Goal: Navigation & Orientation: Understand site structure

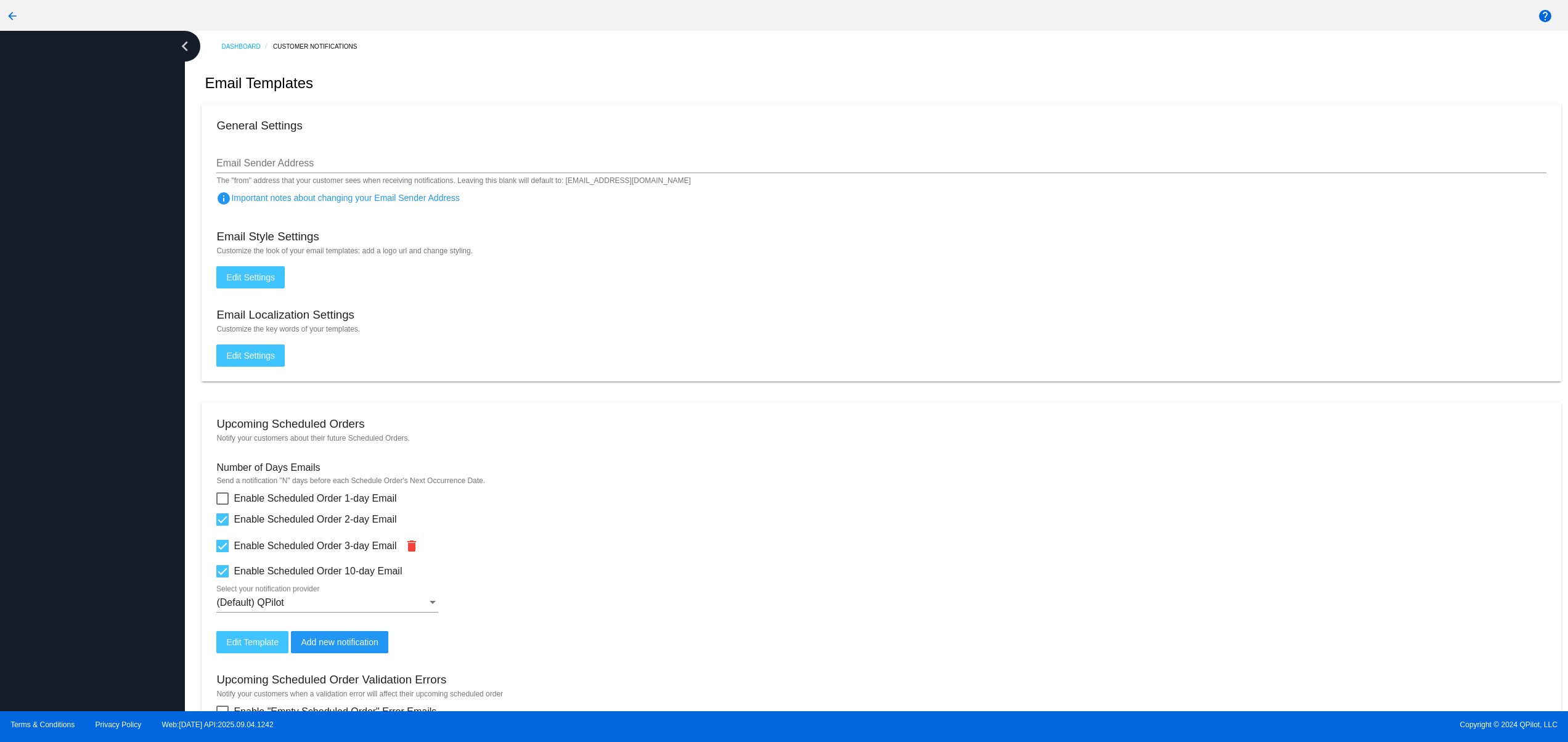
drag, startPoint x: 92, startPoint y: 681, endPoint x: 94, endPoint y: 577, distance: 104.0
click at [92, 682] on div at bounding box center [92, 371] width 185 height 681
click at [94, 577] on div at bounding box center [92, 371] width 185 height 681
click at [80, 500] on div at bounding box center [92, 371] width 185 height 681
click at [62, 464] on div at bounding box center [92, 371] width 185 height 681
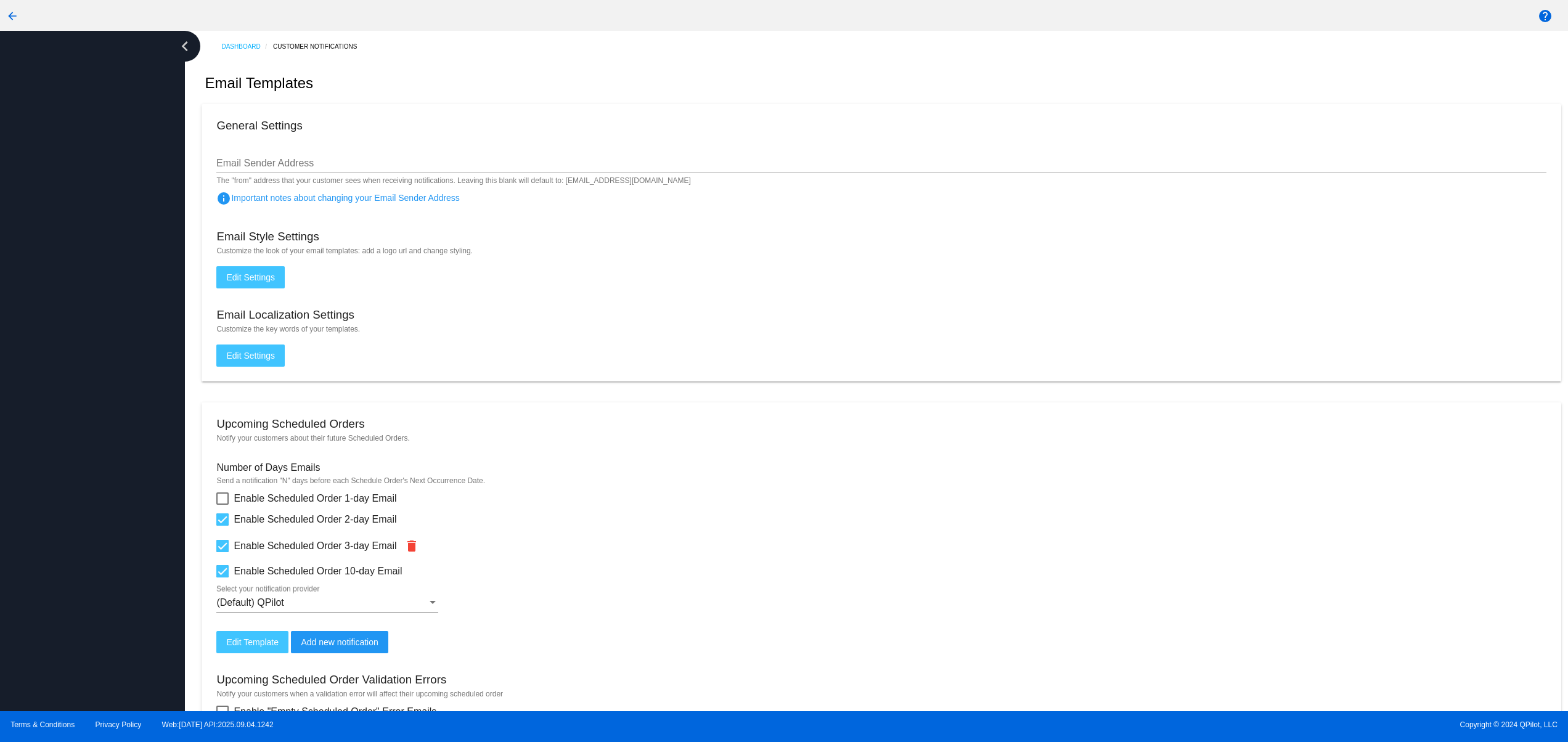
click at [50, 420] on div at bounding box center [92, 371] width 185 height 681
click at [69, 577] on div at bounding box center [92, 371] width 185 height 681
click at [75, 543] on div at bounding box center [92, 371] width 185 height 681
click at [62, 487] on div at bounding box center [92, 371] width 185 height 681
click at [25, 434] on div at bounding box center [92, 371] width 185 height 681
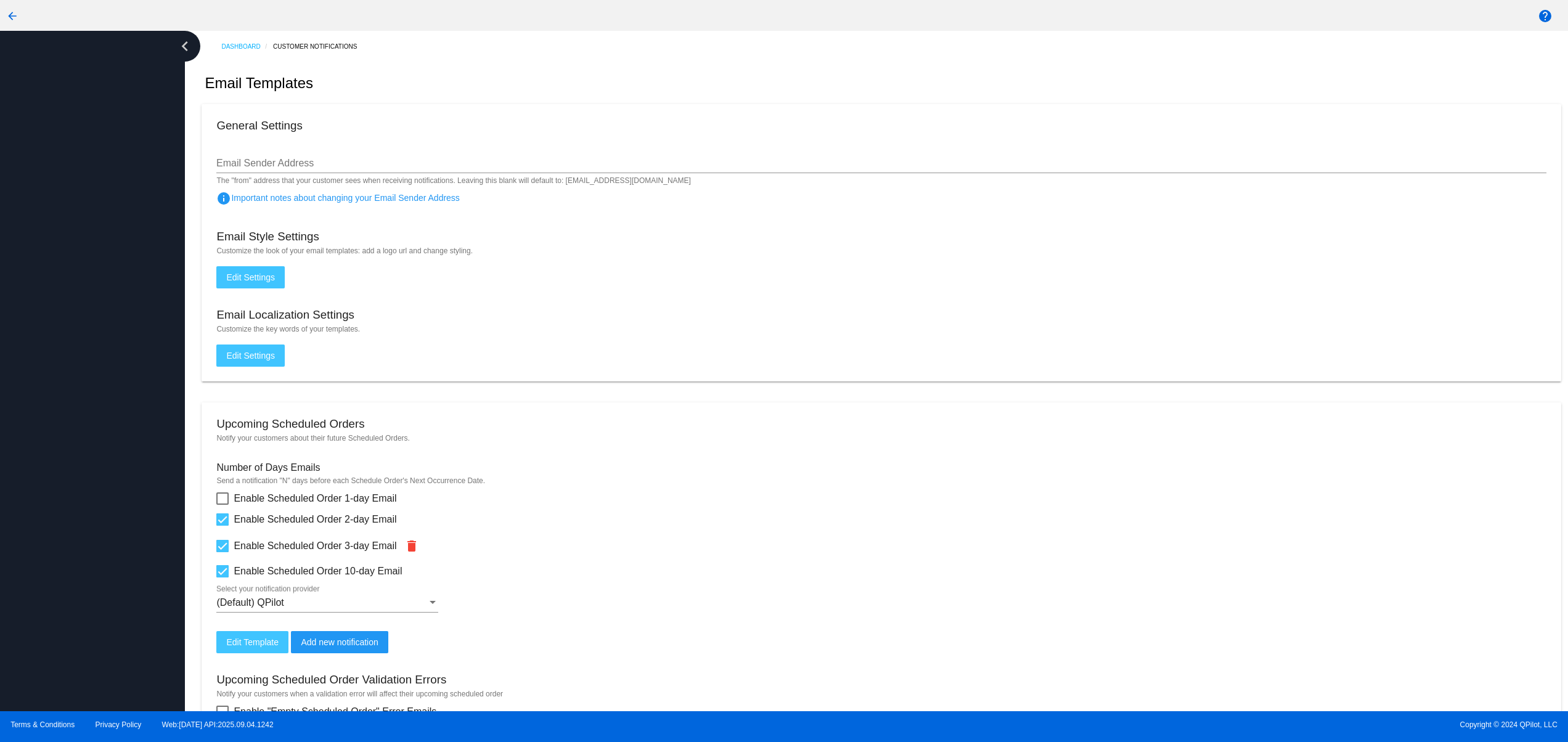
click at [25, 432] on div at bounding box center [92, 371] width 185 height 681
drag, startPoint x: 87, startPoint y: 576, endPoint x: 72, endPoint y: 533, distance: 45.5
click at [89, 577] on div at bounding box center [92, 371] width 185 height 681
click at [69, 530] on div at bounding box center [92, 371] width 185 height 681
click at [57, 481] on div at bounding box center [92, 371] width 185 height 681
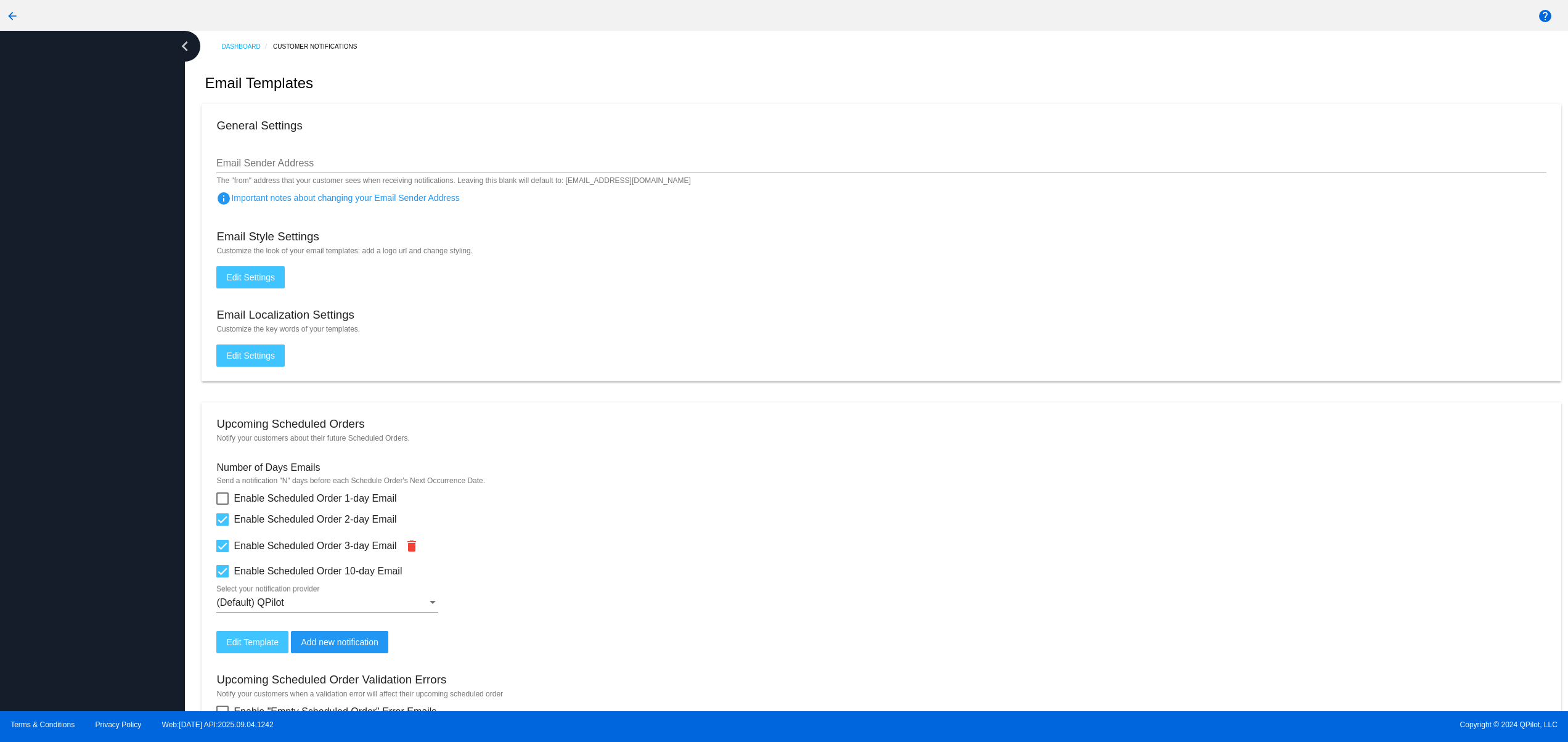
click at [57, 452] on div at bounding box center [92, 371] width 185 height 681
click at [57, 414] on div at bounding box center [92, 371] width 185 height 681
click at [78, 653] on div at bounding box center [92, 371] width 185 height 681
click at [67, 609] on div at bounding box center [92, 371] width 185 height 681
click at [67, 585] on div at bounding box center [92, 371] width 185 height 681
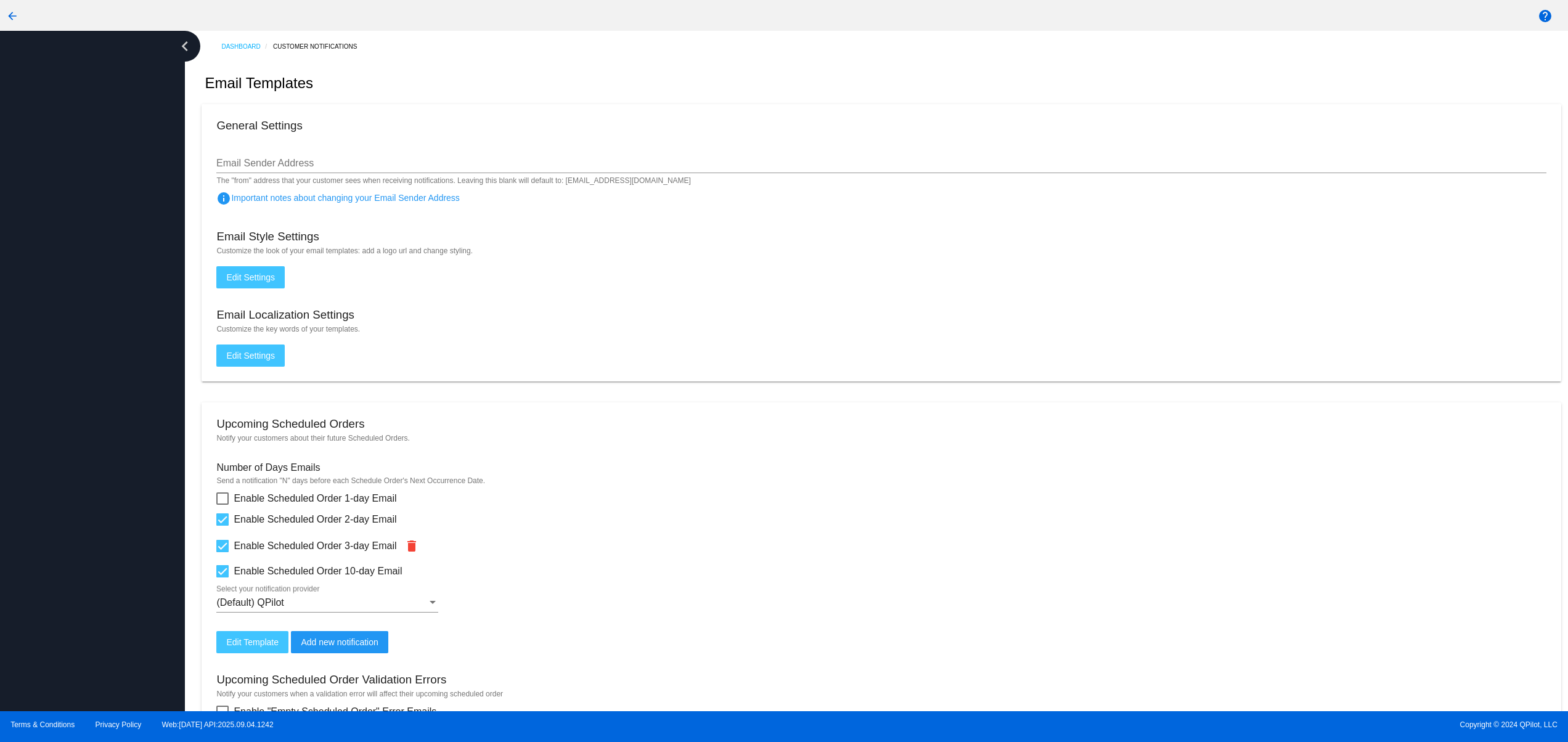
click at [68, 560] on div at bounding box center [92, 371] width 185 height 681
click at [68, 526] on div at bounding box center [92, 371] width 185 height 681
click at [62, 653] on div at bounding box center [92, 371] width 185 height 681
click at [63, 594] on div at bounding box center [92, 371] width 185 height 681
click at [63, 555] on div at bounding box center [92, 371] width 185 height 681
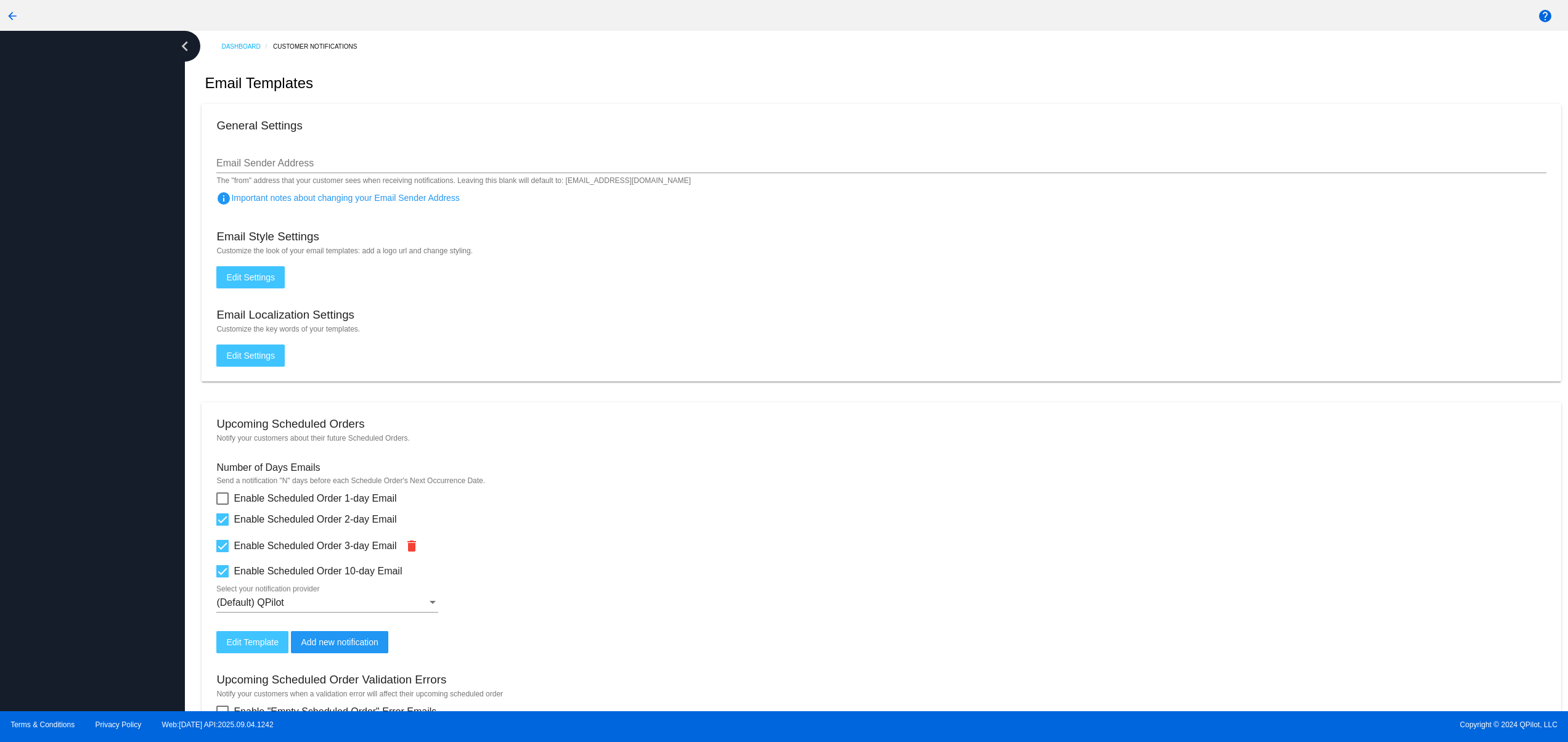
click at [63, 504] on div at bounding box center [92, 371] width 185 height 681
click at [60, 483] on div at bounding box center [92, 371] width 185 height 681
click at [60, 444] on div at bounding box center [92, 371] width 185 height 681
click at [60, 392] on div at bounding box center [92, 371] width 185 height 681
click at [144, 645] on div at bounding box center [92, 371] width 185 height 681
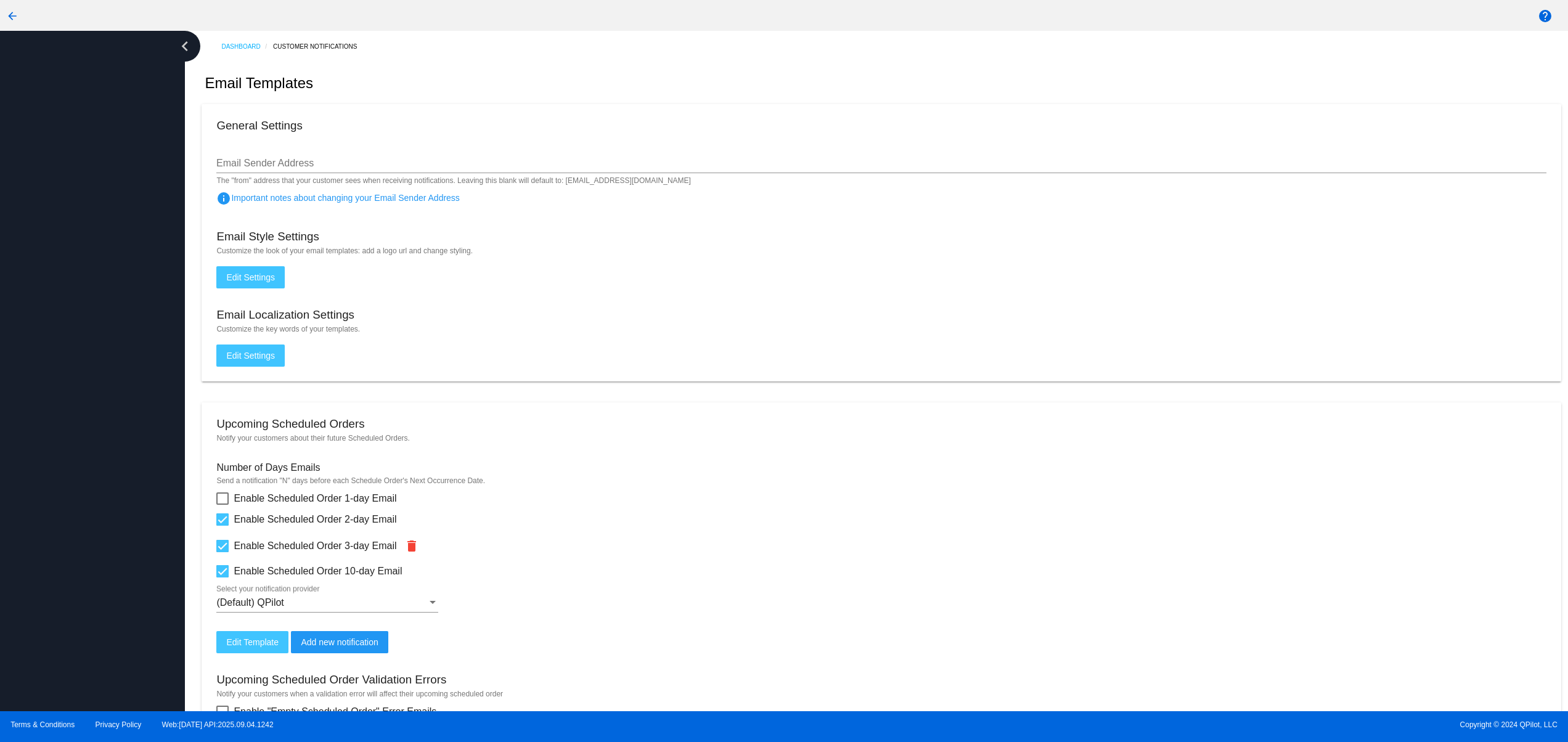
click at [136, 593] on div at bounding box center [92, 371] width 185 height 681
click at [126, 564] on div at bounding box center [92, 371] width 185 height 681
click at [114, 529] on div at bounding box center [92, 371] width 185 height 681
click at [103, 479] on div at bounding box center [92, 371] width 185 height 681
click at [103, 405] on div at bounding box center [92, 371] width 185 height 681
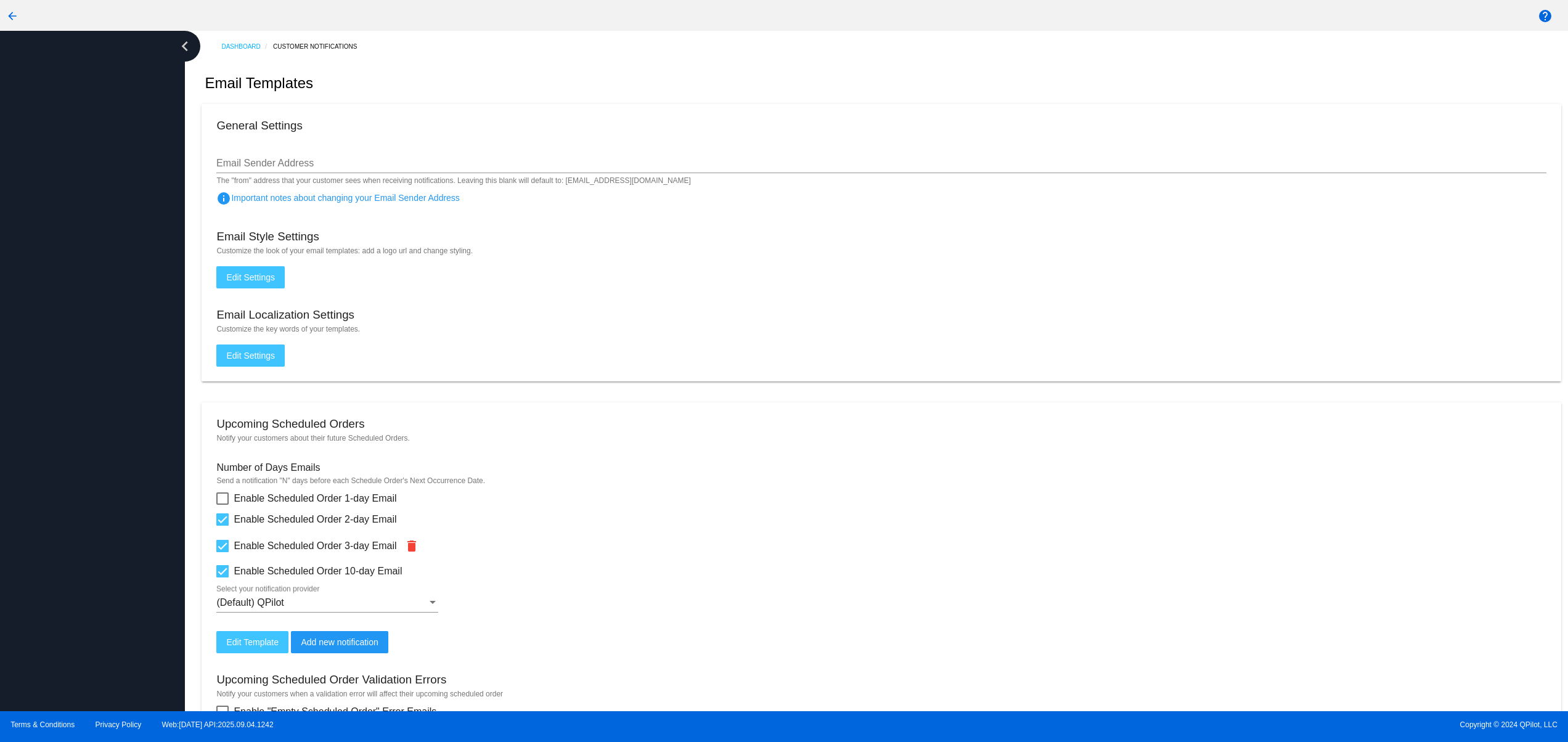
click at [47, 666] on div at bounding box center [92, 371] width 185 height 681
click at [42, 612] on div at bounding box center [92, 371] width 185 height 681
click at [32, 545] on div at bounding box center [92, 371] width 185 height 681
click at [32, 504] on div at bounding box center [92, 371] width 185 height 681
drag, startPoint x: 32, startPoint y: 447, endPoint x: 57, endPoint y: 370, distance: 81.0
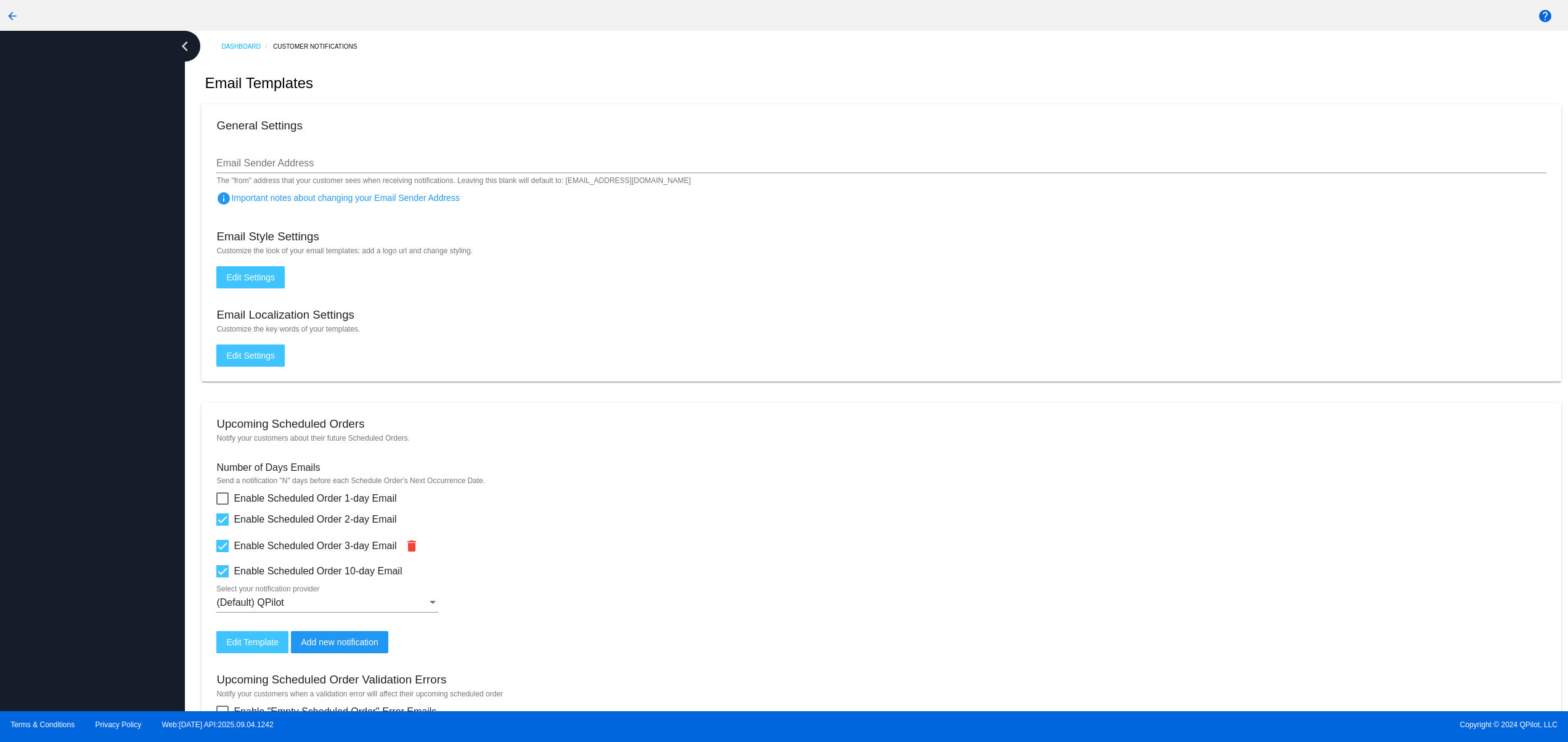
click at [32, 444] on div at bounding box center [92, 371] width 185 height 681
click at [57, 370] on div at bounding box center [92, 371] width 185 height 681
click at [72, 330] on div at bounding box center [92, 371] width 185 height 681
click at [97, 440] on div at bounding box center [92, 371] width 185 height 681
drag, startPoint x: 72, startPoint y: 565, endPoint x: 83, endPoint y: 619, distance: 55.1
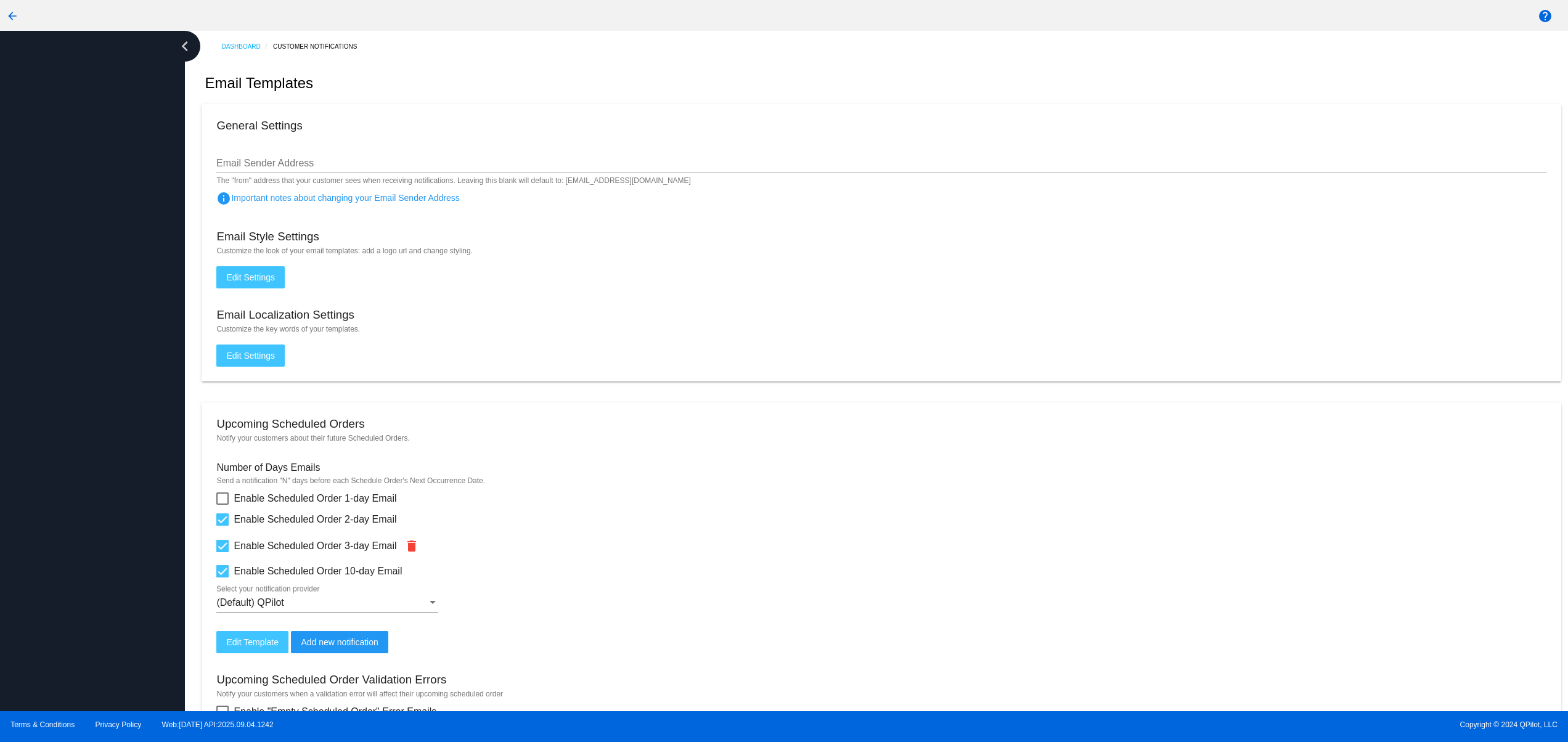
click at [80, 578] on div at bounding box center [92, 371] width 185 height 681
click at [90, 666] on div at bounding box center [92, 371] width 185 height 681
drag, startPoint x: 103, startPoint y: 631, endPoint x: 114, endPoint y: 543, distance: 88.7
click at [107, 630] on div at bounding box center [92, 371] width 185 height 681
click at [114, 543] on div at bounding box center [92, 371] width 185 height 681
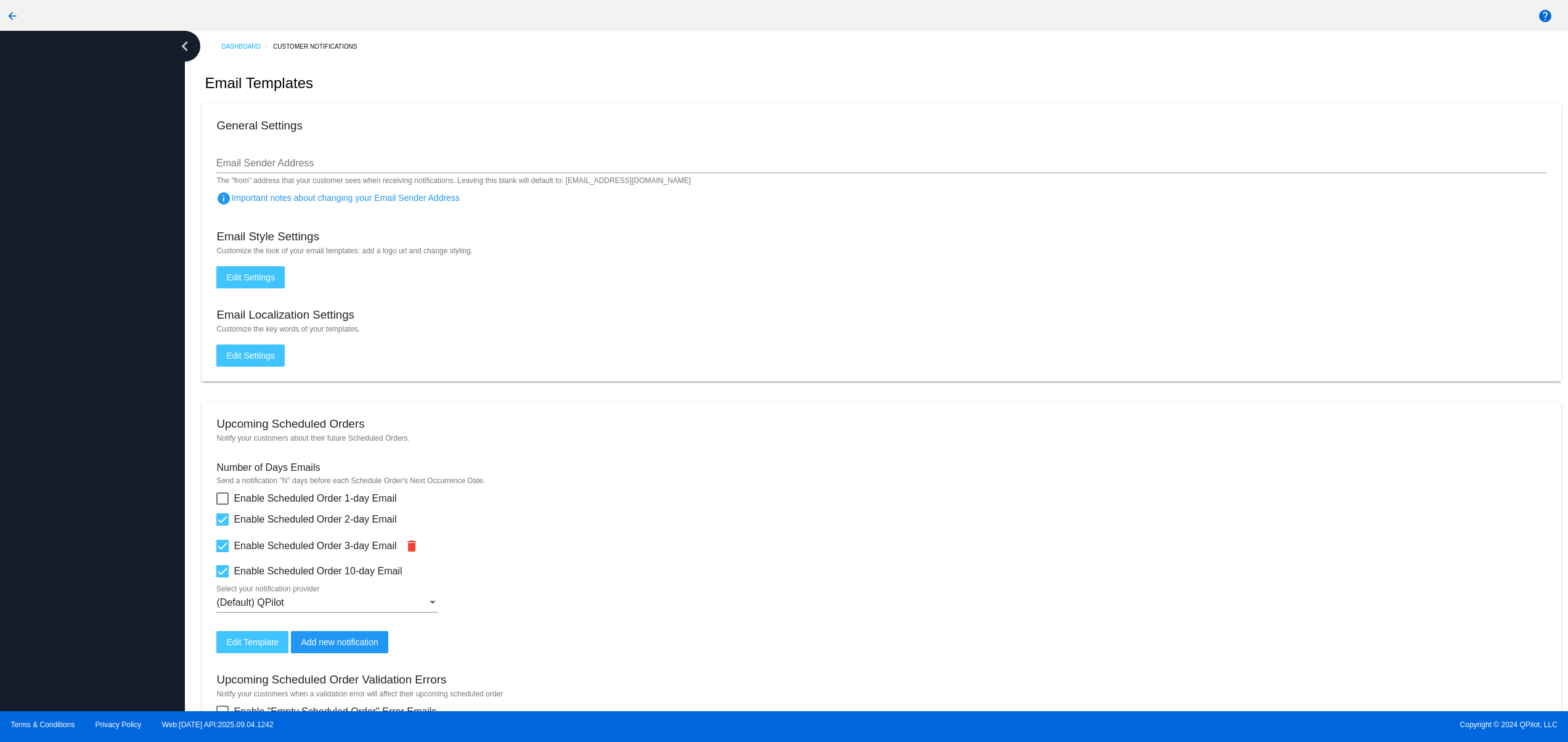
click at [101, 491] on div at bounding box center [92, 371] width 185 height 681
click at [98, 447] on div at bounding box center [92, 371] width 185 height 681
click at [98, 394] on div at bounding box center [92, 371] width 185 height 681
click at [100, 630] on div at bounding box center [92, 371] width 185 height 681
click at [104, 563] on div at bounding box center [92, 371] width 185 height 681
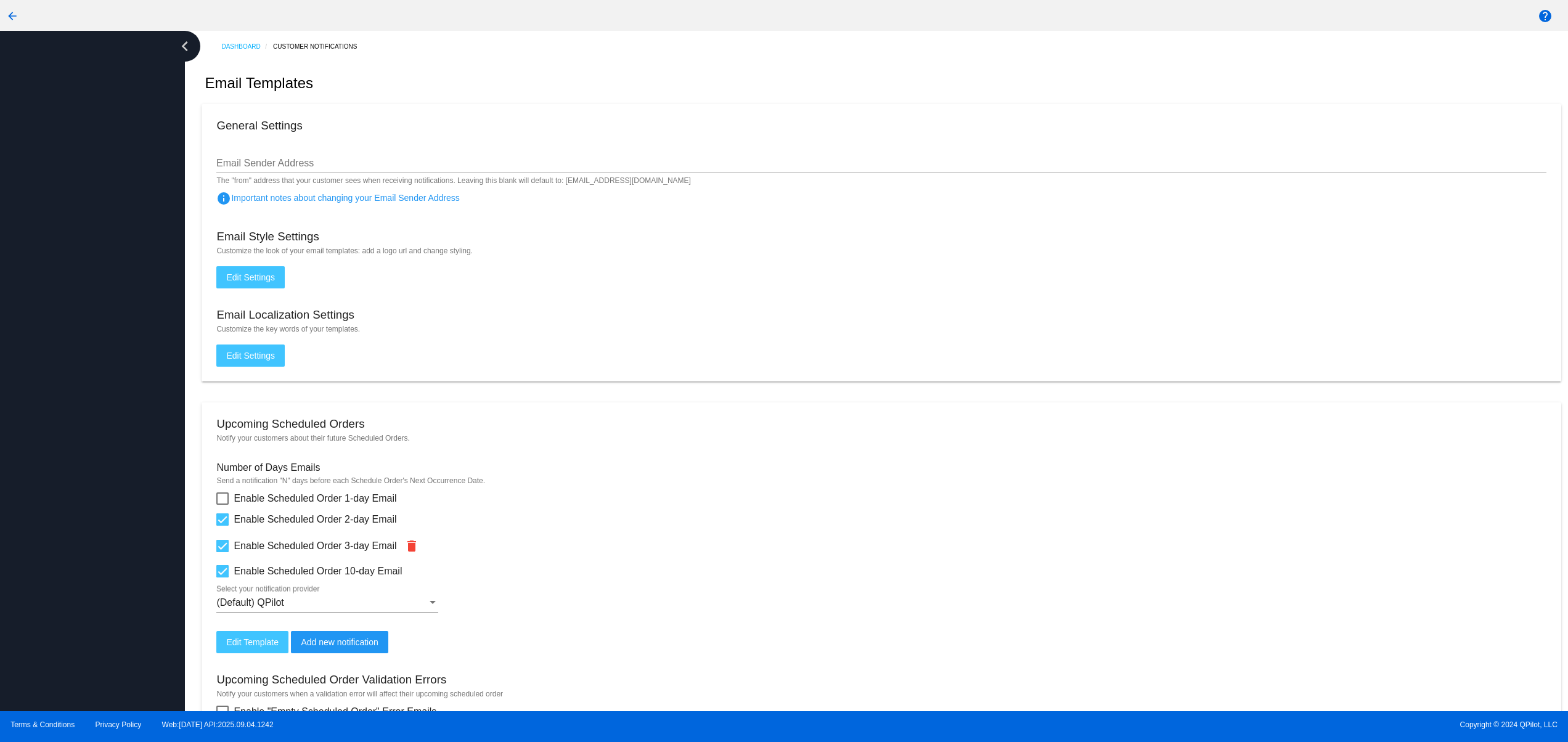
click at [96, 504] on div at bounding box center [92, 371] width 185 height 681
click at [96, 471] on div at bounding box center [92, 371] width 185 height 681
click at [86, 454] on div at bounding box center [92, 371] width 185 height 681
drag, startPoint x: 76, startPoint y: 380, endPoint x: 76, endPoint y: 331, distance: 49.0
click at [76, 376] on div at bounding box center [92, 371] width 185 height 681
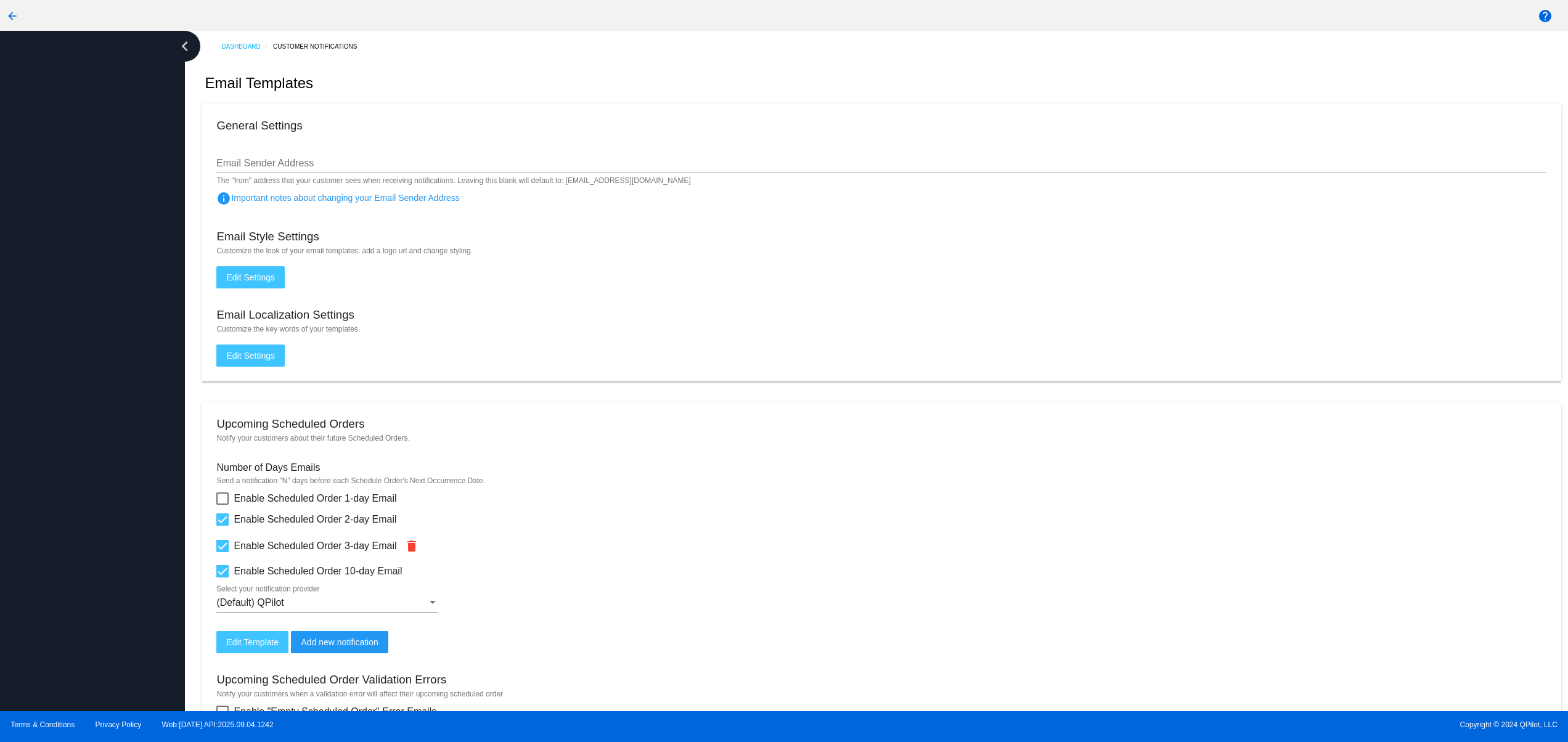
click at [76, 331] on div at bounding box center [92, 371] width 185 height 681
click at [76, 301] on div at bounding box center [92, 371] width 185 height 681
drag, startPoint x: 28, startPoint y: 575, endPoint x: 35, endPoint y: 501, distance: 74.3
click at [28, 568] on div at bounding box center [92, 371] width 185 height 681
click at [35, 501] on div at bounding box center [92, 371] width 185 height 681
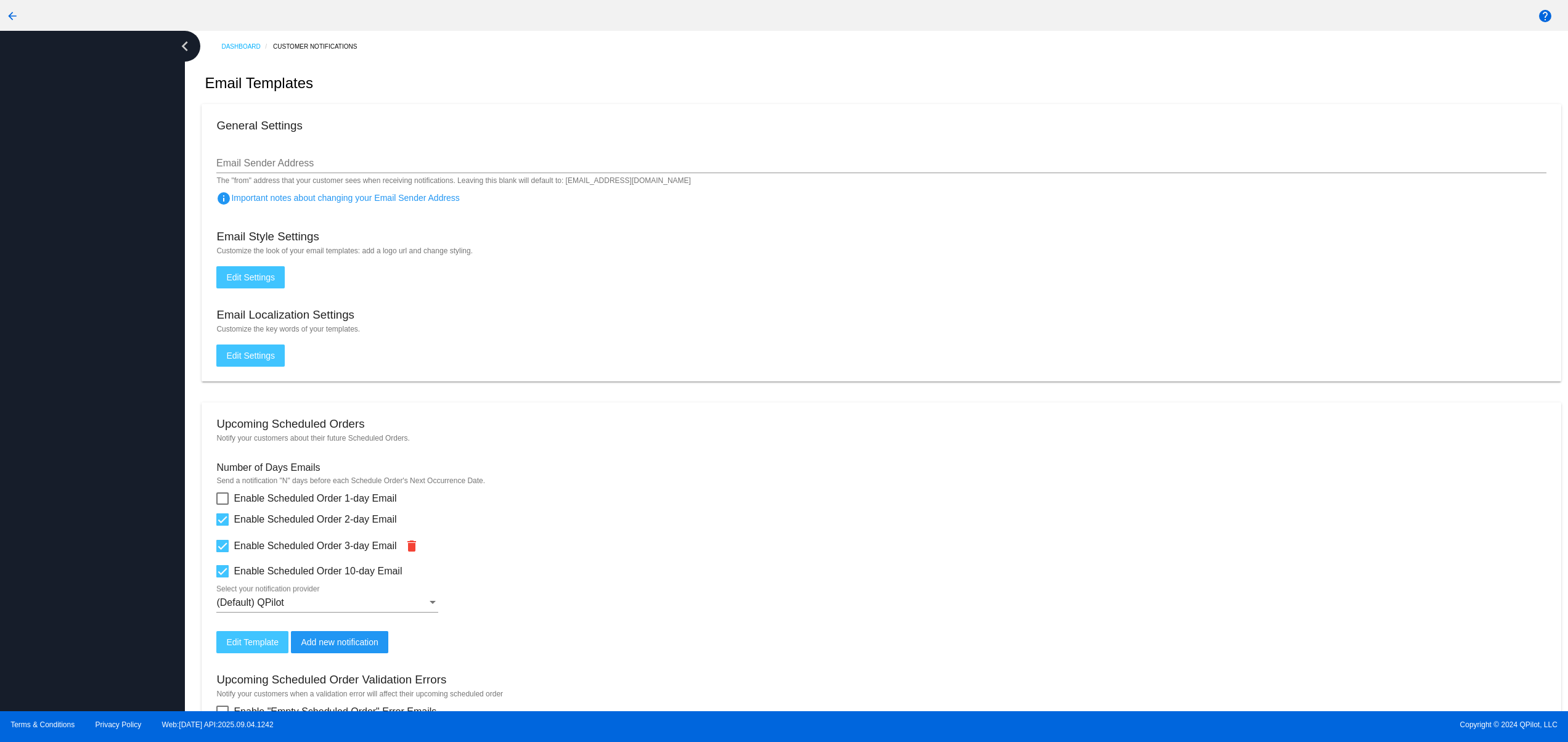
click at [34, 464] on div at bounding box center [92, 371] width 185 height 681
click at [30, 429] on div at bounding box center [92, 371] width 185 height 681
click at [116, 543] on div at bounding box center [92, 371] width 185 height 681
click at [102, 452] on div at bounding box center [92, 371] width 185 height 681
click at [89, 372] on div at bounding box center [92, 371] width 185 height 681
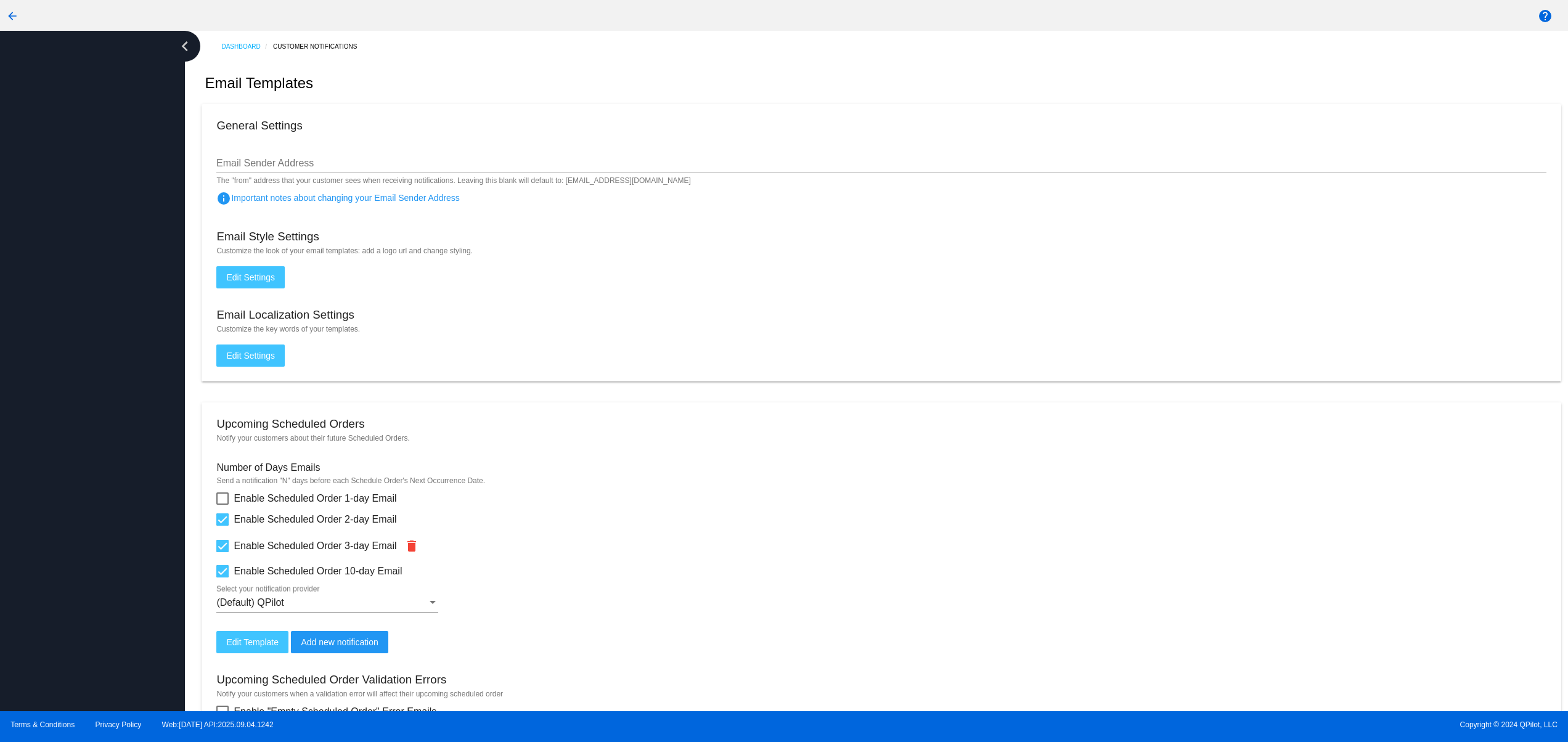
click at [77, 339] on div at bounding box center [92, 371] width 185 height 681
click at [77, 279] on div at bounding box center [92, 371] width 185 height 681
click at [85, 583] on div at bounding box center [92, 371] width 185 height 681
click at [81, 518] on div at bounding box center [92, 371] width 185 height 681
click at [81, 458] on div at bounding box center [92, 371] width 185 height 681
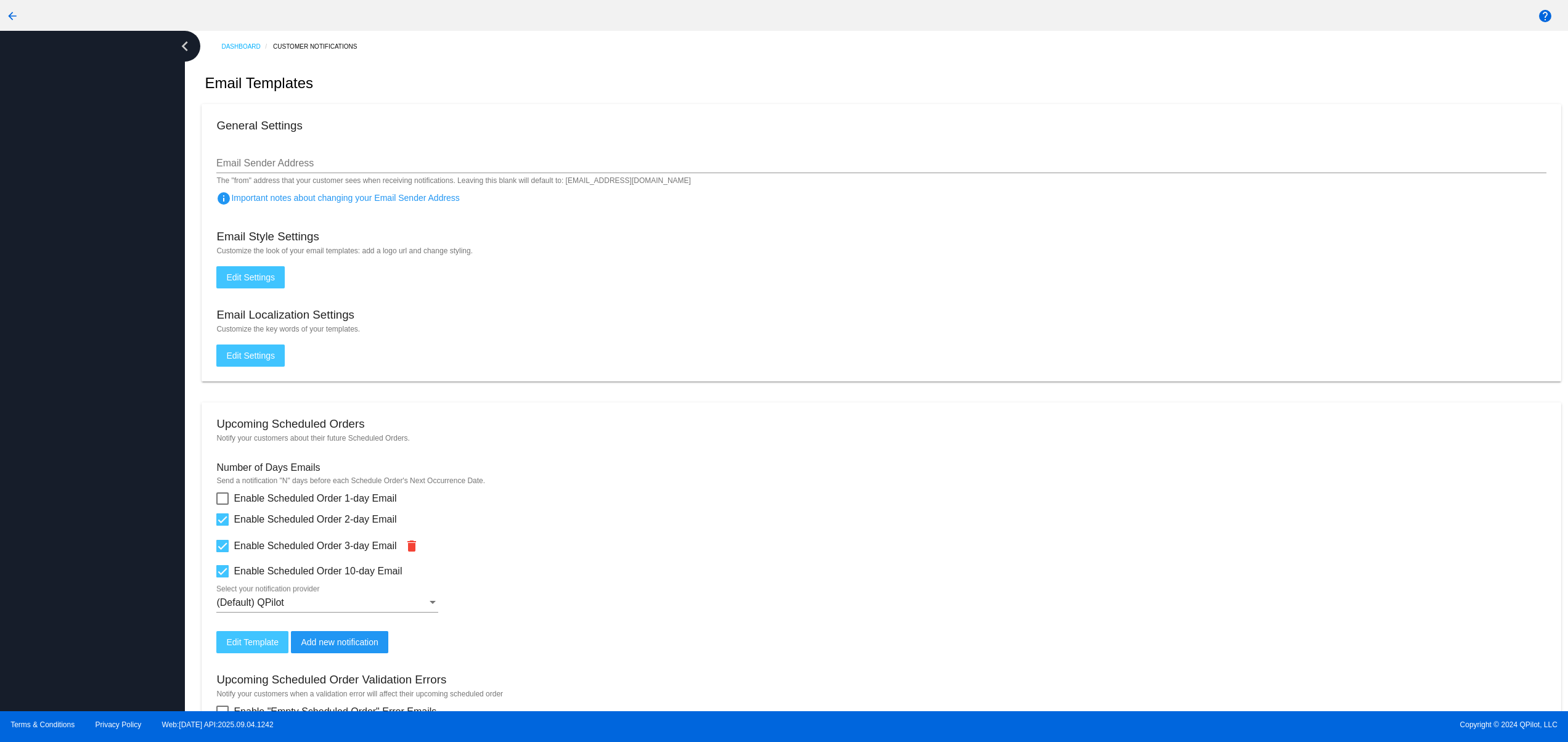
click at [80, 414] on div at bounding box center [92, 371] width 185 height 681
click at [80, 390] on div at bounding box center [92, 371] width 185 height 681
click at [80, 353] on div at bounding box center [92, 371] width 185 height 681
click at [95, 622] on div at bounding box center [92, 371] width 185 height 681
click at [92, 555] on div at bounding box center [92, 371] width 185 height 681
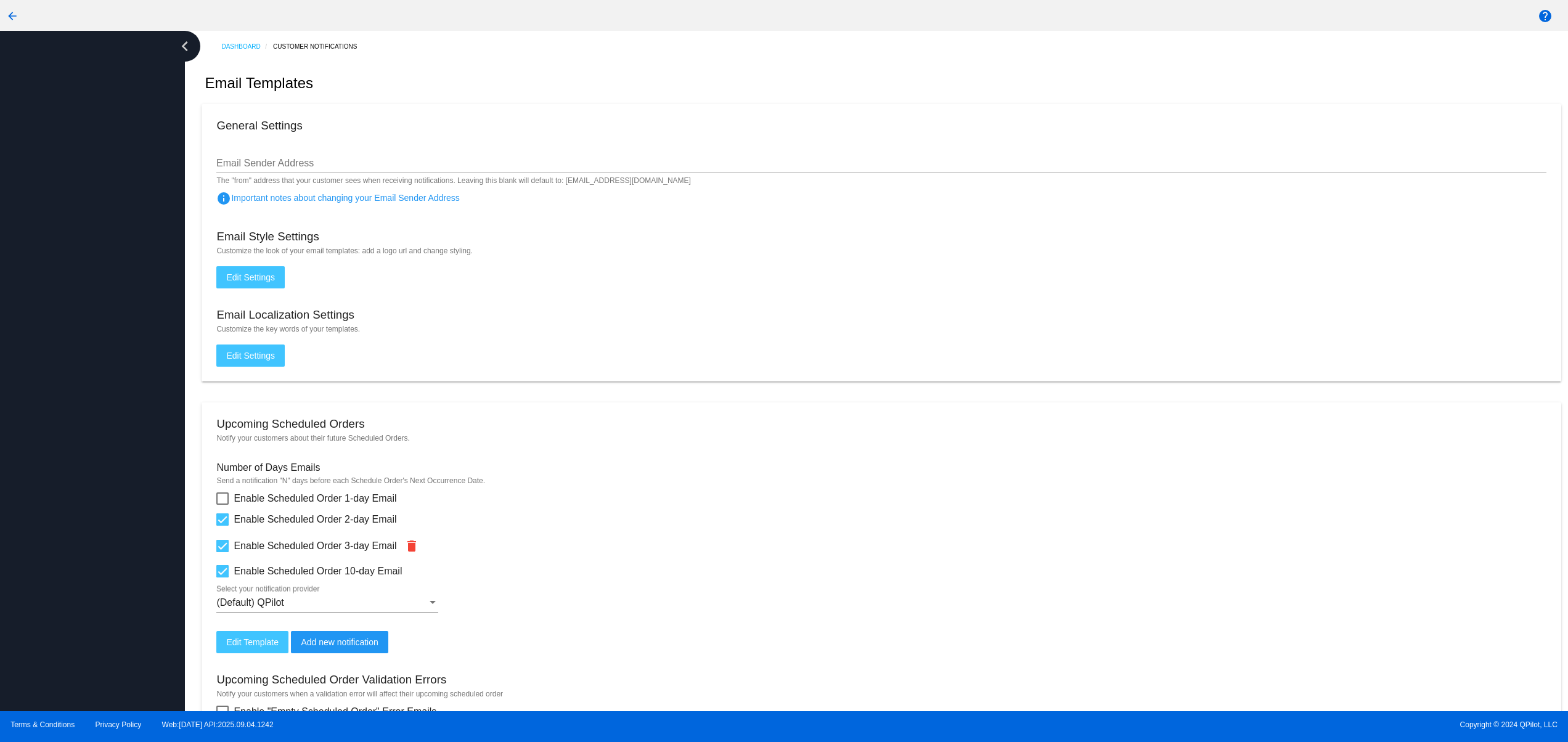
click at [92, 496] on div at bounding box center [92, 371] width 185 height 681
click at [89, 445] on div at bounding box center [92, 371] width 185 height 681
click at [86, 405] on div at bounding box center [92, 371] width 185 height 681
click at [86, 363] on div at bounding box center [92, 371] width 185 height 681
click at [86, 319] on div at bounding box center [92, 371] width 185 height 681
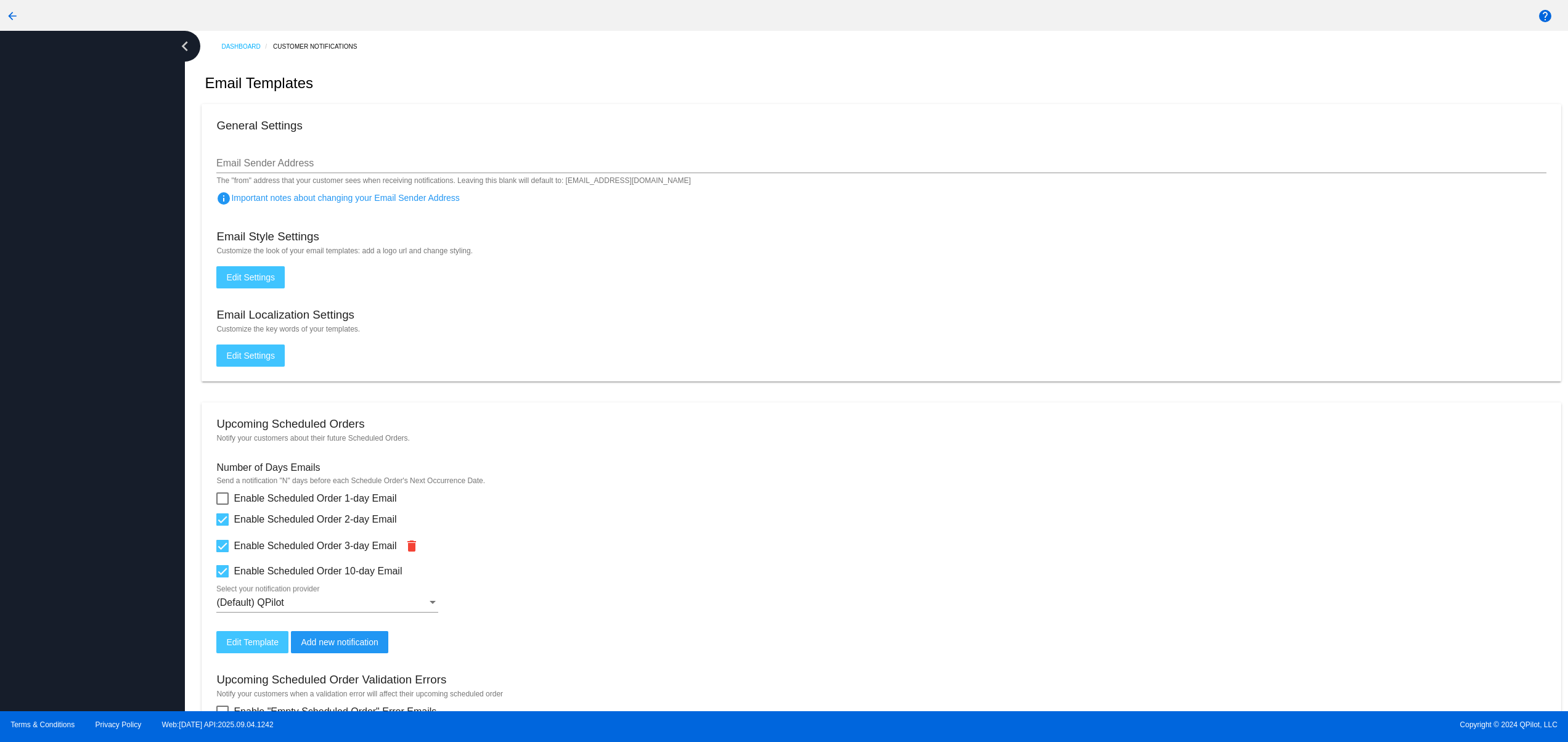
click at [86, 603] on div at bounding box center [92, 371] width 185 height 681
click at [69, 525] on div at bounding box center [92, 371] width 185 height 681
click at [69, 476] on div at bounding box center [92, 371] width 185 height 681
click at [69, 434] on div at bounding box center [92, 371] width 185 height 681
drag, startPoint x: 72, startPoint y: 395, endPoint x: 77, endPoint y: 363, distance: 32.4
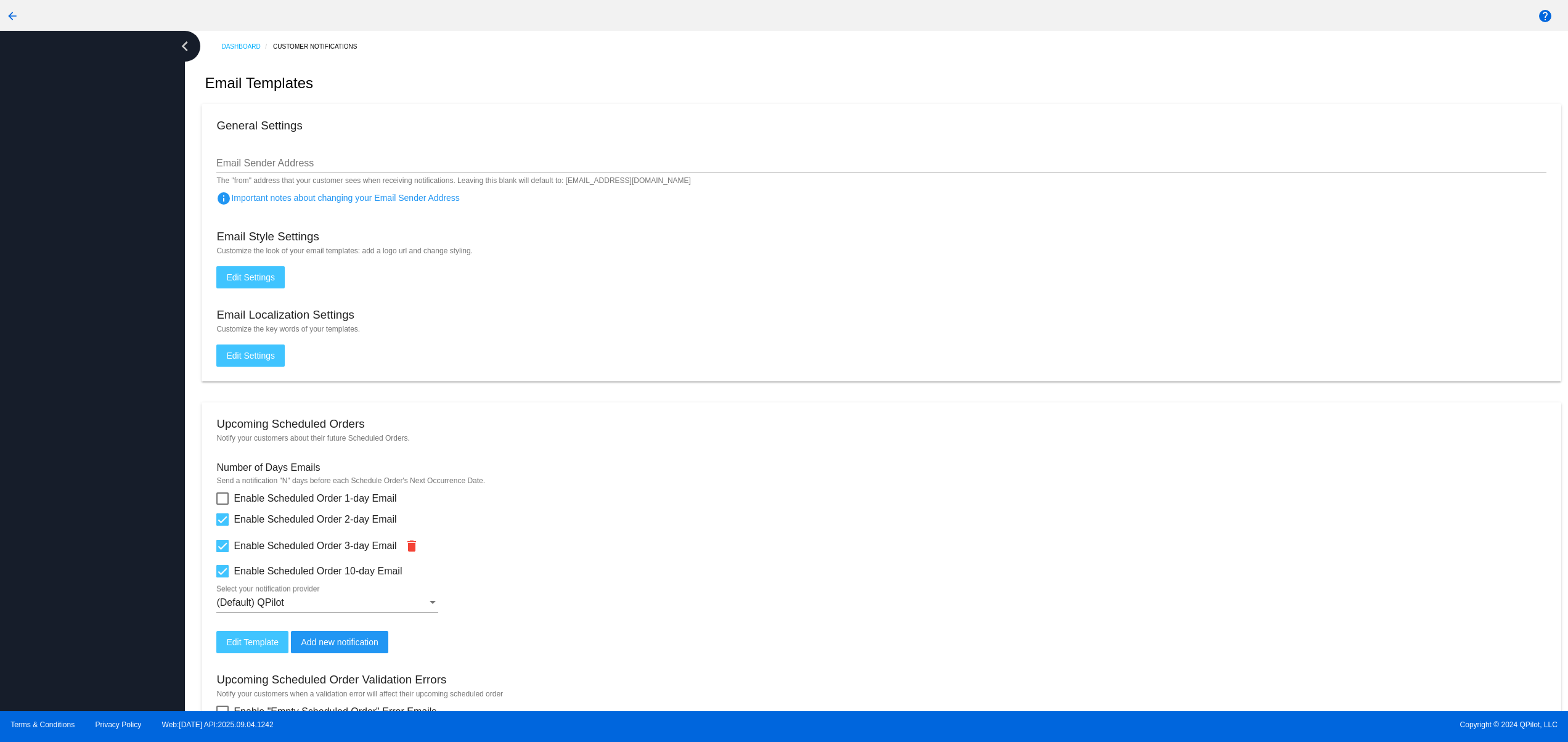
click at [73, 393] on div at bounding box center [92, 371] width 185 height 681
click at [77, 363] on div at bounding box center [92, 371] width 185 height 681
click at [83, 318] on div at bounding box center [92, 371] width 185 height 681
click at [85, 292] on div at bounding box center [92, 371] width 185 height 681
click at [86, 612] on div at bounding box center [92, 371] width 185 height 681
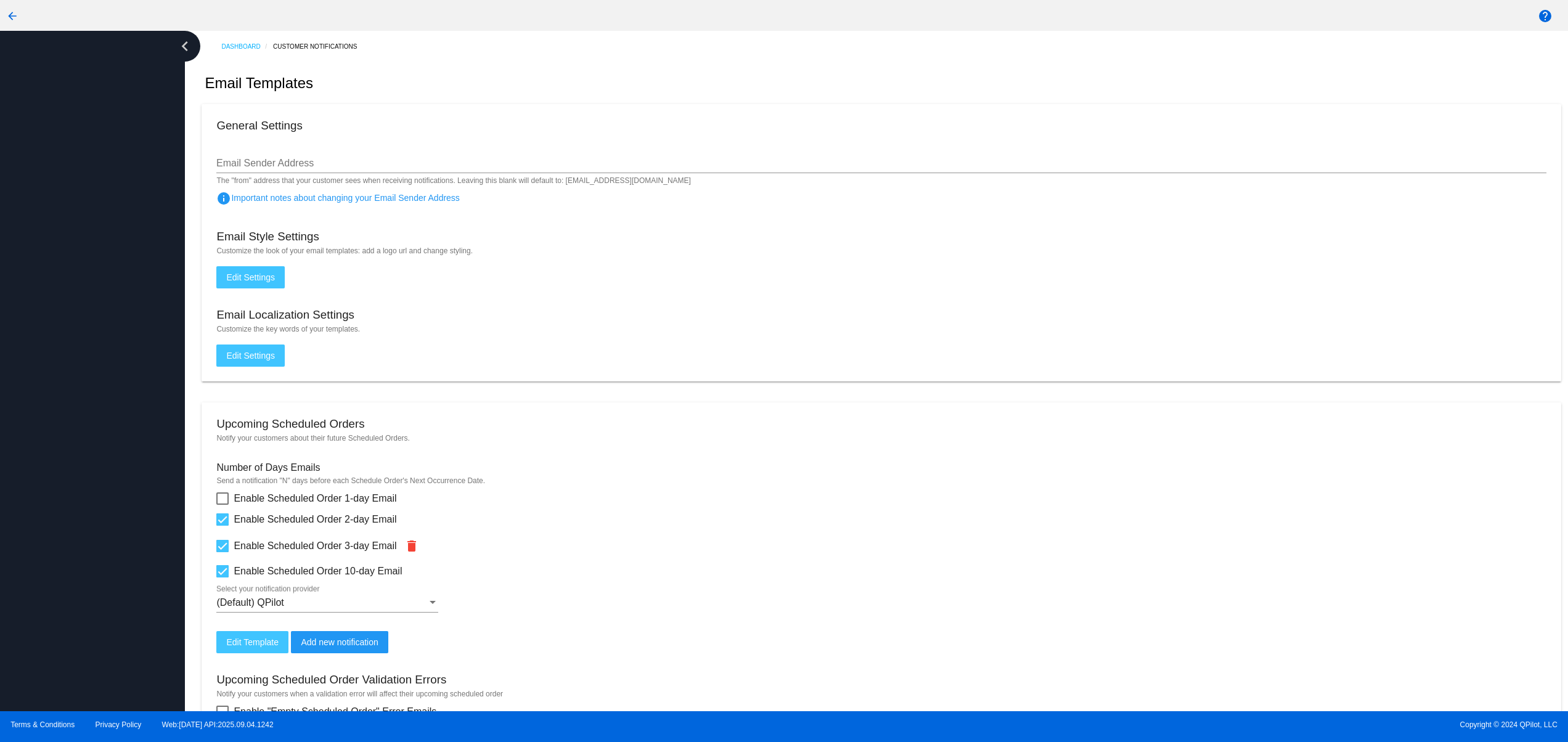
drag, startPoint x: 69, startPoint y: 558, endPoint x: 70, endPoint y: 491, distance: 67.0
click at [69, 555] on div at bounding box center [92, 371] width 185 height 681
click at [70, 491] on div at bounding box center [92, 371] width 185 height 681
click at [75, 420] on div at bounding box center [92, 371] width 185 height 681
click at [74, 378] on div at bounding box center [92, 371] width 185 height 681
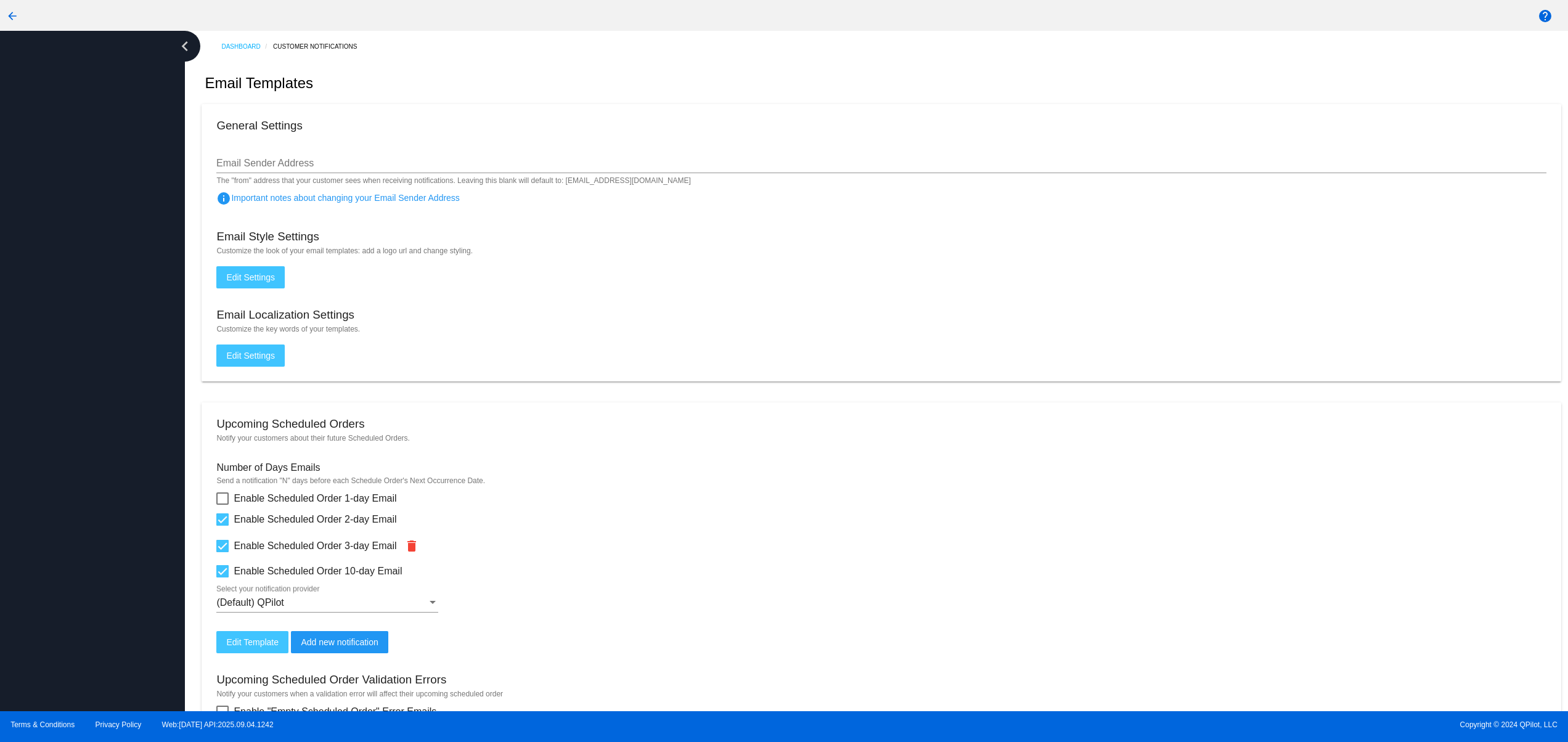
click at [74, 353] on div at bounding box center [92, 371] width 185 height 681
click at [74, 324] on div at bounding box center [92, 371] width 185 height 681
click at [77, 595] on div at bounding box center [92, 371] width 185 height 681
click at [80, 528] on div at bounding box center [92, 371] width 185 height 681
click at [82, 471] on div at bounding box center [92, 371] width 185 height 681
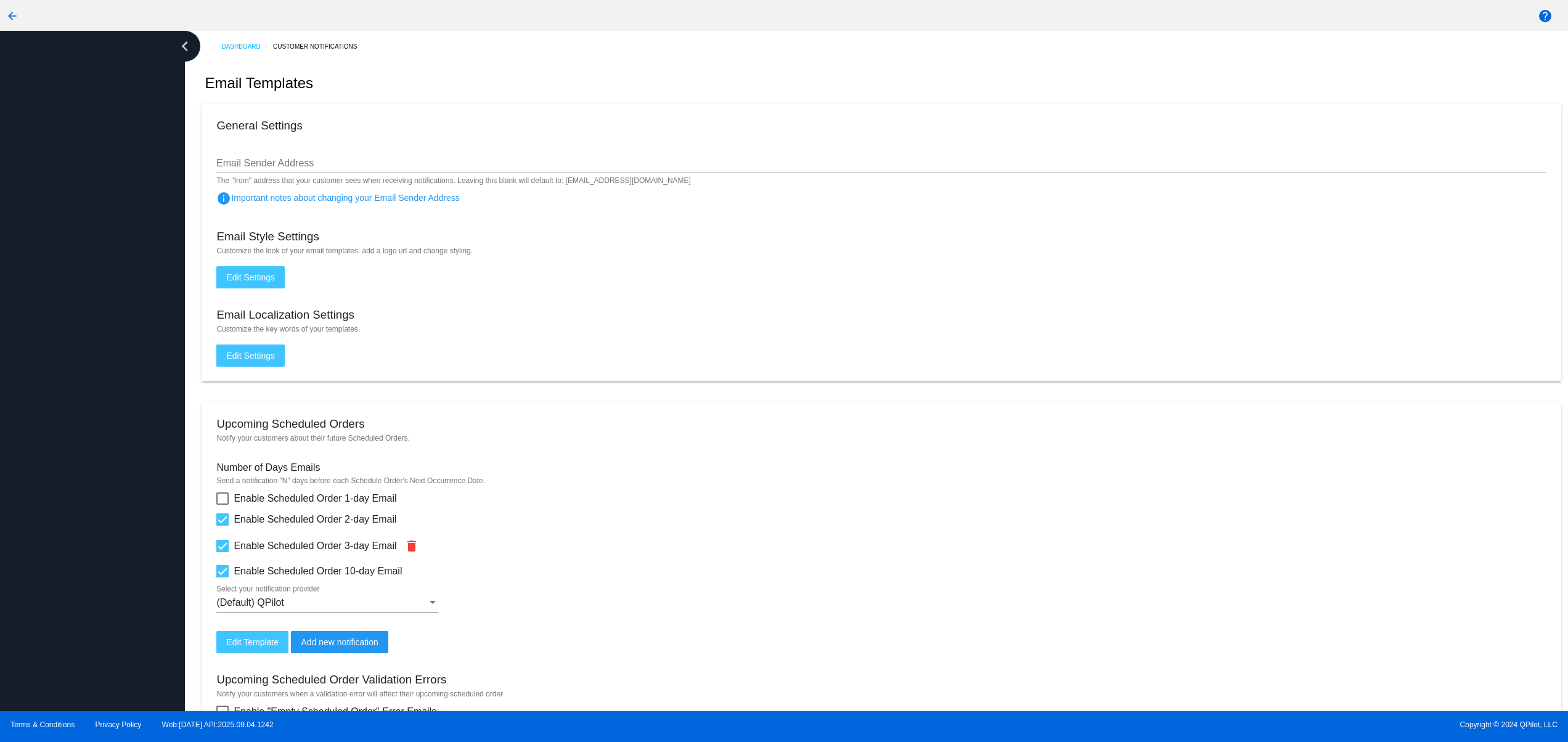
click at [85, 427] on div at bounding box center [92, 371] width 185 height 681
click at [85, 402] on div at bounding box center [92, 371] width 185 height 681
click at [85, 382] on div at bounding box center [92, 371] width 185 height 681
click at [85, 343] on div at bounding box center [92, 371] width 185 height 681
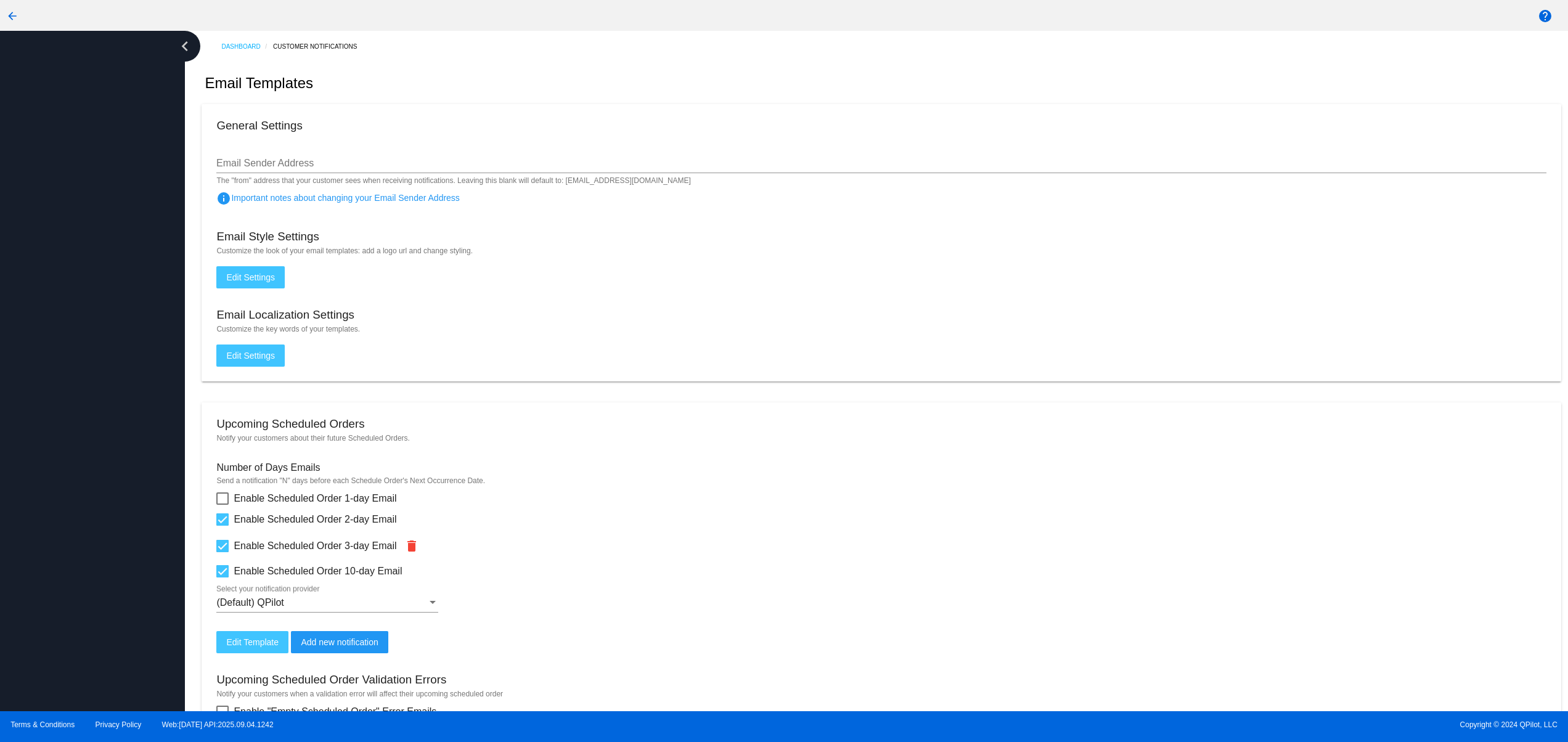
click at [92, 593] on div at bounding box center [92, 371] width 185 height 681
click at [85, 501] on div at bounding box center [92, 371] width 185 height 681
click at [77, 430] on div at bounding box center [92, 371] width 185 height 681
click at [69, 393] on div at bounding box center [92, 371] width 185 height 681
click at [69, 361] on div at bounding box center [92, 371] width 185 height 681
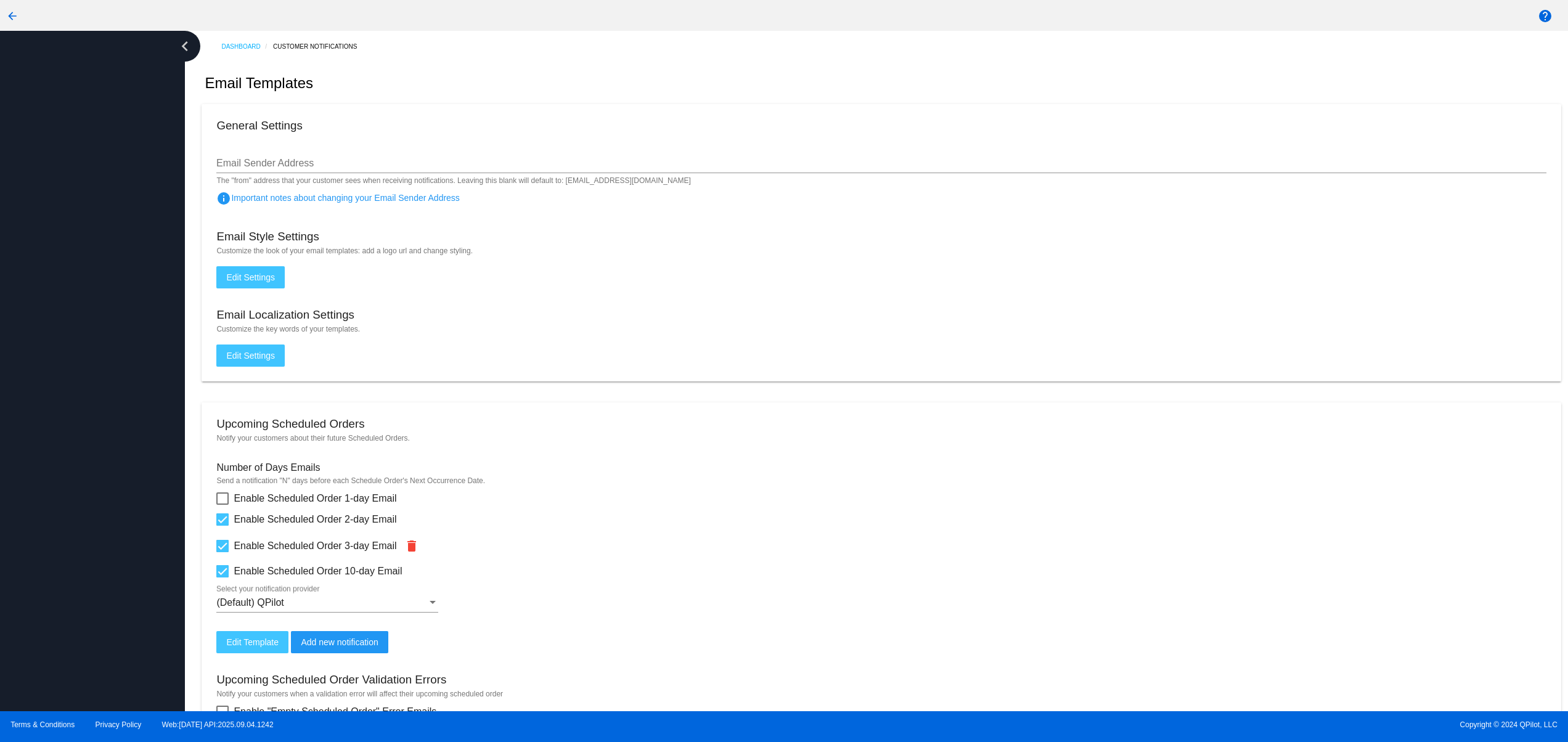
click at [69, 314] on div at bounding box center [92, 371] width 185 height 681
click at [72, 264] on div at bounding box center [92, 371] width 185 height 681
click at [94, 602] on div at bounding box center [92, 371] width 185 height 681
drag, startPoint x: 92, startPoint y: 518, endPoint x: 92, endPoint y: 488, distance: 30.0
click at [92, 516] on div at bounding box center [92, 371] width 185 height 681
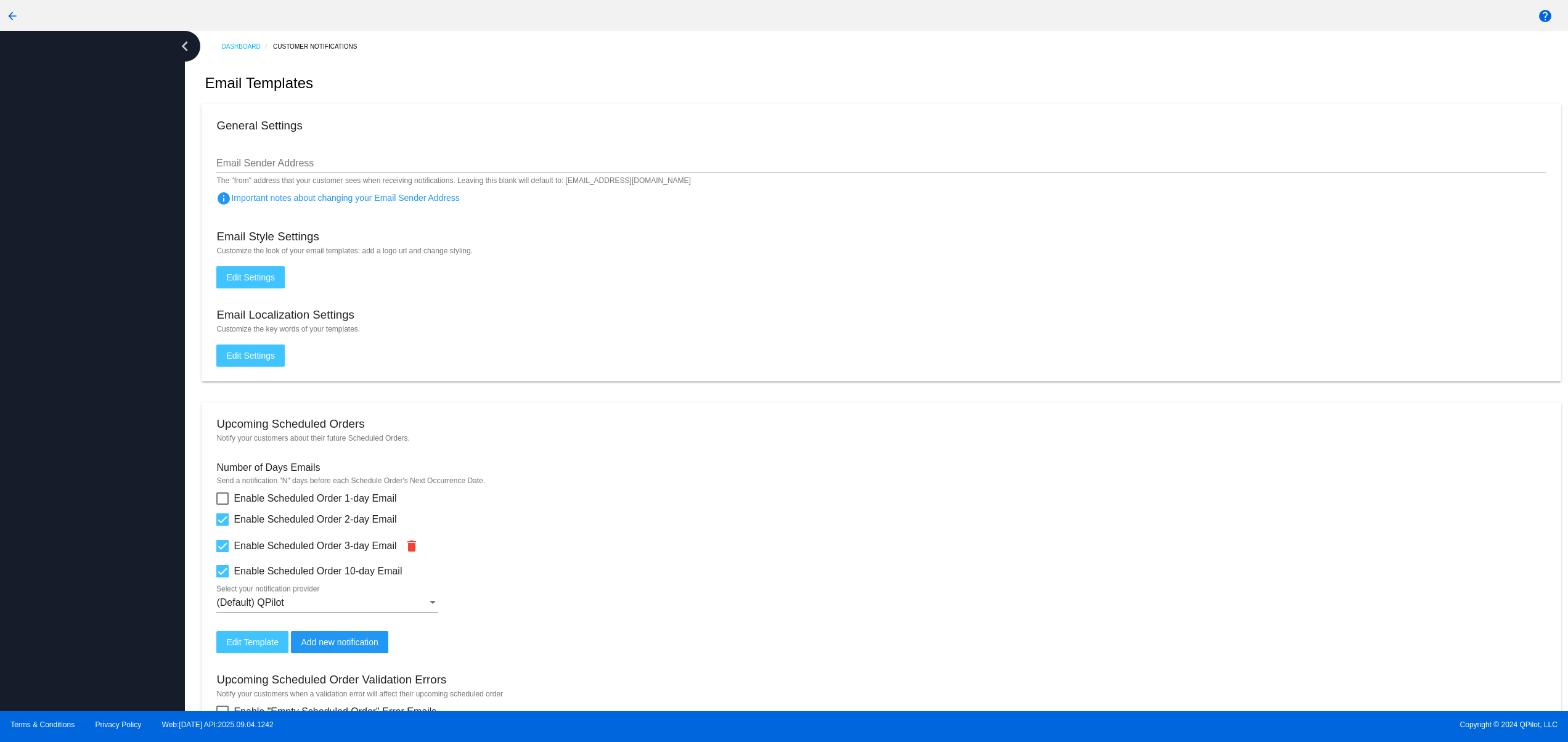
drag, startPoint x: 84, startPoint y: 452, endPoint x: 80, endPoint y: 415, distance: 37.2
click at [84, 449] on div at bounding box center [92, 371] width 185 height 681
click at [80, 412] on div at bounding box center [92, 371] width 185 height 681
click at [80, 373] on div at bounding box center [92, 371] width 185 height 681
click at [80, 341] on div at bounding box center [92, 371] width 185 height 681
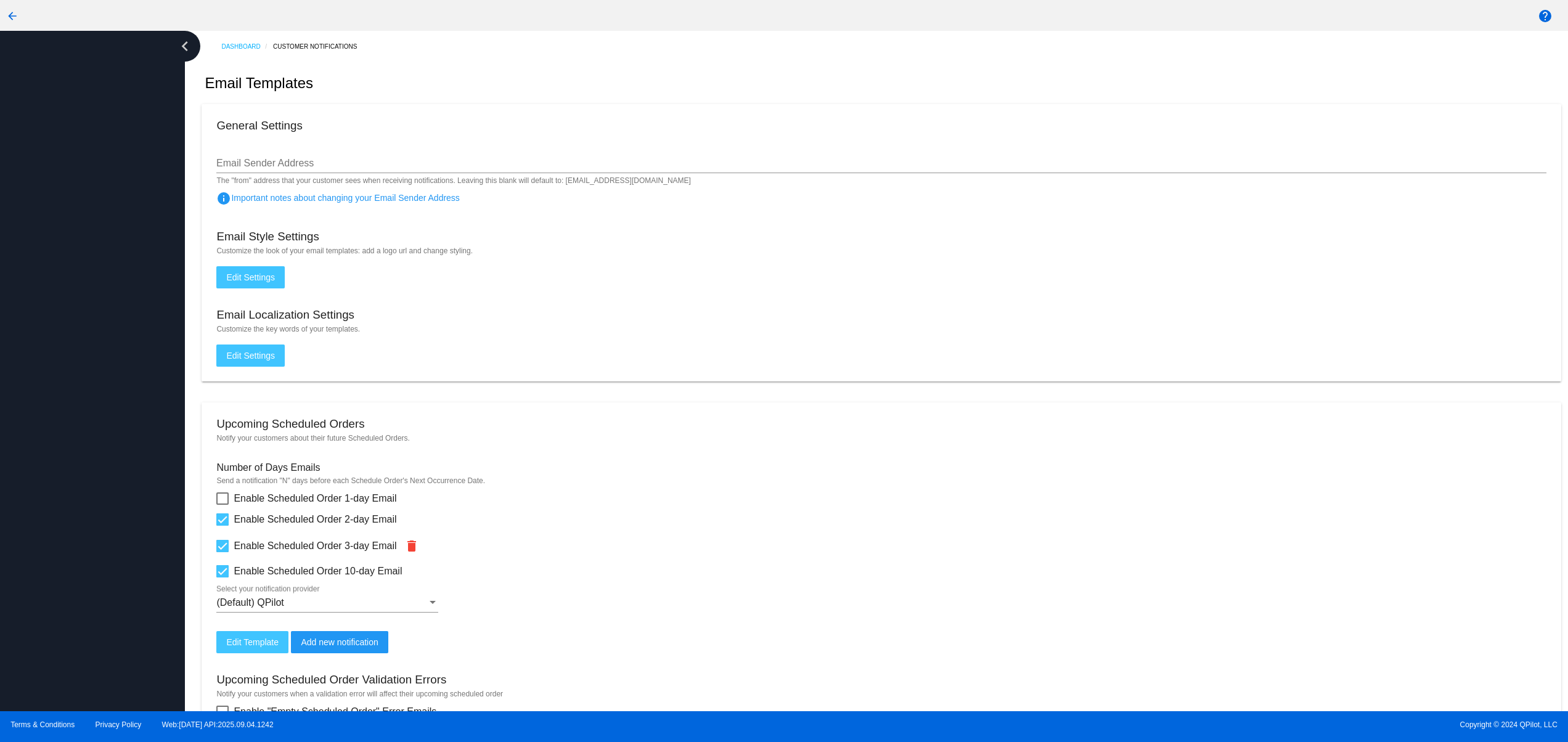
click at [92, 284] on div at bounding box center [92, 371] width 185 height 681
drag, startPoint x: 74, startPoint y: 610, endPoint x: 56, endPoint y: 571, distance: 43.0
click at [72, 612] on div at bounding box center [92, 371] width 185 height 681
drag, startPoint x: 56, startPoint y: 571, endPoint x: 52, endPoint y: 513, distance: 58.1
click at [56, 570] on div at bounding box center [92, 371] width 185 height 681
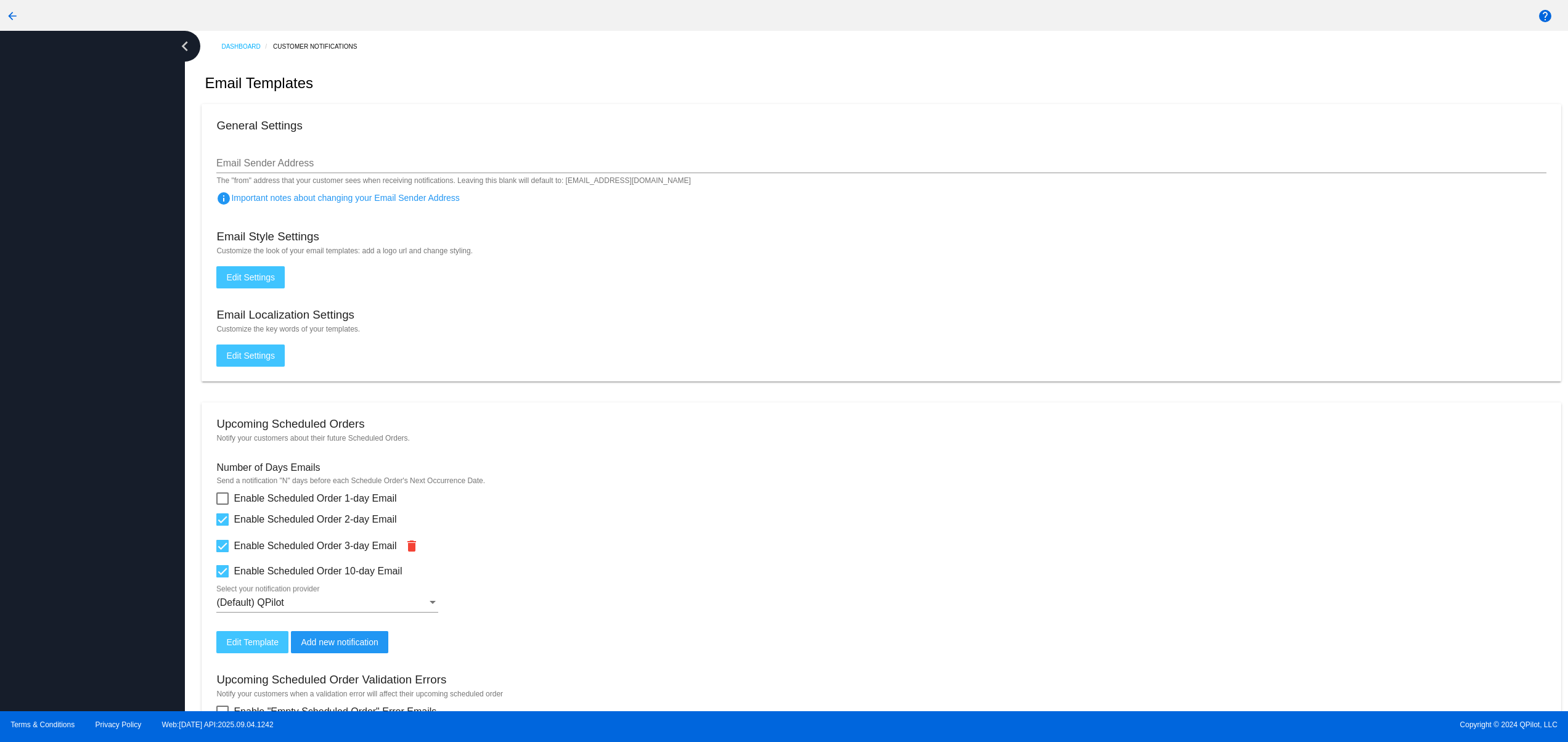
click at [52, 513] on div at bounding box center [92, 371] width 185 height 681
click at [52, 464] on div at bounding box center [92, 371] width 185 height 681
click at [52, 427] on div at bounding box center [92, 371] width 185 height 681
click at [52, 390] on div at bounding box center [92, 371] width 185 height 681
click at [53, 346] on div at bounding box center [92, 371] width 185 height 681
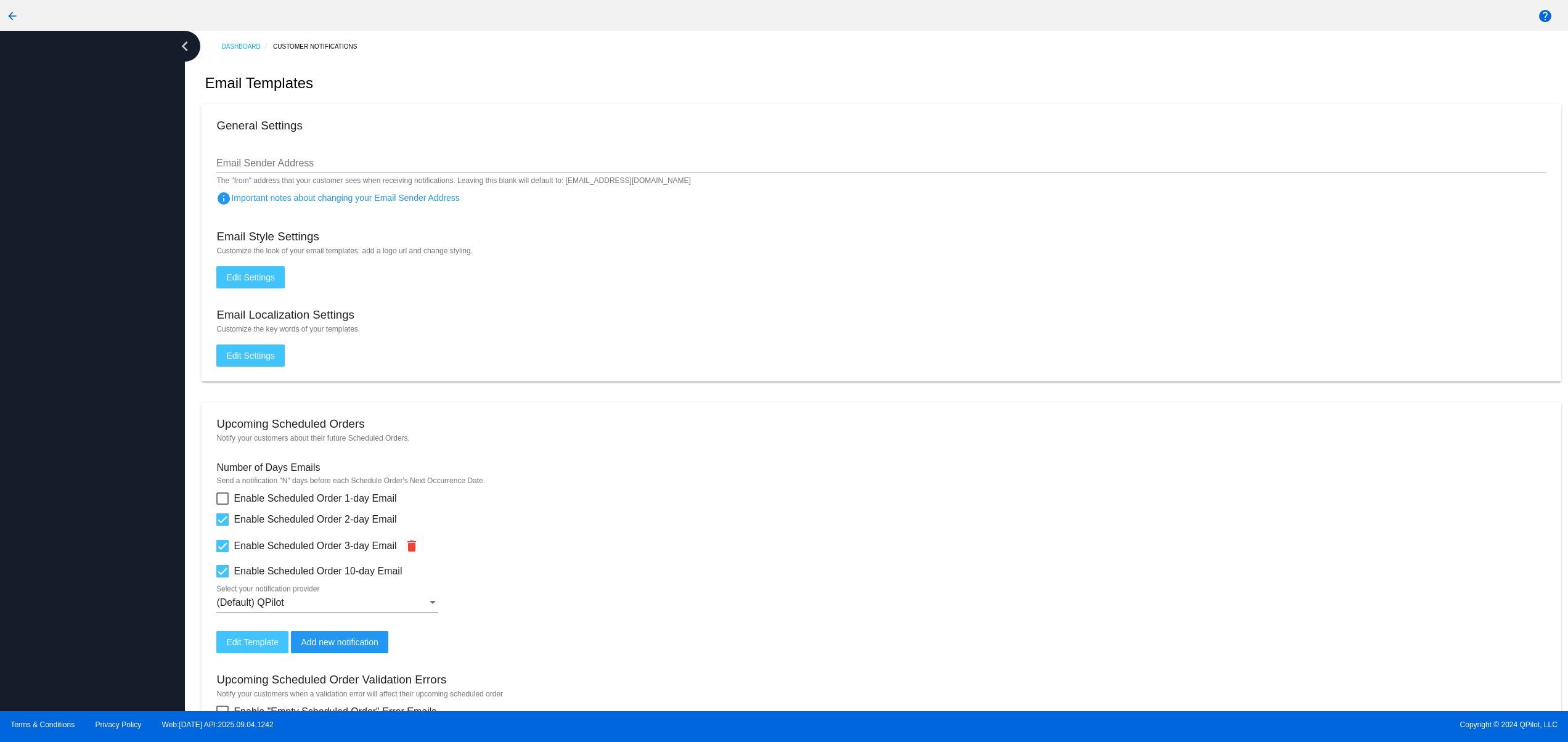
click at [55, 334] on div at bounding box center [92, 371] width 185 height 681
click at [77, 551] on div at bounding box center [92, 371] width 185 height 681
click at [72, 482] on div at bounding box center [92, 371] width 185 height 681
click at [72, 459] on div at bounding box center [92, 371] width 185 height 681
click at [72, 430] on div at bounding box center [92, 371] width 185 height 681
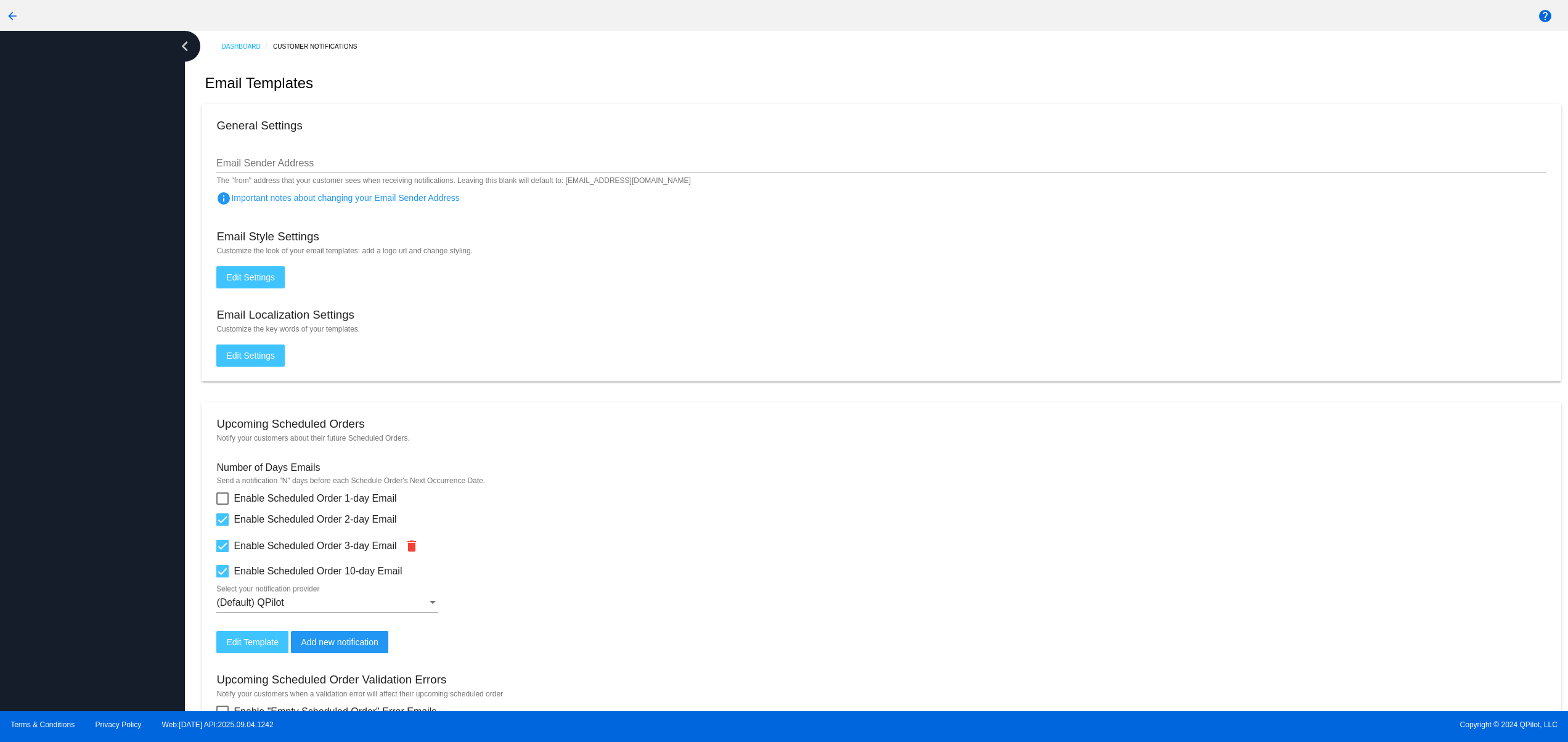
click at [74, 358] on div at bounding box center [92, 371] width 185 height 681
click at [74, 529] on div at bounding box center [92, 371] width 185 height 681
drag, startPoint x: 85, startPoint y: 432, endPoint x: 90, endPoint y: 363, distance: 69.2
click at [85, 427] on div at bounding box center [92, 371] width 185 height 681
click at [90, 363] on div at bounding box center [92, 371] width 185 height 681
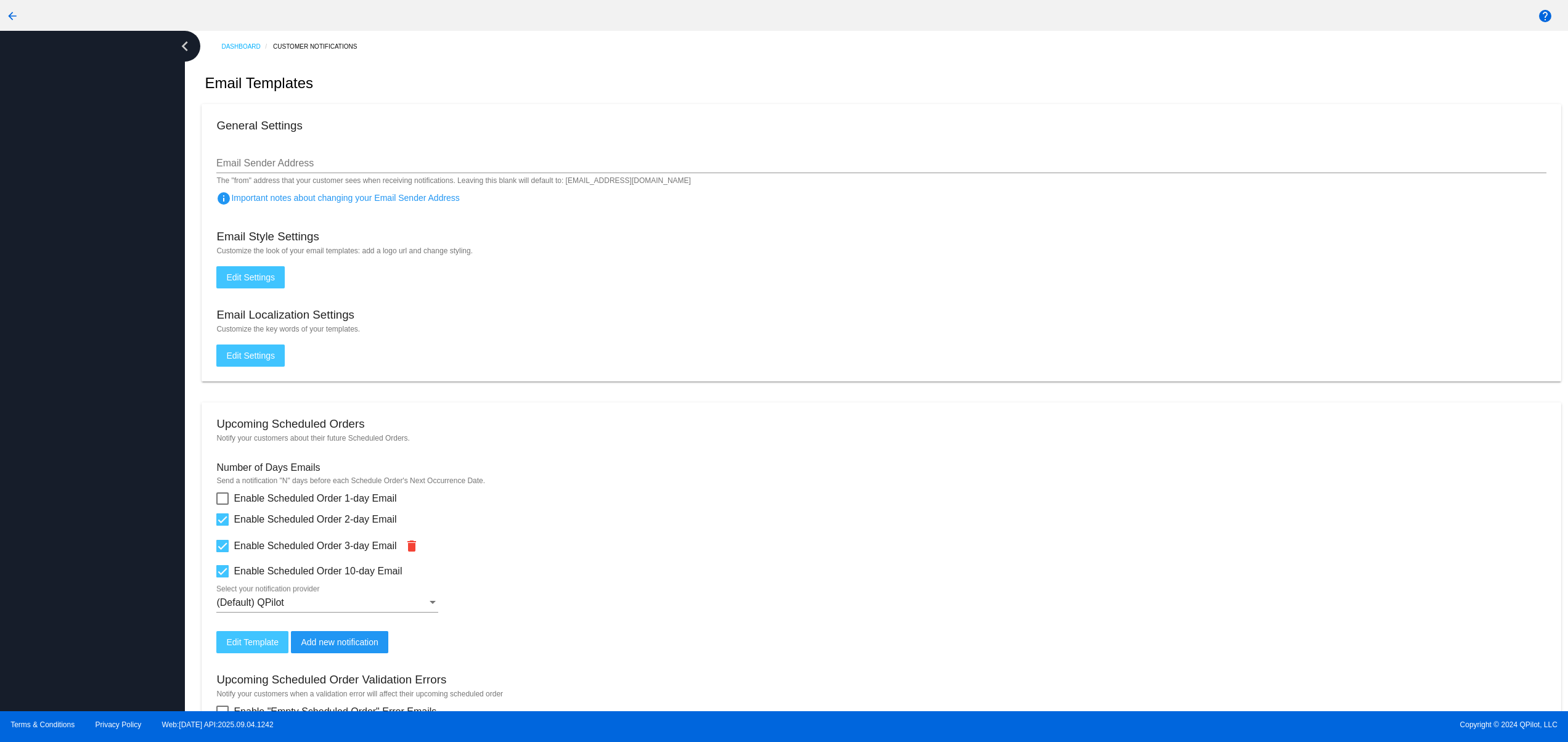
click at [89, 313] on div at bounding box center [92, 371] width 185 height 681
click at [81, 255] on div at bounding box center [92, 371] width 185 height 681
click at [117, 551] on div at bounding box center [92, 371] width 185 height 681
click at [111, 471] on div at bounding box center [92, 371] width 185 height 681
click at [111, 414] on div at bounding box center [92, 371] width 185 height 681
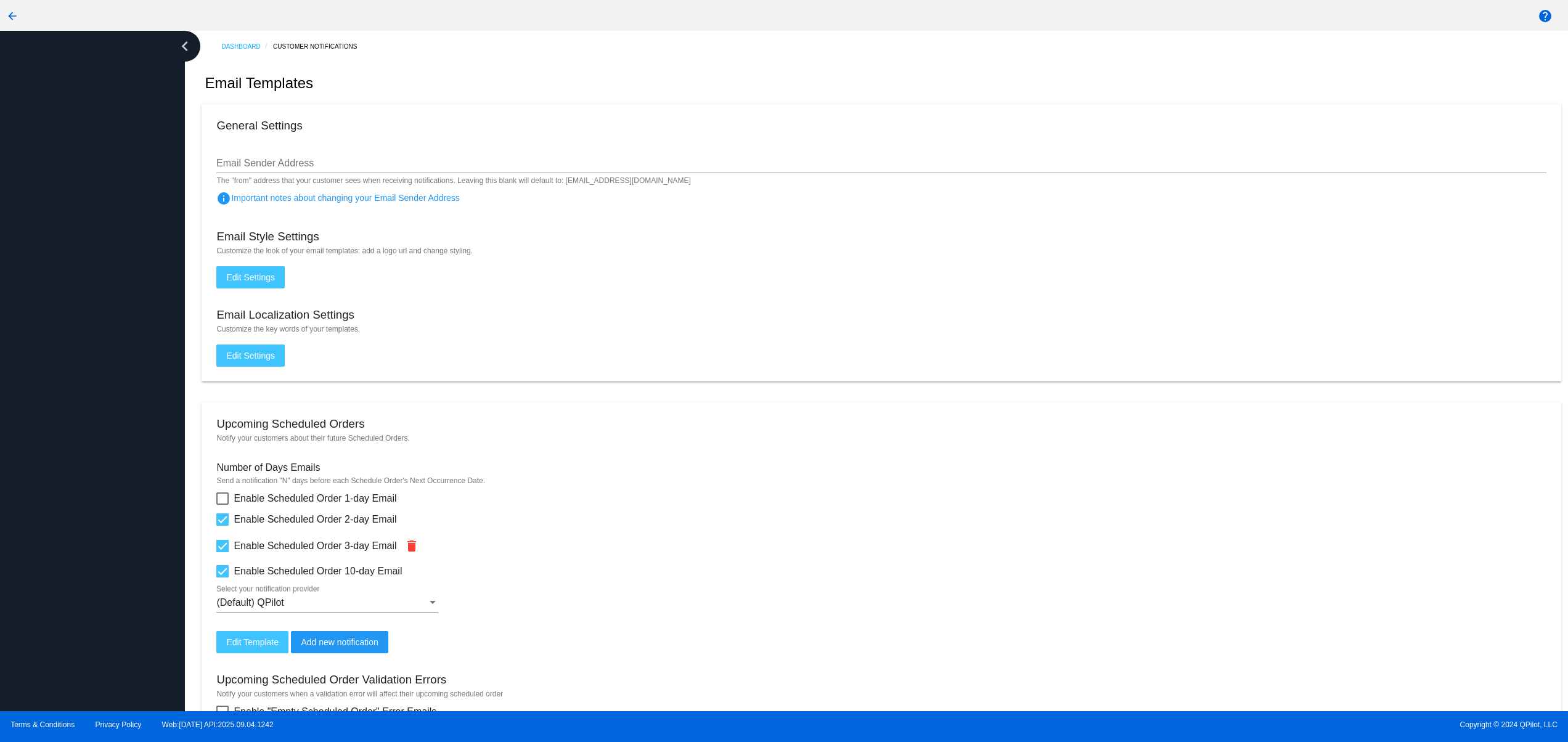
click at [104, 368] on div at bounding box center [92, 371] width 185 height 681
click at [101, 340] on div at bounding box center [92, 371] width 185 height 681
click at [92, 287] on div at bounding box center [92, 371] width 185 height 681
click at [83, 589] on div at bounding box center [92, 371] width 185 height 681
click at [74, 531] on div at bounding box center [92, 371] width 185 height 681
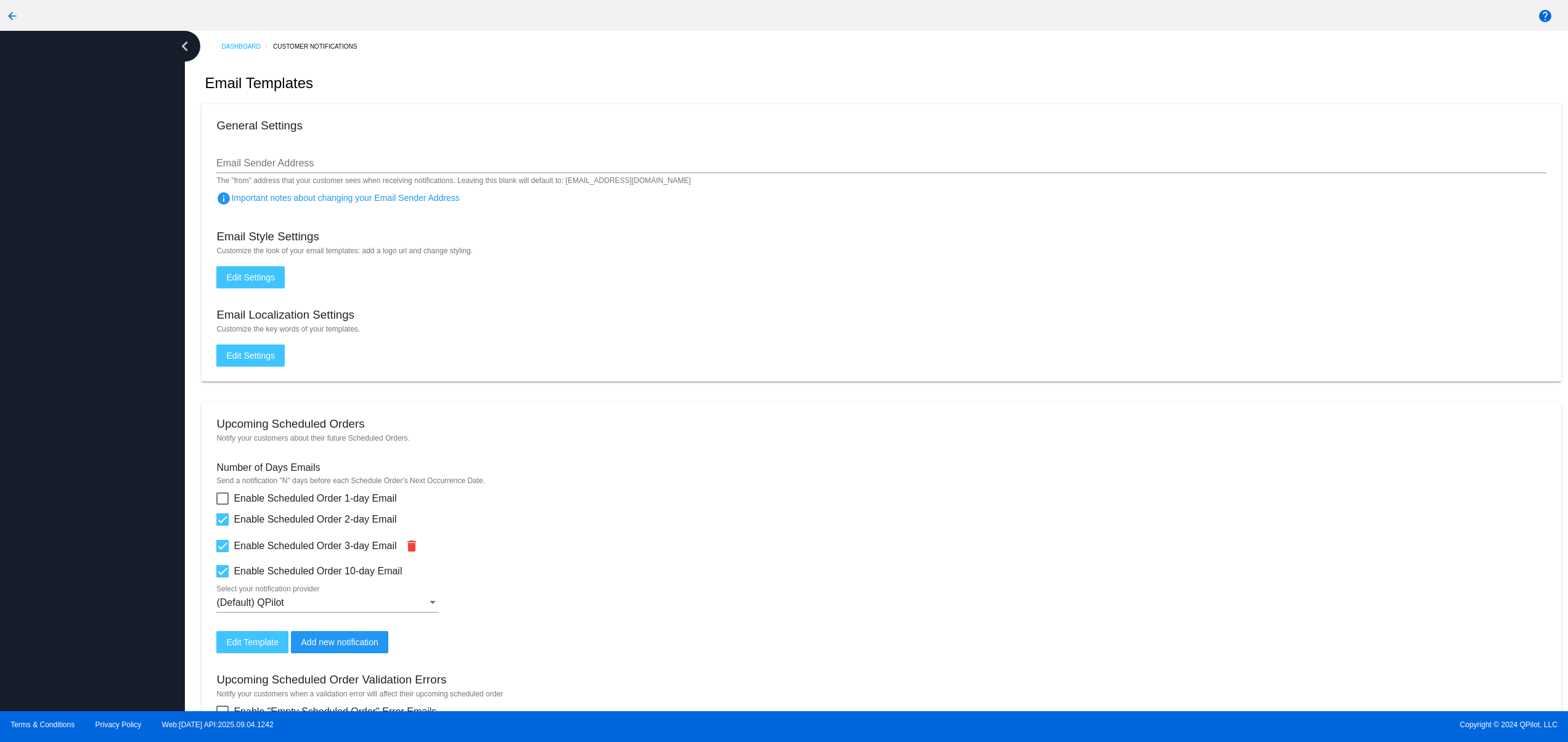
click at [72, 454] on div at bounding box center [92, 371] width 185 height 681
click at [67, 415] on div at bounding box center [92, 371] width 185 height 681
click at [64, 373] on div at bounding box center [92, 371] width 185 height 681
click at [60, 338] on div at bounding box center [92, 371] width 185 height 681
click at [59, 292] on div at bounding box center [92, 371] width 185 height 681
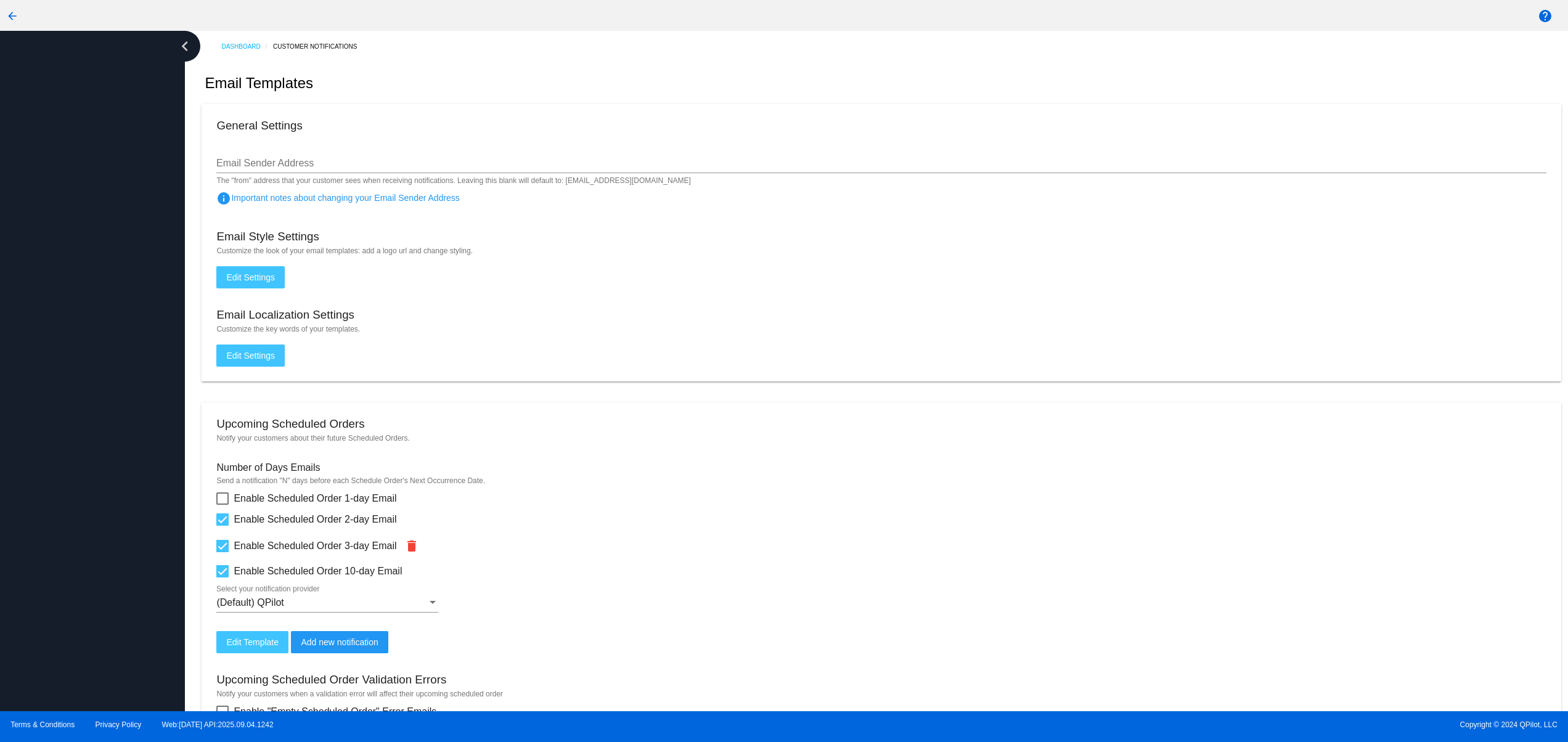
click at [117, 555] on div at bounding box center [92, 371] width 185 height 681
click at [111, 454] on div at bounding box center [92, 371] width 185 height 681
click at [111, 405] on div at bounding box center [92, 371] width 185 height 681
click at [109, 353] on div at bounding box center [92, 371] width 185 height 681
click at [104, 326] on div at bounding box center [92, 371] width 185 height 681
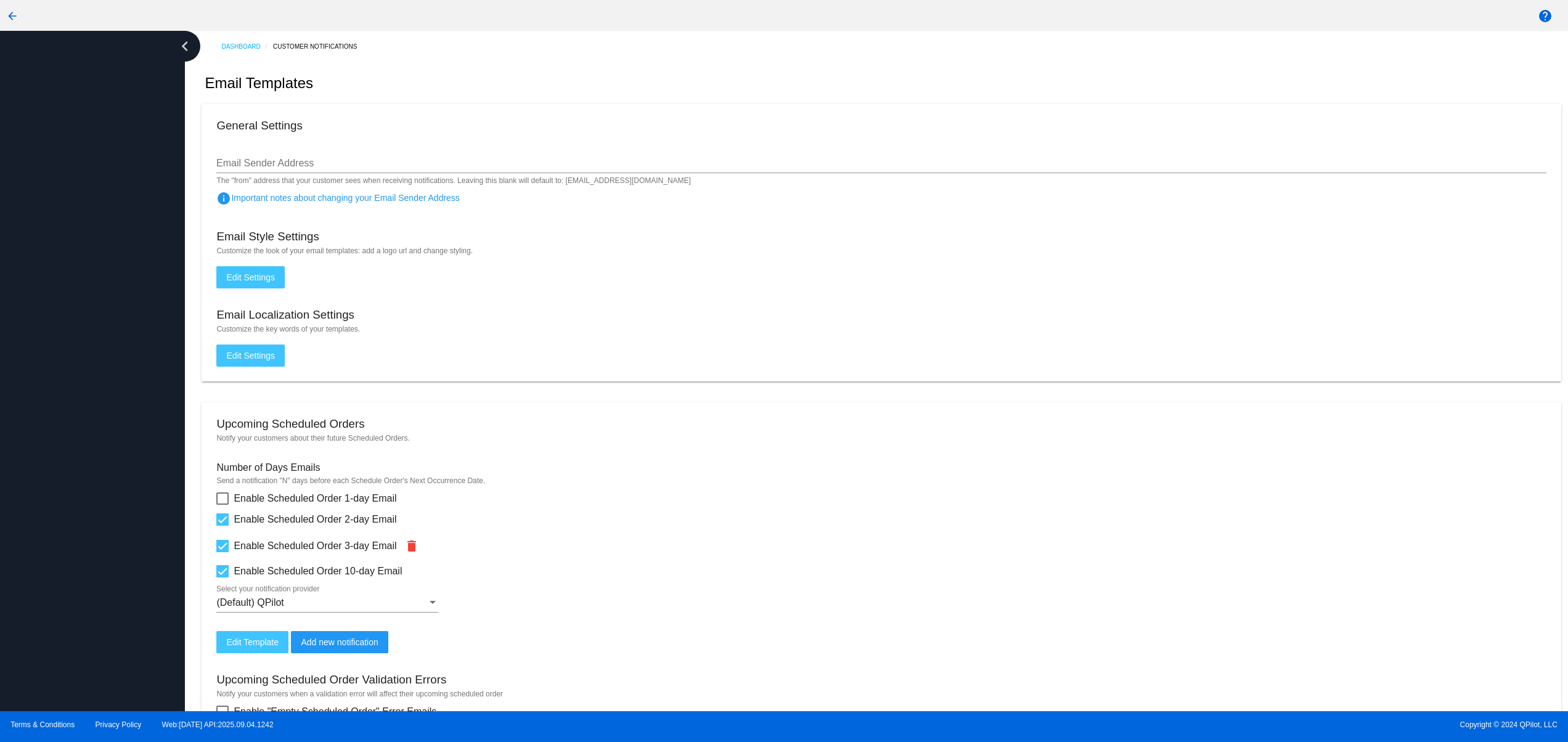
click at [98, 277] on div at bounding box center [92, 371] width 185 height 681
click at [60, 559] on div at bounding box center [92, 371] width 185 height 681
click at [43, 478] on div at bounding box center [92, 371] width 185 height 681
click at [39, 417] on div at bounding box center [92, 371] width 185 height 681
click at [39, 365] on div at bounding box center [92, 371] width 185 height 681
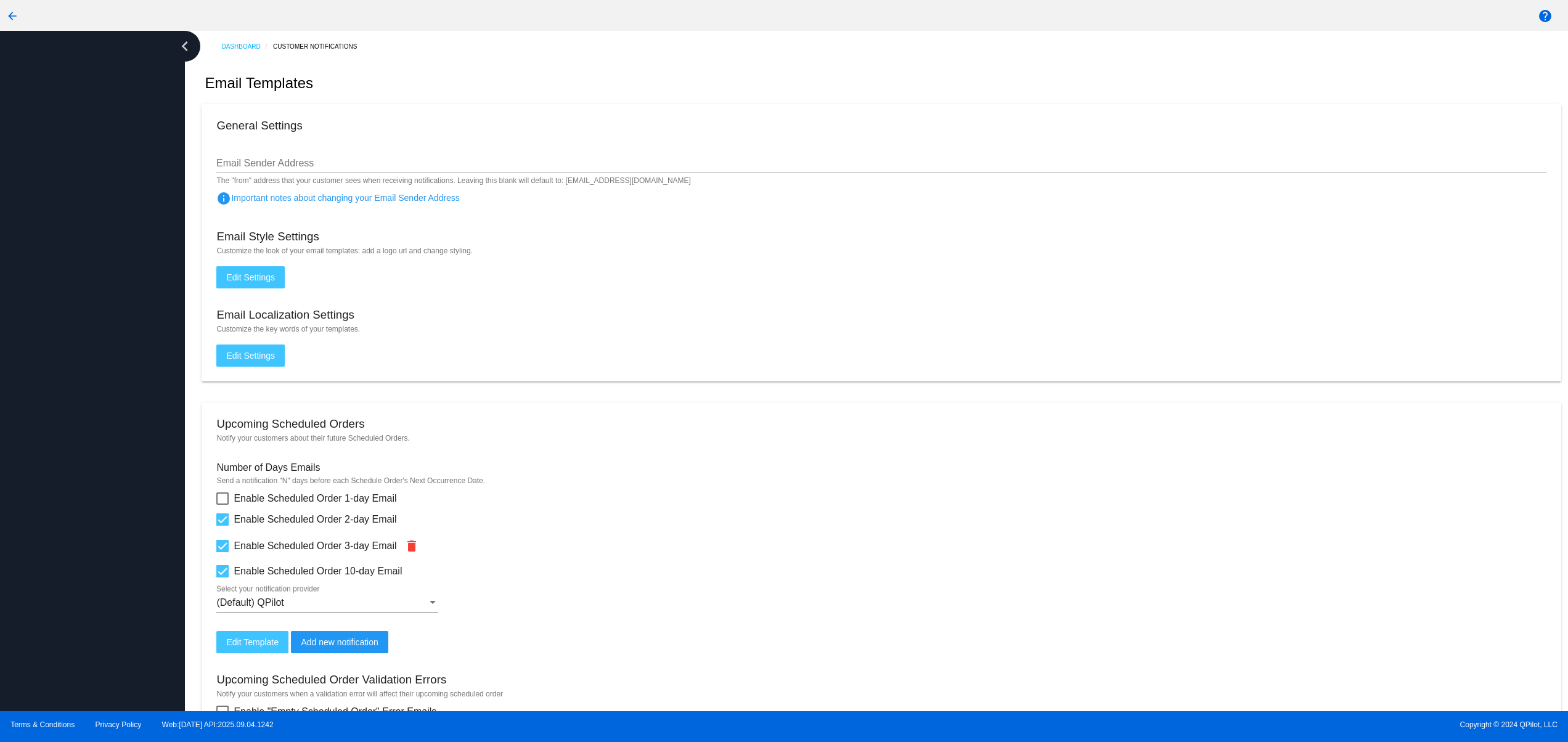
click at [39, 331] on div at bounding box center [92, 371] width 185 height 681
click at [53, 269] on div at bounding box center [92, 371] width 185 height 681
click at [55, 240] on div at bounding box center [92, 371] width 185 height 681
click at [97, 527] on div at bounding box center [92, 371] width 185 height 681
click at [76, 414] on div at bounding box center [92, 371] width 185 height 681
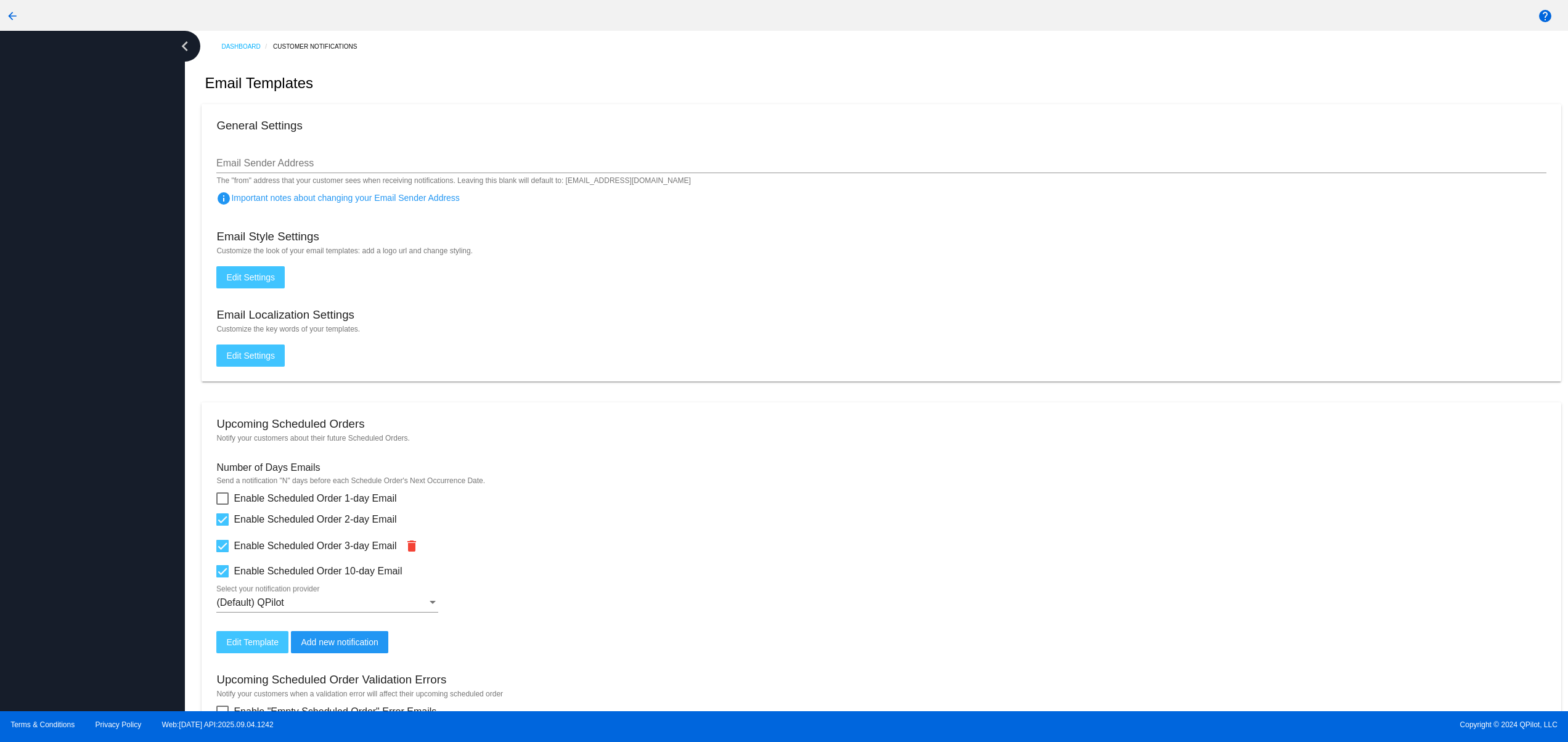
click at [76, 358] on div at bounding box center [92, 371] width 185 height 681
click at [76, 299] on div at bounding box center [92, 371] width 185 height 681
drag, startPoint x: 82, startPoint y: 257, endPoint x: 115, endPoint y: 200, distance: 65.9
click at [83, 257] on div at bounding box center [92, 371] width 185 height 681
click at [115, 200] on div at bounding box center [92, 371] width 185 height 681
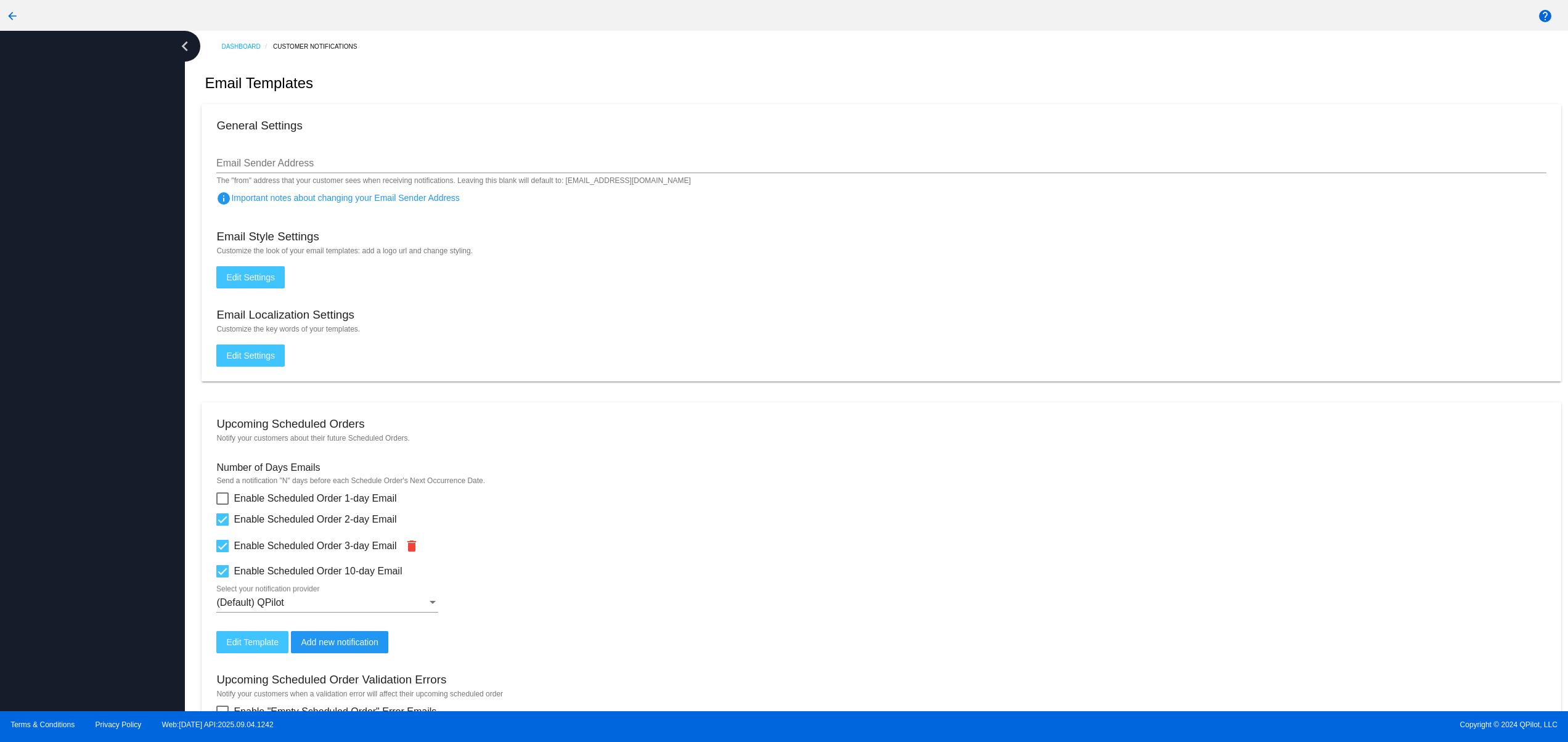
click at [136, 577] on div at bounding box center [92, 371] width 185 height 681
click at [131, 466] on div at bounding box center [92, 371] width 185 height 681
click at [133, 393] on div at bounding box center [92, 371] width 185 height 681
click at [127, 351] on div at bounding box center [92, 371] width 185 height 681
click at [123, 304] on div at bounding box center [92, 371] width 185 height 681
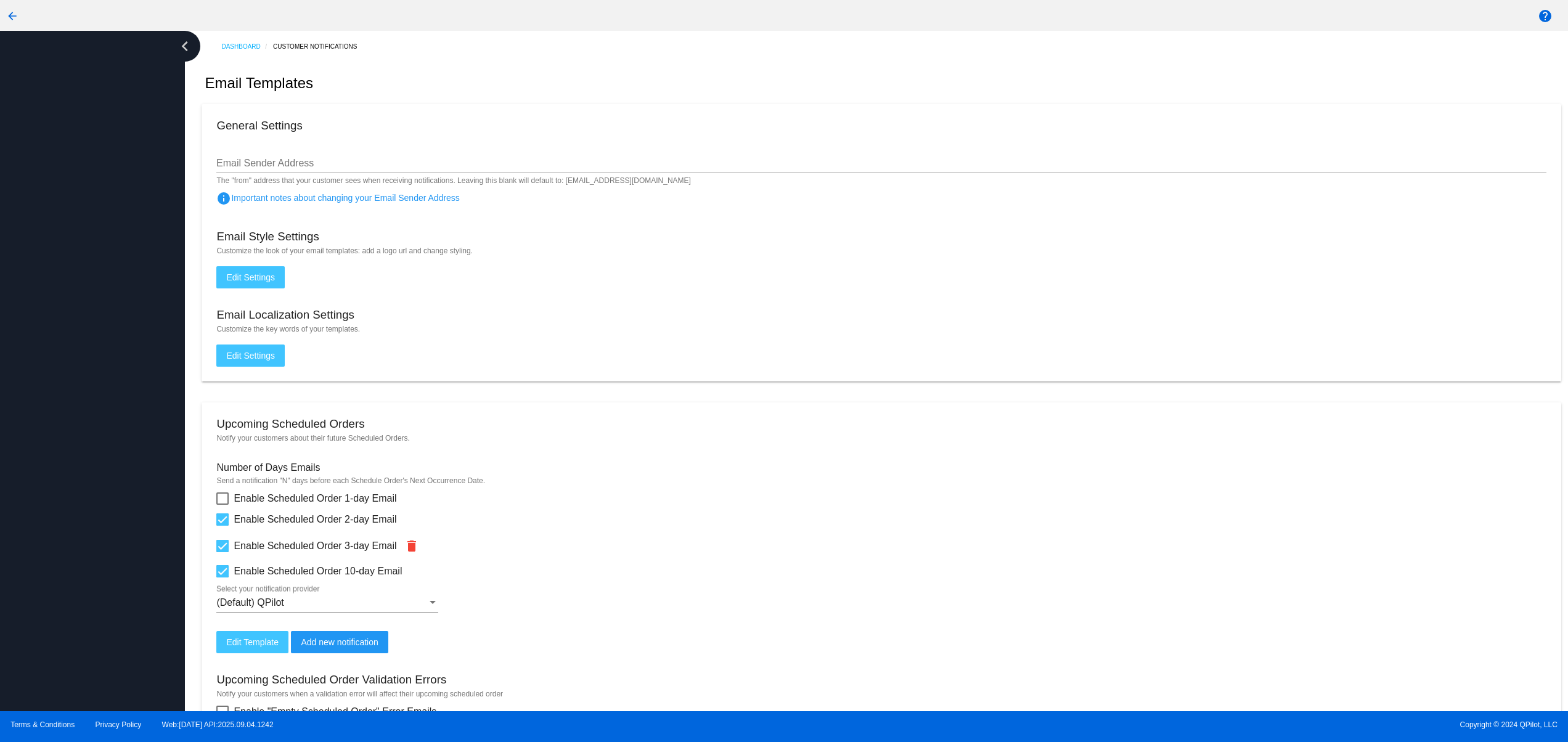
click at [123, 272] on div at bounding box center [92, 371] width 185 height 681
click at [119, 237] on div at bounding box center [92, 371] width 185 height 681
click at [89, 521] on div at bounding box center [92, 371] width 185 height 681
click at [65, 432] on div at bounding box center [92, 371] width 185 height 681
click at [68, 373] on div at bounding box center [92, 371] width 185 height 681
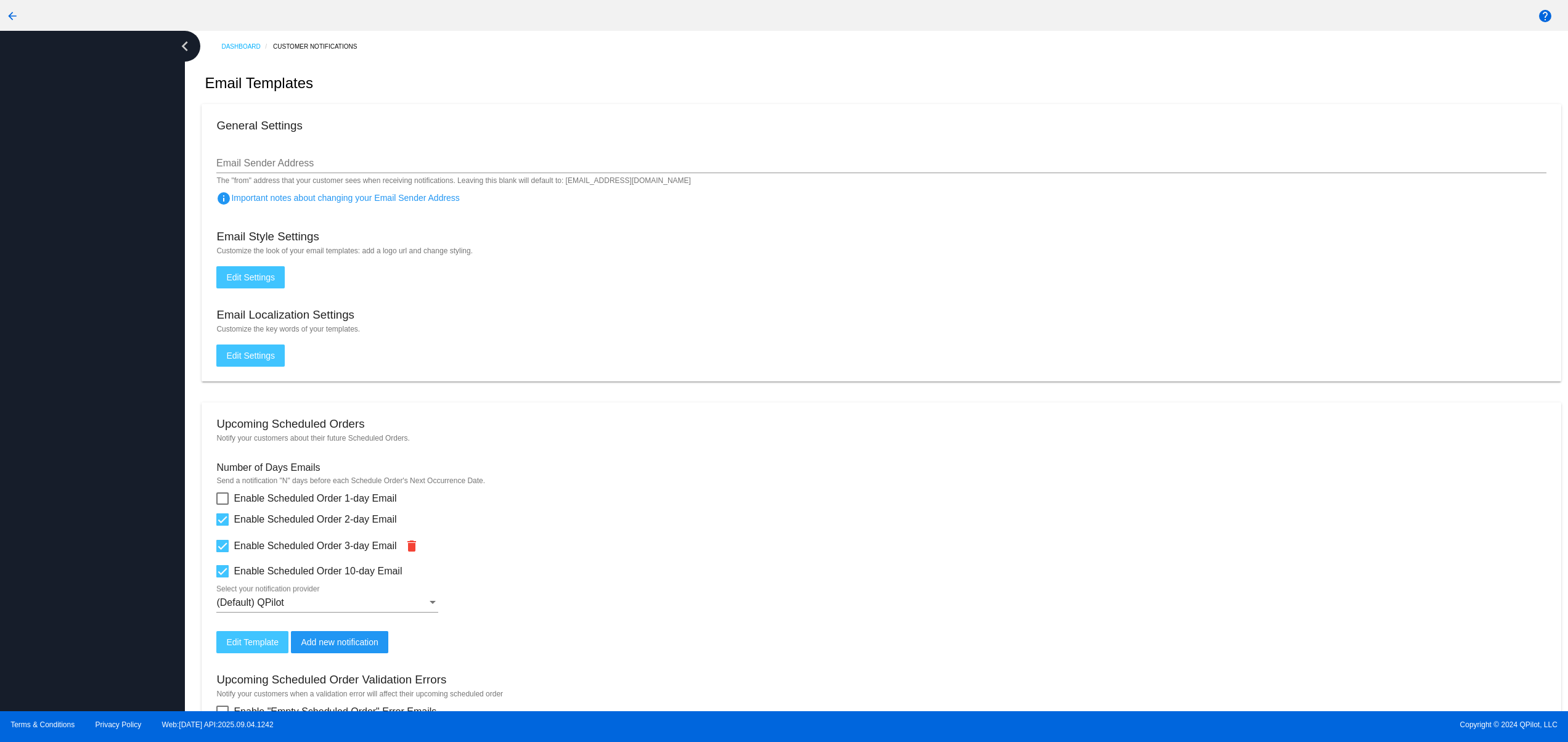
click at [74, 321] on div at bounding box center [92, 371] width 185 height 681
click at [85, 274] on div at bounding box center [92, 371] width 185 height 681
click at [89, 264] on div at bounding box center [92, 371] width 185 height 681
click at [124, 590] on div at bounding box center [92, 371] width 185 height 681
drag, startPoint x: 96, startPoint y: 526, endPoint x: 96, endPoint y: 471, distance: 55.0
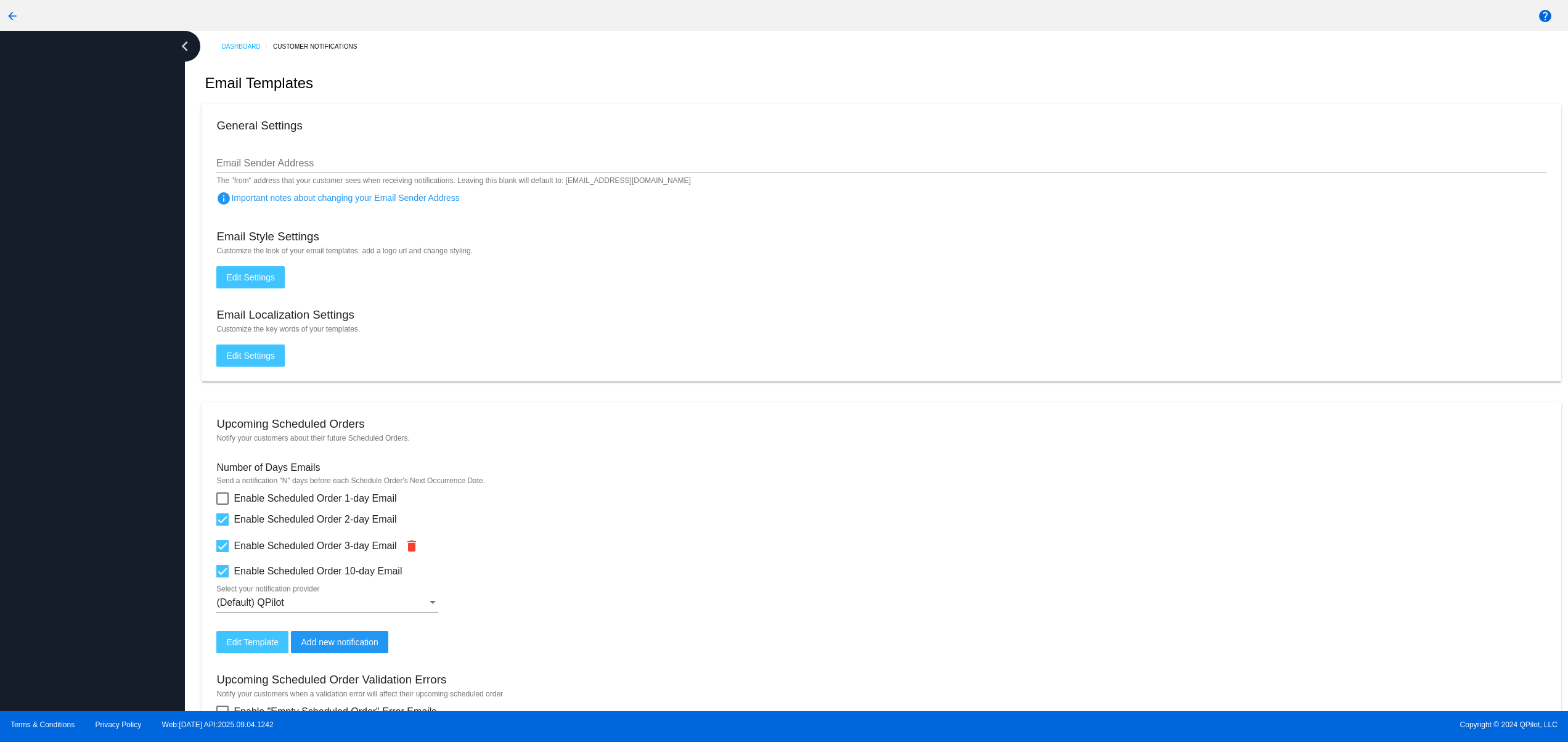
click at [96, 523] on div at bounding box center [92, 371] width 185 height 681
click at [96, 471] on div at bounding box center [92, 371] width 185 height 681
click at [96, 417] on div at bounding box center [92, 371] width 185 height 681
click at [96, 372] on div at bounding box center [92, 371] width 185 height 681
click at [92, 310] on div at bounding box center [92, 371] width 185 height 681
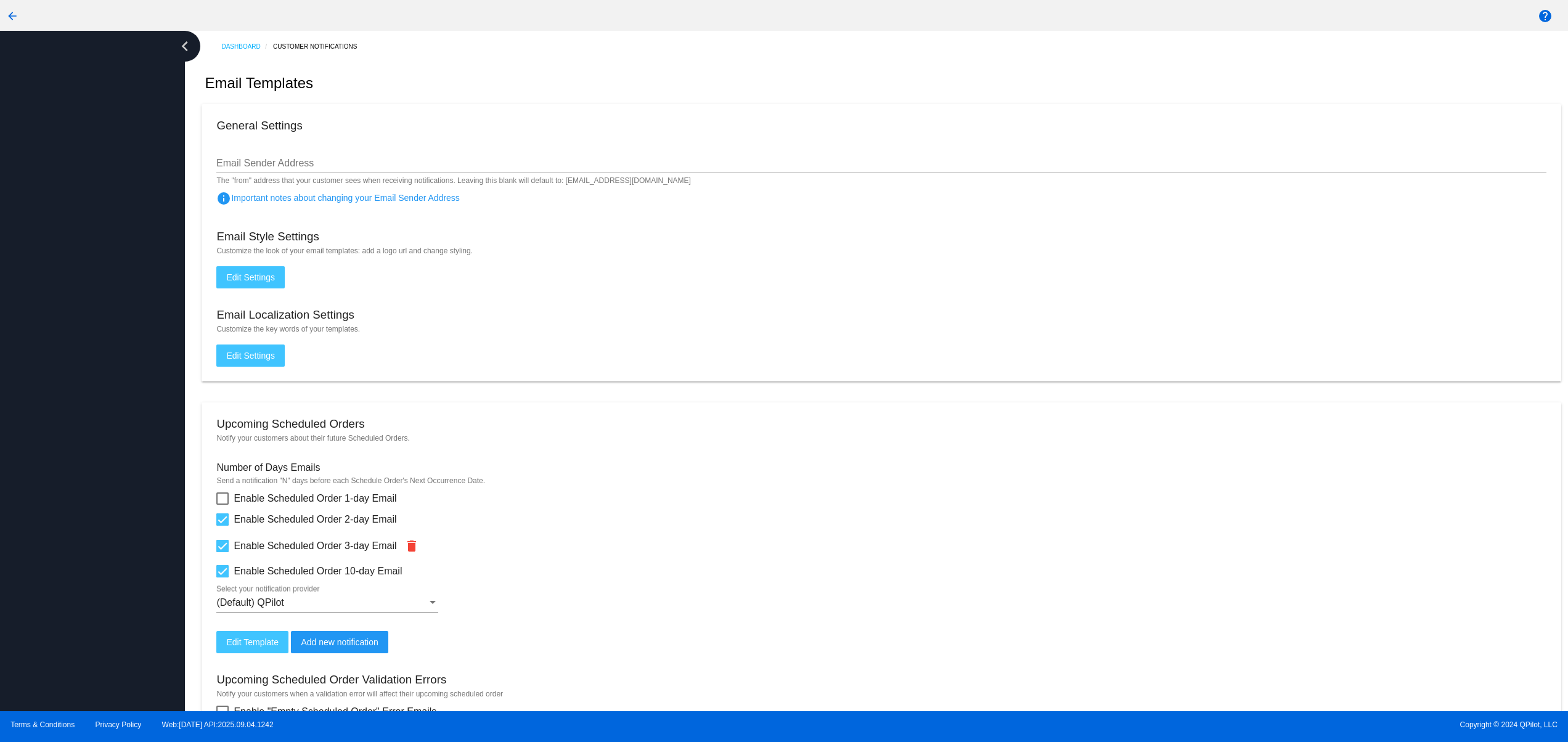
click at [35, 577] on div at bounding box center [92, 371] width 185 height 681
click at [38, 474] on div at bounding box center [92, 371] width 185 height 681
click at [37, 410] on div at bounding box center [92, 371] width 185 height 681
click at [45, 340] on div at bounding box center [92, 371] width 185 height 681
click at [40, 623] on div at bounding box center [92, 371] width 185 height 681
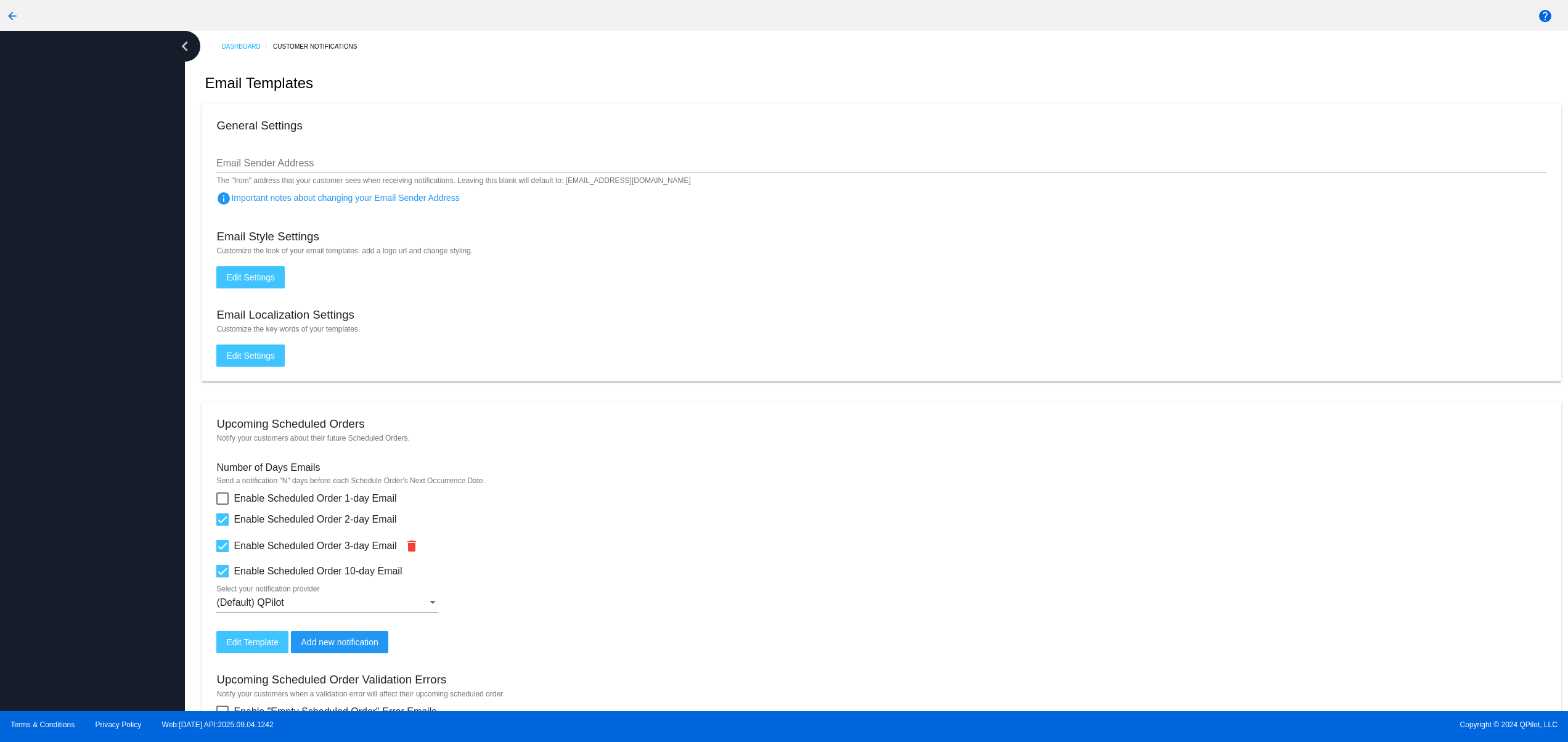
click at [32, 555] on div at bounding box center [92, 371] width 185 height 681
click at [32, 467] on div at bounding box center [92, 371] width 185 height 681
click at [32, 415] on div at bounding box center [92, 371] width 185 height 681
click at [32, 360] on div at bounding box center [92, 371] width 185 height 681
click at [30, 321] on div at bounding box center [92, 371] width 185 height 681
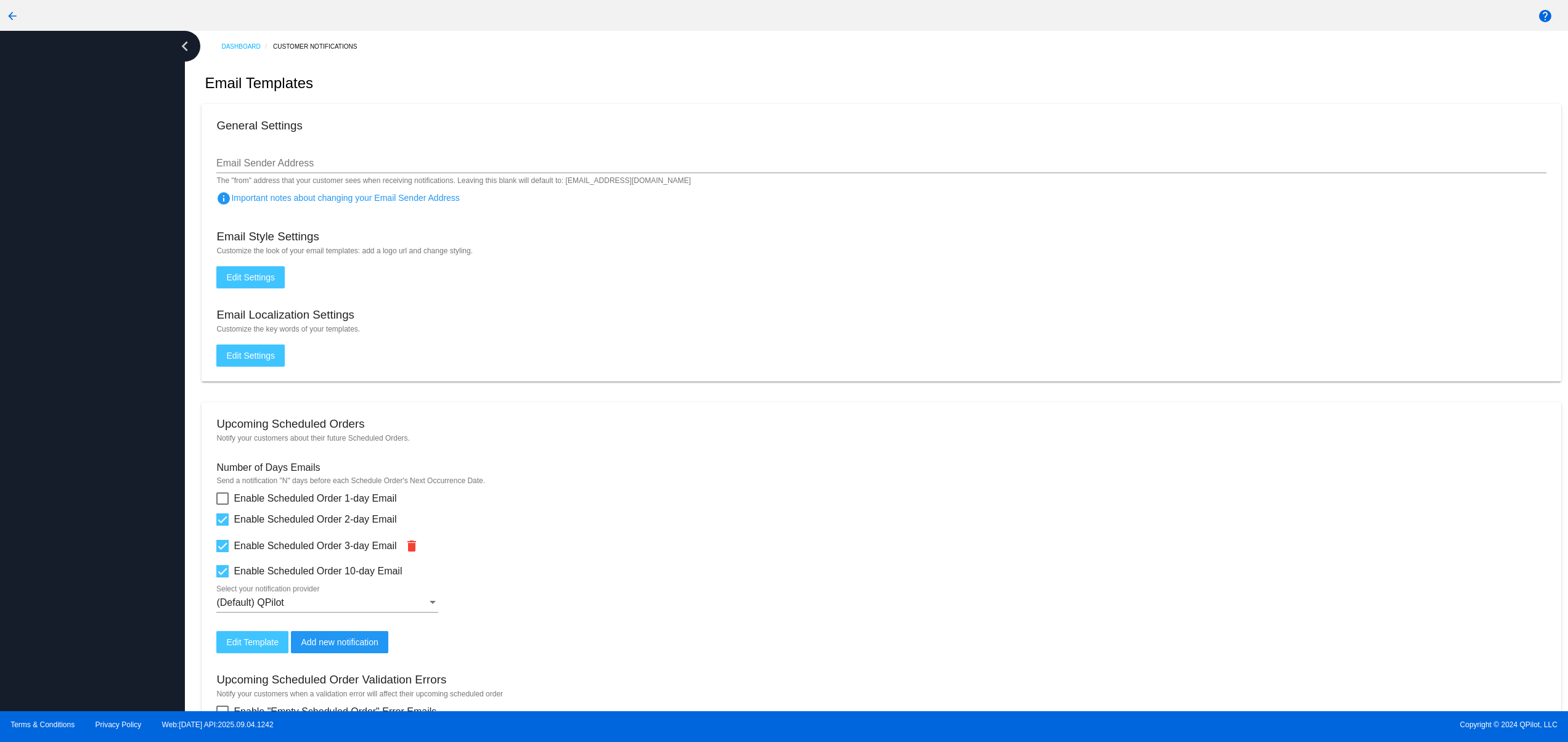
click at [119, 615] on div at bounding box center [92, 371] width 185 height 681
click at [89, 506] on div at bounding box center [92, 371] width 185 height 681
click at [74, 482] on div at bounding box center [92, 371] width 185 height 681
drag, startPoint x: 75, startPoint y: 348, endPoint x: 119, endPoint y: 262, distance: 96.6
click at [77, 346] on div at bounding box center [92, 371] width 185 height 681
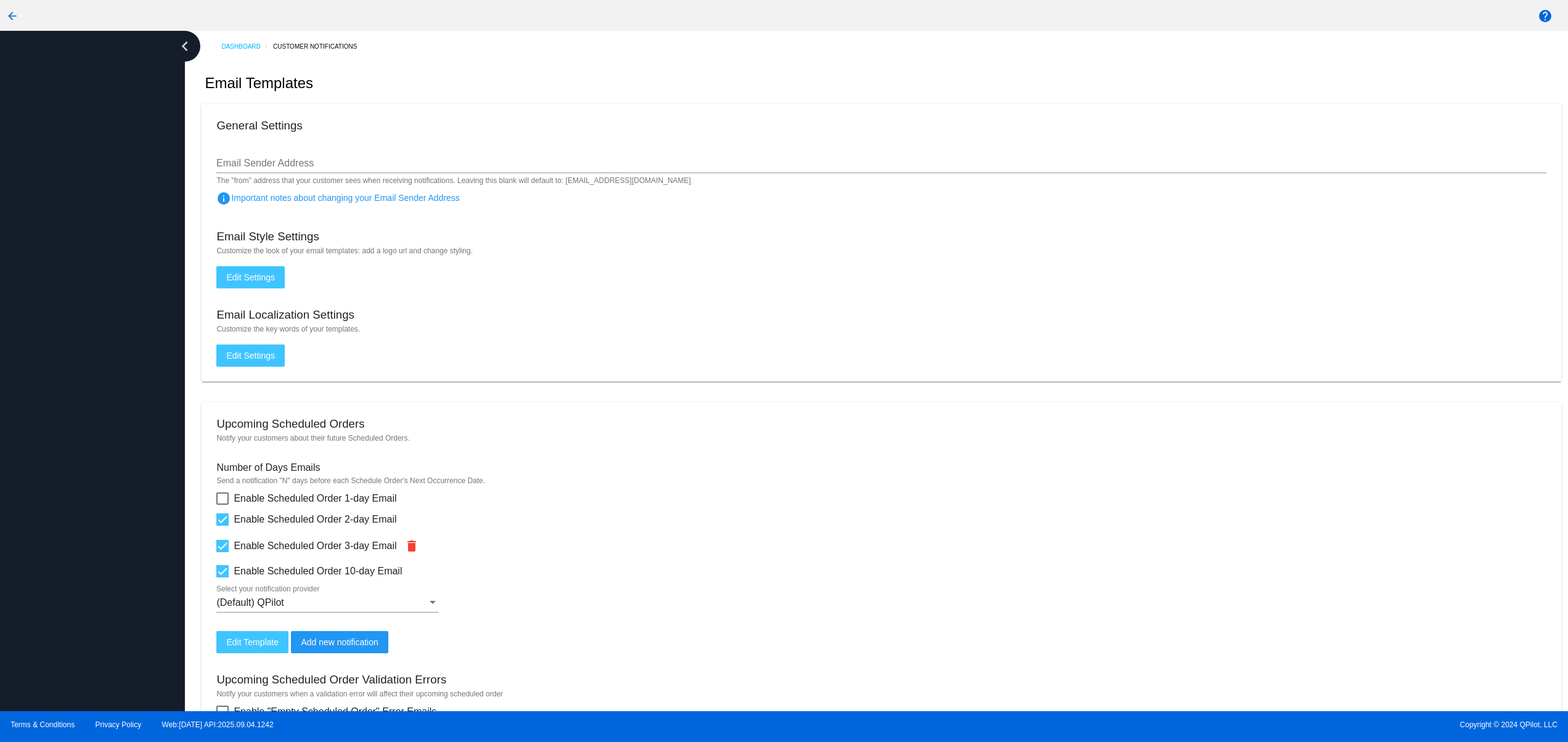
click at [124, 246] on div at bounding box center [92, 371] width 185 height 681
click at [139, 218] on div at bounding box center [92, 371] width 185 height 681
click at [139, 391] on div at bounding box center [92, 371] width 185 height 681
drag, startPoint x: 139, startPoint y: 517, endPoint x: 144, endPoint y: 607, distance: 90.1
click at [139, 529] on div at bounding box center [92, 371] width 185 height 681
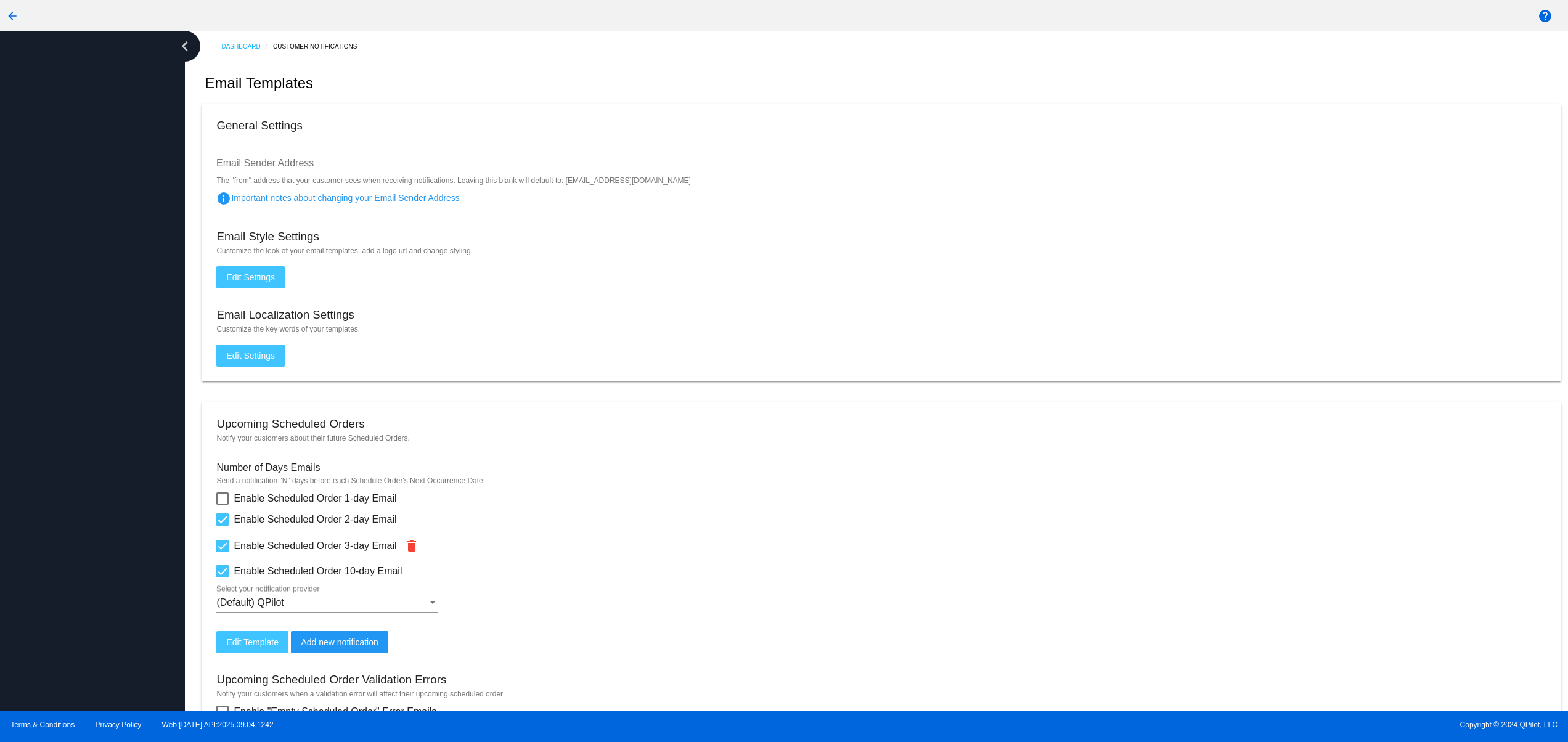
click at [144, 640] on div at bounding box center [92, 371] width 185 height 681
click at [67, 626] on div at bounding box center [92, 371] width 185 height 681
click at [20, 619] on div at bounding box center [92, 371] width 185 height 681
drag, startPoint x: 3, startPoint y: 546, endPoint x: 68, endPoint y: 462, distance: 106.2
click at [21, 530] on div at bounding box center [92, 371] width 185 height 681
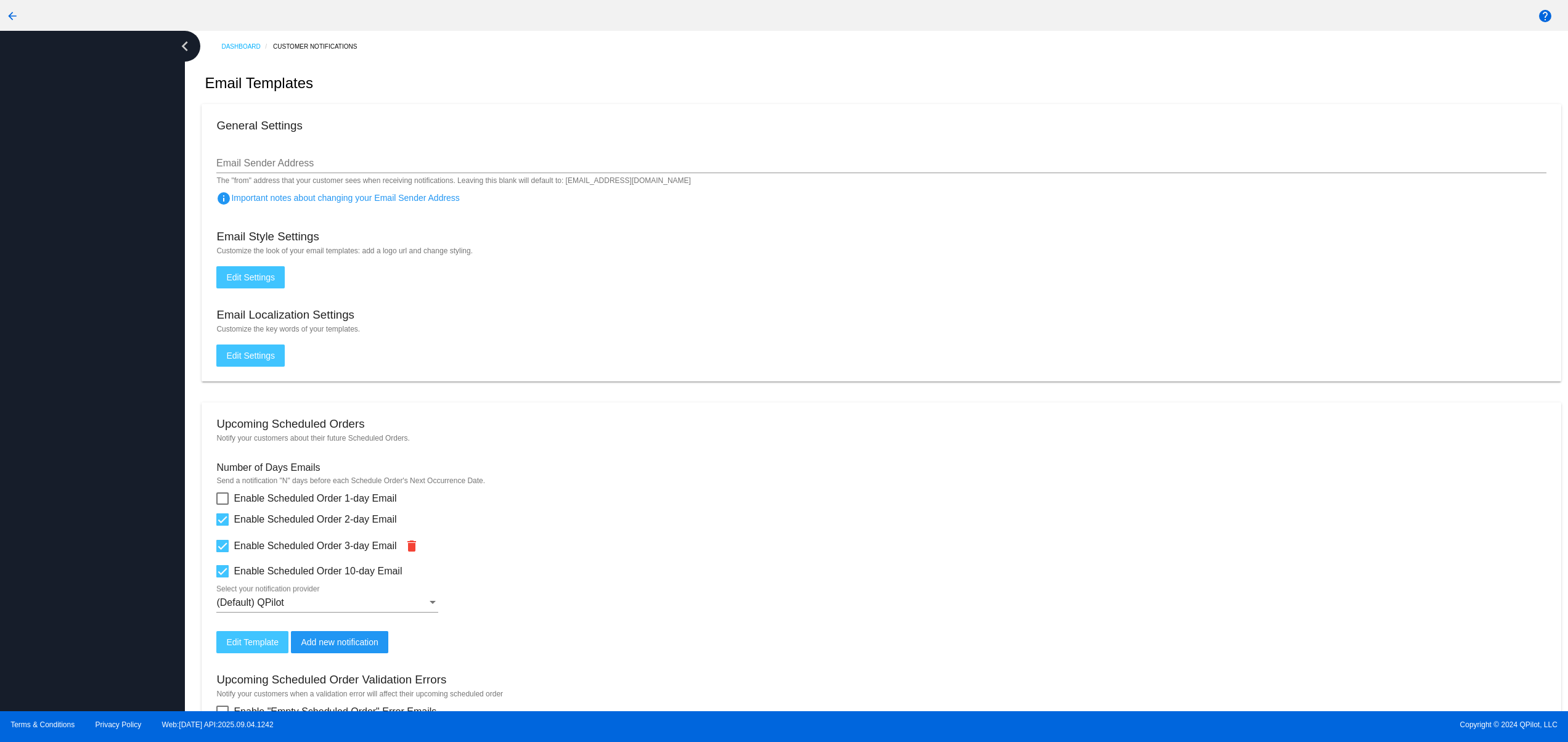
drag, startPoint x: 68, startPoint y: 462, endPoint x: 75, endPoint y: 449, distance: 14.8
click at [68, 461] on div at bounding box center [92, 371] width 185 height 681
click at [92, 385] on div at bounding box center [92, 371] width 185 height 681
click at [72, 328] on div at bounding box center [92, 371] width 185 height 681
click at [67, 225] on div at bounding box center [92, 371] width 185 height 681
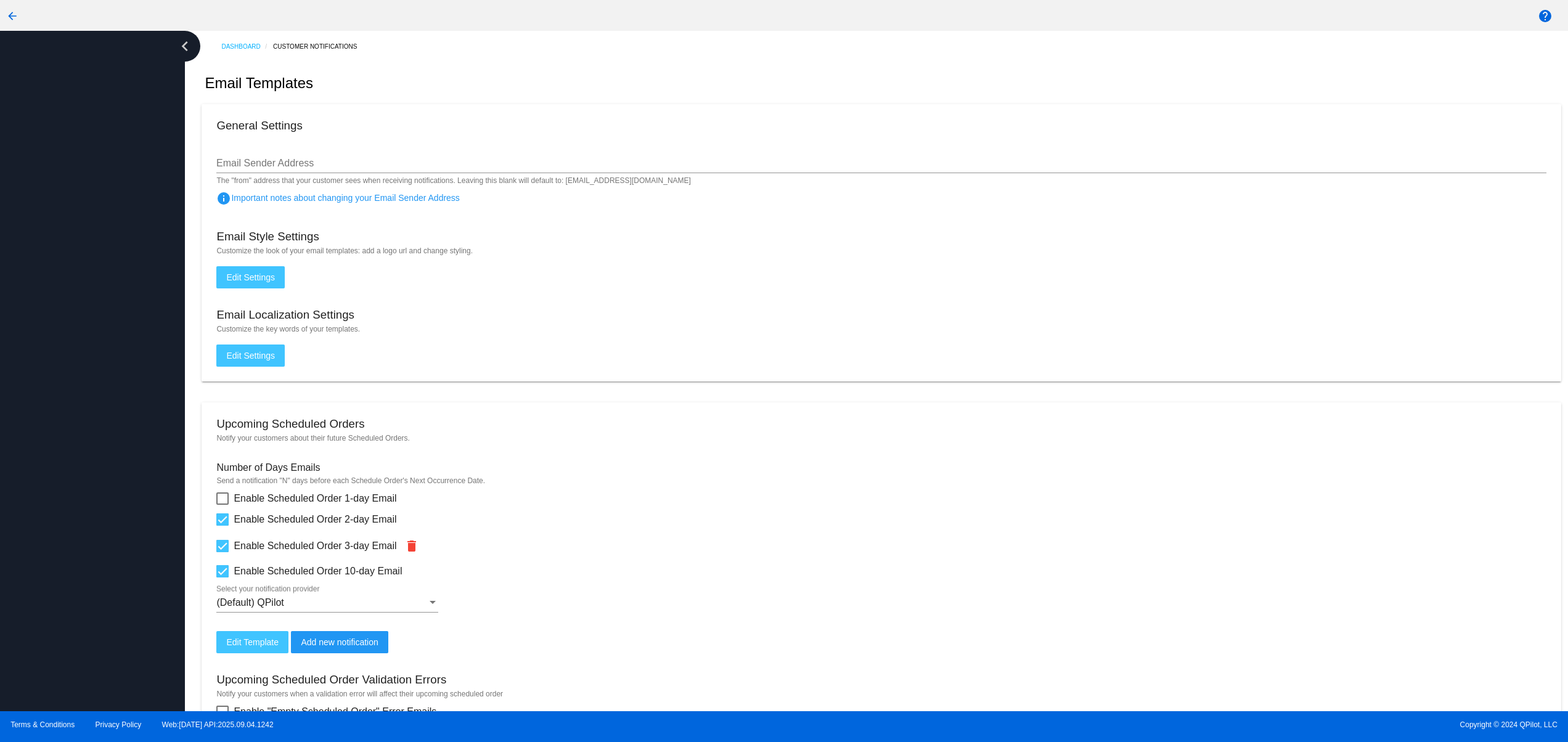
click at [32, 180] on div at bounding box center [92, 371] width 185 height 681
drag, startPoint x: 1, startPoint y: 233, endPoint x: 21, endPoint y: 354, distance: 122.6
click at [10, 292] on div at bounding box center [92, 371] width 185 height 681
click at [47, 463] on div at bounding box center [92, 371] width 185 height 681
click at [68, 519] on div at bounding box center [92, 371] width 185 height 681
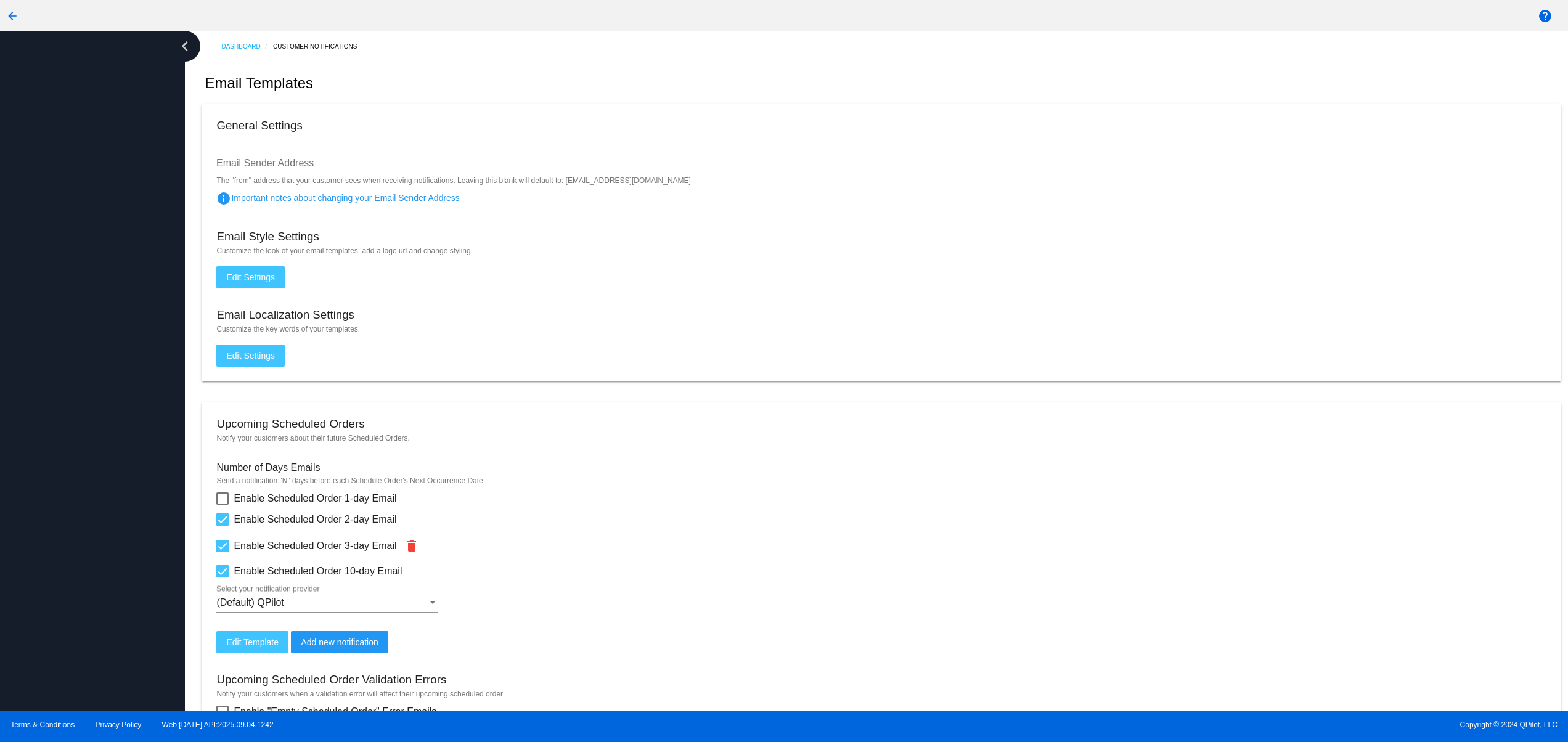
drag, startPoint x: 82, startPoint y: 531, endPoint x: 87, endPoint y: 543, distance: 13.0
click at [85, 534] on div at bounding box center [92, 371] width 185 height 681
click at [105, 575] on div at bounding box center [92, 371] width 185 height 681
click at [101, 511] on div at bounding box center [92, 371] width 185 height 681
click at [102, 403] on div at bounding box center [92, 371] width 185 height 681
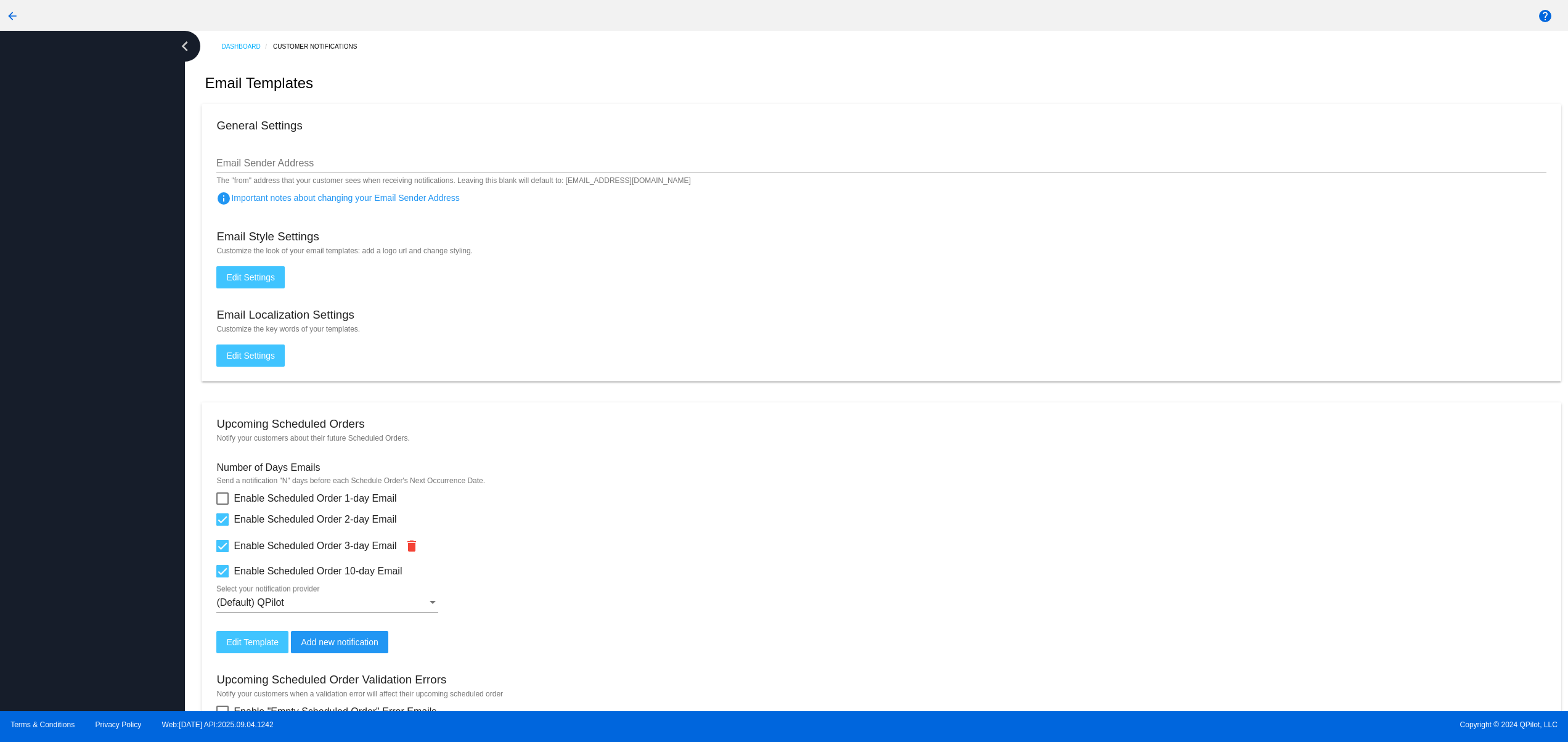
click at [107, 365] on div at bounding box center [92, 371] width 185 height 681
click at [106, 610] on div at bounding box center [92, 371] width 185 height 681
click at [76, 523] on div at bounding box center [92, 371] width 185 height 681
click at [76, 425] on div at bounding box center [92, 371] width 185 height 681
click at [76, 372] on div at bounding box center [92, 371] width 185 height 681
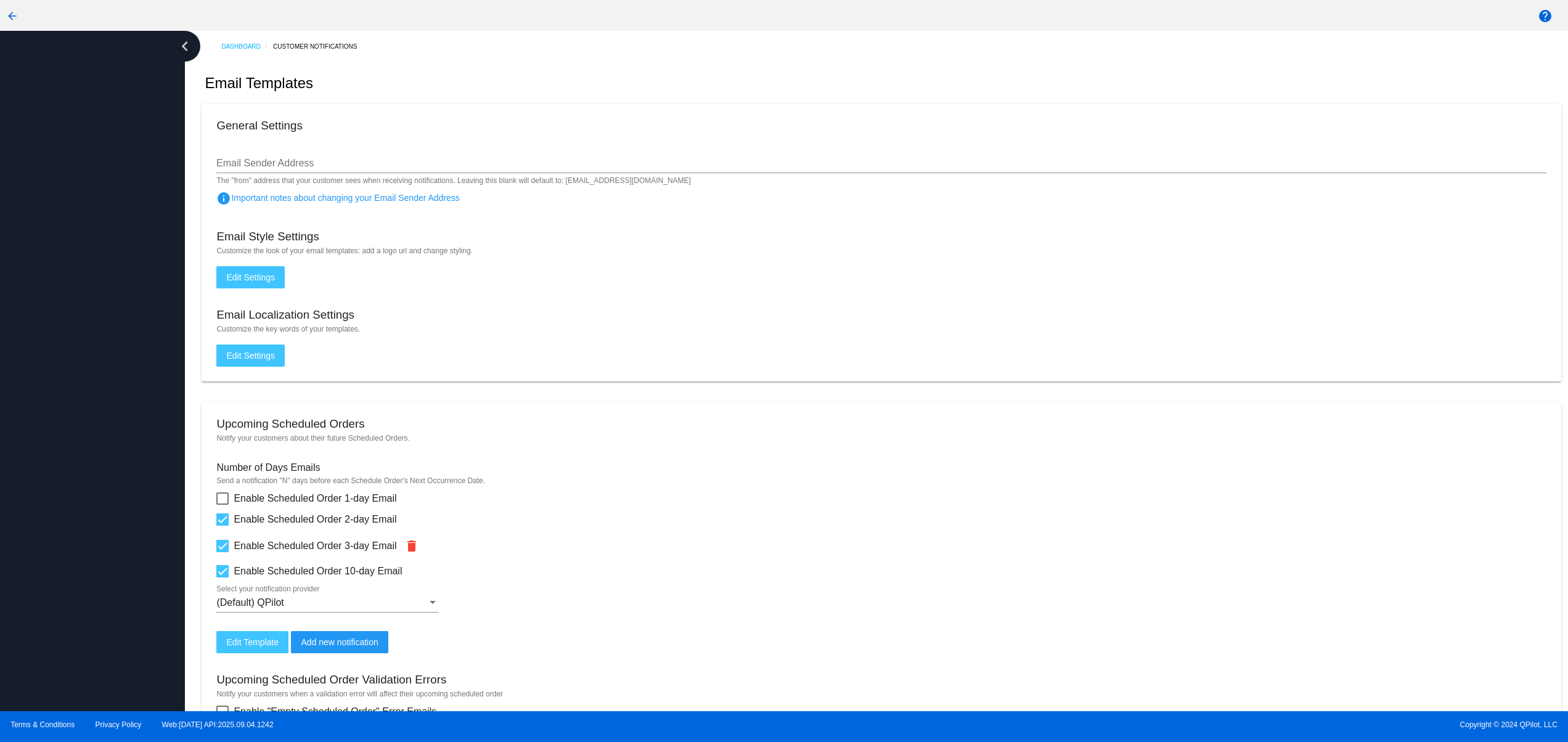
click at [76, 319] on div at bounding box center [92, 371] width 185 height 681
click at [115, 517] on div at bounding box center [92, 371] width 185 height 681
click at [87, 439] on div at bounding box center [92, 371] width 185 height 681
click at [87, 382] on div at bounding box center [92, 371] width 185 height 681
click at [95, 346] on div at bounding box center [92, 371] width 185 height 681
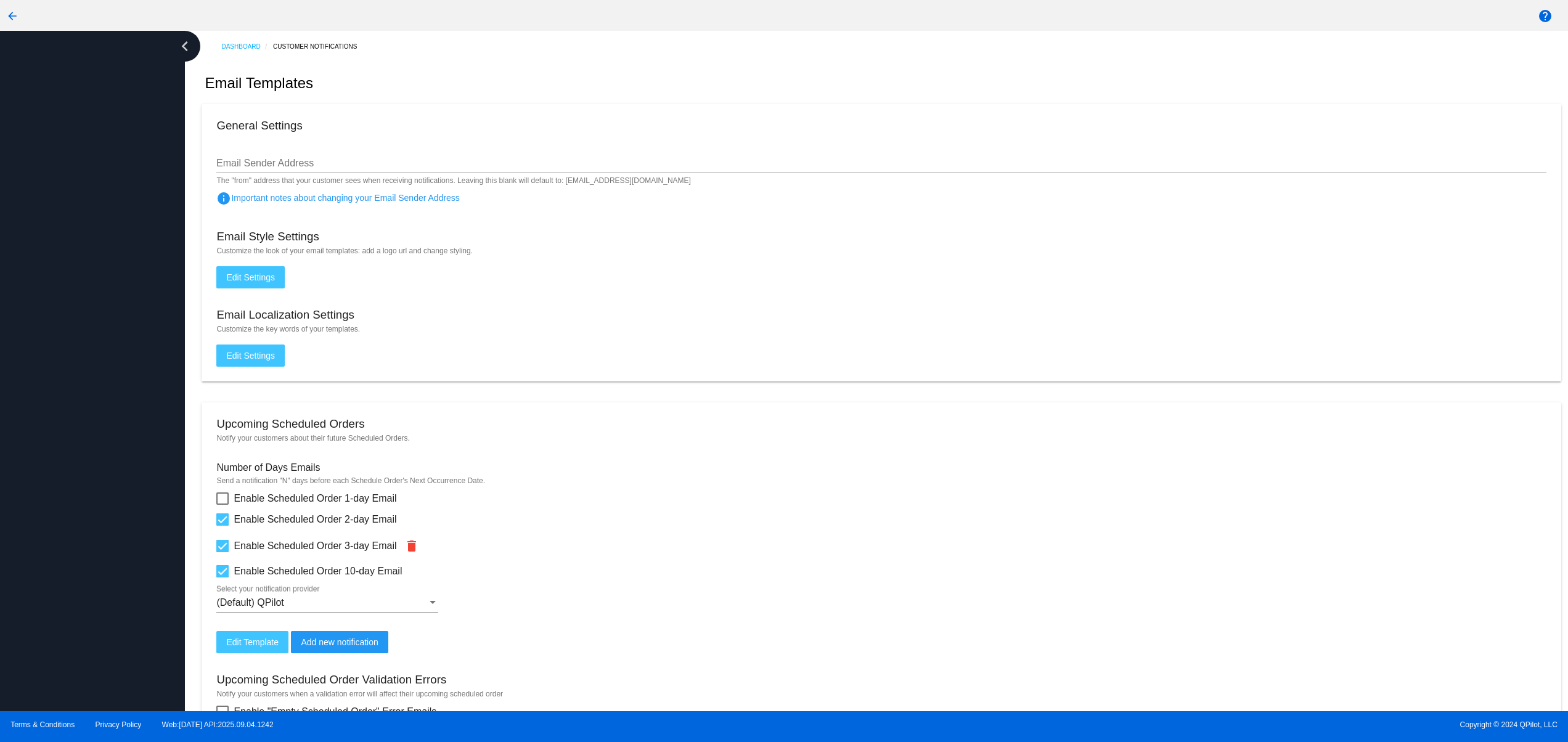
click at [59, 551] on div at bounding box center [92, 371] width 185 height 681
click at [50, 487] on div at bounding box center [92, 371] width 185 height 681
click at [50, 424] on div at bounding box center [92, 371] width 185 height 681
click at [50, 403] on div at bounding box center [92, 371] width 185 height 681
click at [53, 360] on div at bounding box center [92, 371] width 185 height 681
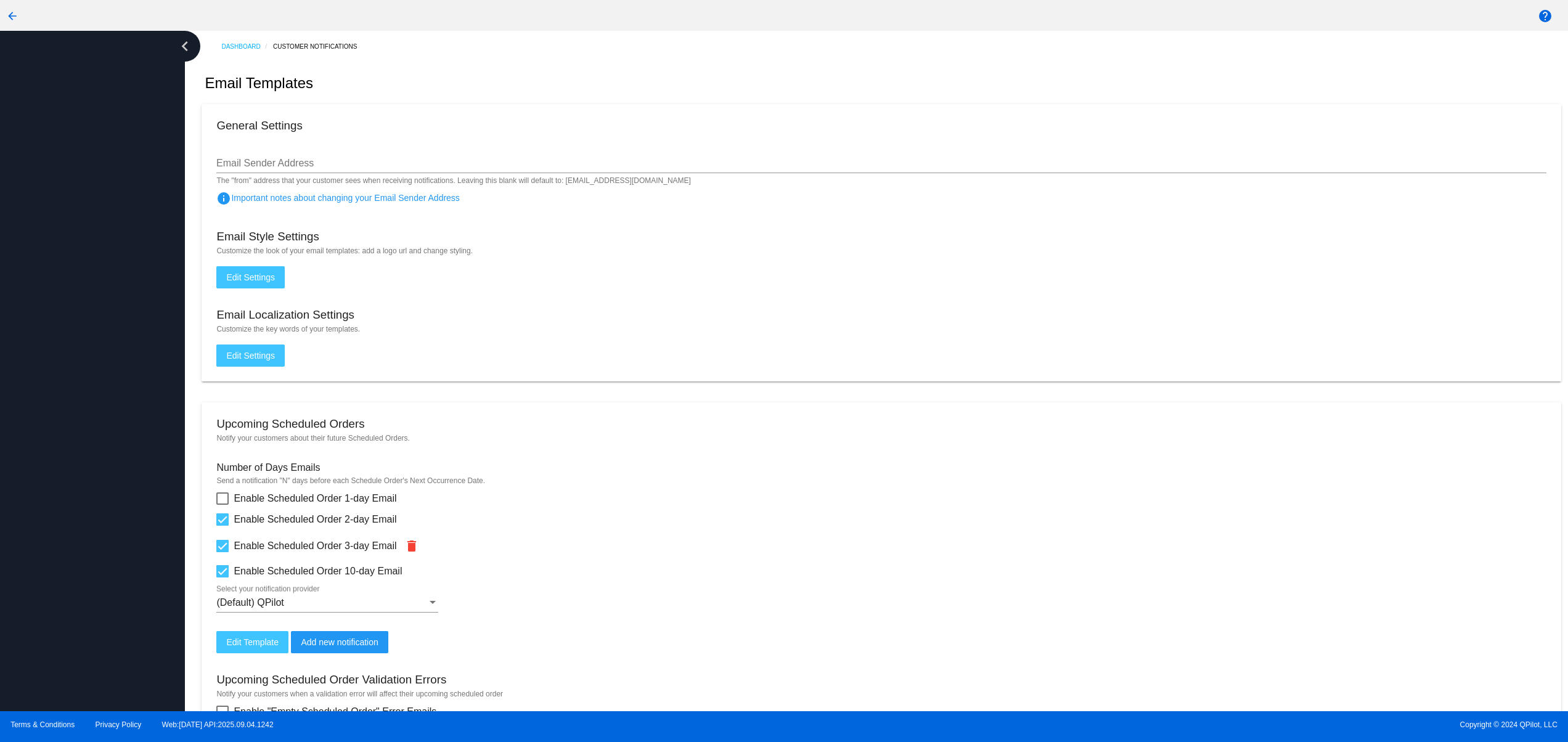
click at [62, 558] on div at bounding box center [92, 371] width 185 height 681
click at [50, 513] on div at bounding box center [92, 371] width 185 height 681
click at [50, 474] on div at bounding box center [92, 371] width 185 height 681
click at [65, 412] on div at bounding box center [92, 371] width 185 height 681
click at [67, 370] on div at bounding box center [92, 371] width 185 height 681
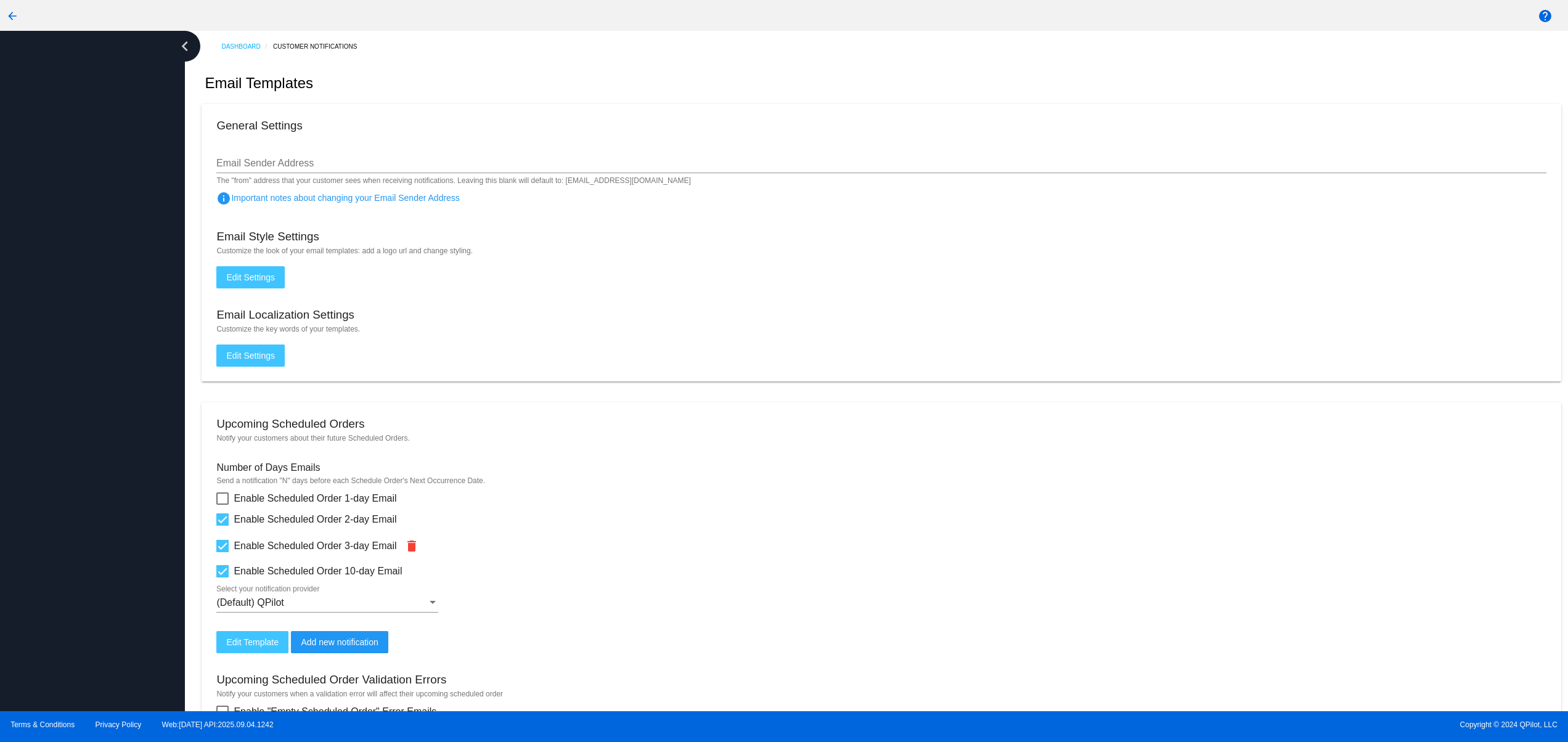
click at [80, 566] on div at bounding box center [92, 371] width 185 height 681
click at [57, 499] on div at bounding box center [92, 371] width 185 height 681
click at [54, 447] on div at bounding box center [92, 371] width 185 height 681
click at [54, 407] on div at bounding box center [92, 371] width 185 height 681
click at [54, 368] on div at bounding box center [92, 371] width 185 height 681
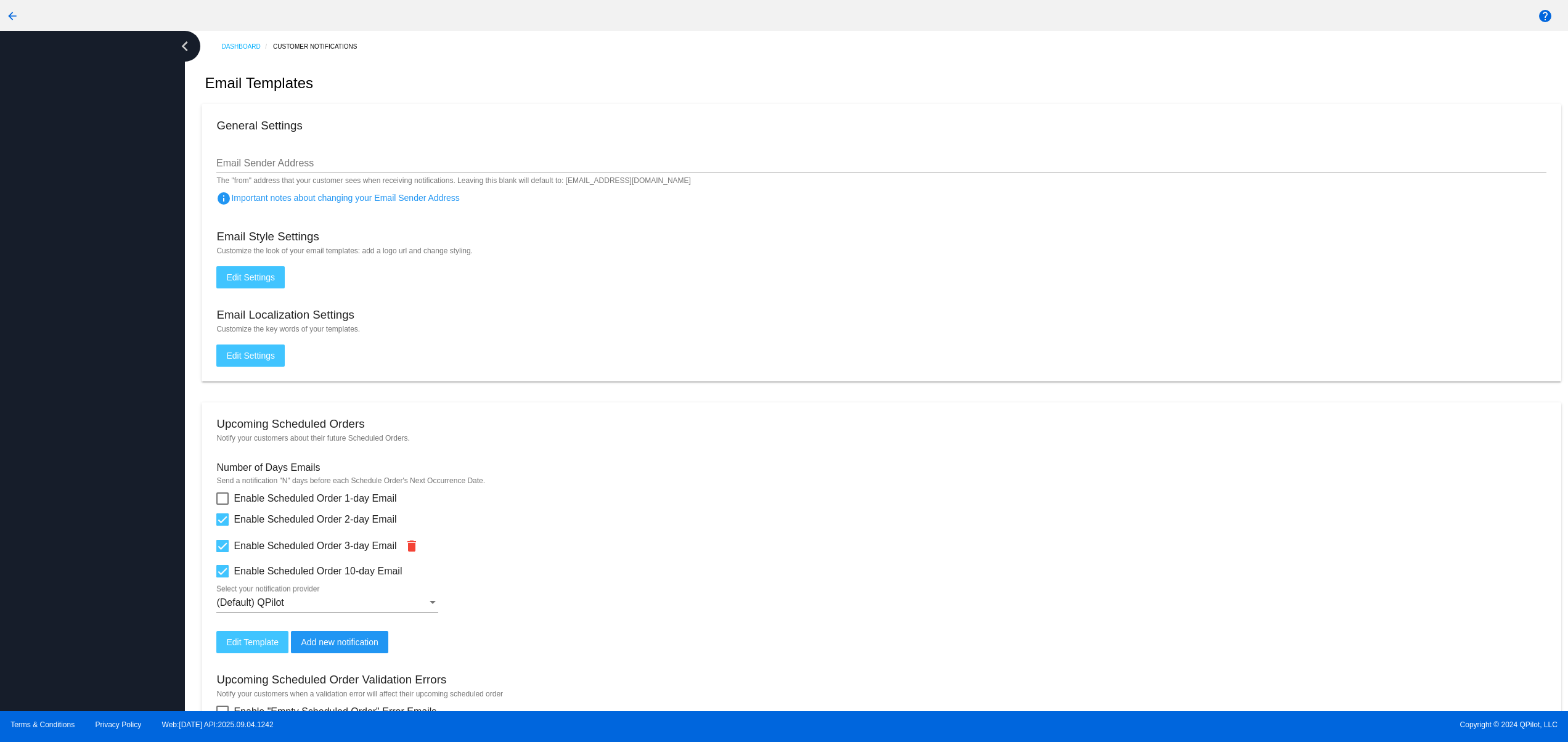
drag, startPoint x: 54, startPoint y: 331, endPoint x: 54, endPoint y: 292, distance: 39.0
click at [54, 330] on div at bounding box center [92, 371] width 185 height 681
click at [54, 292] on div at bounding box center [92, 371] width 185 height 681
click at [54, 262] on div at bounding box center [92, 371] width 185 height 681
click at [54, 235] on div at bounding box center [92, 371] width 185 height 681
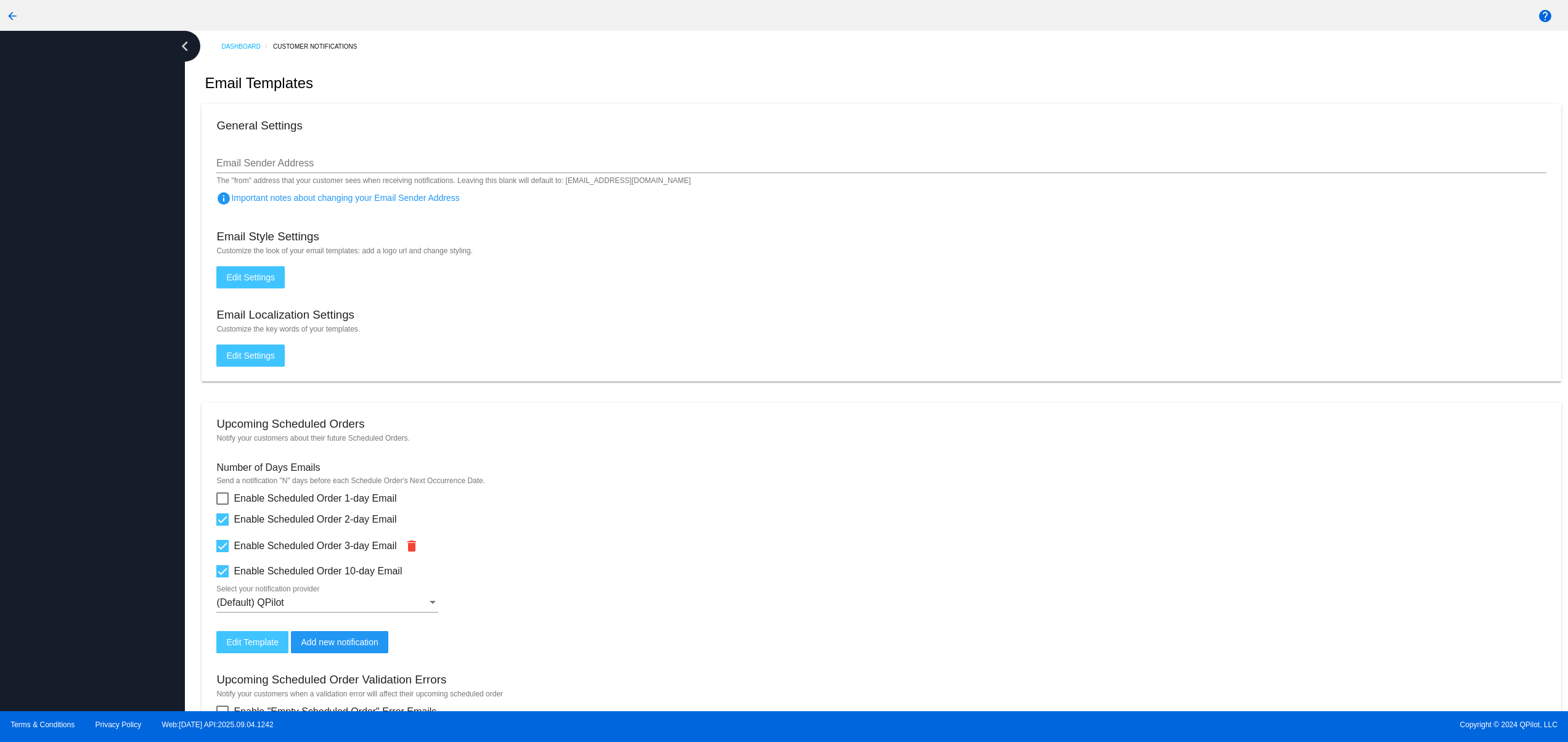
click at [72, 582] on div at bounding box center [92, 371] width 185 height 681
click at [57, 511] on div at bounding box center [92, 371] width 185 height 681
click at [62, 427] on div at bounding box center [92, 371] width 185 height 681
click at [65, 358] on div at bounding box center [92, 371] width 185 height 681
click at [68, 321] on div at bounding box center [92, 371] width 185 height 681
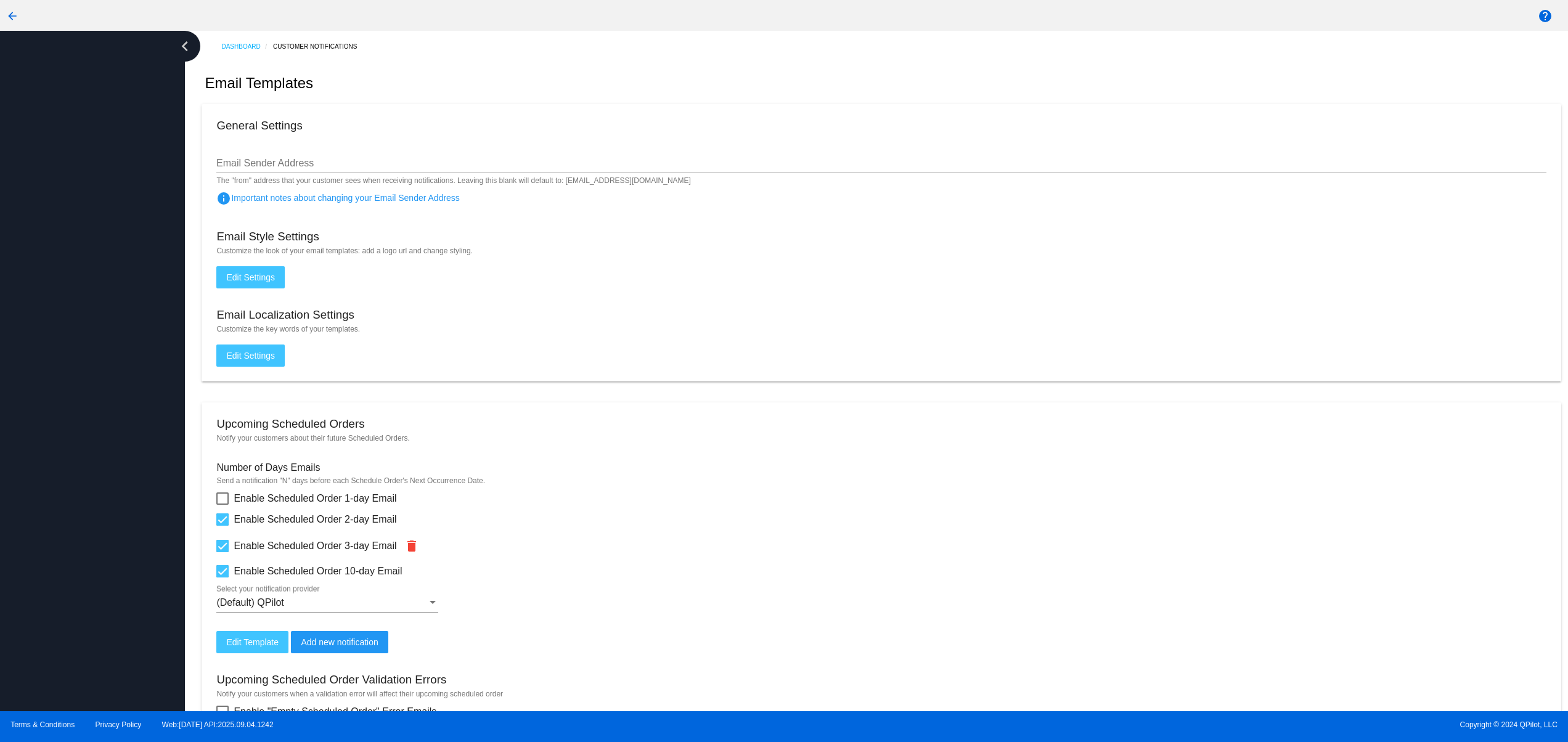
click at [68, 301] on div at bounding box center [92, 371] width 185 height 681
click at [68, 287] on div at bounding box center [92, 371] width 185 height 681
click at [68, 259] on div at bounding box center [92, 371] width 185 height 681
click at [45, 514] on div at bounding box center [92, 371] width 185 height 681
click at [28, 444] on div at bounding box center [92, 371] width 185 height 681
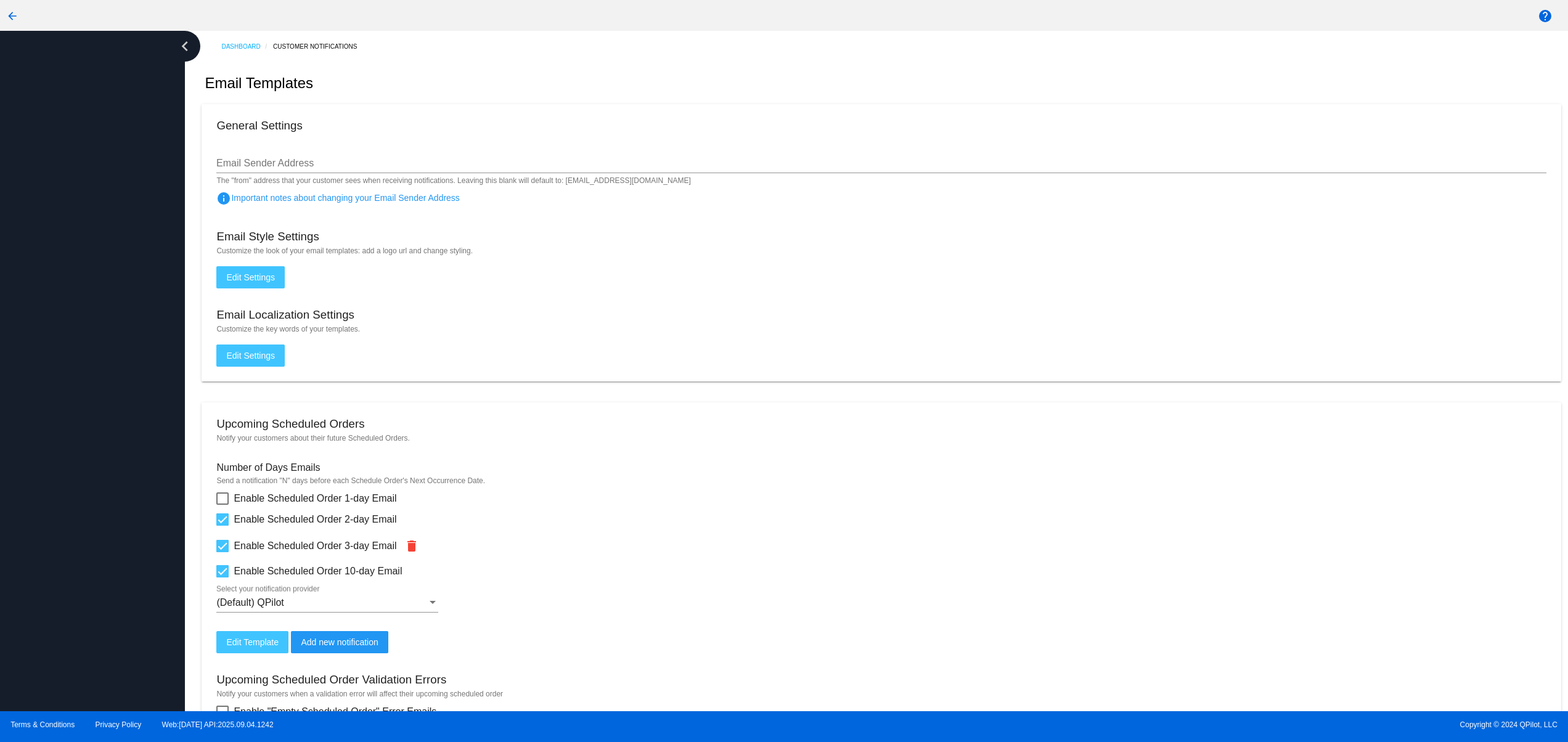
click at [28, 377] on div at bounding box center [92, 371] width 185 height 681
click at [45, 608] on div at bounding box center [92, 371] width 185 height 681
click at [17, 550] on div at bounding box center [92, 371] width 185 height 681
click at [23, 501] on div at bounding box center [92, 371] width 185 height 681
click at [35, 456] on div at bounding box center [92, 371] width 185 height 681
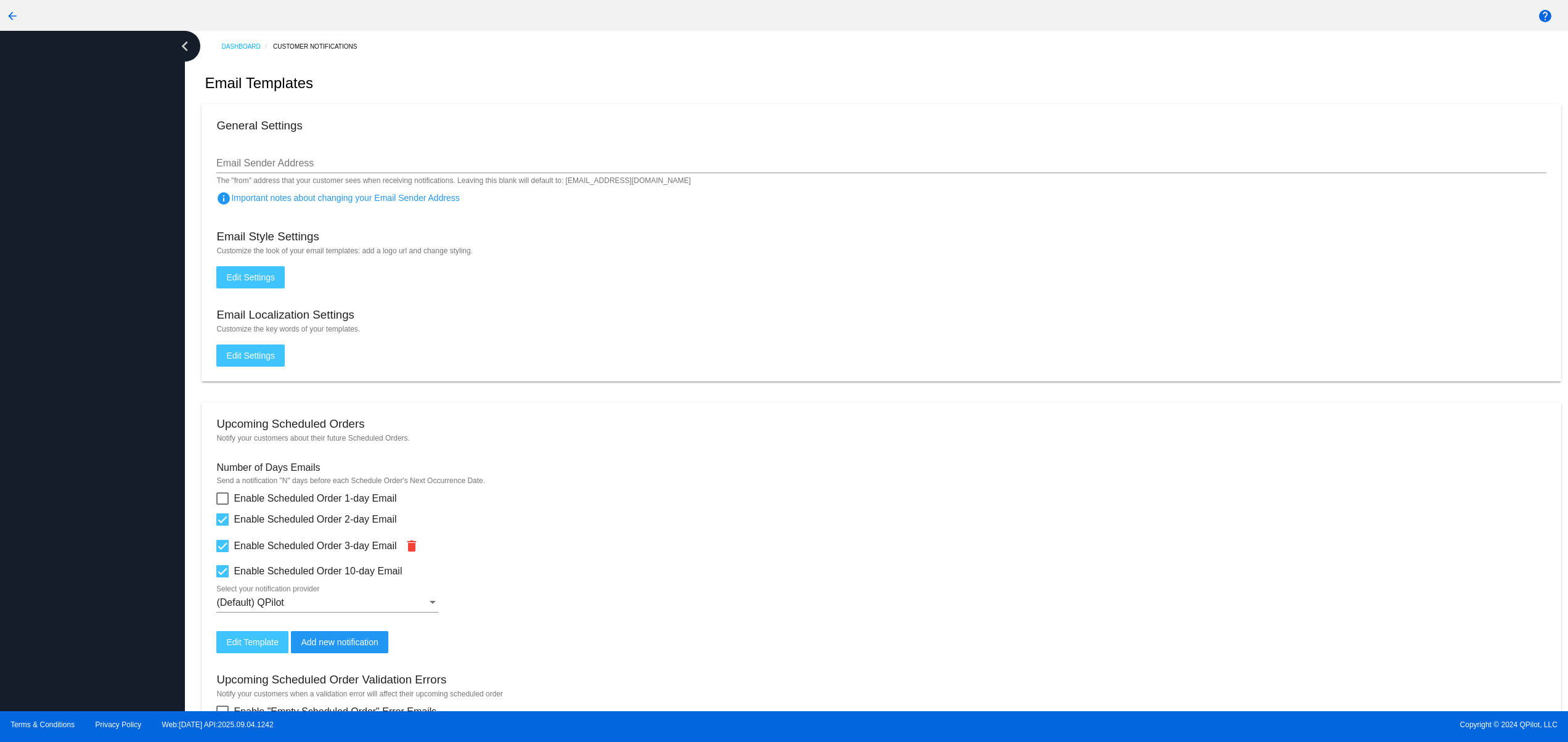
click at [40, 410] on div at bounding box center [92, 371] width 185 height 681
click at [50, 580] on div at bounding box center [92, 371] width 185 height 681
click at [54, 494] on div at bounding box center [92, 371] width 185 height 681
click at [52, 430] on div at bounding box center [92, 371] width 185 height 681
click at [50, 382] on div at bounding box center [92, 371] width 185 height 681
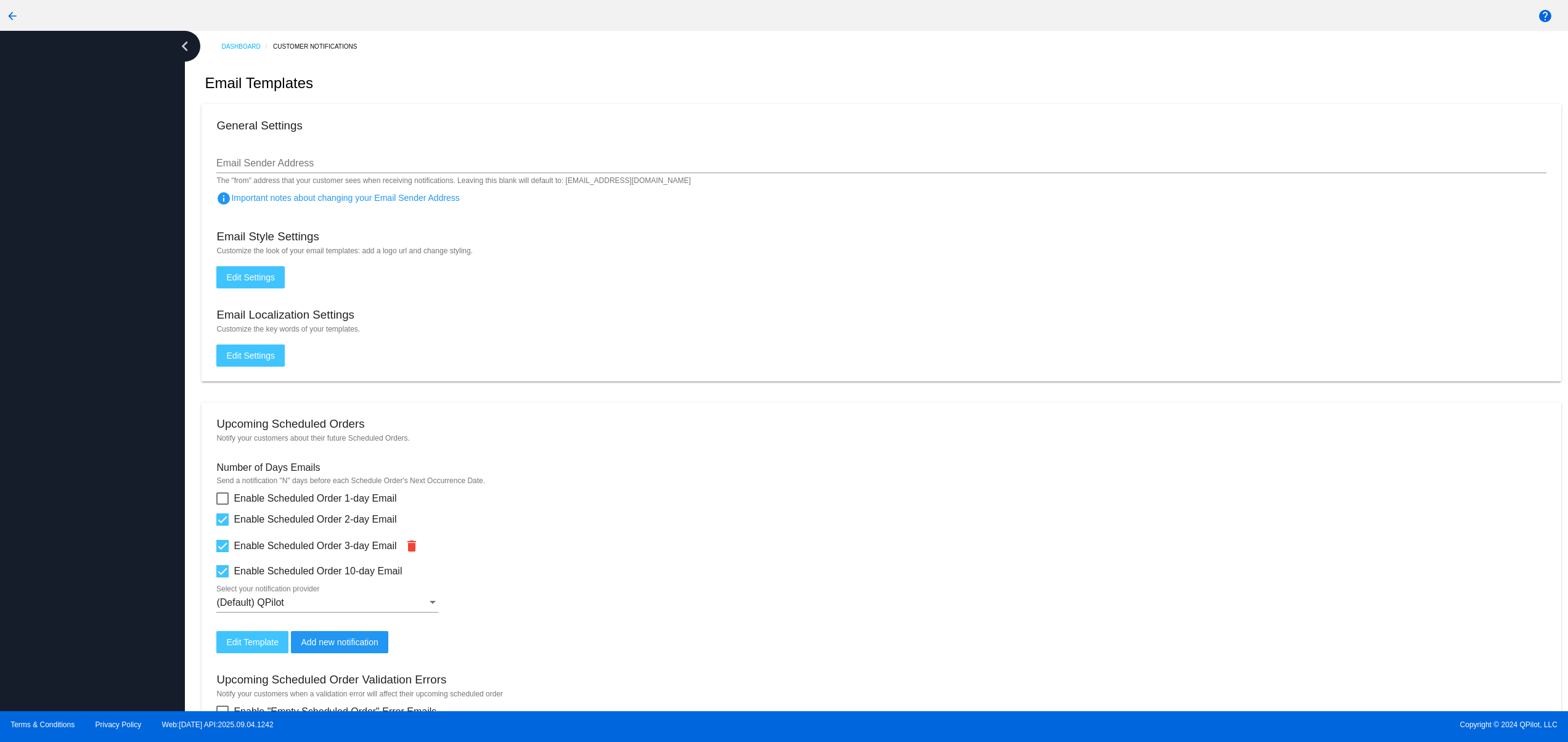
click at [50, 343] on div at bounding box center [92, 371] width 185 height 681
click at [52, 284] on div at bounding box center [92, 371] width 185 height 681
click at [28, 623] on div at bounding box center [92, 371] width 185 height 681
click at [12, 542] on div at bounding box center [92, 371] width 185 height 681
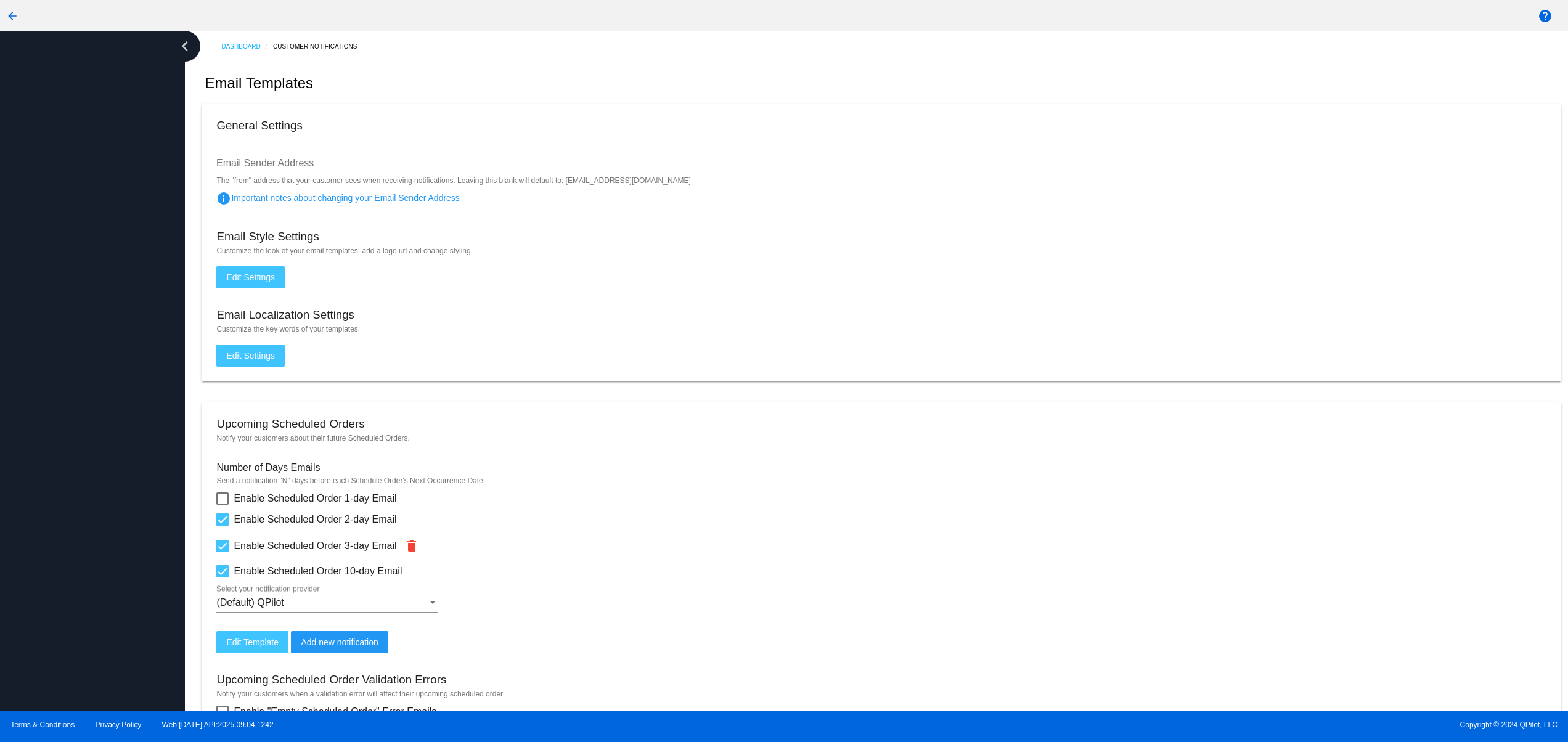
click at [10, 464] on div at bounding box center [92, 371] width 185 height 681
click at [10, 398] on div at bounding box center [92, 371] width 185 height 681
click at [8, 353] on div at bounding box center [92, 371] width 185 height 681
click at [8, 323] on div at bounding box center [92, 371] width 185 height 681
click at [61, 648] on div at bounding box center [92, 371] width 185 height 681
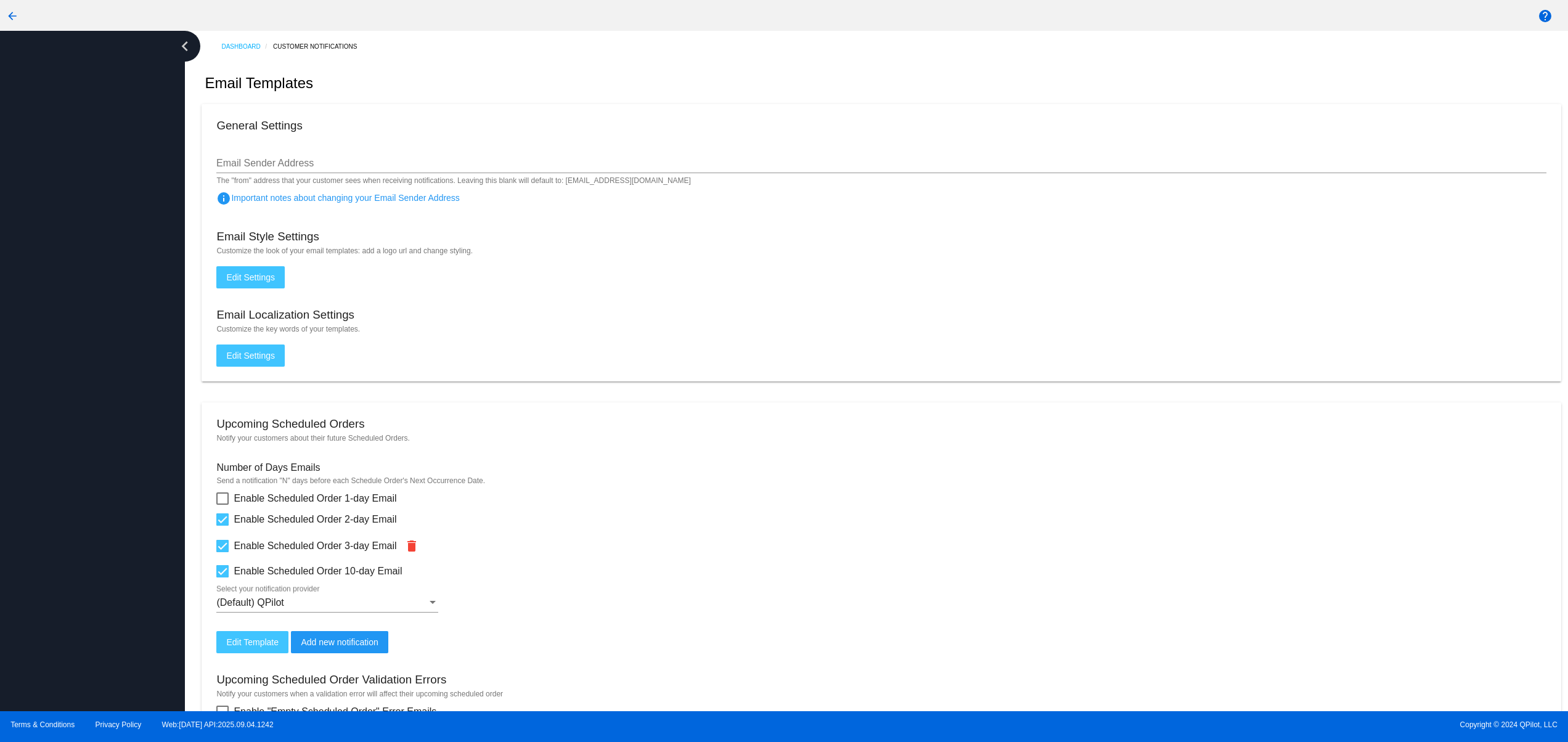
click at [65, 570] on div at bounding box center [92, 371] width 185 height 681
click at [65, 511] on div at bounding box center [92, 371] width 185 height 681
click at [65, 440] on div at bounding box center [92, 371] width 185 height 681
click at [65, 385] on div at bounding box center [92, 371] width 185 height 681
click at [62, 324] on div at bounding box center [92, 371] width 185 height 681
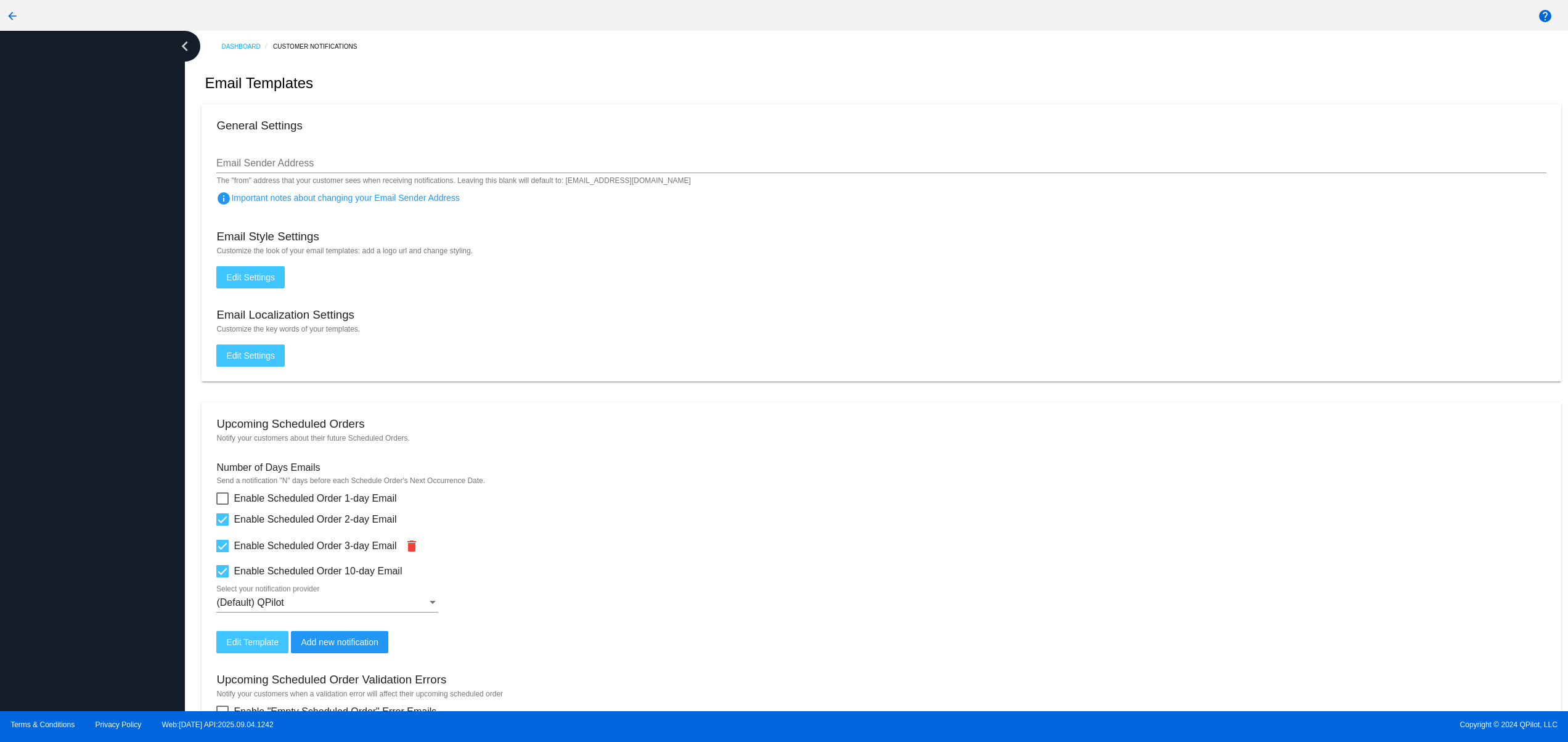
click at [55, 293] on div at bounding box center [92, 371] width 185 height 681
click at [90, 543] on div at bounding box center [92, 371] width 185 height 681
click at [95, 494] on div at bounding box center [92, 371] width 185 height 681
click at [97, 449] on div at bounding box center [92, 371] width 185 height 681
click at [96, 429] on div at bounding box center [92, 371] width 185 height 681
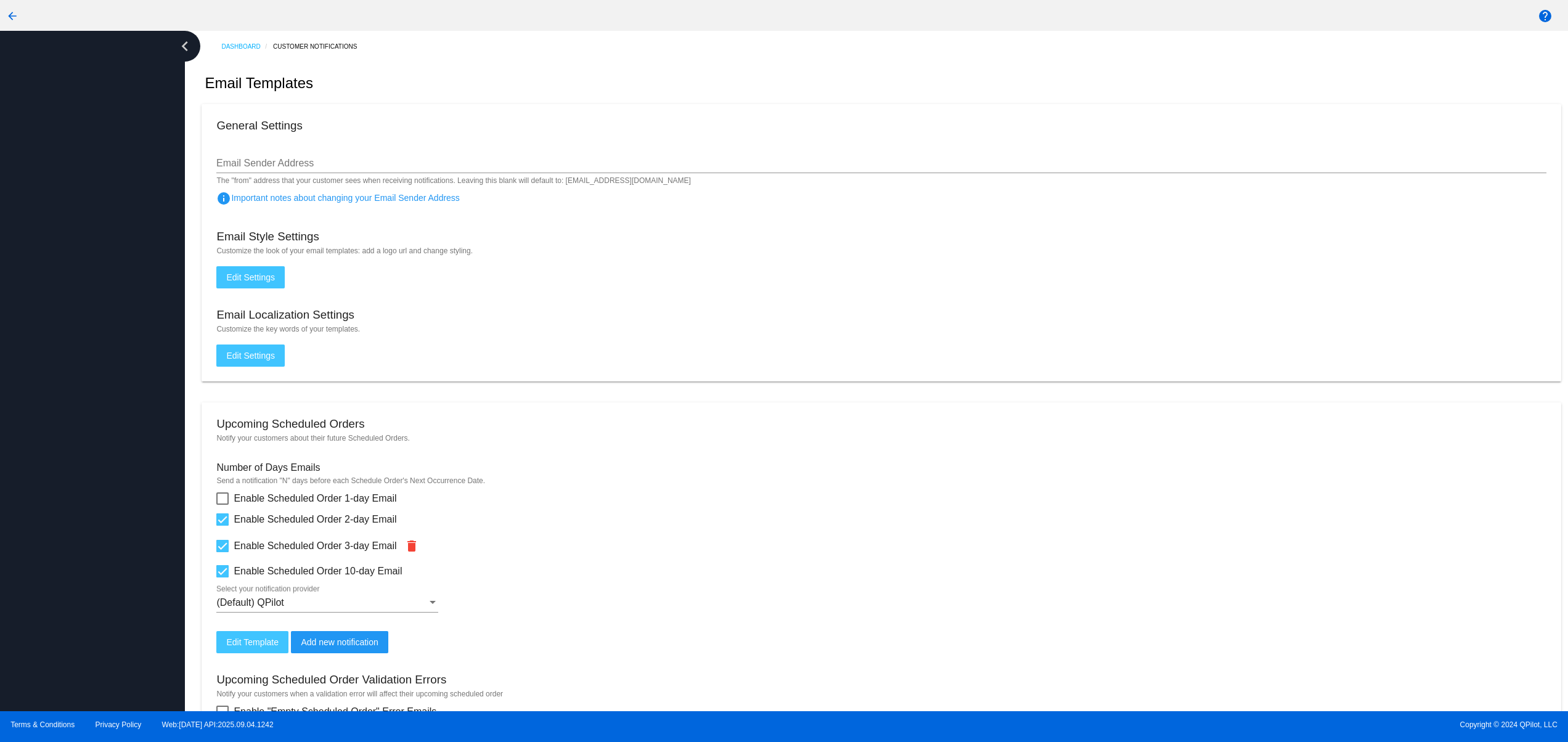
click at [62, 571] on div at bounding box center [92, 371] width 185 height 681
click at [62, 504] on div at bounding box center [92, 371] width 185 height 681
click at [64, 429] on div at bounding box center [92, 371] width 185 height 681
click at [64, 382] on div at bounding box center [92, 371] width 185 height 681
click at [70, 333] on div at bounding box center [92, 371] width 185 height 681
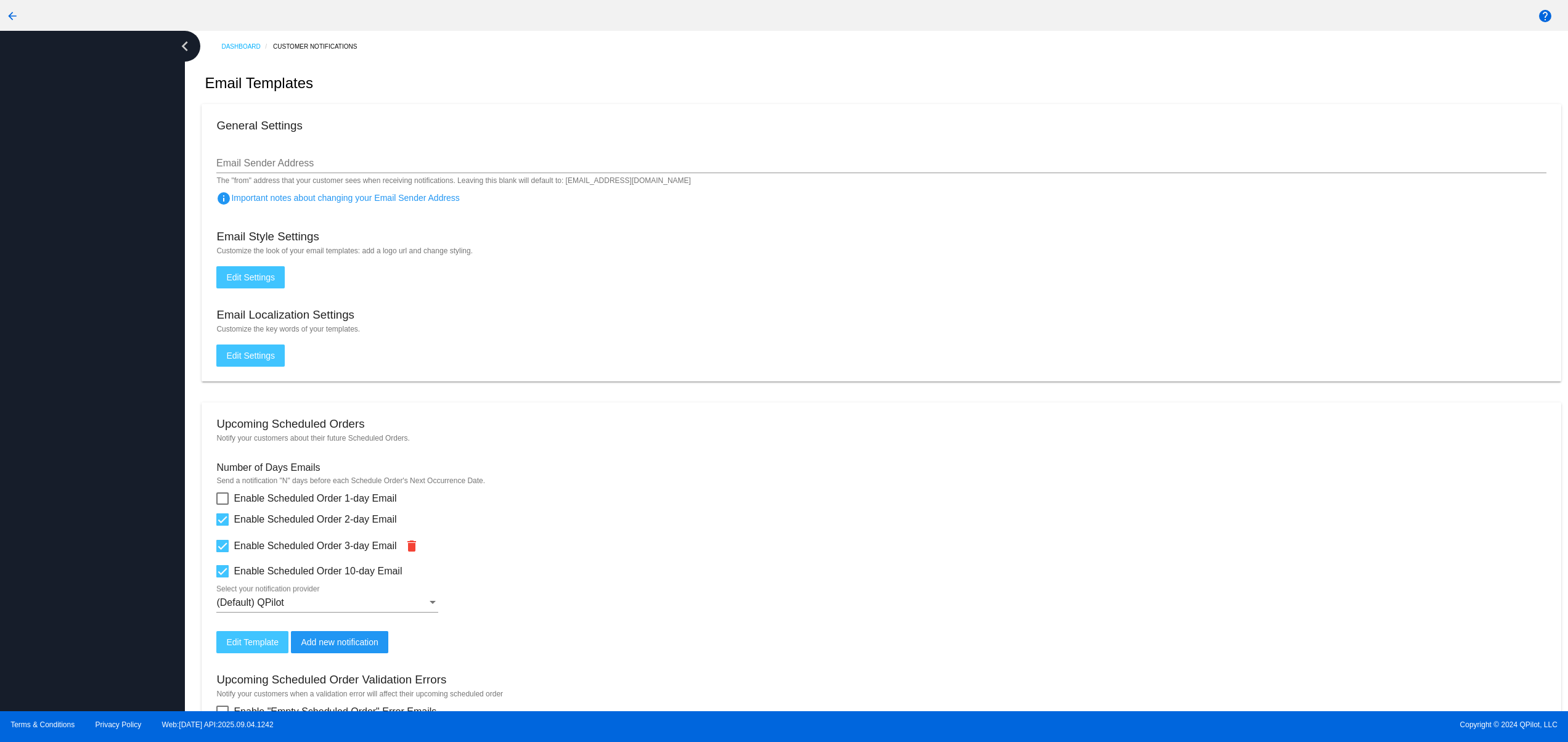
click at [79, 262] on div at bounding box center [92, 371] width 185 height 681
click at [100, 553] on div at bounding box center [92, 371] width 185 height 681
click at [89, 494] on div at bounding box center [92, 371] width 185 height 681
click at [85, 430] on div at bounding box center [92, 371] width 185 height 681
click at [85, 373] on div at bounding box center [92, 371] width 185 height 681
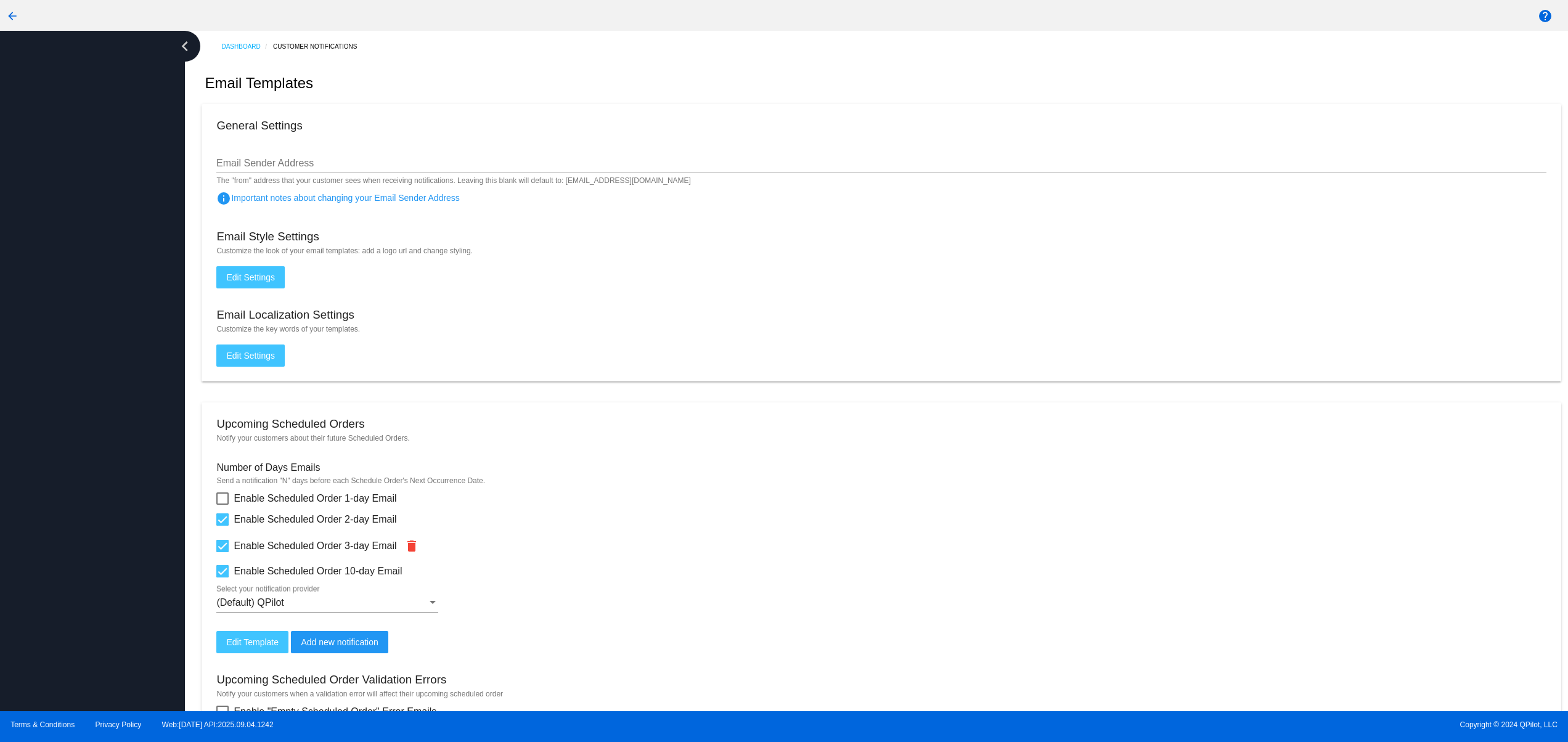
click at [54, 591] on div at bounding box center [92, 371] width 185 height 681
click at [43, 516] on div at bounding box center [92, 371] width 185 height 681
click at [43, 454] on div at bounding box center [92, 371] width 185 height 681
click at [38, 417] on div at bounding box center [92, 371] width 185 height 681
click at [30, 382] on div at bounding box center [92, 371] width 185 height 681
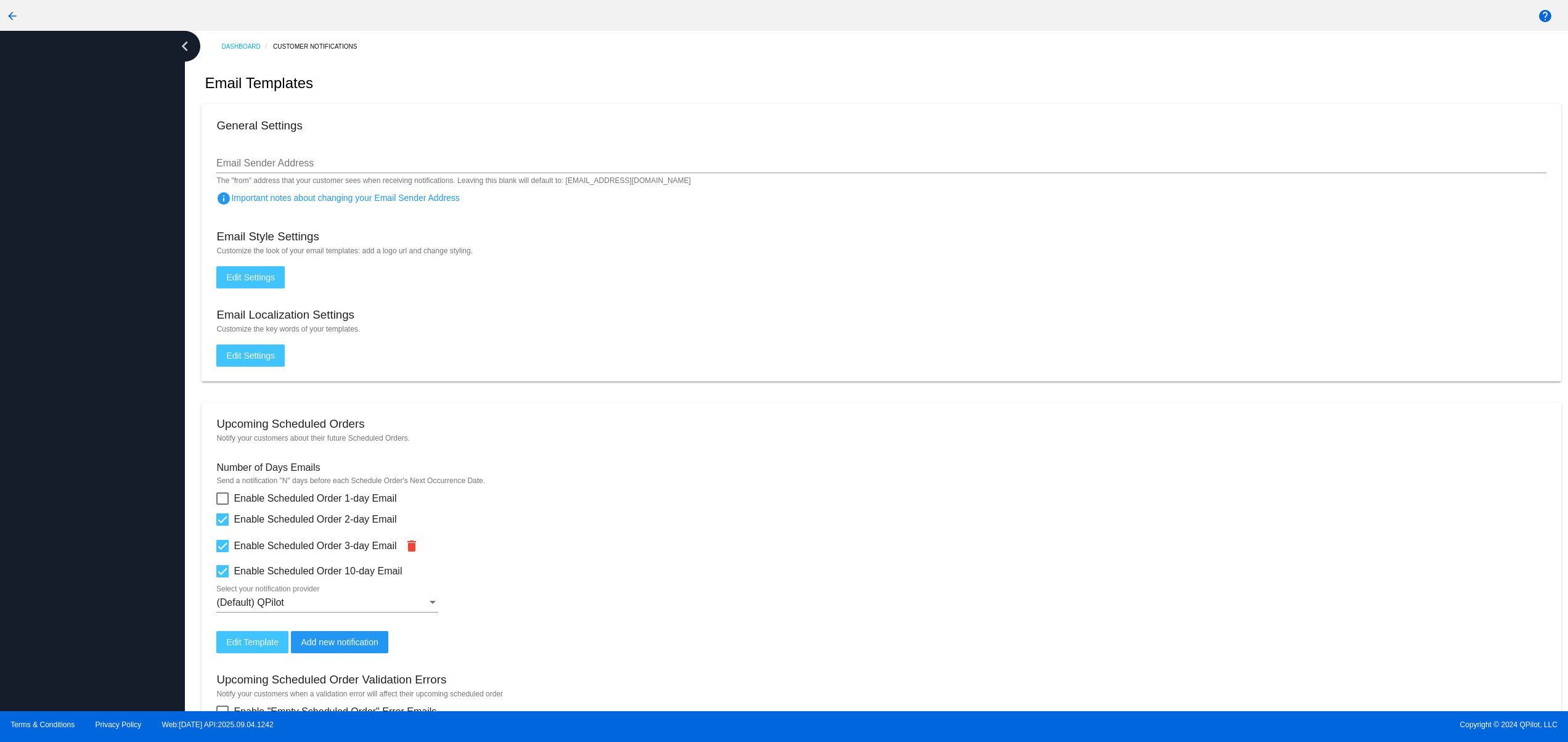
click at [30, 317] on div at bounding box center [92, 371] width 185 height 681
click at [30, 269] on div at bounding box center [92, 371] width 185 height 681
click at [133, 625] on div at bounding box center [92, 371] width 185 height 681
drag, startPoint x: 140, startPoint y: 538, endPoint x: 144, endPoint y: 432, distance: 106.1
click at [140, 536] on div at bounding box center [92, 371] width 185 height 681
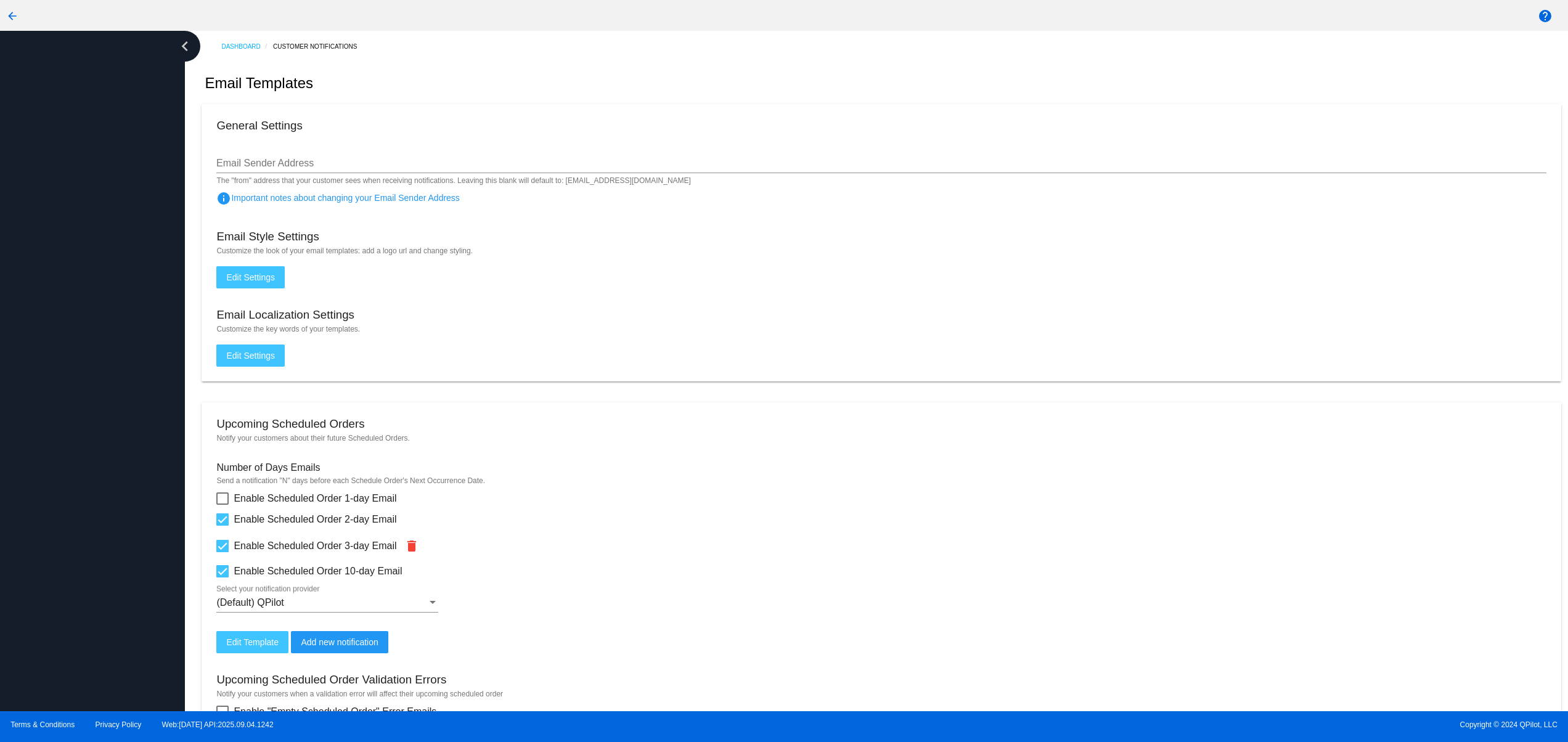
drag, startPoint x: 144, startPoint y: 432, endPoint x: 139, endPoint y: 356, distance: 76.2
click at [144, 430] on div at bounding box center [92, 371] width 185 height 681
click at [139, 355] on div at bounding box center [92, 371] width 185 height 681
click at [139, 301] on div at bounding box center [92, 371] width 185 height 681
click at [134, 264] on div at bounding box center [92, 371] width 185 height 681
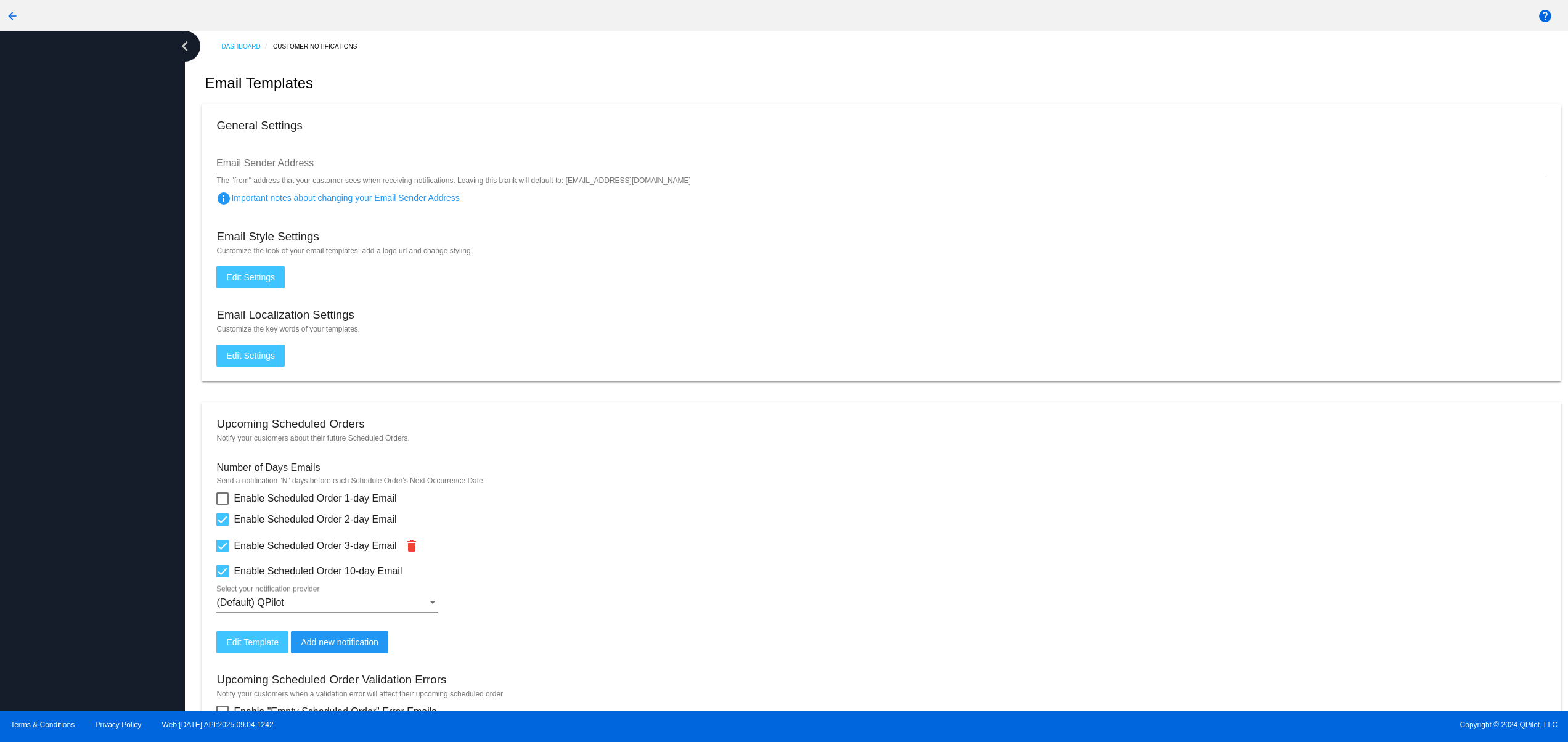
click at [134, 222] on div at bounding box center [92, 371] width 185 height 681
click at [134, 160] on div at bounding box center [92, 371] width 185 height 681
click at [68, 632] on div at bounding box center [92, 371] width 185 height 681
drag, startPoint x: 73, startPoint y: 597, endPoint x: 86, endPoint y: 523, distance: 75.1
click at [76, 593] on div at bounding box center [92, 371] width 185 height 681
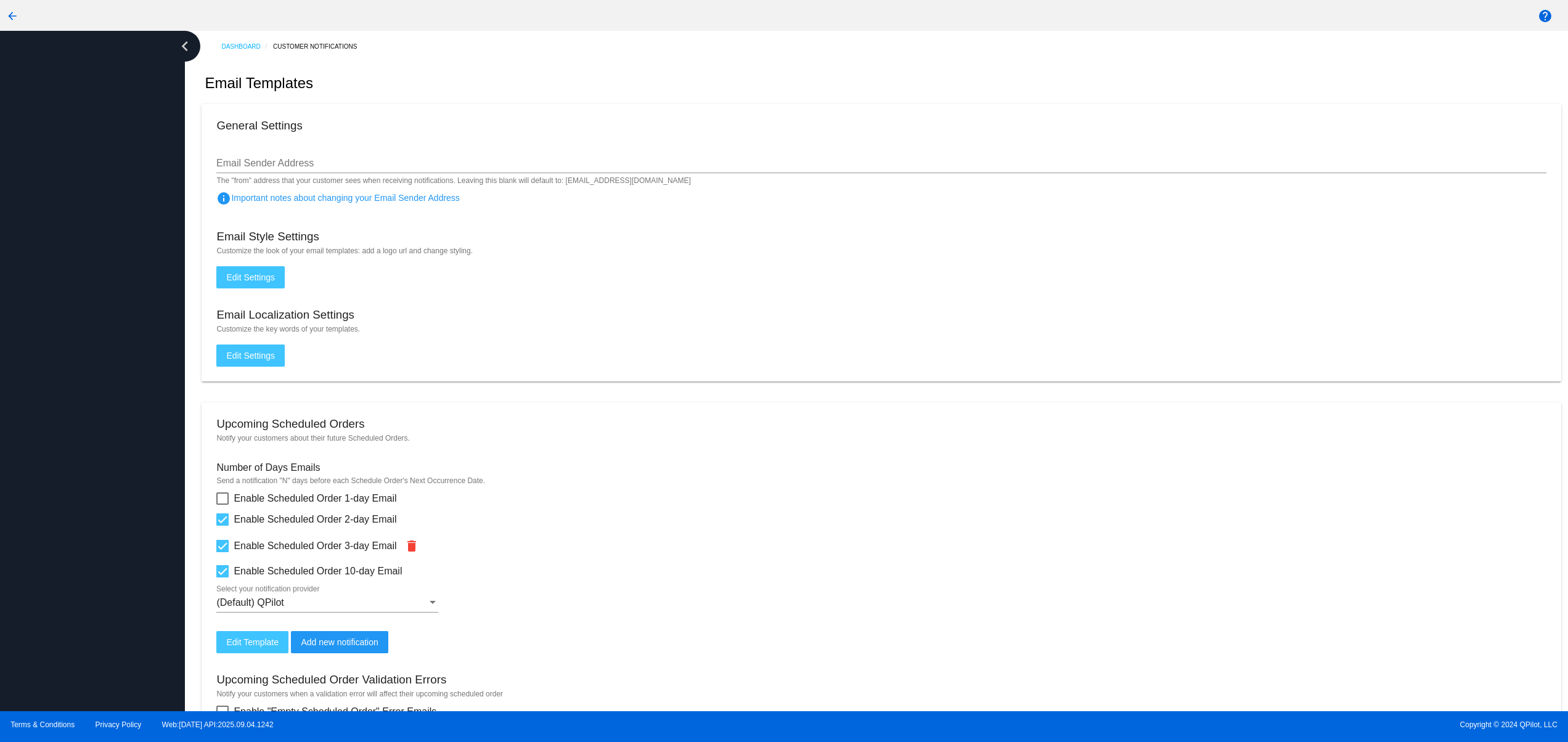
click at [86, 518] on div at bounding box center [92, 371] width 185 height 681
click at [87, 454] on div at bounding box center [92, 371] width 185 height 681
click at [92, 388] on div at bounding box center [92, 371] width 185 height 681
click at [92, 355] on div at bounding box center [92, 371] width 185 height 681
click at [90, 317] on div at bounding box center [92, 371] width 185 height 681
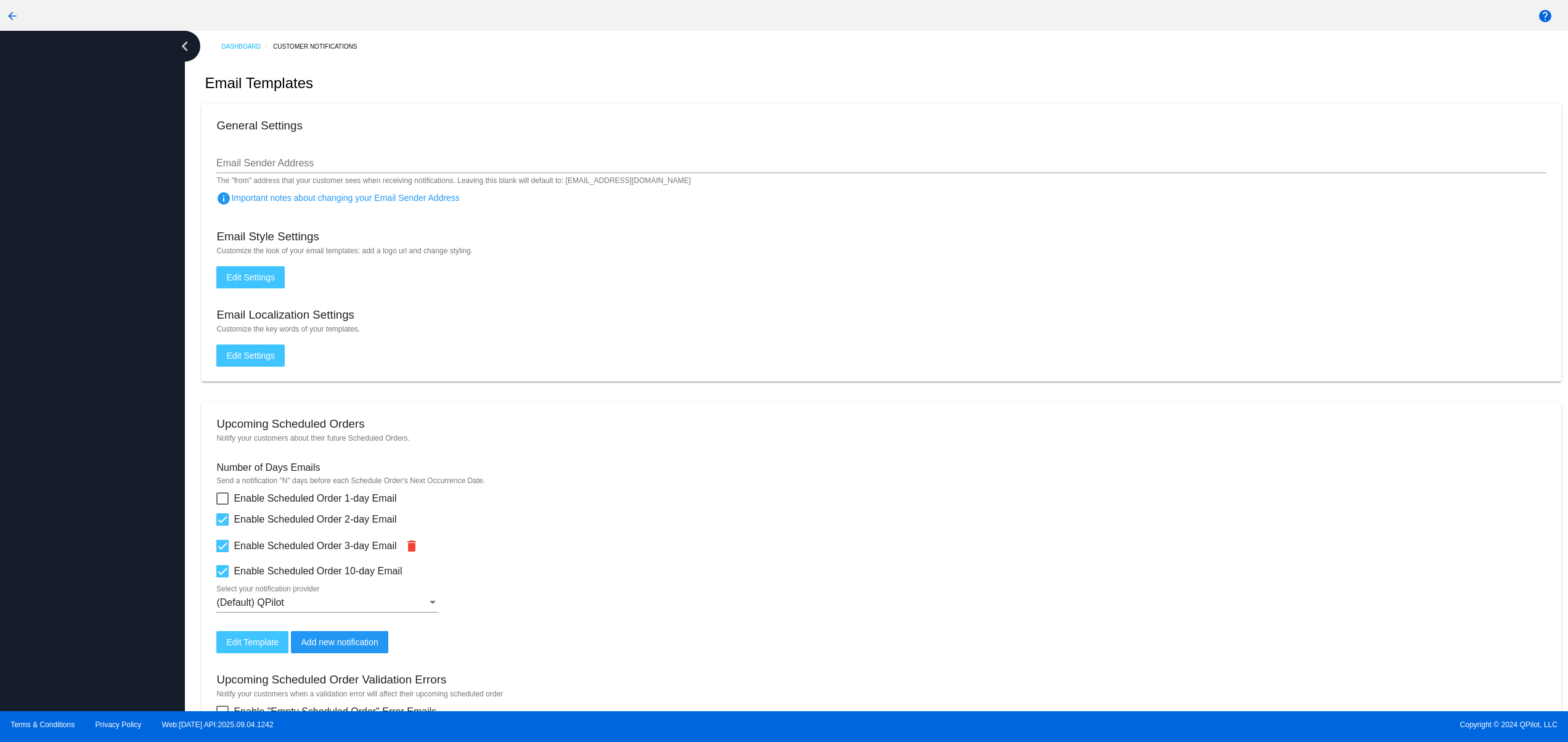
click at [87, 281] on div at bounding box center [92, 371] width 185 height 681
click at [94, 602] on div at bounding box center [92, 371] width 185 height 681
click at [85, 550] on div at bounding box center [92, 371] width 185 height 681
click at [80, 496] on div at bounding box center [92, 371] width 185 height 681
click at [75, 464] on div at bounding box center [92, 371] width 185 height 681
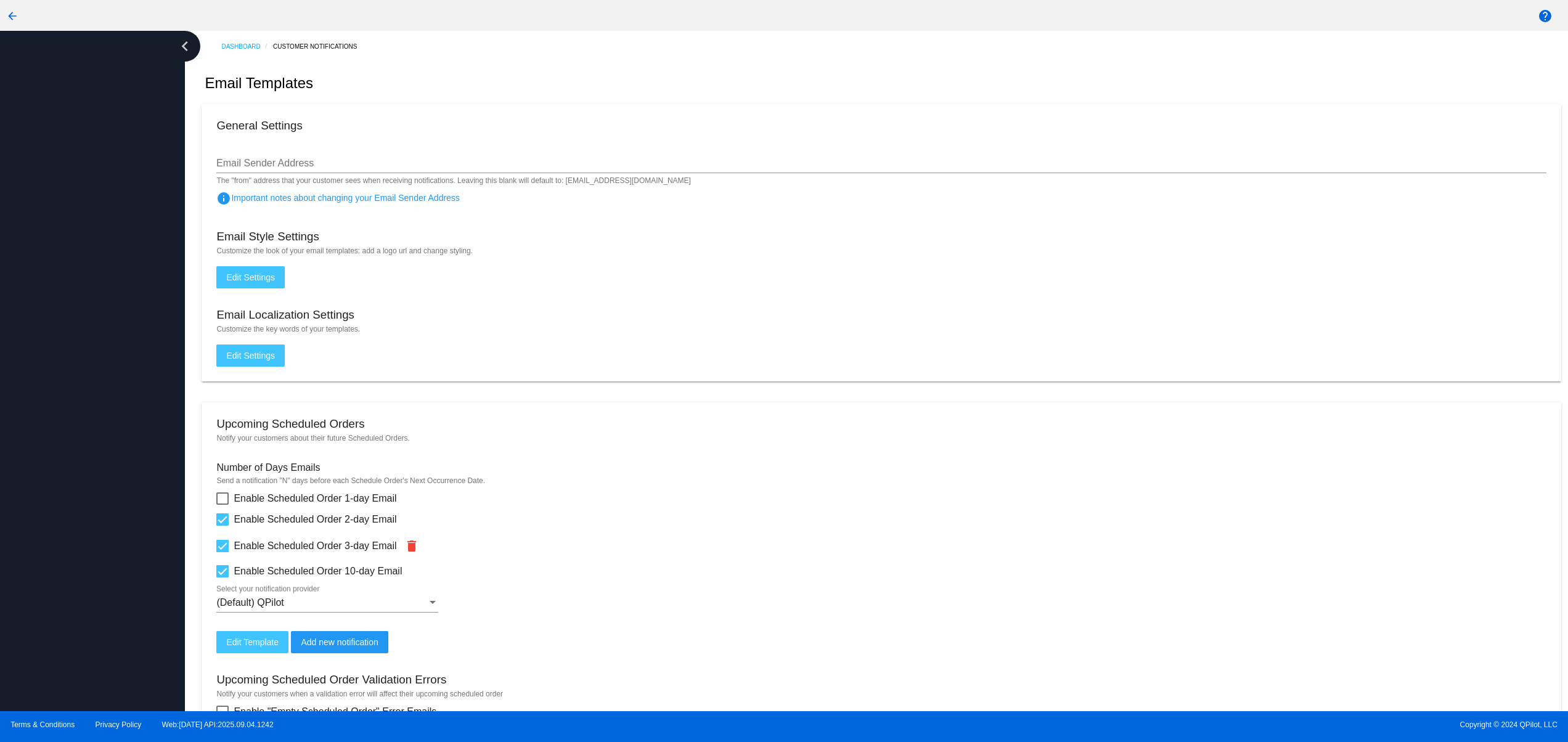
click at [69, 414] on div at bounding box center [92, 371] width 185 height 681
click at [72, 593] on div at bounding box center [92, 371] width 185 height 681
click at [69, 423] on div at bounding box center [92, 371] width 185 height 681
click at [69, 385] on div at bounding box center [92, 371] width 185 height 681
click at [81, 523] on div at bounding box center [92, 371] width 185 height 681
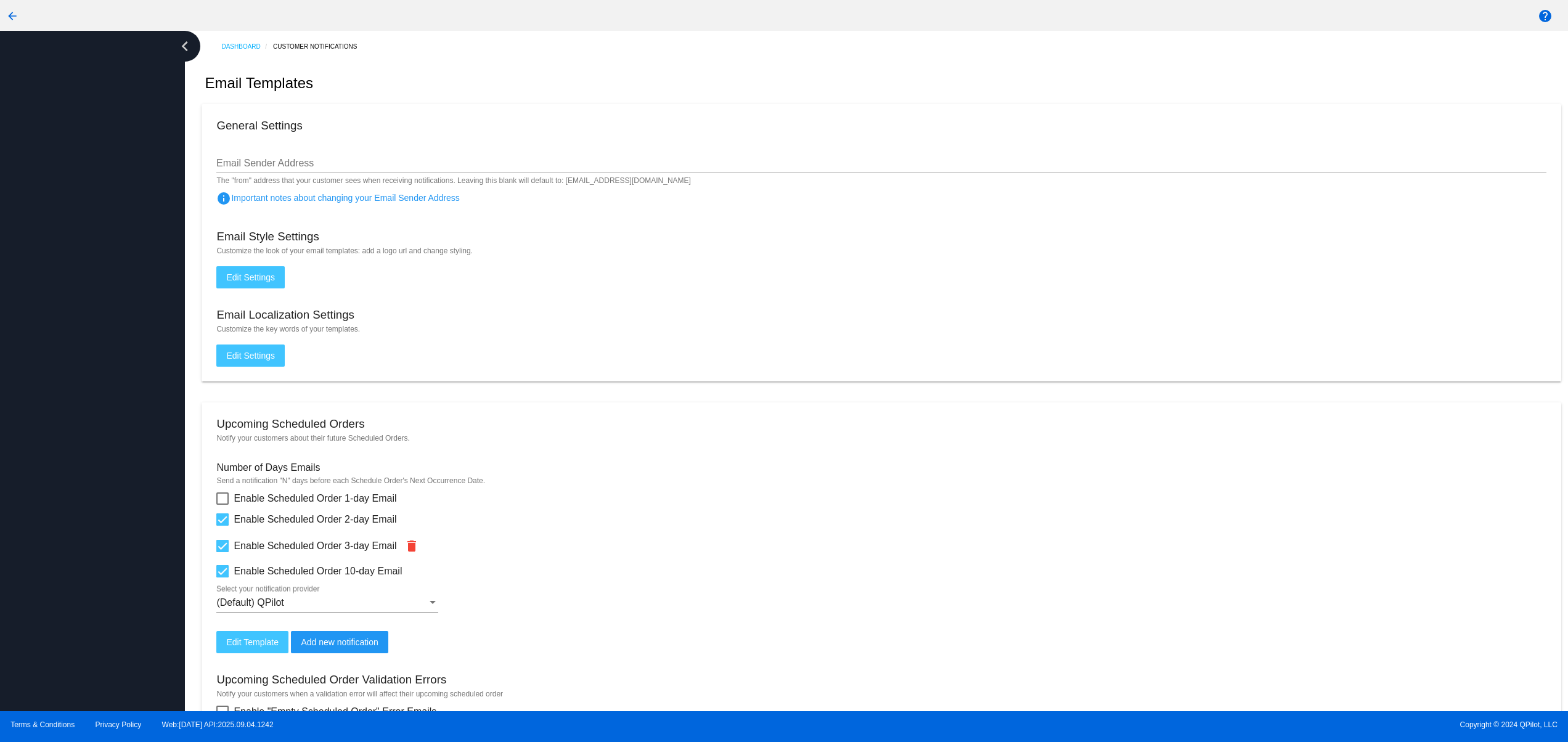
click at [85, 415] on div at bounding box center [92, 371] width 185 height 681
click at [86, 361] on div at bounding box center [92, 371] width 185 height 681
click at [86, 309] on div at bounding box center [92, 371] width 185 height 681
click at [86, 491] on div at bounding box center [92, 371] width 185 height 681
click at [87, 454] on div at bounding box center [92, 371] width 185 height 681
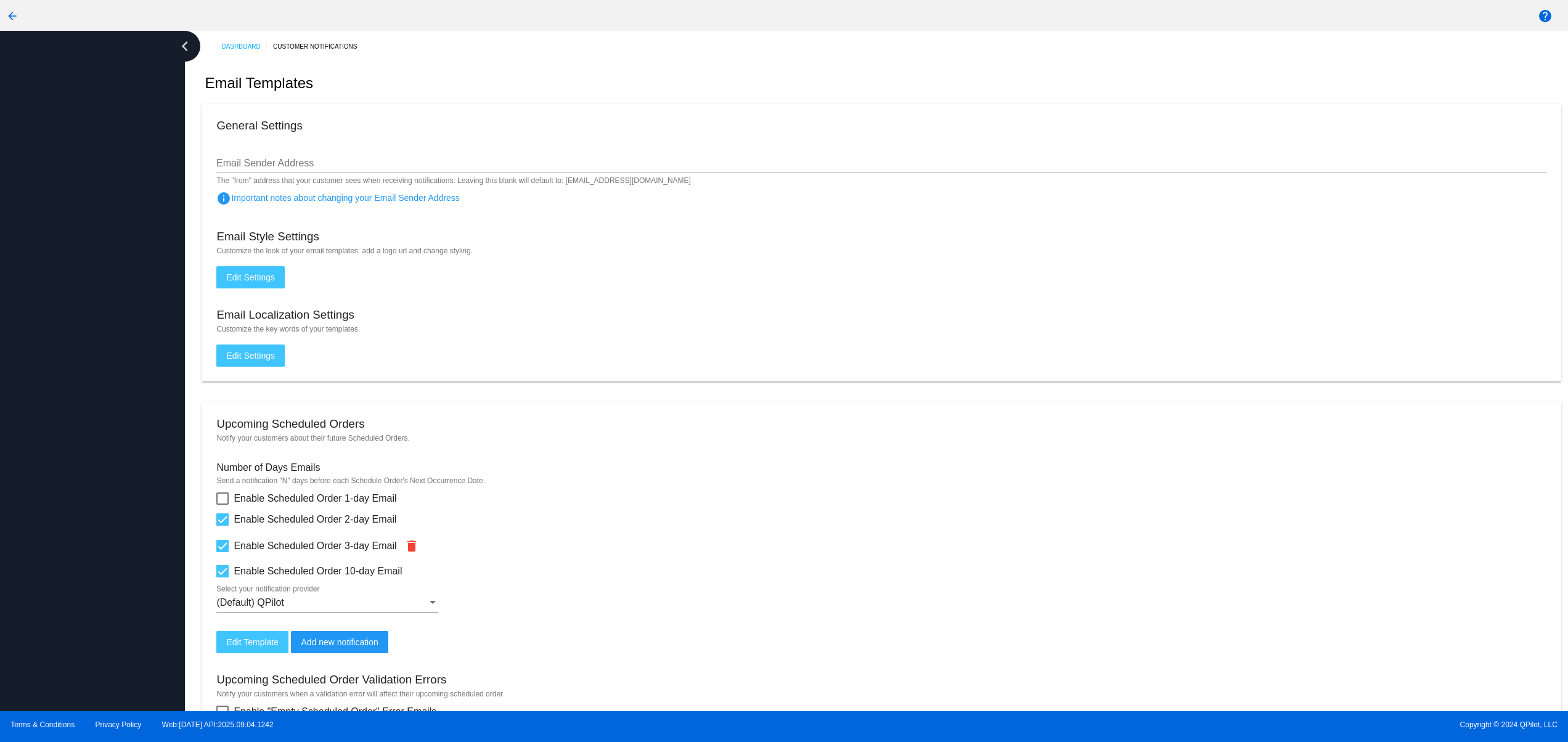
click at [87, 397] on div at bounding box center [92, 371] width 185 height 681
click at [81, 328] on div at bounding box center [92, 371] width 185 height 681
drag, startPoint x: -5, startPoint y: 400, endPoint x: 0, endPoint y: 507, distance: 107.1
click at [0, 501] on html "arrow_back help chevron_left Dashboard Customer Notifications Email Templates G…" at bounding box center [784, 371] width 1568 height 742
click at [15, 531] on div at bounding box center [92, 371] width 185 height 681
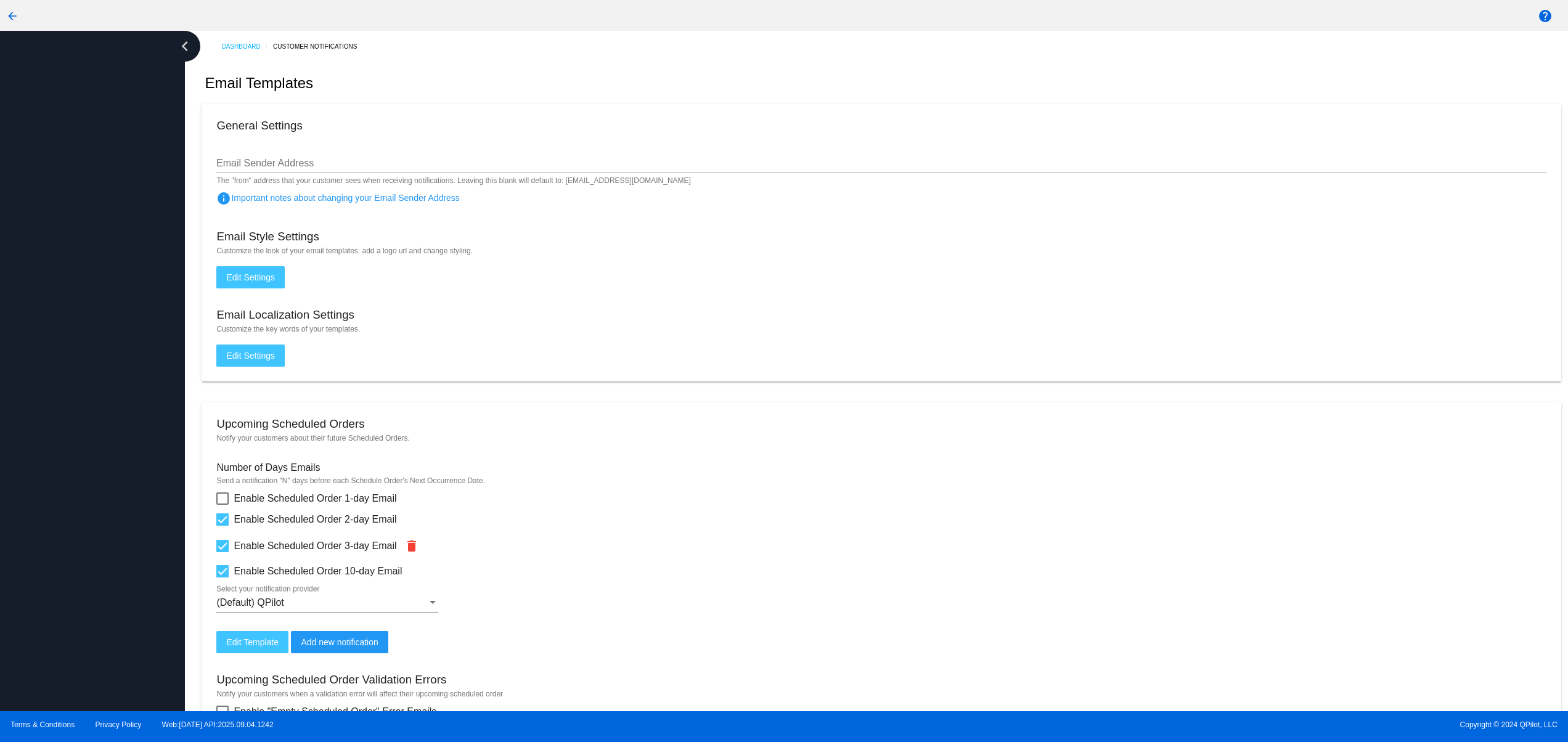
drag, startPoint x: 92, startPoint y: 461, endPoint x: 105, endPoint y: 461, distance: 13.0
click at [92, 461] on div at bounding box center [92, 371] width 185 height 681
click at [36, 365] on div at bounding box center [92, 371] width 185 height 681
click at [62, 529] on div at bounding box center [92, 371] width 185 height 681
click at [65, 436] on div at bounding box center [92, 371] width 185 height 681
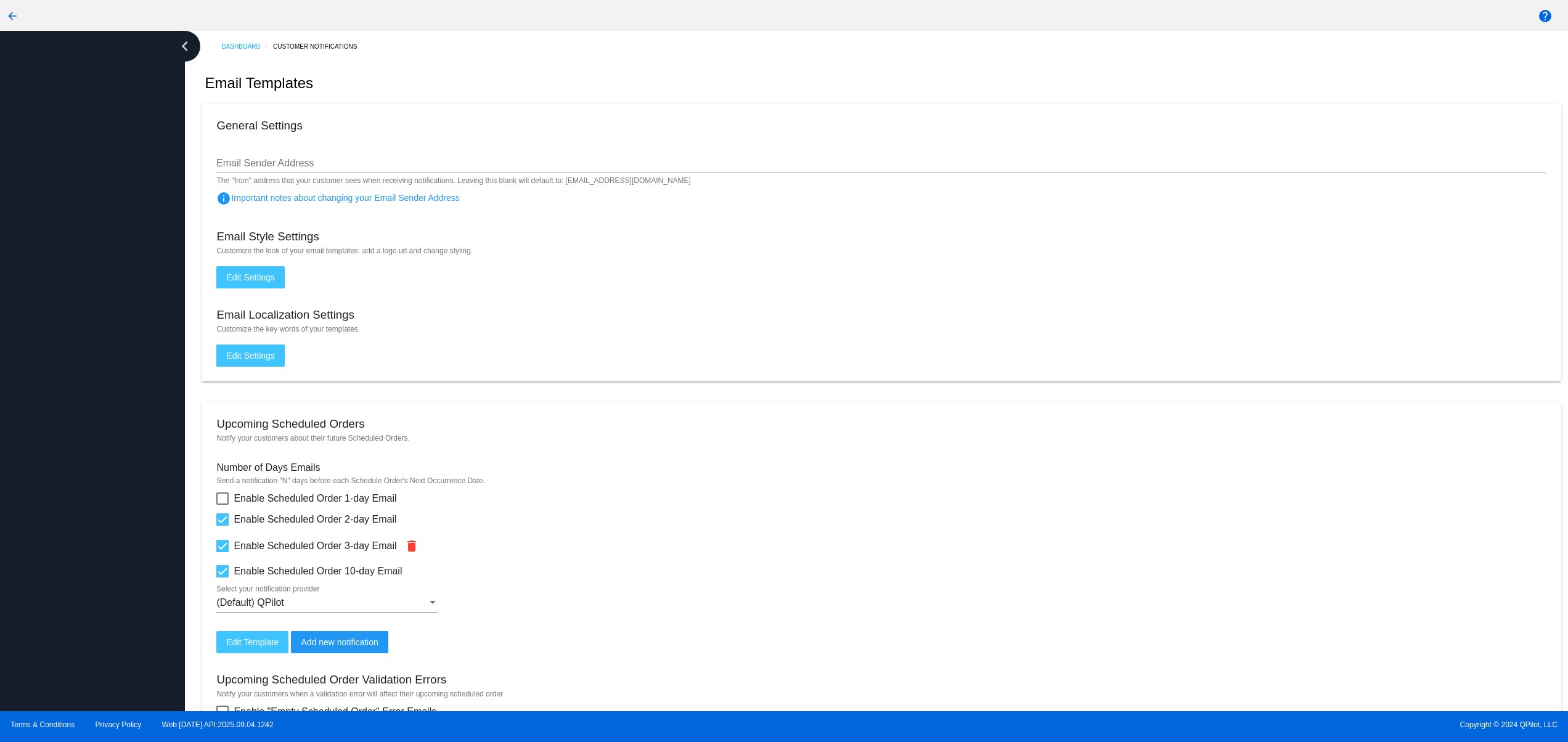
click at [73, 394] on div at bounding box center [92, 371] width 185 height 681
click at [77, 341] on div at bounding box center [92, 371] width 185 height 681
click at [85, 299] on div at bounding box center [92, 371] width 185 height 681
click at [102, 549] on div at bounding box center [92, 371] width 185 height 681
click at [86, 496] on div at bounding box center [92, 371] width 185 height 681
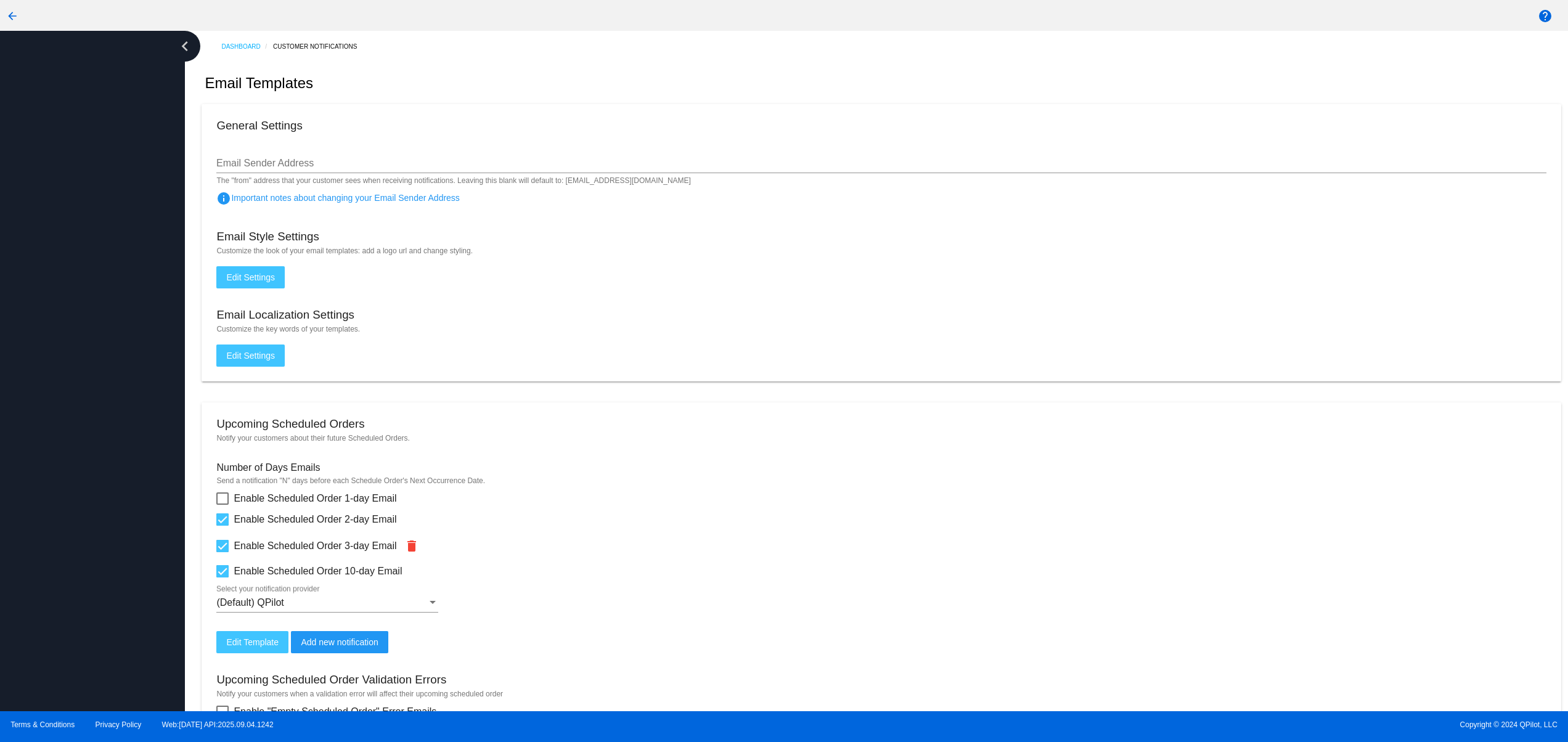
click at [86, 476] on div at bounding box center [92, 371] width 185 height 681
click at [90, 449] on div at bounding box center [92, 371] width 185 height 681
click at [92, 412] on div at bounding box center [92, 371] width 185 height 681
click at [111, 526] on div at bounding box center [92, 371] width 185 height 681
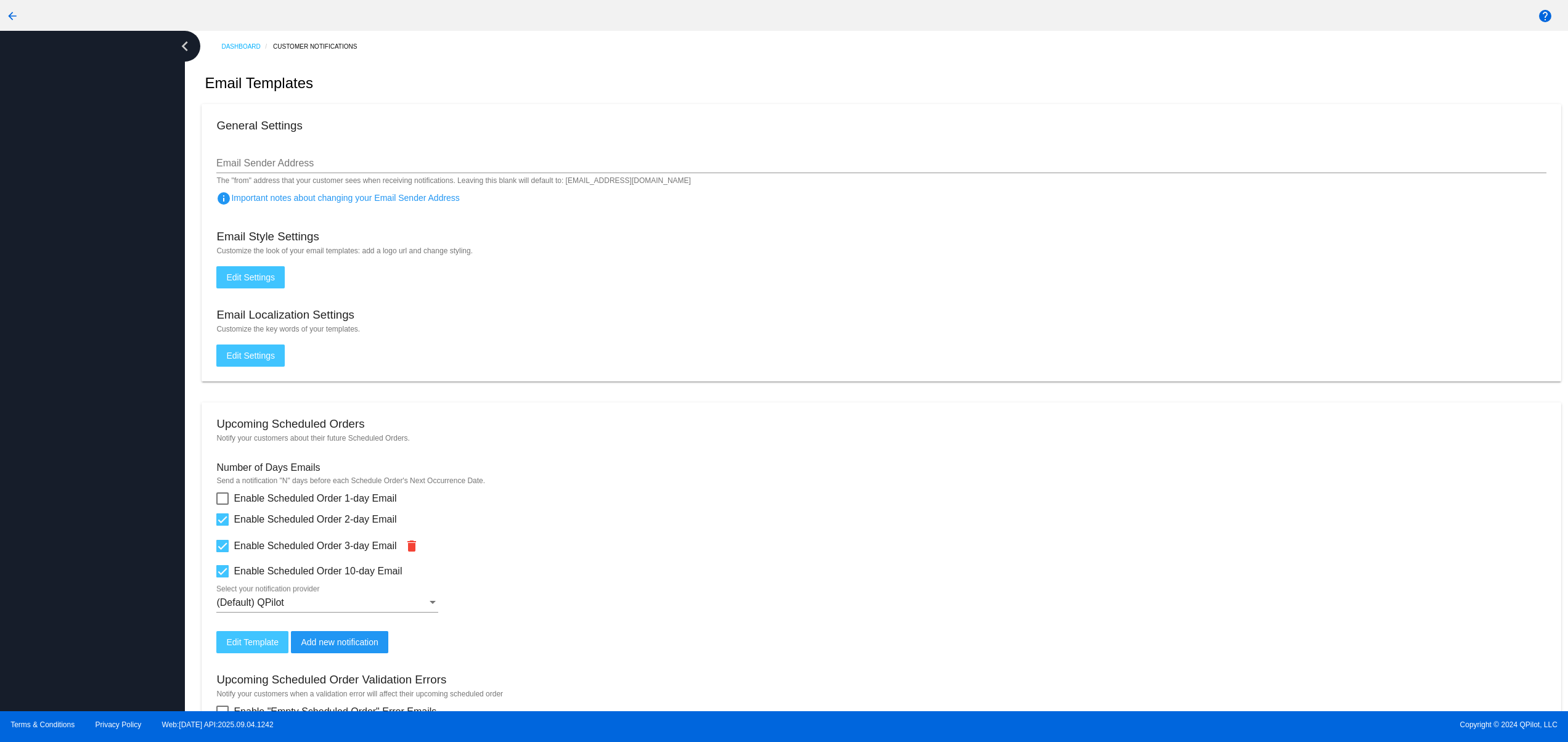
drag, startPoint x: 94, startPoint y: 432, endPoint x: 89, endPoint y: 348, distance: 84.1
click at [94, 422] on div at bounding box center [92, 371] width 185 height 681
click at [89, 348] on div at bounding box center [92, 371] width 185 height 681
drag, startPoint x: 97, startPoint y: 551, endPoint x: 94, endPoint y: 412, distance: 139.0
click at [103, 550] on div at bounding box center [92, 371] width 185 height 681
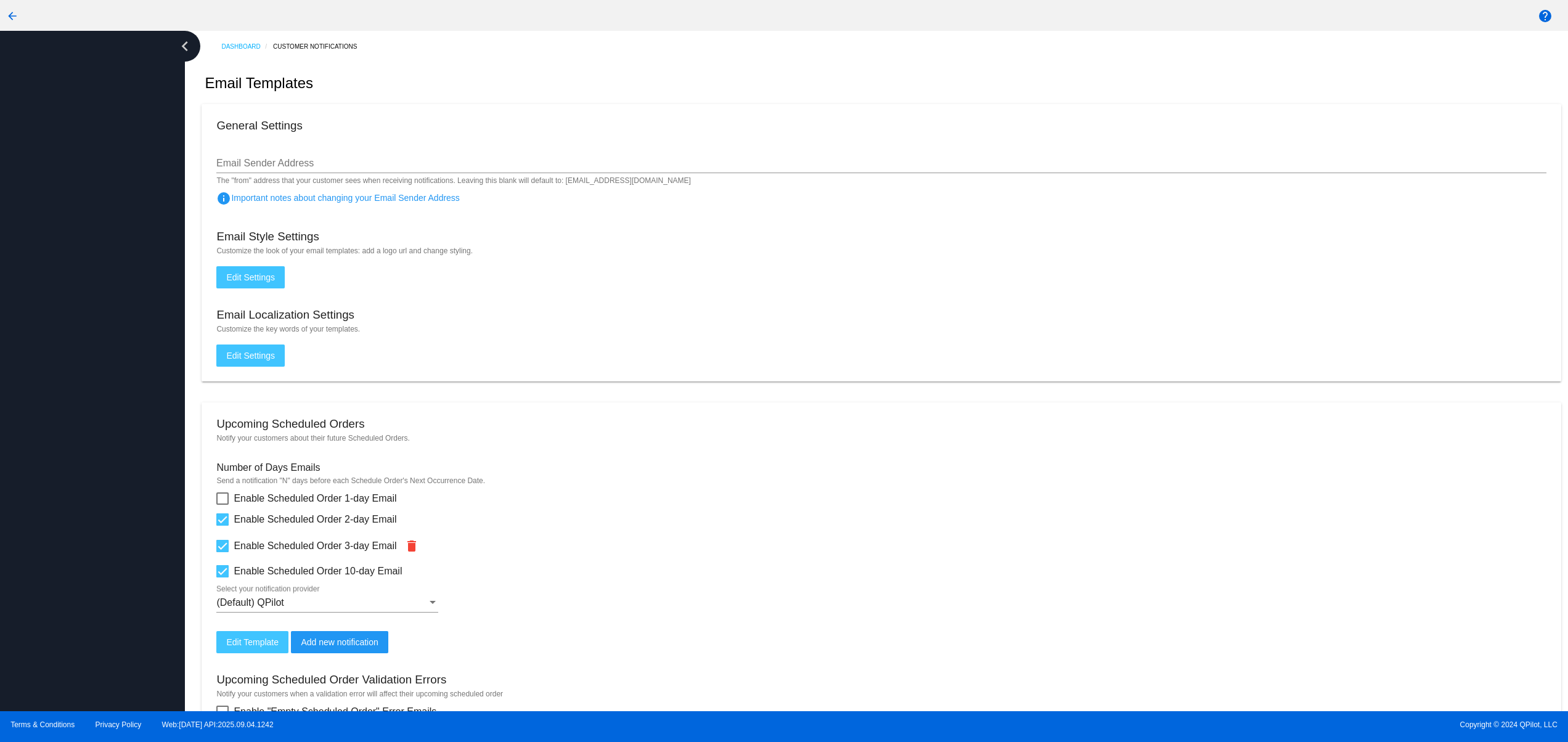
drag, startPoint x: 94, startPoint y: 407, endPoint x: 99, endPoint y: 331, distance: 76.2
click at [95, 398] on div at bounding box center [92, 371] width 185 height 681
click at [98, 330] on div at bounding box center [92, 371] width 185 height 681
click at [96, 228] on div at bounding box center [92, 371] width 185 height 681
click at [79, 595] on div at bounding box center [92, 371] width 185 height 681
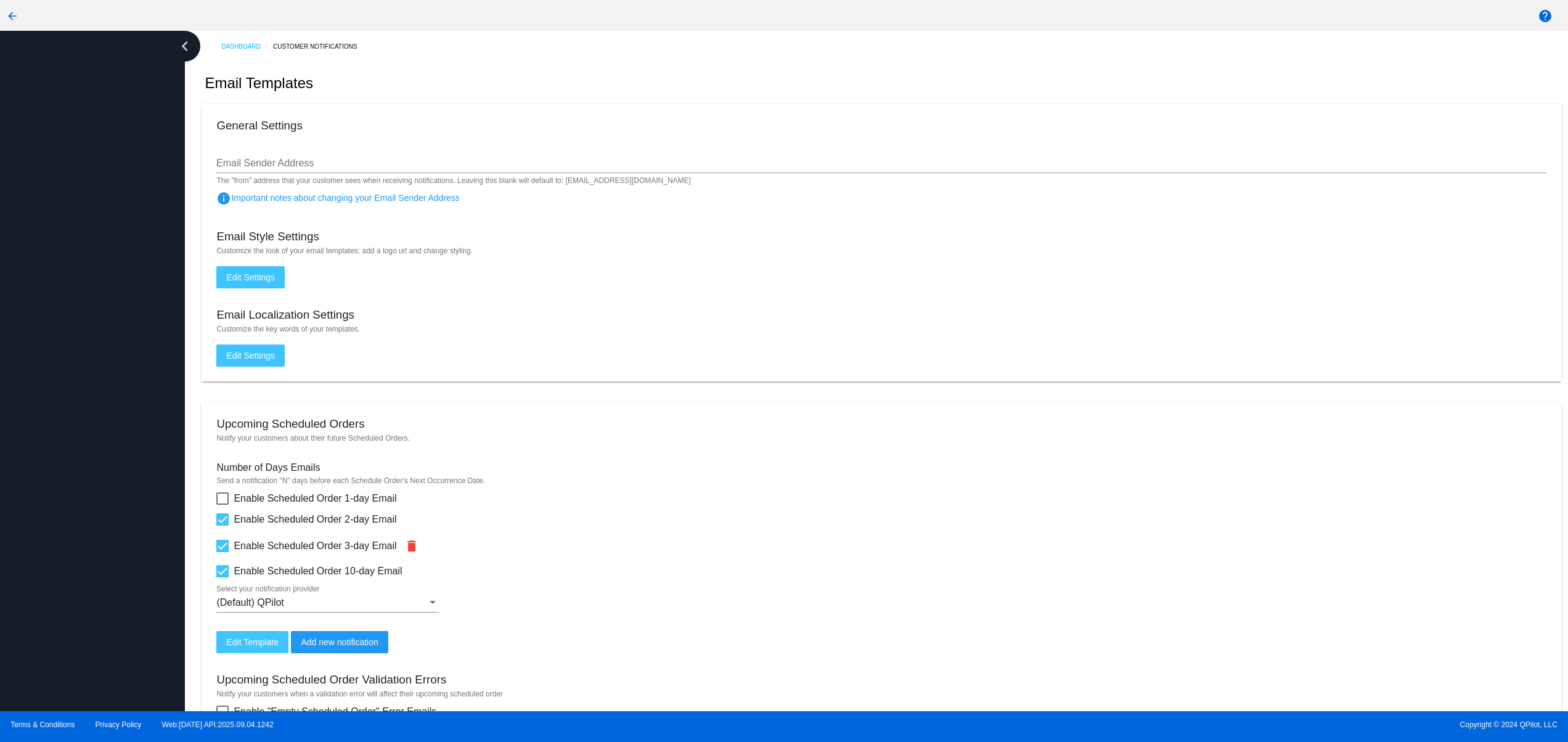
click at [80, 500] on div at bounding box center [92, 371] width 185 height 681
click at [77, 441] on div at bounding box center [92, 371] width 185 height 681
click at [74, 394] on div at bounding box center [92, 371] width 185 height 681
click at [74, 365] on div at bounding box center [92, 371] width 185 height 681
click at [74, 308] on div at bounding box center [92, 371] width 185 height 681
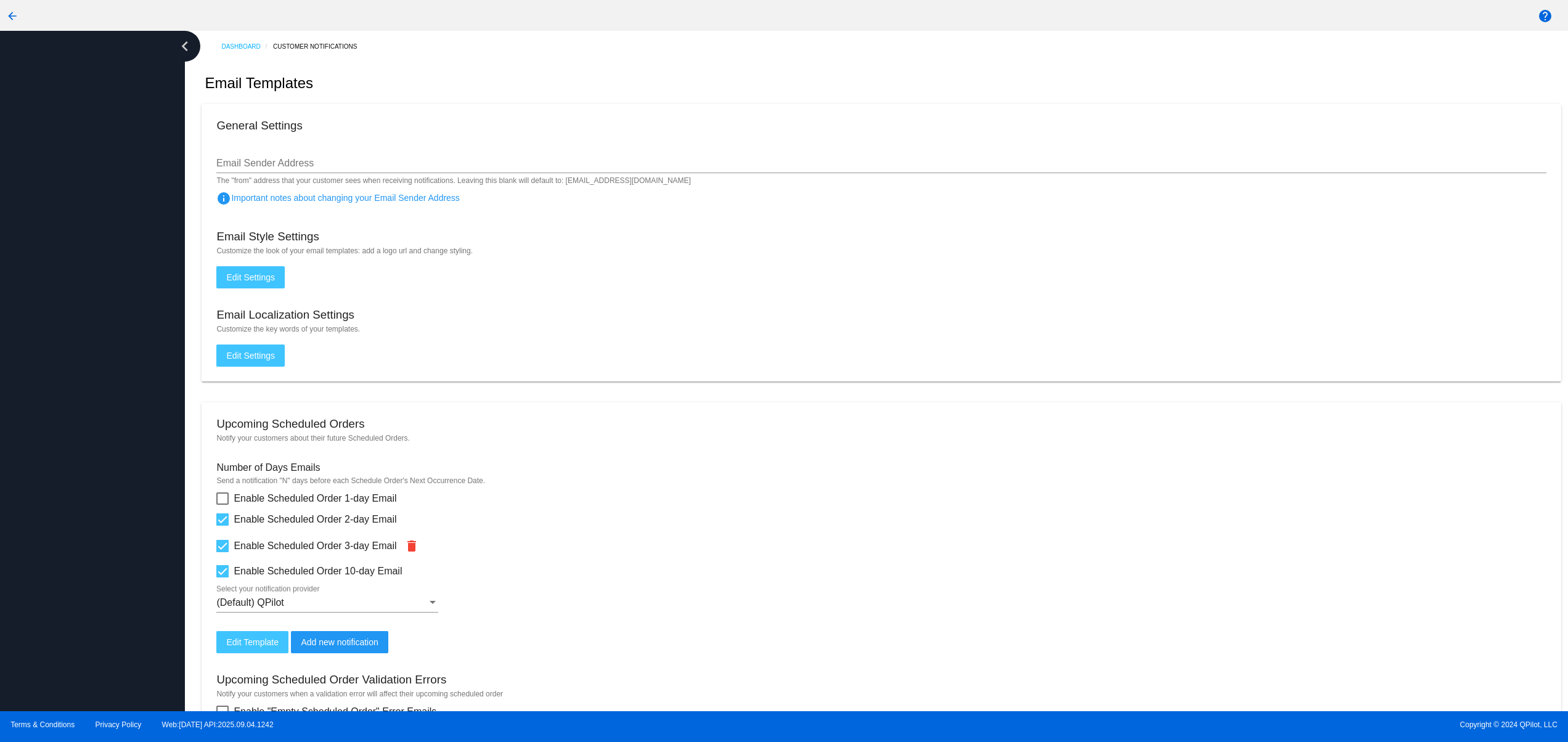
click at [82, 254] on div at bounding box center [92, 371] width 185 height 681
click at [89, 569] on div at bounding box center [92, 371] width 185 height 681
drag, startPoint x: 89, startPoint y: 471, endPoint x: 92, endPoint y: 464, distance: 7.6
click at [89, 469] on div at bounding box center [92, 371] width 185 height 681
click at [97, 414] on div at bounding box center [92, 371] width 185 height 681
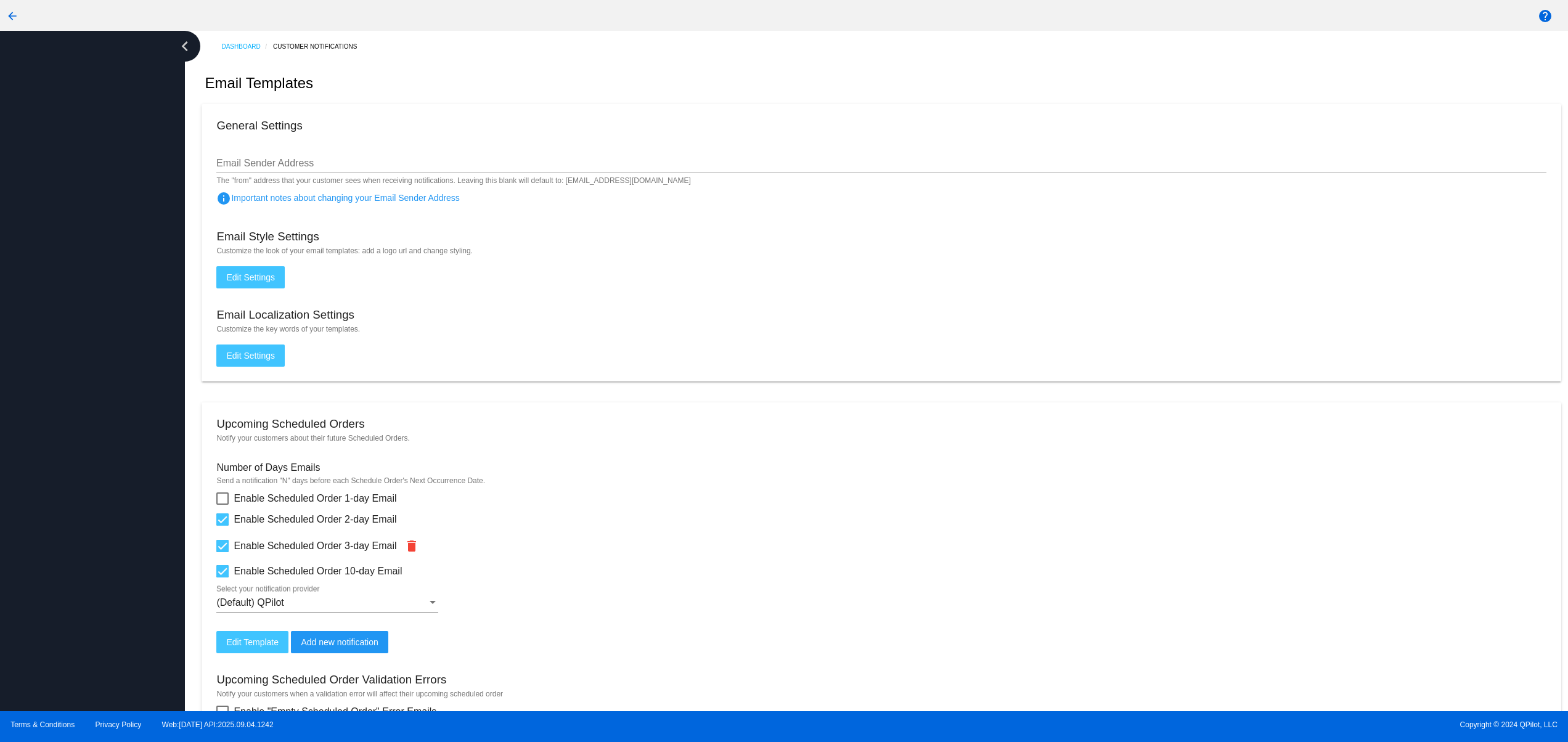
click at [97, 365] on div at bounding box center [92, 371] width 185 height 681
click at [97, 318] on div at bounding box center [92, 371] width 185 height 681
click at [97, 279] on div at bounding box center [92, 371] width 185 height 681
click at [97, 246] on div at bounding box center [92, 371] width 185 height 681
click at [103, 590] on div at bounding box center [92, 371] width 185 height 681
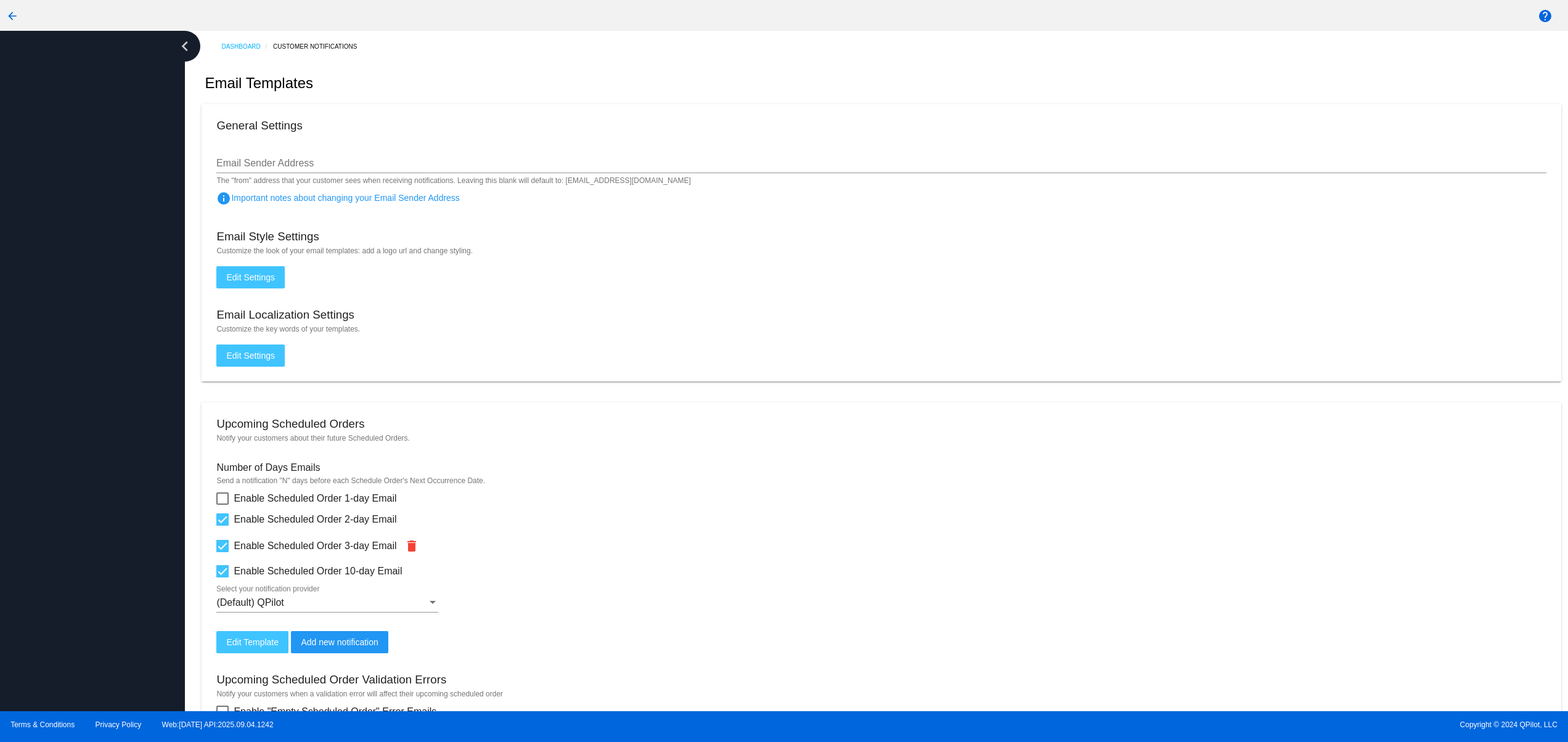
drag, startPoint x: 105, startPoint y: 538, endPoint x: 119, endPoint y: 484, distance: 55.8
click at [109, 533] on div at bounding box center [92, 371] width 185 height 681
click at [119, 484] on div at bounding box center [92, 371] width 185 height 681
click at [122, 454] on div at bounding box center [92, 371] width 185 height 681
click at [124, 425] on div at bounding box center [92, 371] width 185 height 681
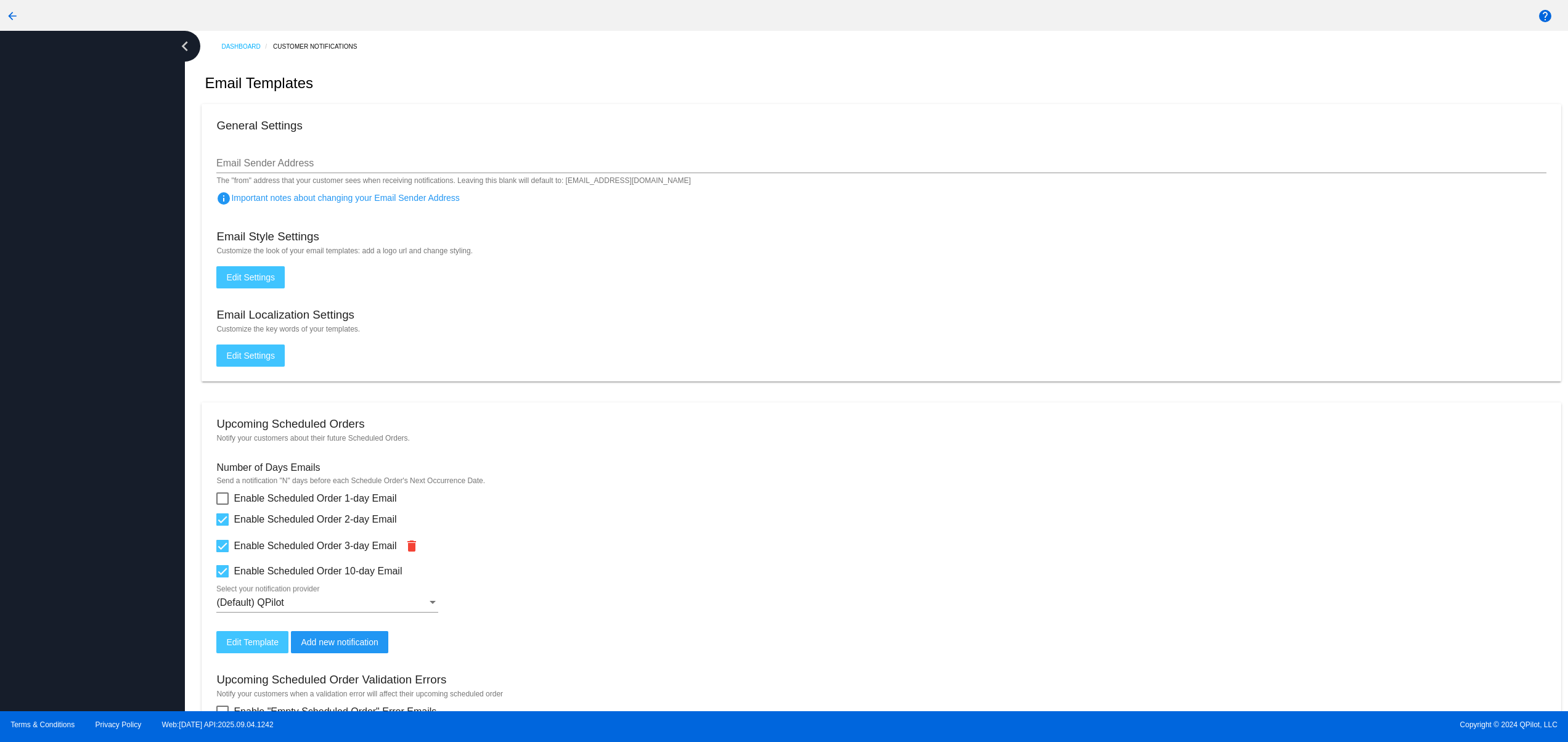
click at [124, 381] on div at bounding box center [92, 371] width 185 height 681
click at [124, 348] on div at bounding box center [92, 371] width 185 height 681
click at [116, 282] on div at bounding box center [92, 371] width 185 height 681
click at [28, 581] on div at bounding box center [92, 371] width 185 height 681
click at [35, 483] on div at bounding box center [92, 371] width 185 height 681
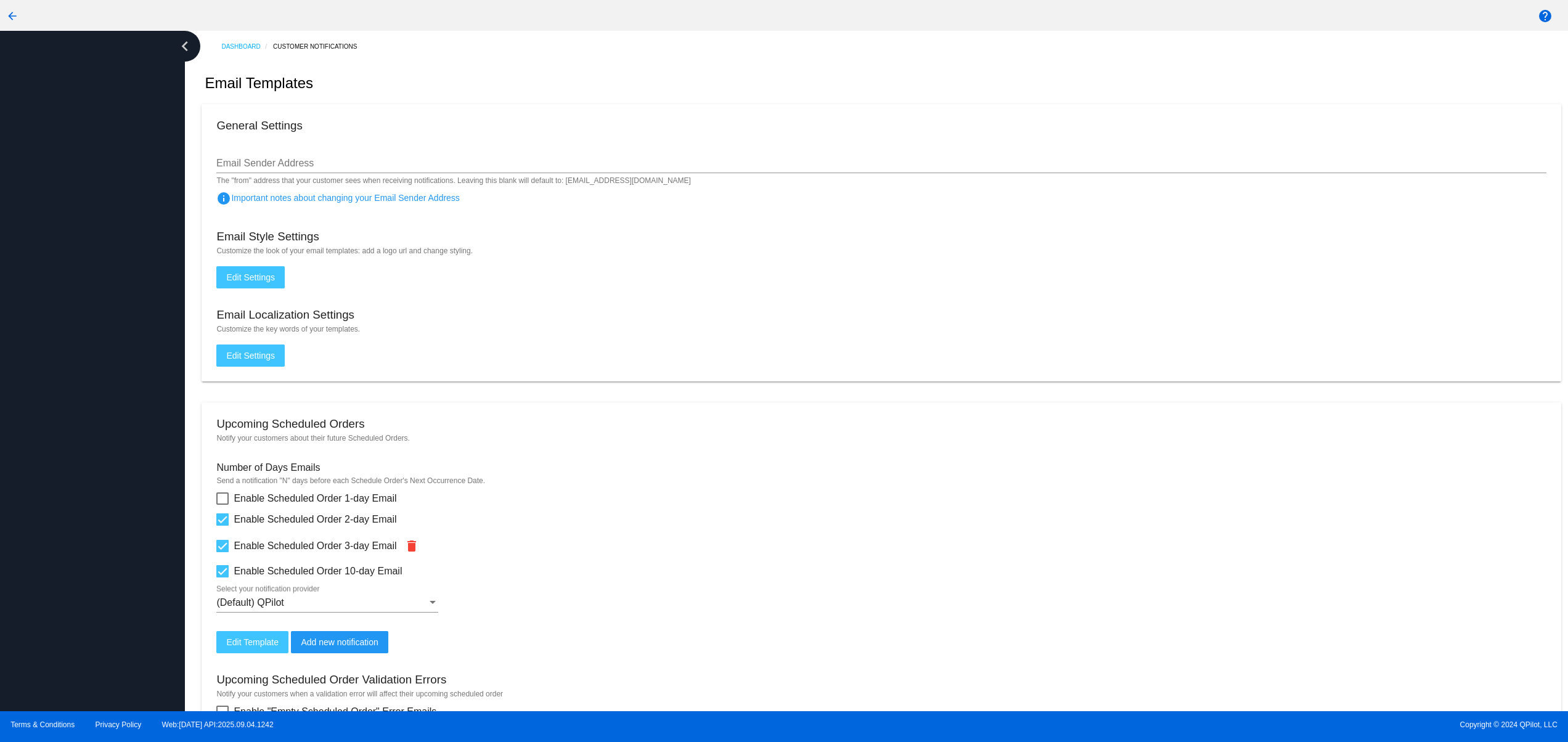
click at [39, 407] on div at bounding box center [92, 371] width 185 height 681
click at [39, 343] on div at bounding box center [92, 371] width 185 height 681
click at [41, 293] on div at bounding box center [92, 371] width 185 height 681
click at [53, 230] on div at bounding box center [92, 371] width 185 height 681
click at [85, 637] on div at bounding box center [92, 371] width 185 height 681
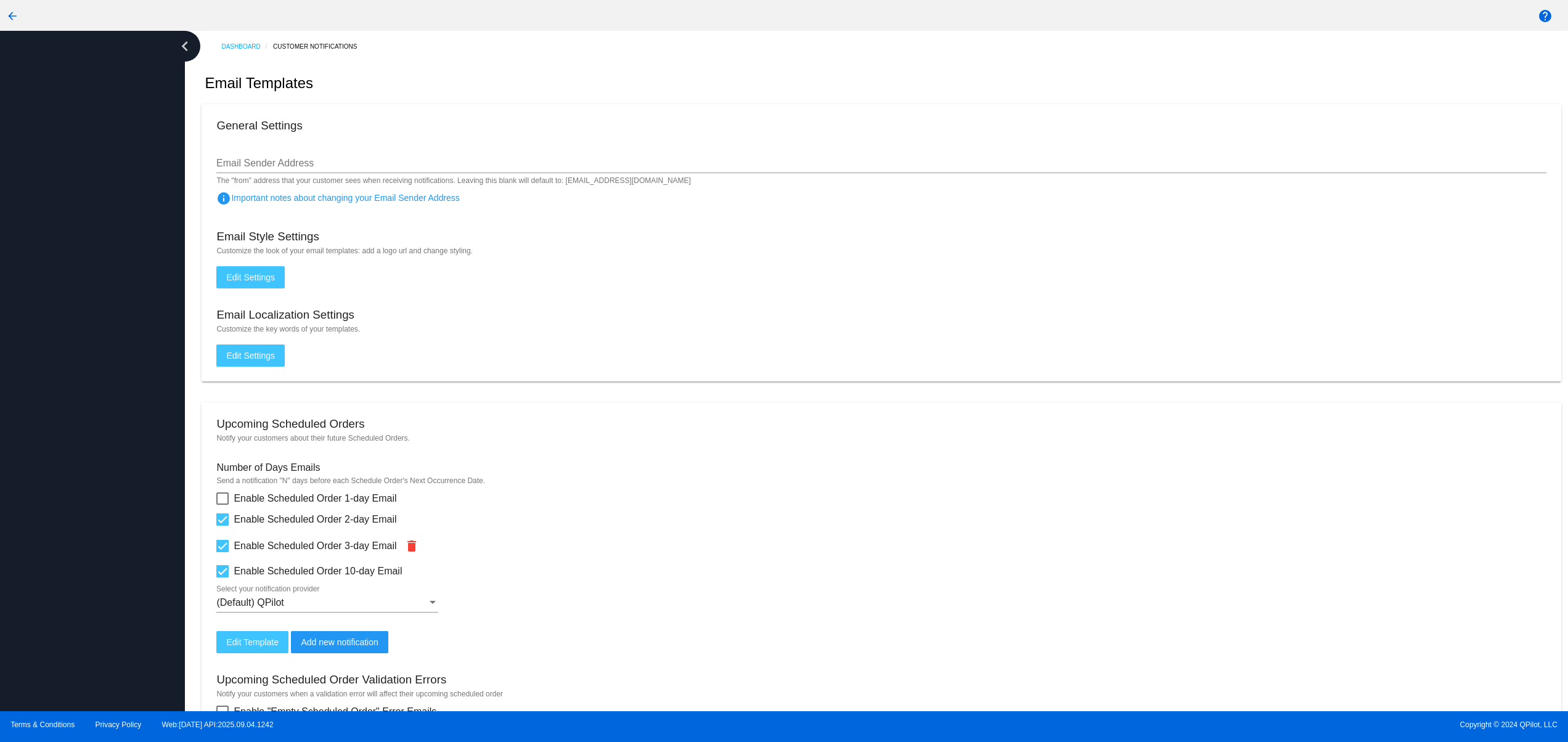
drag, startPoint x: 84, startPoint y: 531, endPoint x: 84, endPoint y: 518, distance: 13.0
click at [84, 528] on div at bounding box center [92, 371] width 185 height 681
drag, startPoint x: 87, startPoint y: 464, endPoint x: 87, endPoint y: 436, distance: 28.0
click at [87, 462] on div at bounding box center [92, 371] width 185 height 681
click at [87, 424] on div at bounding box center [92, 371] width 185 height 681
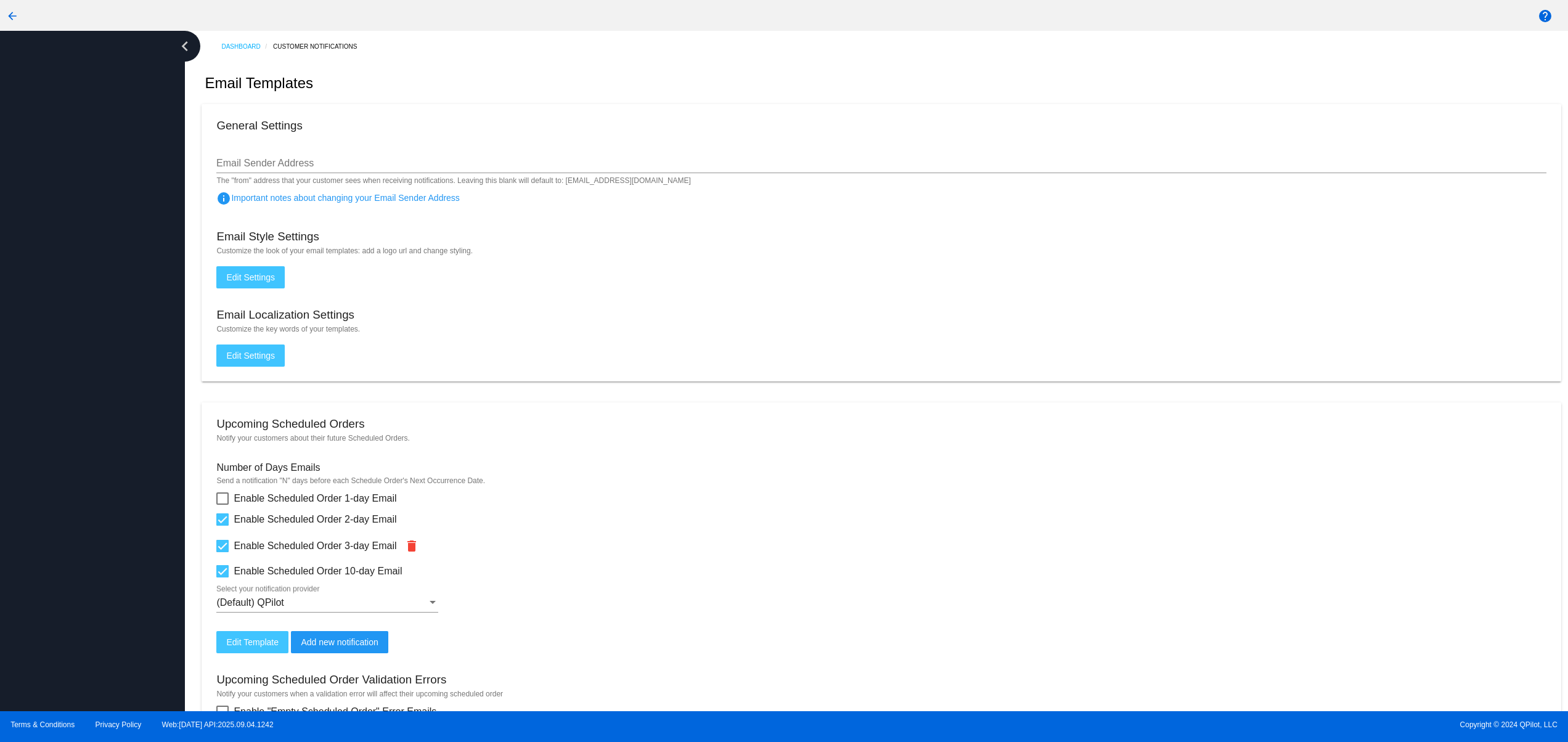
click at [87, 380] on div at bounding box center [92, 371] width 185 height 681
click at [87, 339] on div at bounding box center [92, 371] width 185 height 681
click at [87, 293] on div at bounding box center [92, 371] width 185 height 681
click at [85, 279] on div at bounding box center [92, 371] width 185 height 681
click at [89, 529] on div at bounding box center [92, 371] width 185 height 681
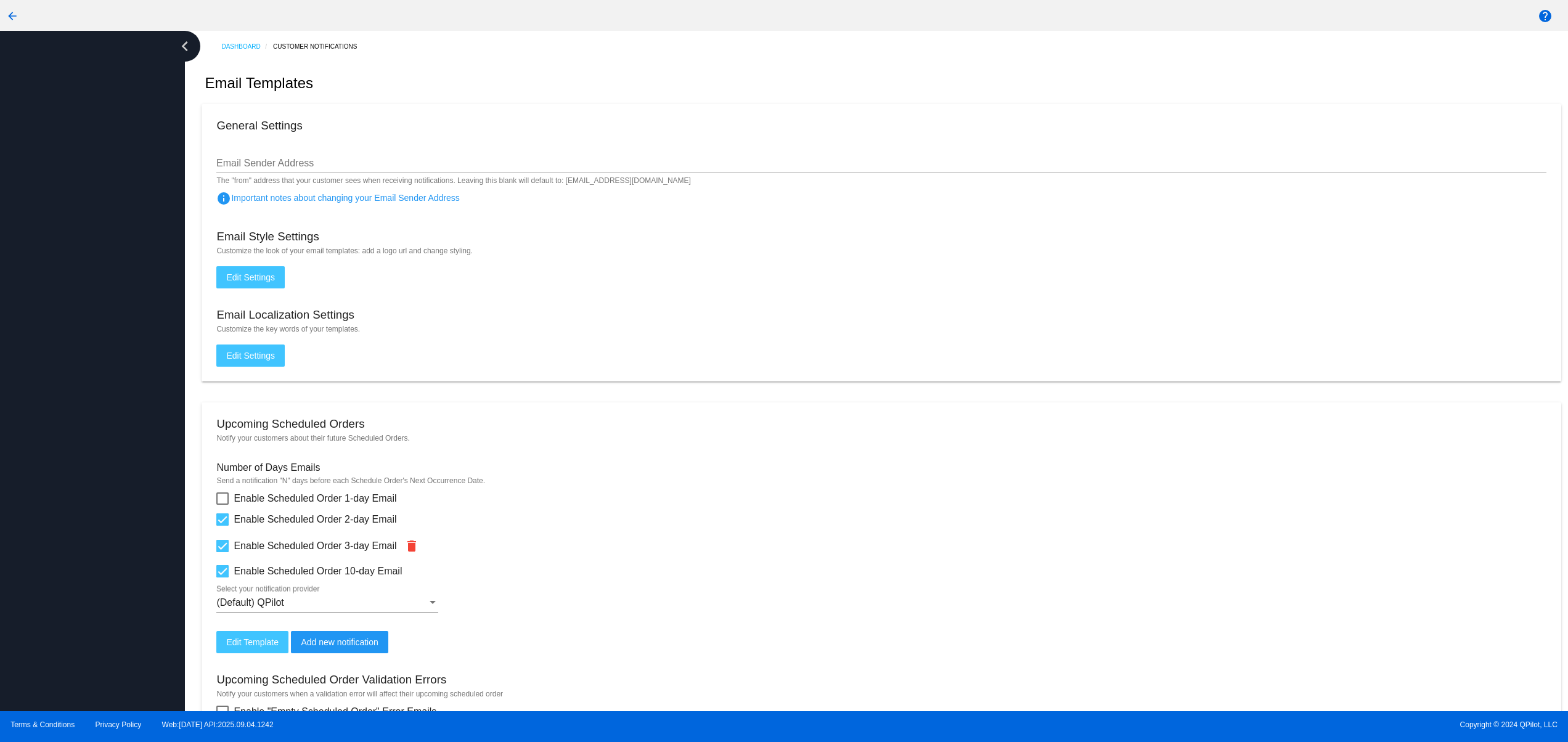
click at [80, 464] on div at bounding box center [92, 371] width 185 height 681
click at [80, 397] on div at bounding box center [92, 371] width 185 height 681
click at [79, 334] on div at bounding box center [92, 371] width 185 height 681
click at [76, 299] on div at bounding box center [92, 371] width 185 height 681
click at [76, 266] on div at bounding box center [92, 371] width 185 height 681
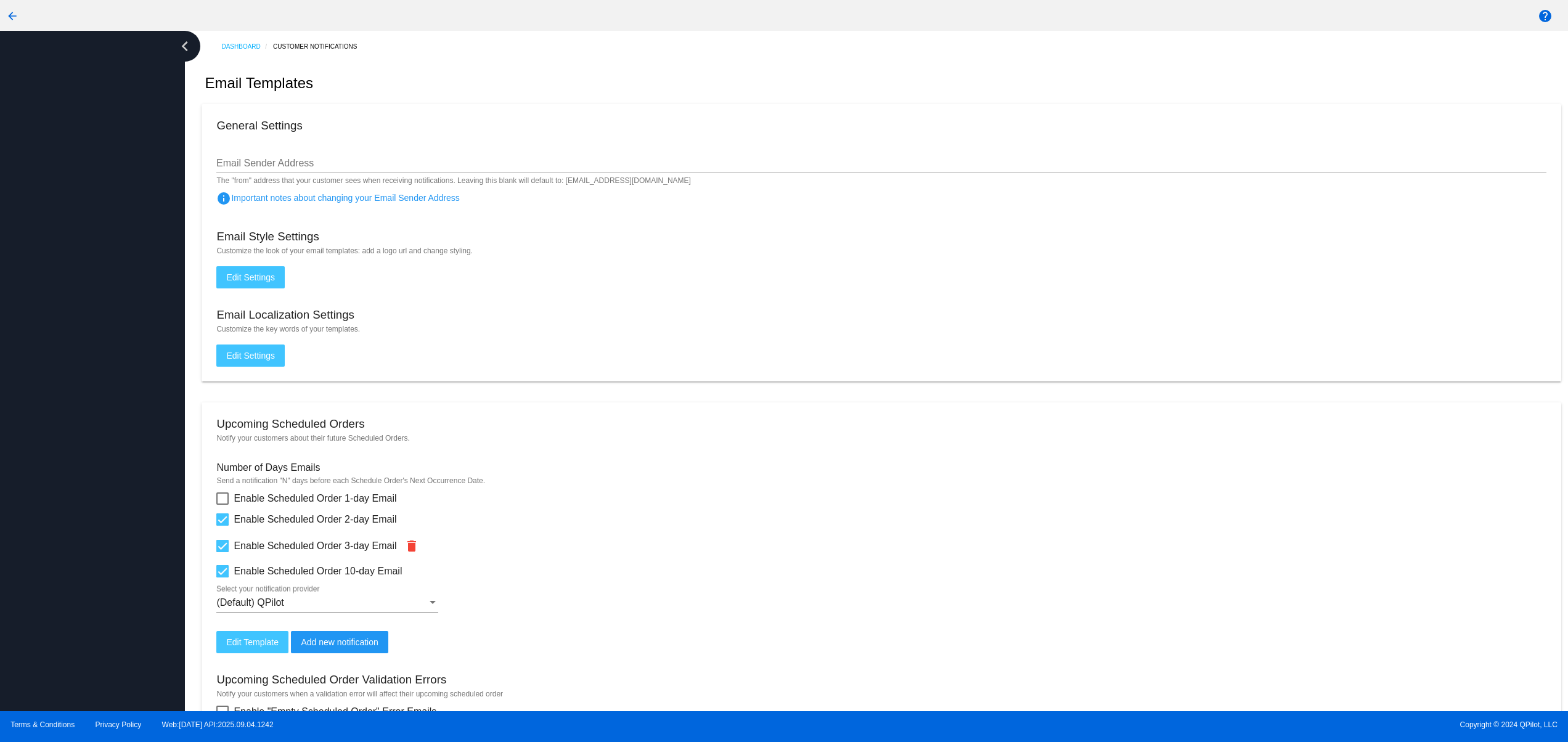
click at [82, 635] on div at bounding box center [92, 371] width 185 height 681
click at [90, 585] on div at bounding box center [92, 371] width 185 height 681
click at [90, 533] on div at bounding box center [92, 371] width 185 height 681
click at [90, 489] on div at bounding box center [92, 371] width 185 height 681
click at [90, 436] on div at bounding box center [92, 371] width 185 height 681
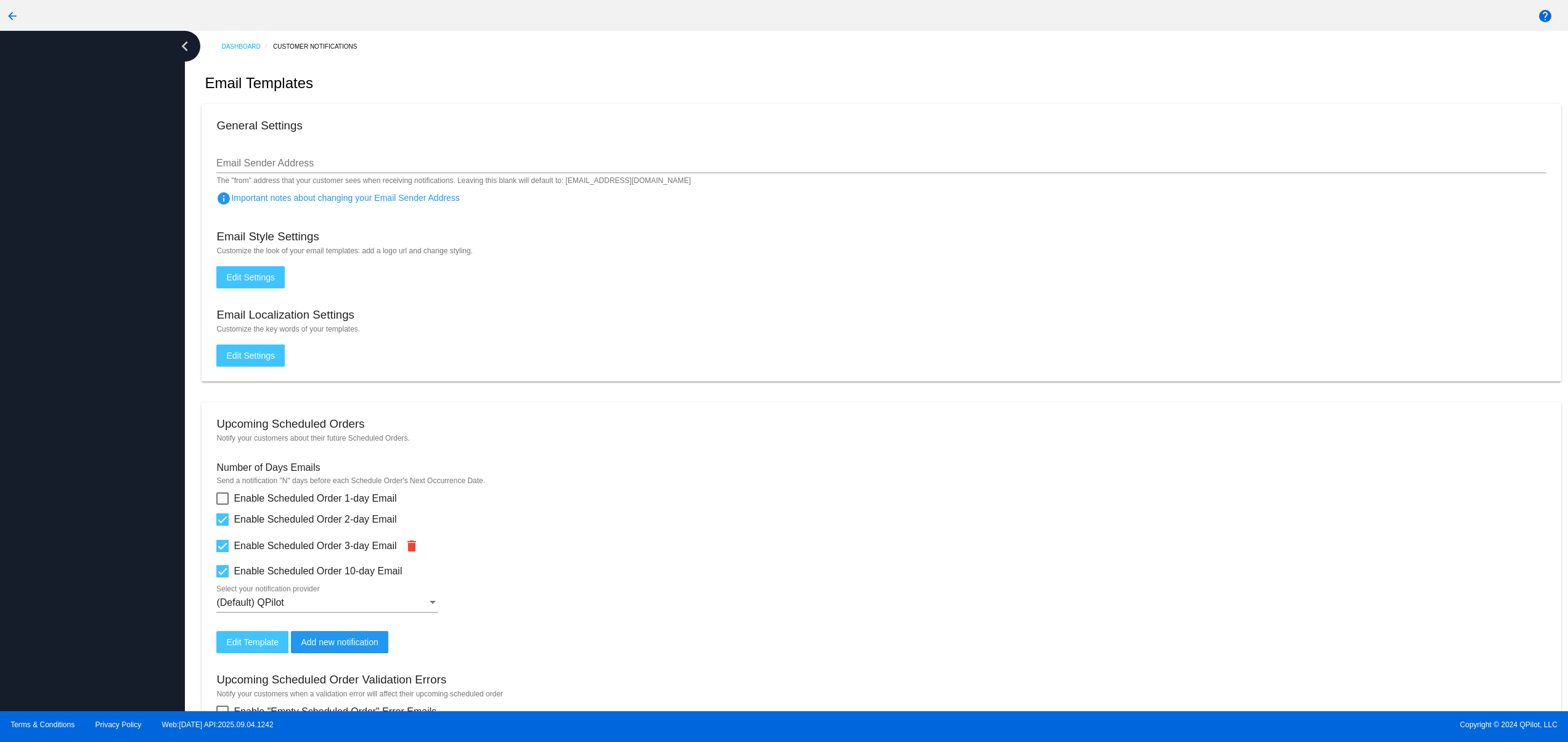
click at [89, 394] on div at bounding box center [92, 371] width 185 height 681
click at [87, 385] on div at bounding box center [92, 371] width 185 height 681
click at [87, 360] on div at bounding box center [92, 371] width 185 height 681
click at [37, 541] on div at bounding box center [92, 371] width 185 height 681
click at [84, 417] on div at bounding box center [92, 371] width 185 height 681
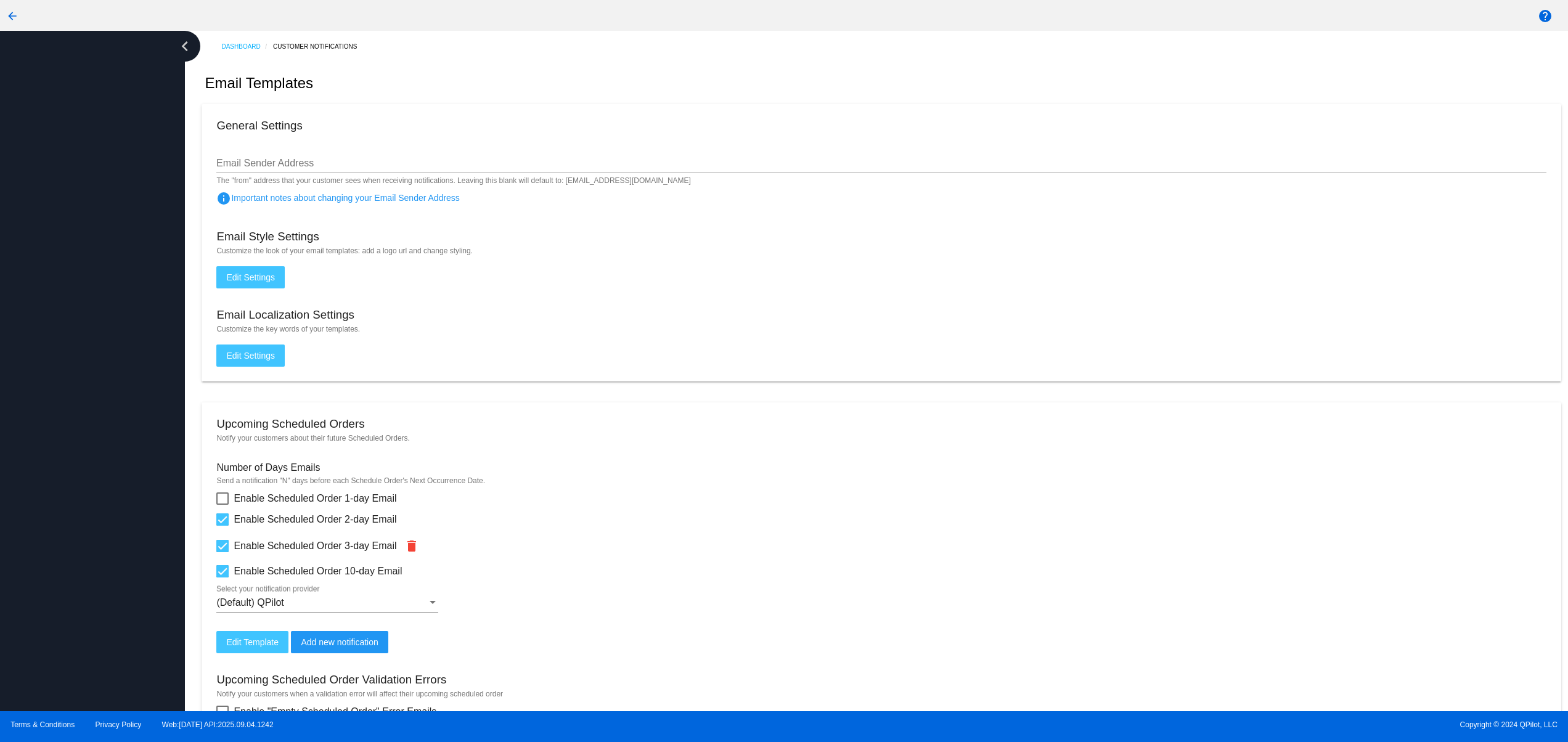
click at [79, 336] on div at bounding box center [92, 371] width 185 height 681
click at [79, 230] on div at bounding box center [92, 371] width 185 height 681
click at [96, 536] on div at bounding box center [92, 371] width 185 height 681
drag, startPoint x: 98, startPoint y: 402, endPoint x: 111, endPoint y: 326, distance: 77.1
click at [99, 394] on div at bounding box center [92, 371] width 185 height 681
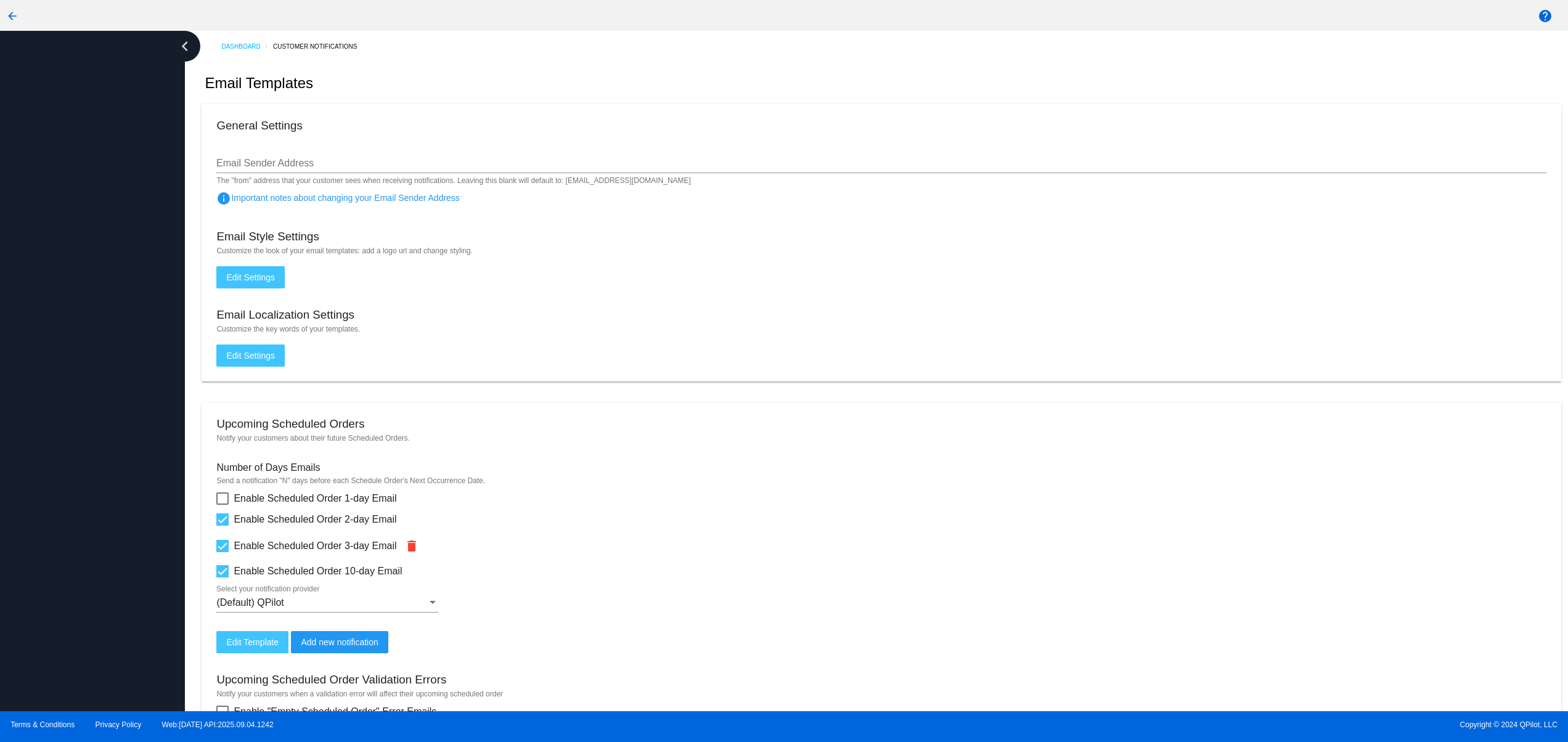
click at [111, 326] on div at bounding box center [92, 371] width 185 height 681
click at [105, 213] on div at bounding box center [92, 371] width 185 height 681
click at [116, 605] on div at bounding box center [92, 371] width 185 height 681
drag, startPoint x: 131, startPoint y: 459, endPoint x: 148, endPoint y: 393, distance: 68.2
click at [138, 457] on div at bounding box center [92, 371] width 185 height 681
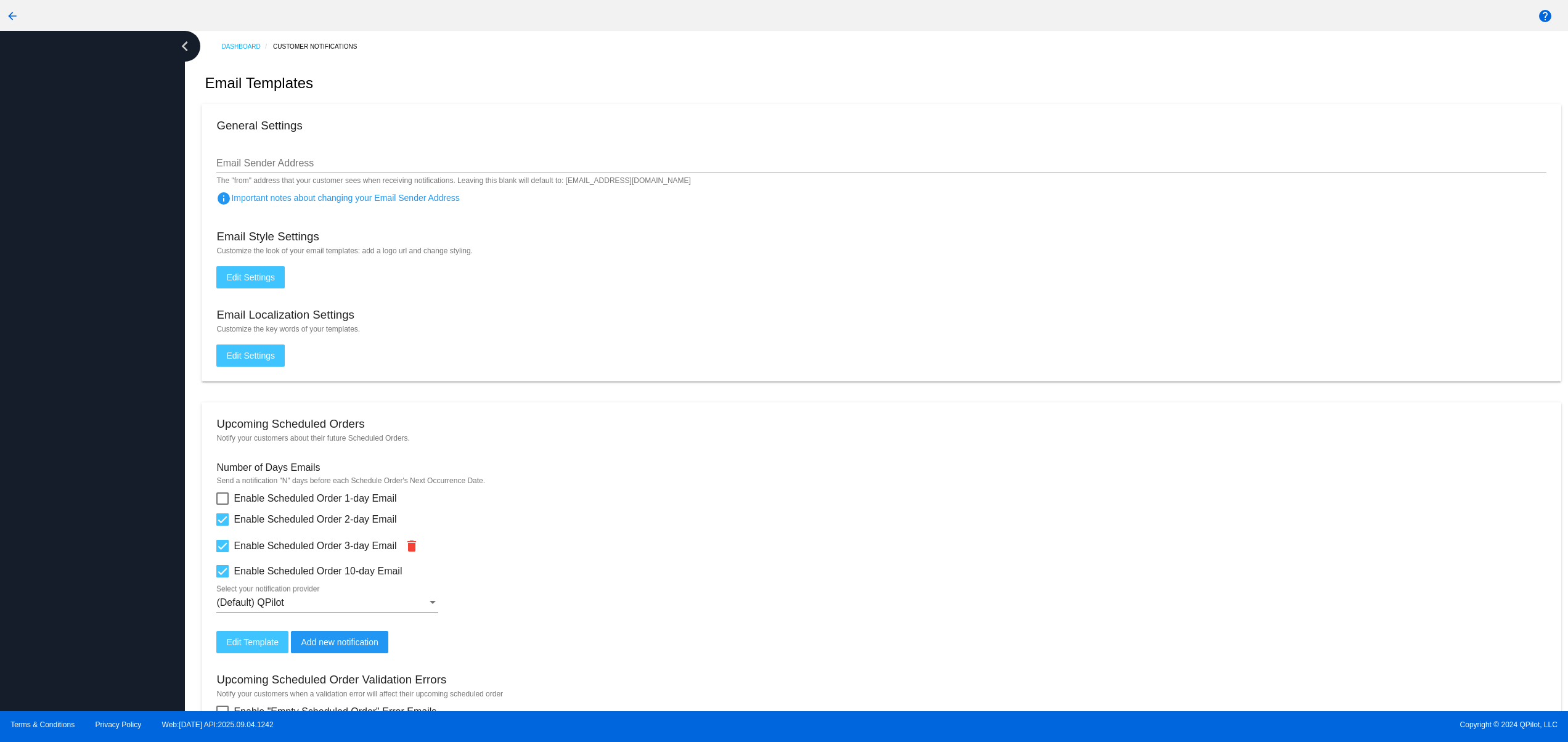
click at [148, 393] on div at bounding box center [92, 371] width 185 height 681
click at [129, 296] on div at bounding box center [92, 371] width 185 height 681
click at [54, 577] on div at bounding box center [92, 371] width 185 height 681
click at [50, 491] on div at bounding box center [92, 371] width 185 height 681
drag, startPoint x: 50, startPoint y: 423, endPoint x: 52, endPoint y: 341, distance: 82.0
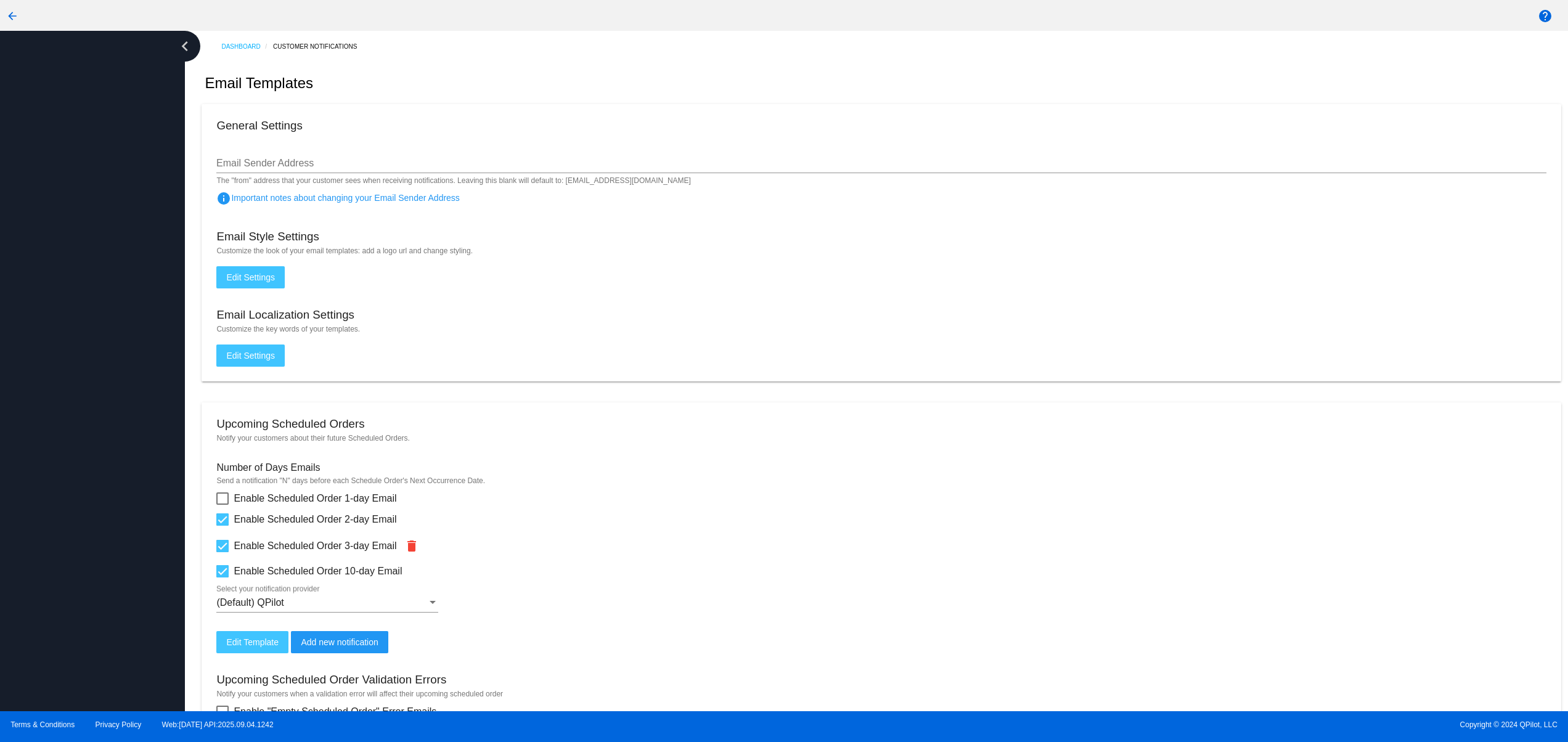
click at [50, 422] on div at bounding box center [92, 371] width 185 height 681
drag, startPoint x: 52, startPoint y: 341, endPoint x: 89, endPoint y: 240, distance: 107.6
click at [55, 334] on div at bounding box center [92, 371] width 185 height 681
click at [89, 240] on div at bounding box center [92, 371] width 185 height 681
click at [109, 524] on div at bounding box center [92, 371] width 185 height 681
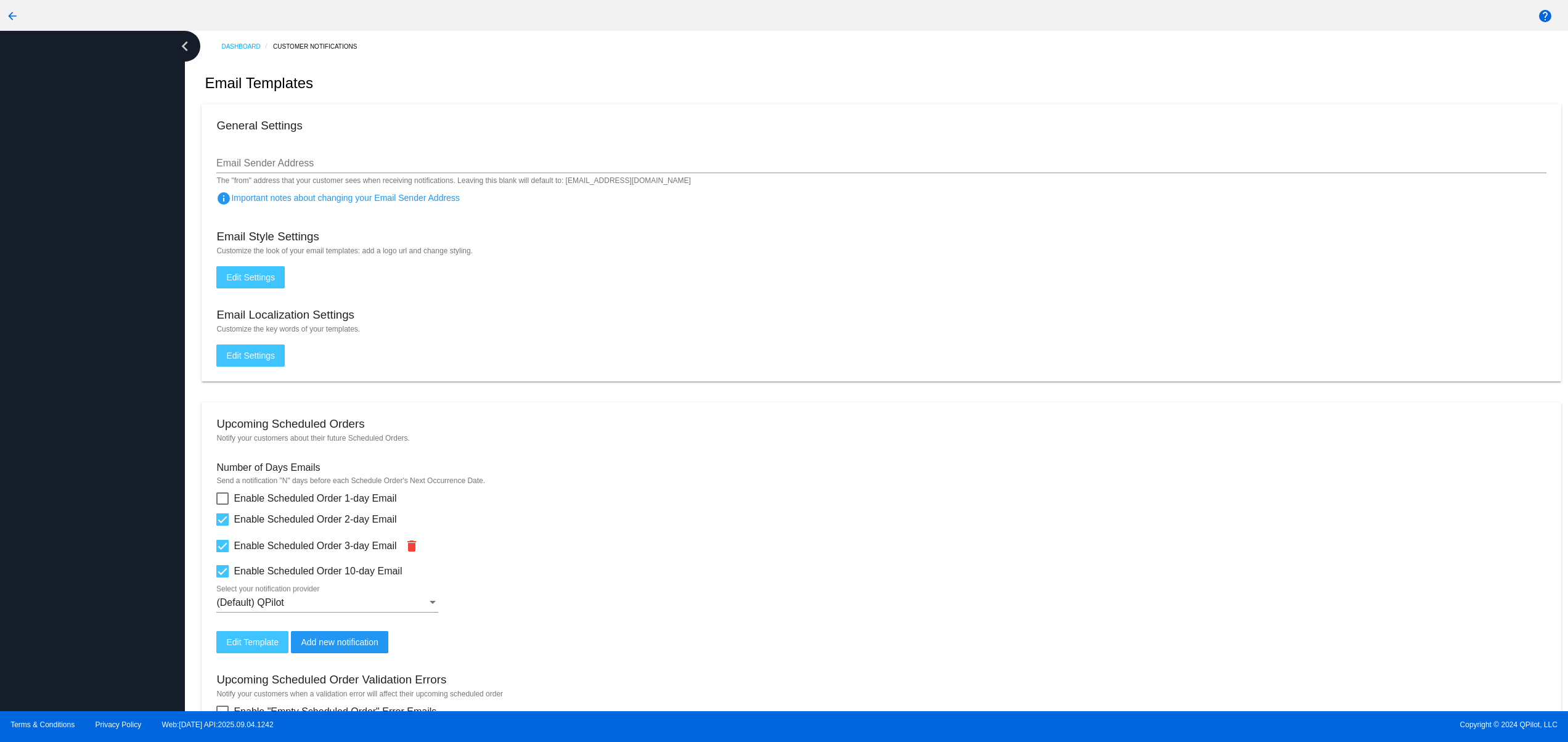
click at [100, 462] on div at bounding box center [92, 371] width 185 height 681
click at [92, 390] on div at bounding box center [92, 371] width 185 height 681
click at [96, 331] on div at bounding box center [92, 371] width 185 height 681
drag, startPoint x: 85, startPoint y: 383, endPoint x: 107, endPoint y: 388, distance: 22.6
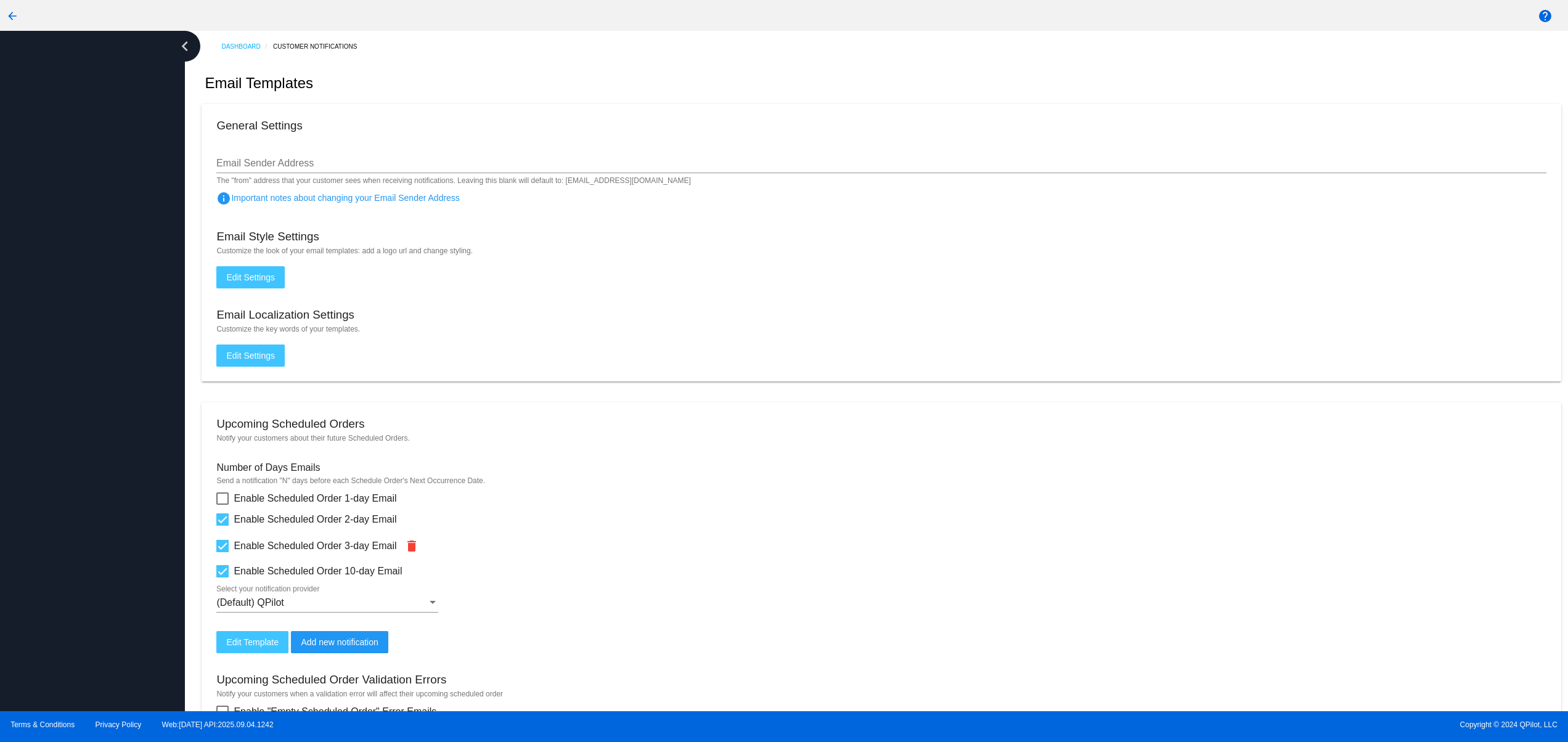
click at [104, 390] on div at bounding box center [92, 371] width 185 height 681
drag, startPoint x: 106, startPoint y: 321, endPoint x: 124, endPoint y: 259, distance: 64.6
click at [114, 317] on div at bounding box center [92, 371] width 185 height 681
click at [124, 232] on div at bounding box center [92, 371] width 185 height 681
click at [65, 507] on div at bounding box center [92, 371] width 185 height 681
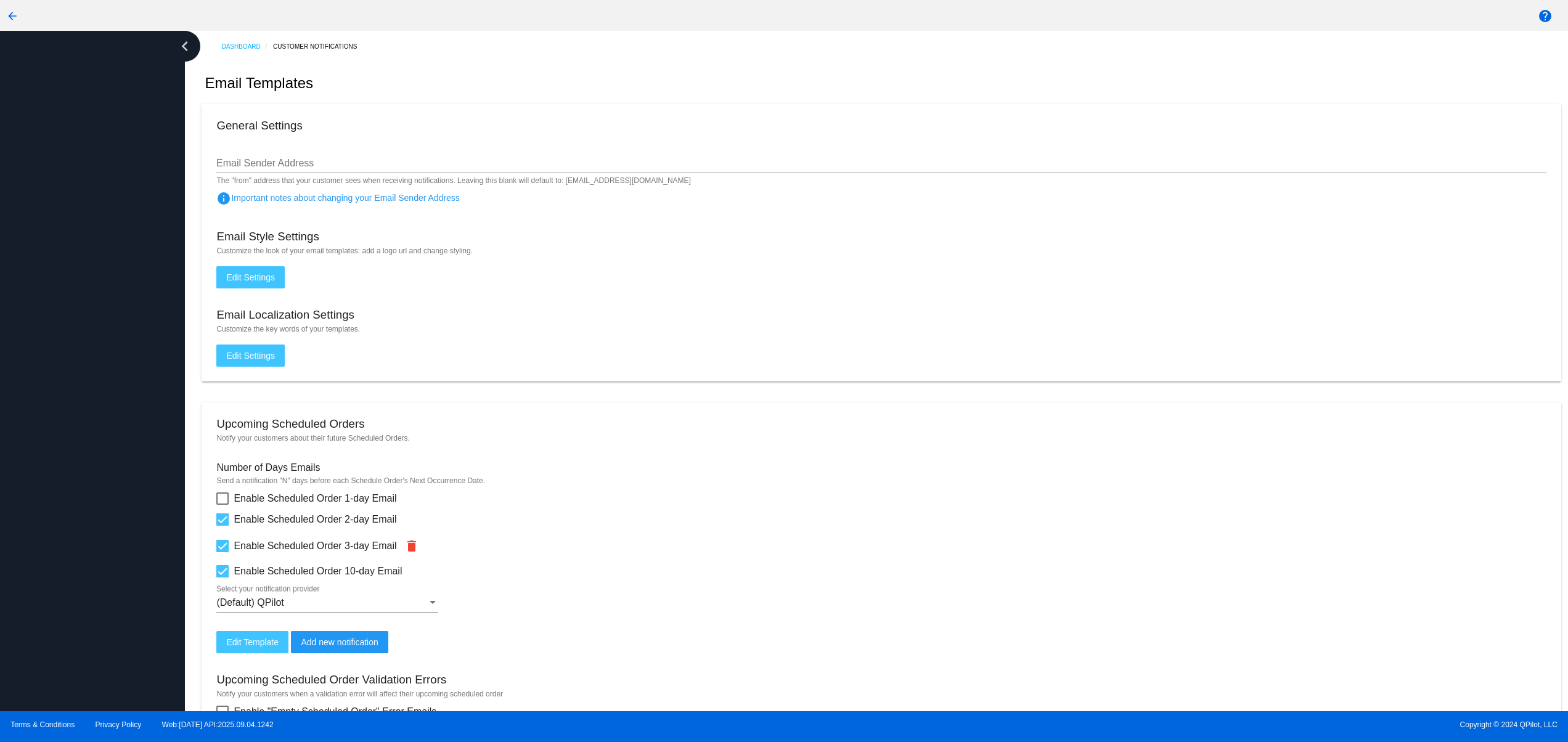
click at [64, 476] on div at bounding box center [92, 371] width 185 height 681
click at [64, 407] on div at bounding box center [92, 371] width 185 height 681
click at [67, 331] on div at bounding box center [92, 371] width 185 height 681
click at [69, 296] on div at bounding box center [92, 371] width 185 height 681
click at [74, 229] on div at bounding box center [92, 371] width 185 height 681
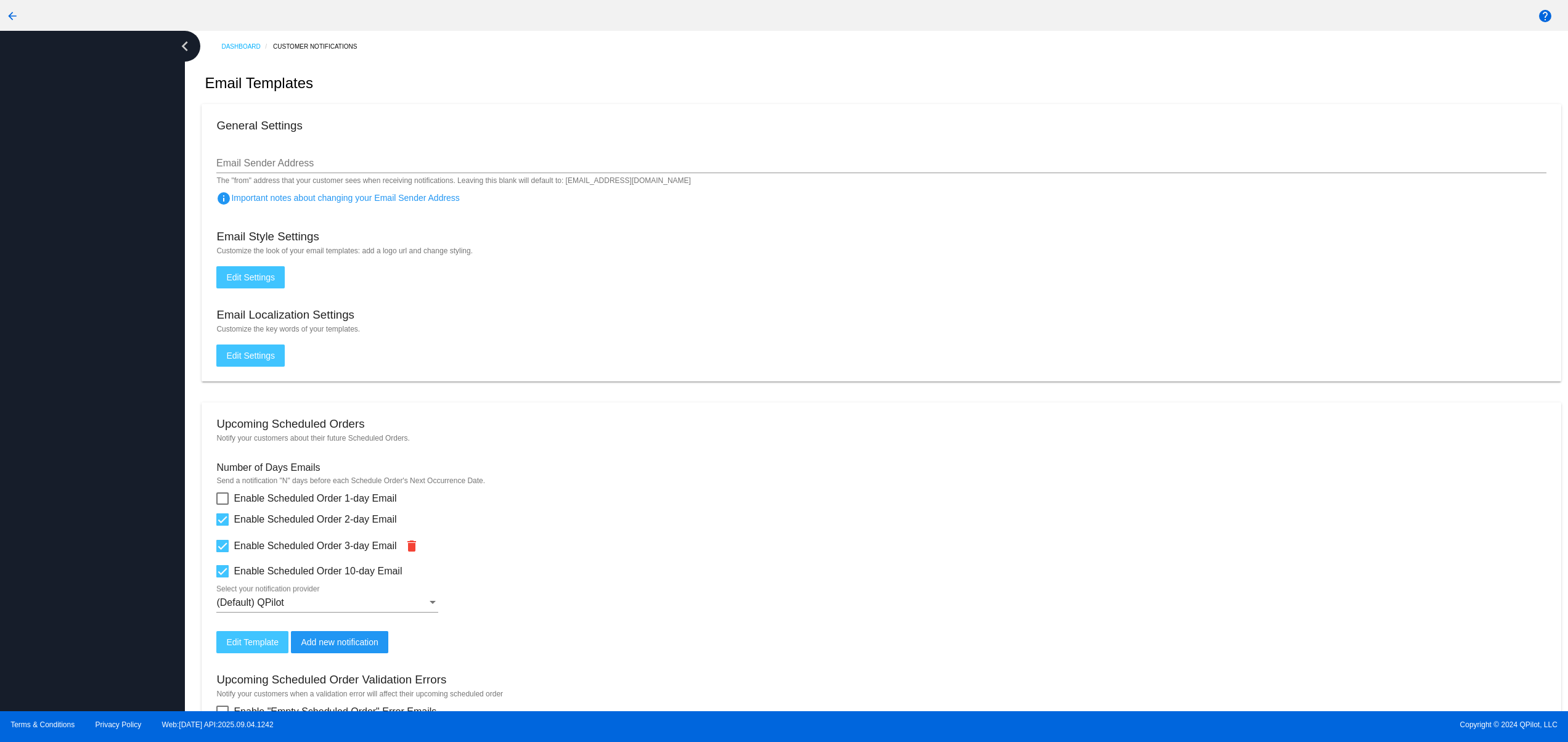
click at [131, 558] on div at bounding box center [92, 371] width 185 height 681
click at [133, 454] on div at bounding box center [92, 371] width 185 height 681
click at [129, 376] on div at bounding box center [92, 371] width 185 height 681
click at [121, 301] on div at bounding box center [92, 371] width 185 height 681
drag, startPoint x: 116, startPoint y: 245, endPoint x: 116, endPoint y: 198, distance: 47.0
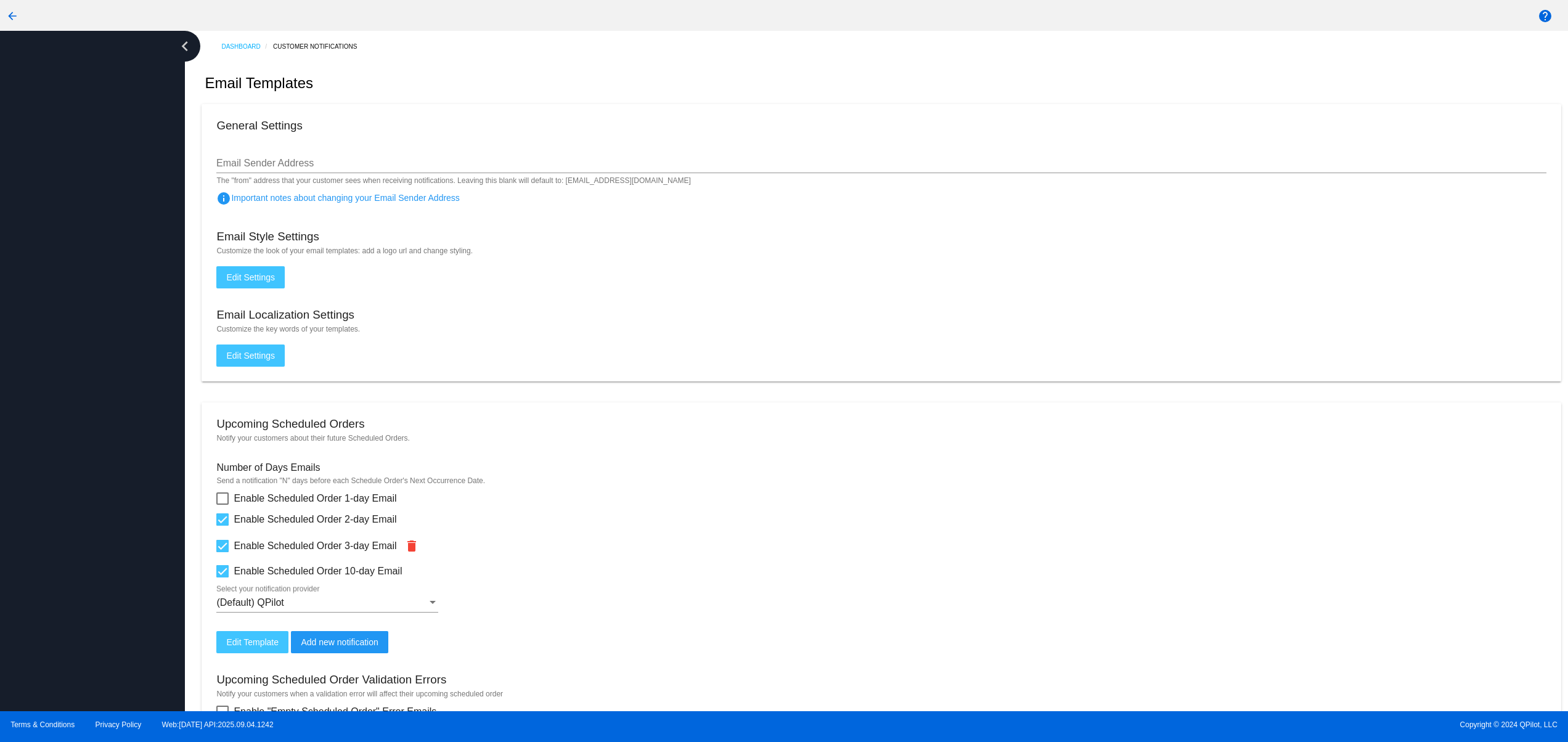
click at [116, 242] on div at bounding box center [92, 371] width 185 height 681
click at [116, 170] on div at bounding box center [92, 371] width 185 height 681
click at [74, 541] on div at bounding box center [92, 371] width 185 height 681
click at [67, 432] on div at bounding box center [92, 371] width 185 height 681
click at [75, 381] on div at bounding box center [92, 371] width 185 height 681
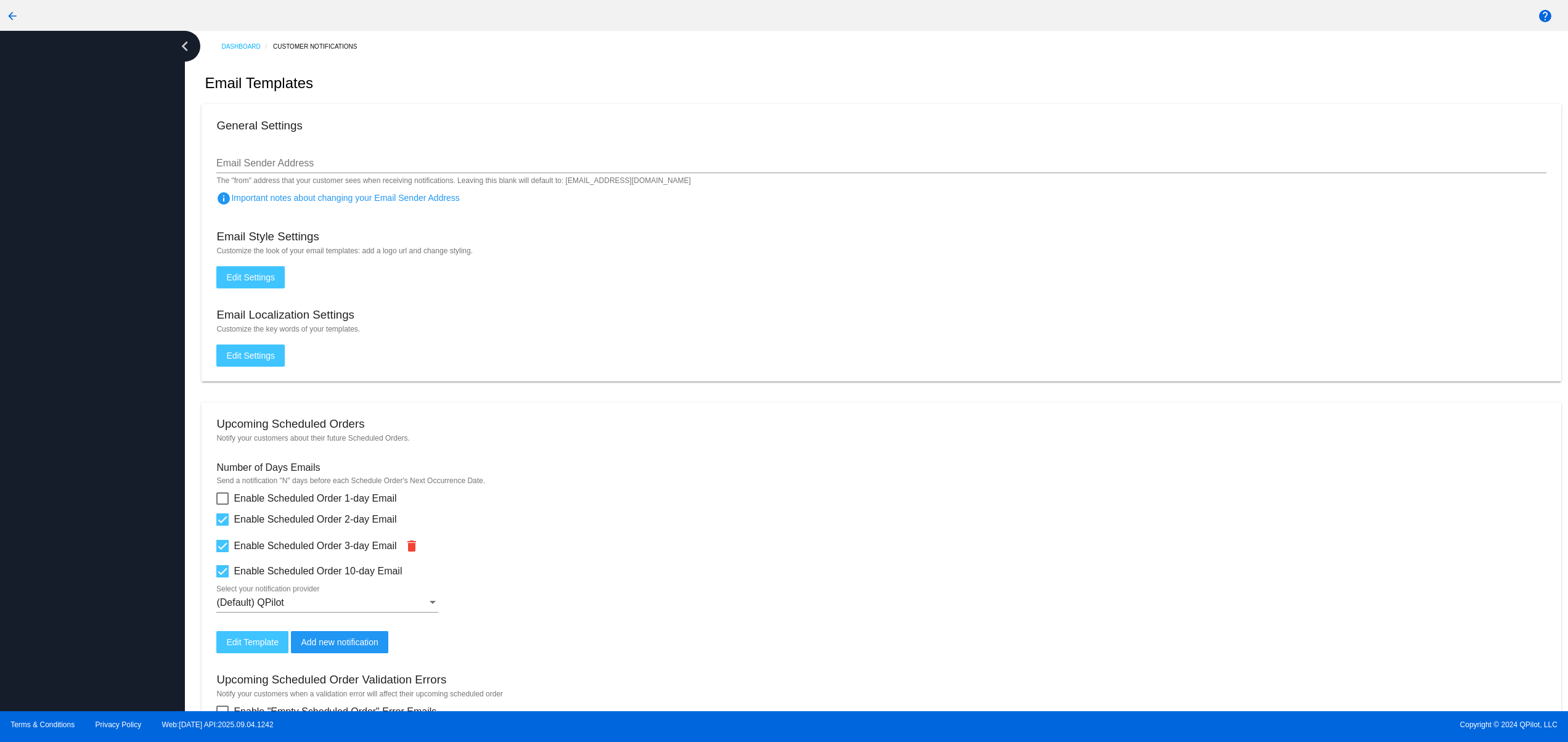
click at [85, 330] on div at bounding box center [92, 371] width 185 height 681
click at [87, 255] on div at bounding box center [92, 371] width 185 height 681
click at [37, 585] on div at bounding box center [92, 371] width 185 height 681
click at [23, 467] on div at bounding box center [92, 371] width 185 height 681
drag, startPoint x: 30, startPoint y: 376, endPoint x: 39, endPoint y: 287, distance: 89.5
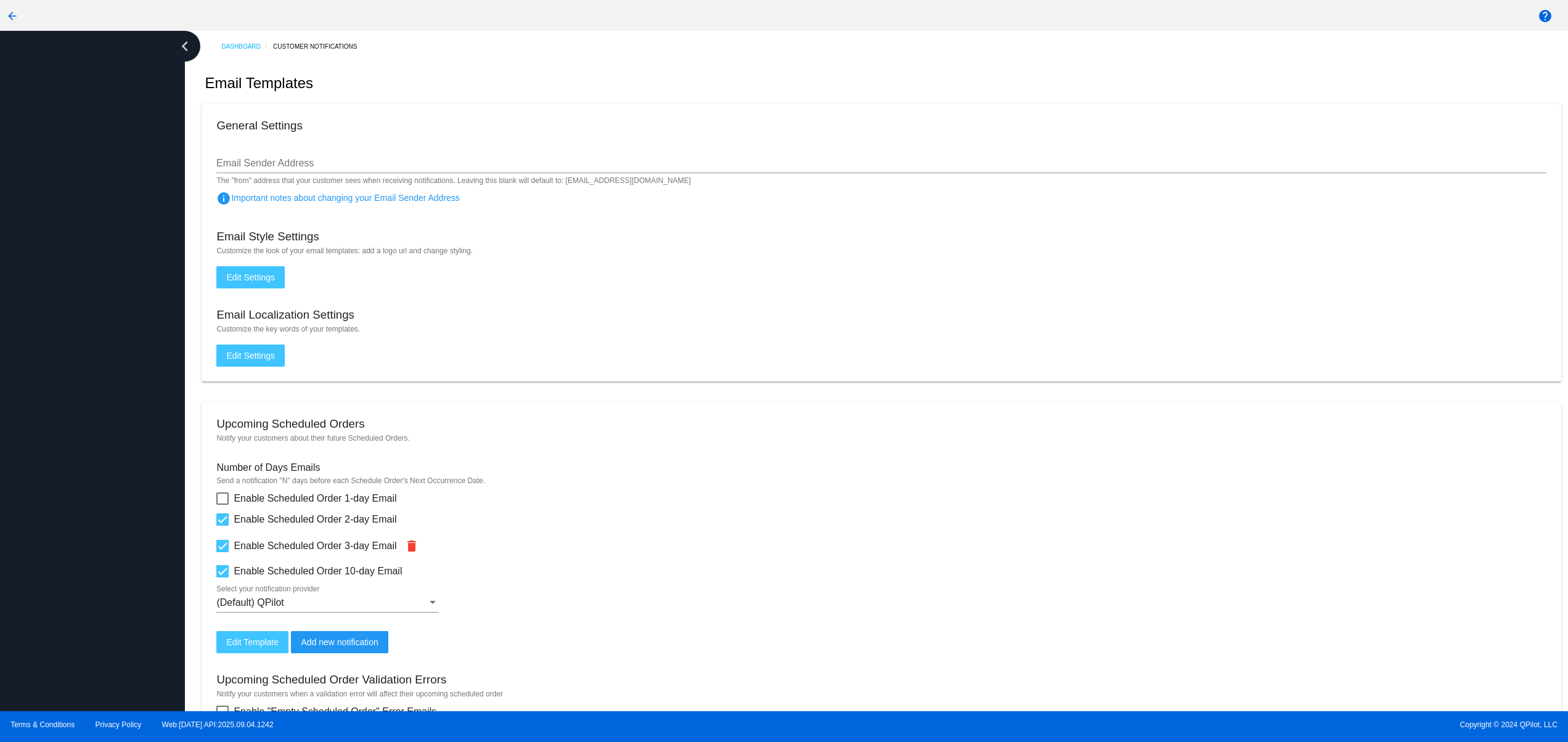
click at [31, 373] on div at bounding box center [92, 371] width 185 height 681
drag, startPoint x: 39, startPoint y: 287, endPoint x: 43, endPoint y: 208, distance: 79.1
click at [39, 284] on div at bounding box center [92, 371] width 185 height 681
click at [43, 208] on div at bounding box center [92, 371] width 185 height 681
click at [43, 165] on div at bounding box center [92, 371] width 185 height 681
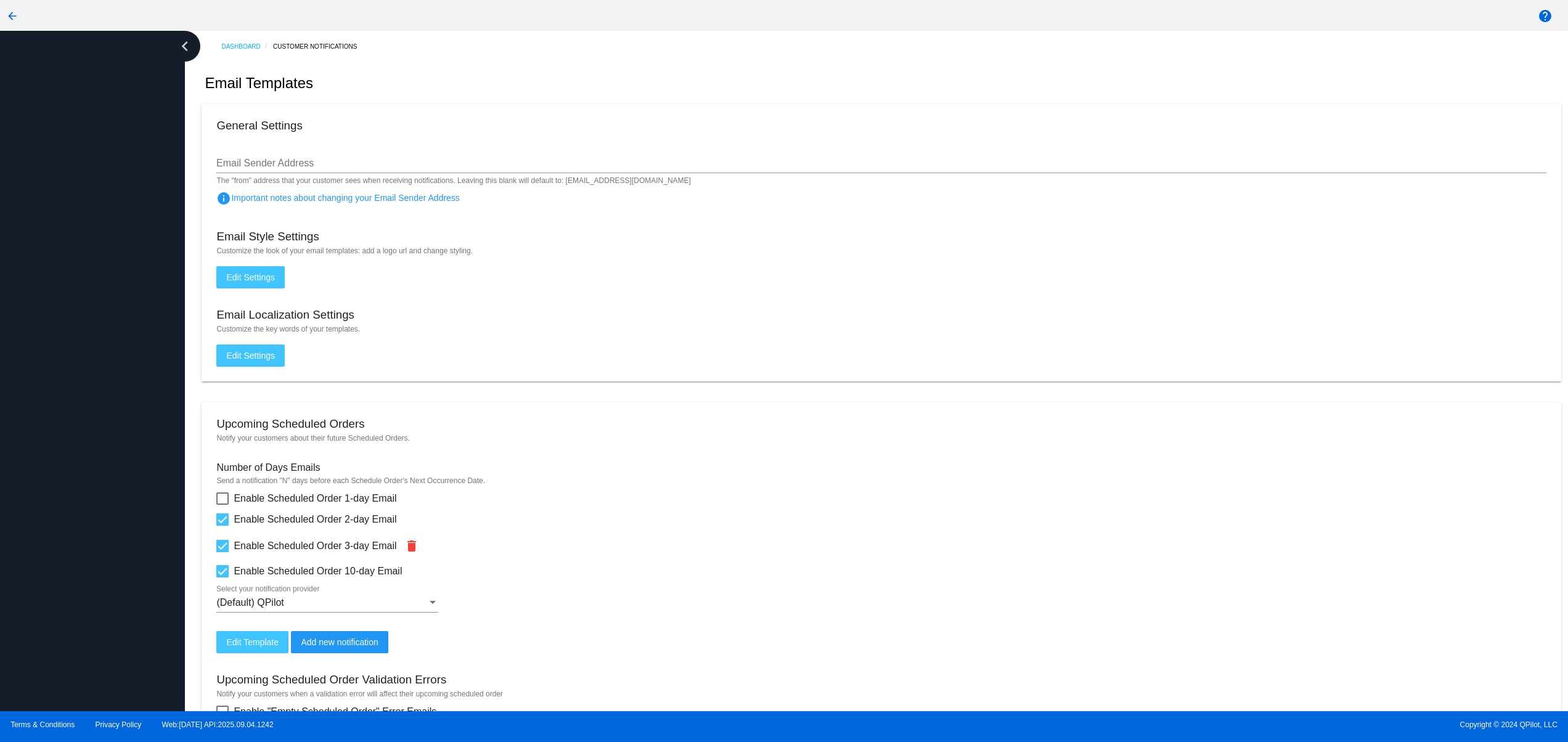
click at [43, 109] on div at bounding box center [92, 371] width 185 height 681
click at [138, 606] on div at bounding box center [92, 371] width 185 height 681
drag, startPoint x: 141, startPoint y: 476, endPoint x: 143, endPoint y: 358, distance: 118.0
click at [141, 474] on div at bounding box center [92, 371] width 185 height 681
click at [141, 356] on div at bounding box center [92, 371] width 185 height 681
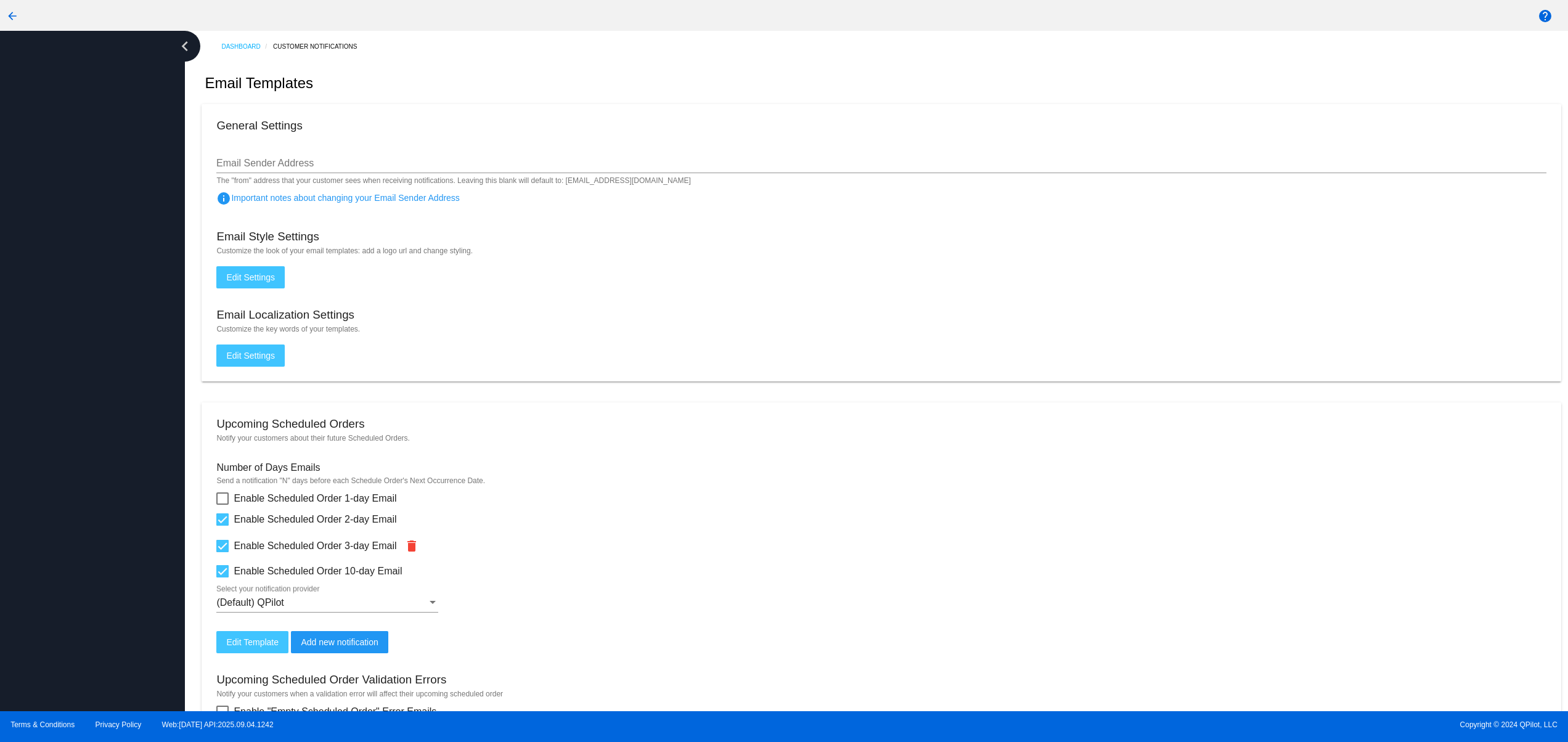
click at [139, 251] on div at bounding box center [92, 371] width 185 height 681
click at [139, 175] on div at bounding box center [92, 371] width 185 height 681
click at [141, 133] on div at bounding box center [92, 371] width 185 height 681
click at [82, 511] on div at bounding box center [92, 371] width 185 height 681
click at [77, 417] on div at bounding box center [92, 371] width 185 height 681
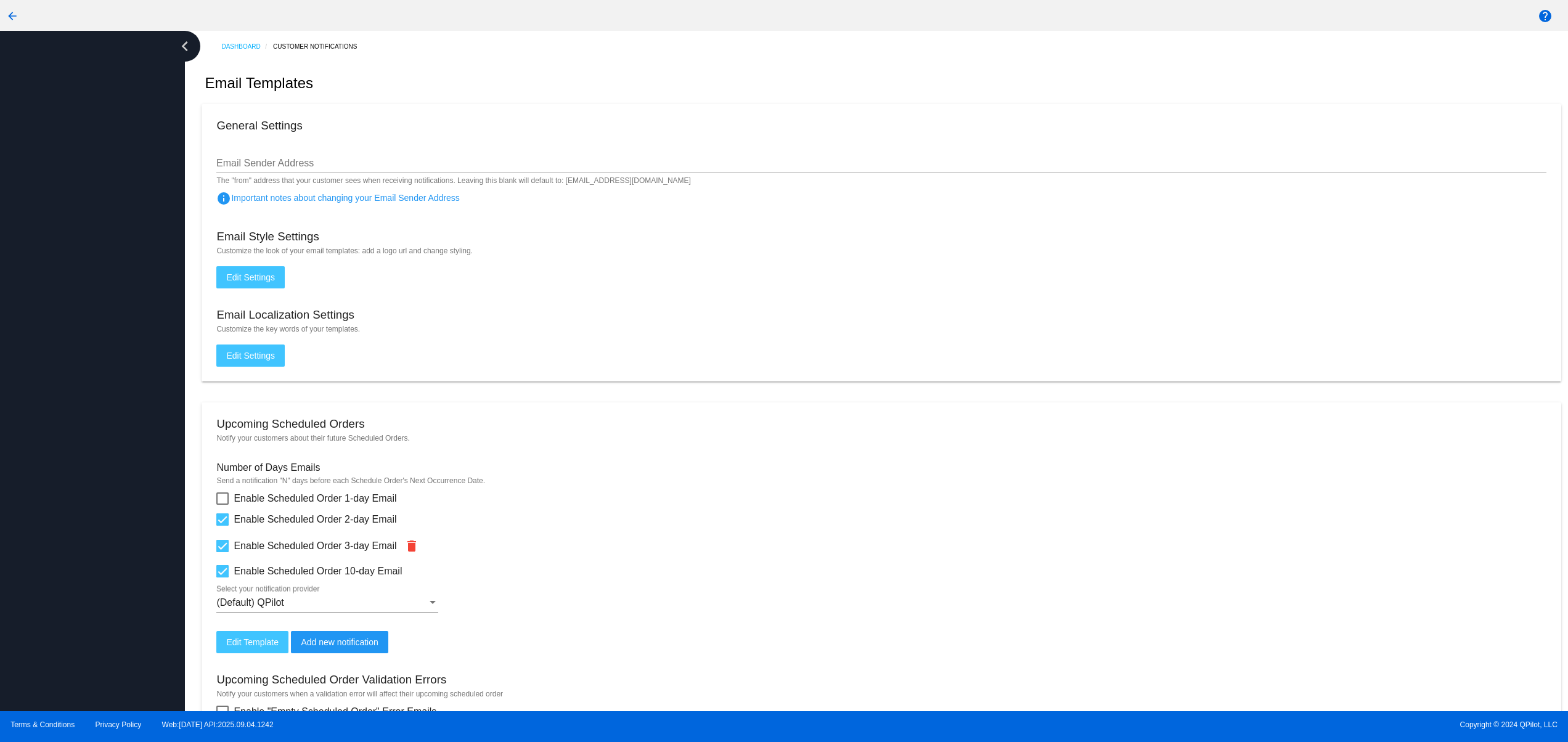
click at [78, 335] on div at bounding box center [92, 371] width 185 height 681
click at [78, 286] on div at bounding box center [92, 371] width 185 height 681
click at [78, 220] on div at bounding box center [92, 371] width 185 height 681
click at [85, 160] on div at bounding box center [92, 371] width 185 height 681
click at [87, 640] on div at bounding box center [92, 371] width 185 height 681
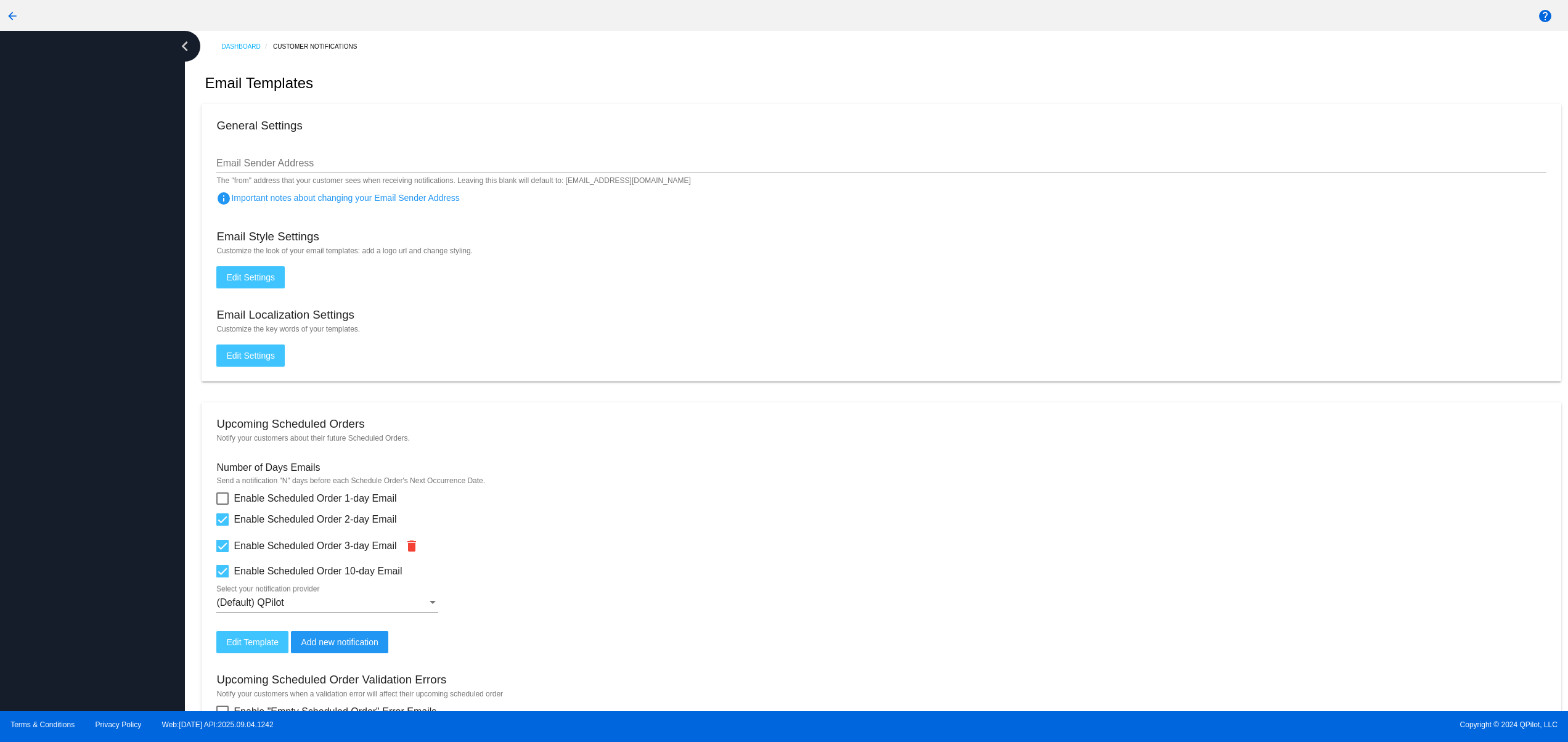
click at [90, 529] on div at bounding box center [92, 371] width 185 height 681
click at [81, 419] on div at bounding box center [92, 371] width 185 height 681
click at [52, 593] on div at bounding box center [92, 371] width 185 height 681
click at [52, 425] on div at bounding box center [92, 371] width 185 height 681
drag, startPoint x: 50, startPoint y: 311, endPoint x: 50, endPoint y: 225, distance: 86.0
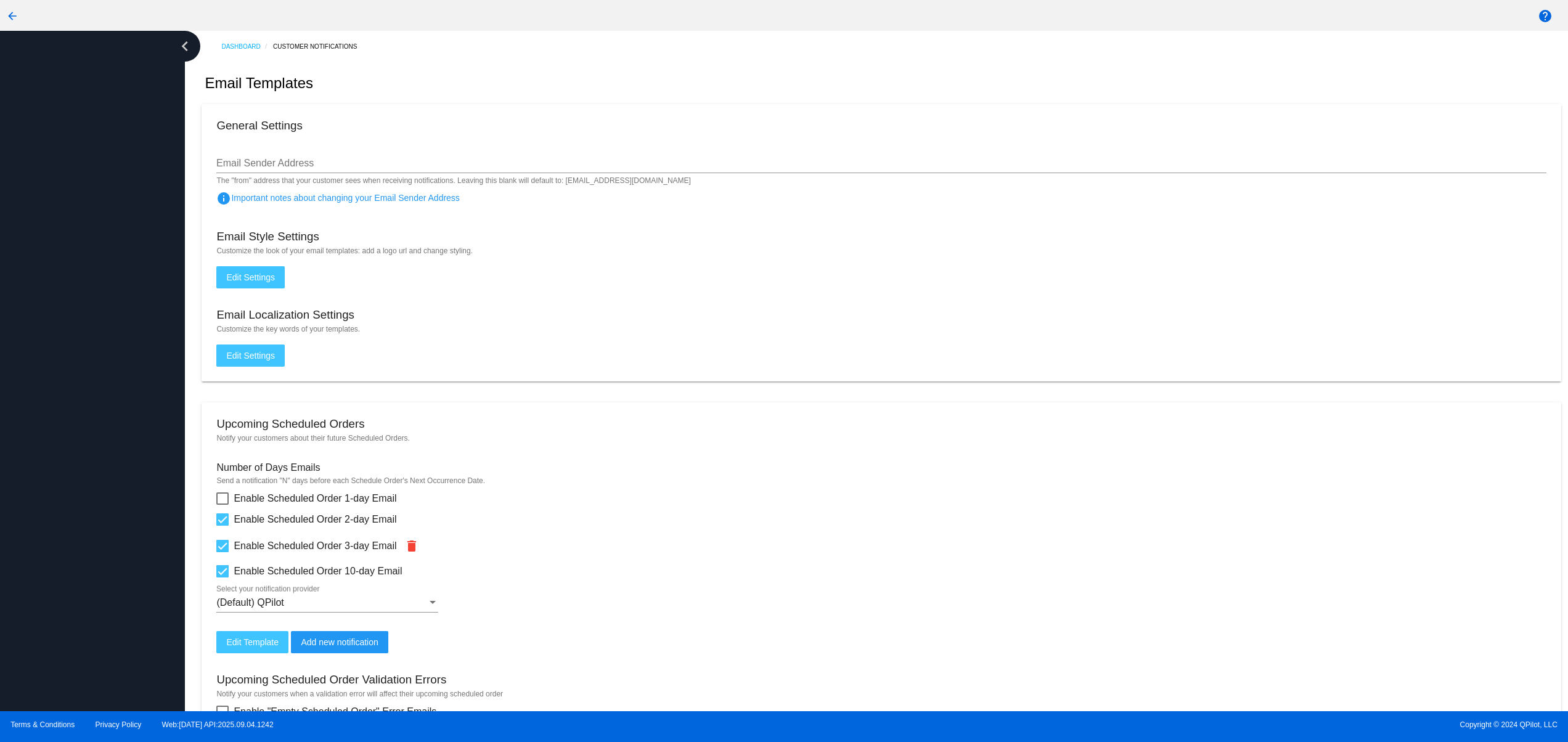
click at [50, 308] on div at bounding box center [92, 371] width 185 height 681
click at [50, 225] on div at bounding box center [92, 371] width 185 height 681
click at [47, 158] on div at bounding box center [92, 371] width 185 height 681
click at [47, 118] on div at bounding box center [92, 371] width 185 height 681
click at [103, 104] on div at bounding box center [92, 371] width 185 height 681
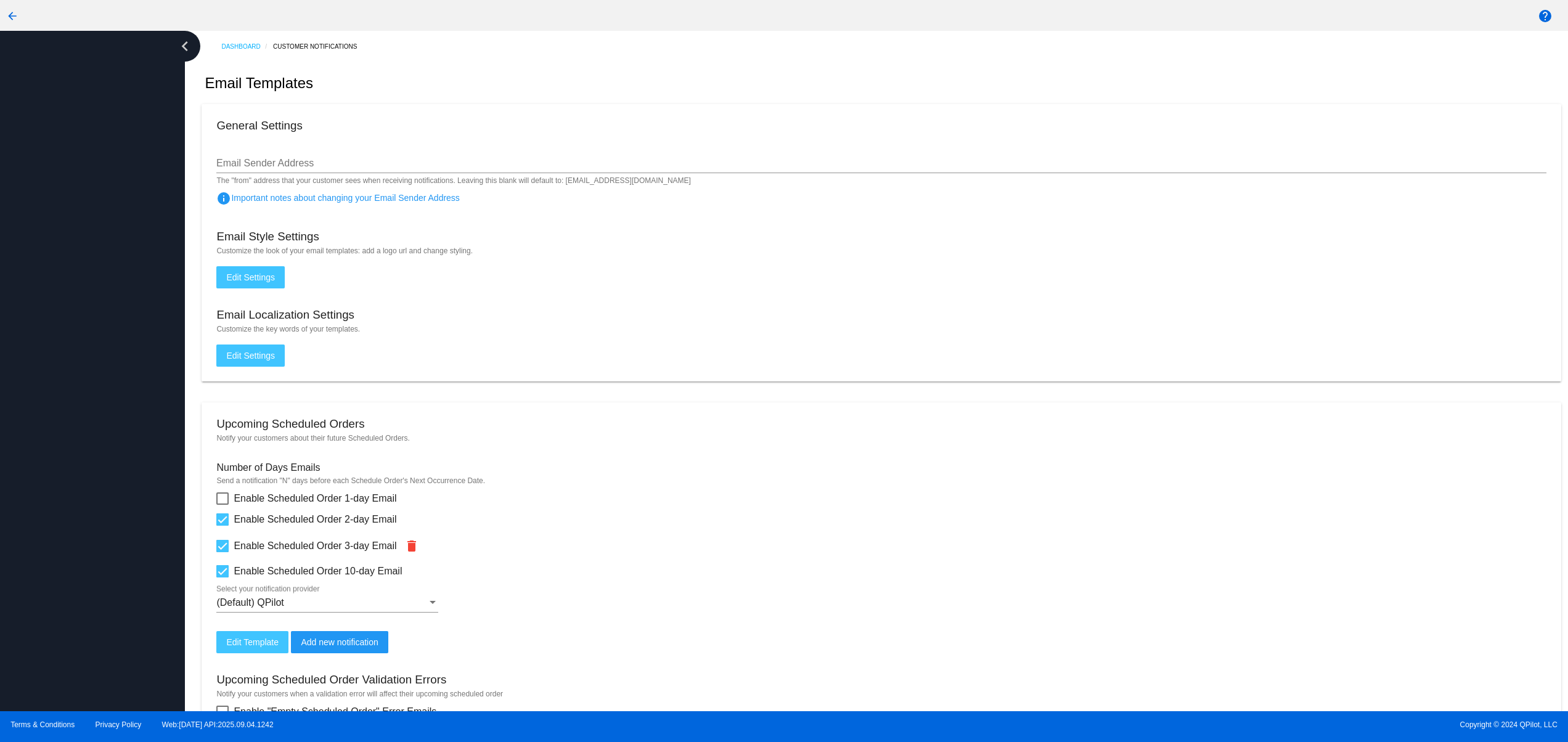
click at [119, 329] on div at bounding box center [92, 371] width 185 height 681
click at [137, 555] on div at bounding box center [92, 371] width 185 height 681
click at [149, 684] on div at bounding box center [92, 371] width 185 height 681
click at [149, 604] on div at bounding box center [92, 371] width 185 height 681
click at [25, 630] on div at bounding box center [92, 371] width 185 height 681
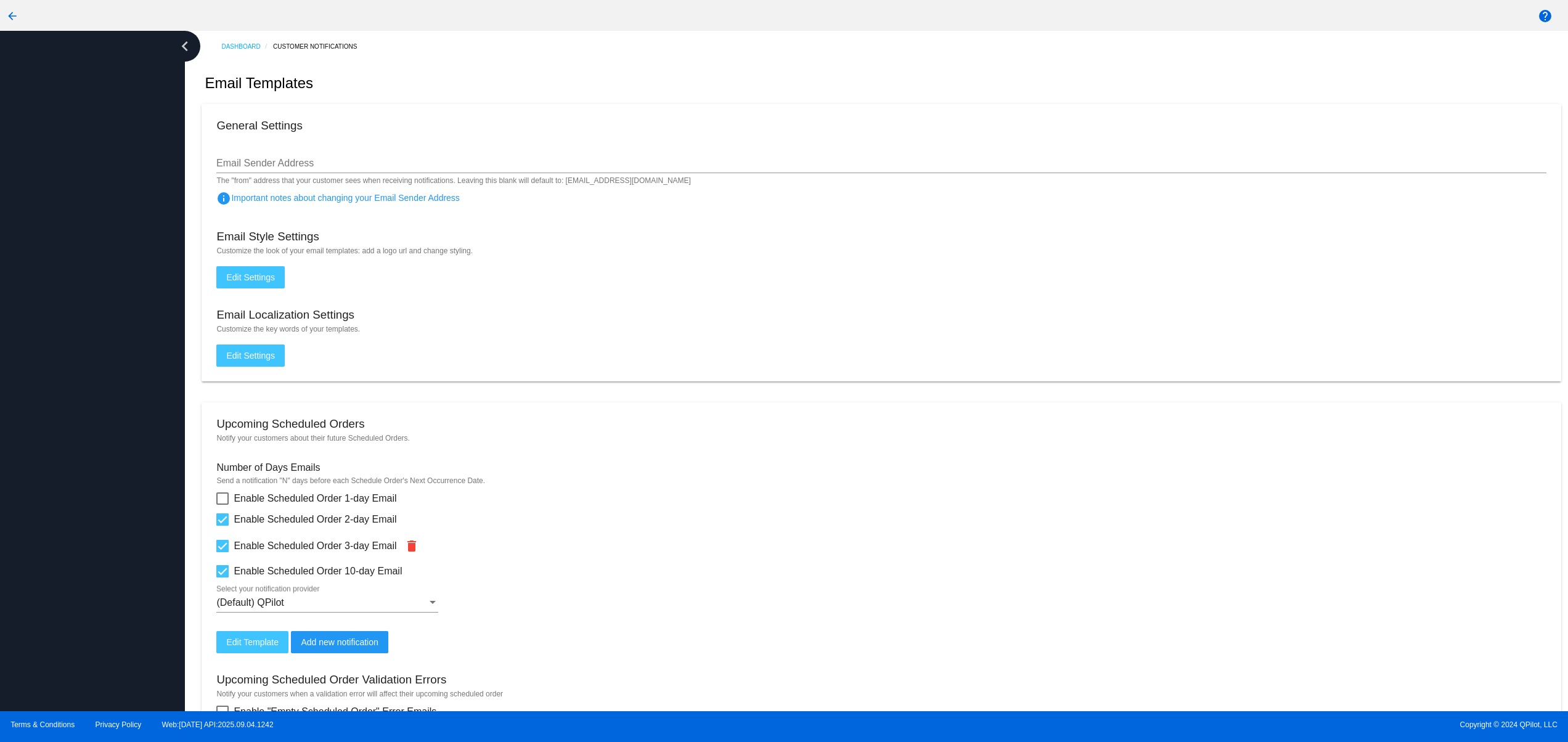
drag, startPoint x: 3, startPoint y: 498, endPoint x: 14, endPoint y: 430, distance: 68.9
click at [6, 494] on div at bounding box center [92, 371] width 185 height 681
click at [14, 427] on div at bounding box center [92, 371] width 185 height 681
drag, startPoint x: 14, startPoint y: 372, endPoint x: 18, endPoint y: 358, distance: 14.6
click at [14, 368] on div at bounding box center [92, 371] width 185 height 681
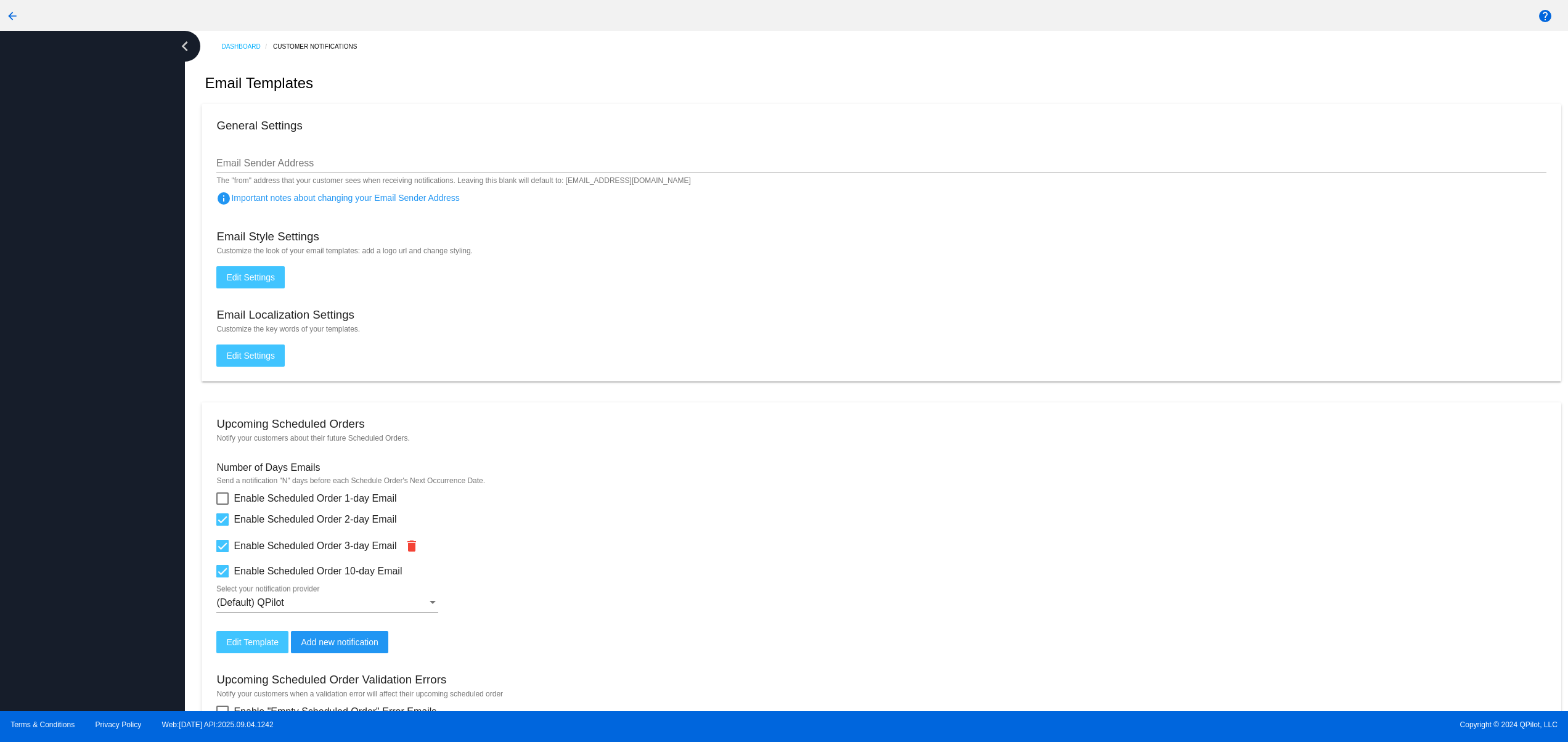
click at [21, 294] on div at bounding box center [92, 371] width 185 height 681
click at [21, 264] on div at bounding box center [92, 371] width 185 height 681
click at [120, 158] on div at bounding box center [92, 371] width 185 height 681
click at [109, 348] on div at bounding box center [92, 371] width 185 height 681
click at [97, 627] on div at bounding box center [92, 371] width 185 height 681
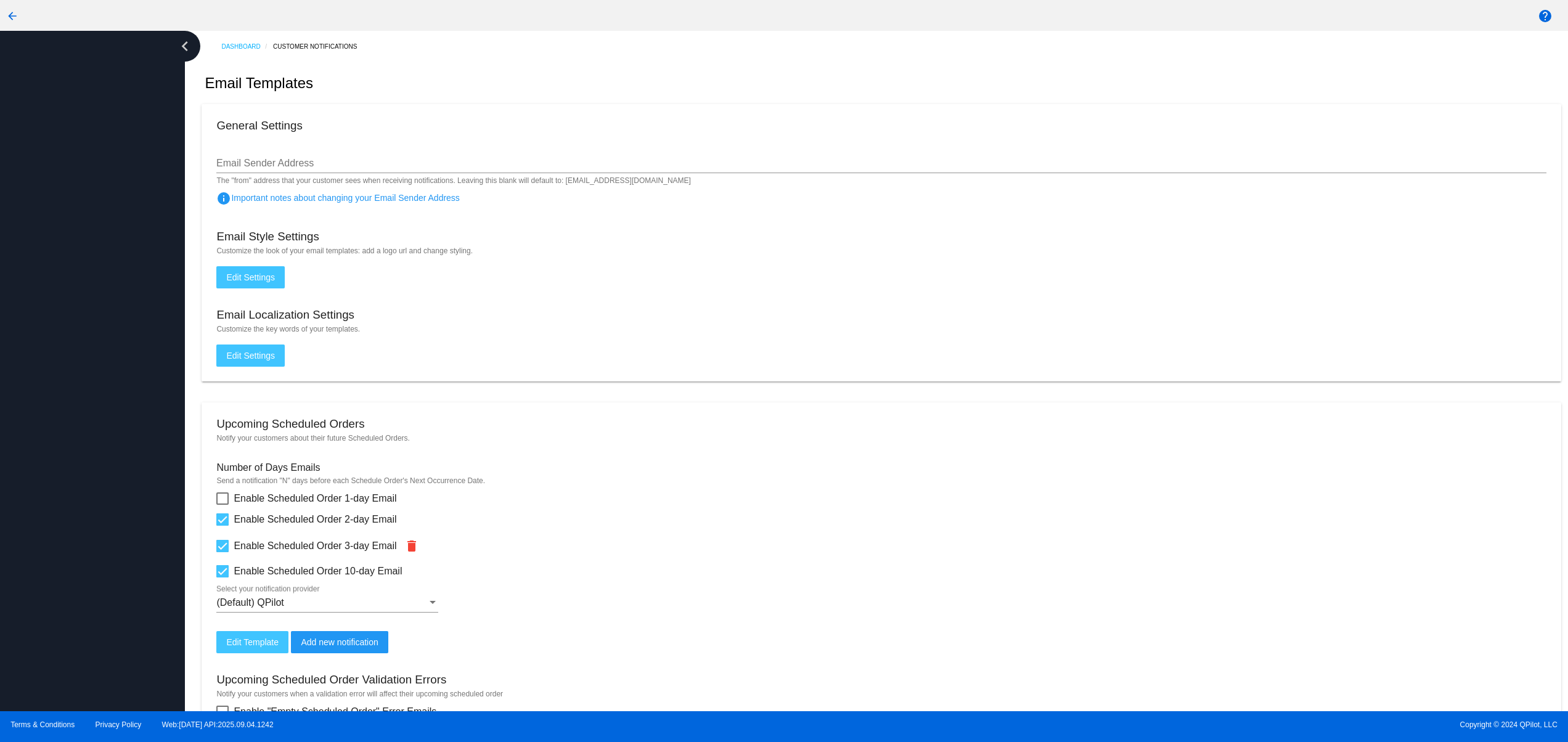
drag, startPoint x: 74, startPoint y: 523, endPoint x: 86, endPoint y: 430, distance: 93.8
click at [82, 520] on div at bounding box center [92, 371] width 185 height 681
click at [85, 423] on div at bounding box center [92, 371] width 185 height 681
drag, startPoint x: 82, startPoint y: 341, endPoint x: 82, endPoint y: 331, distance: 10.0
click at [82, 336] on div at bounding box center [92, 371] width 185 height 681
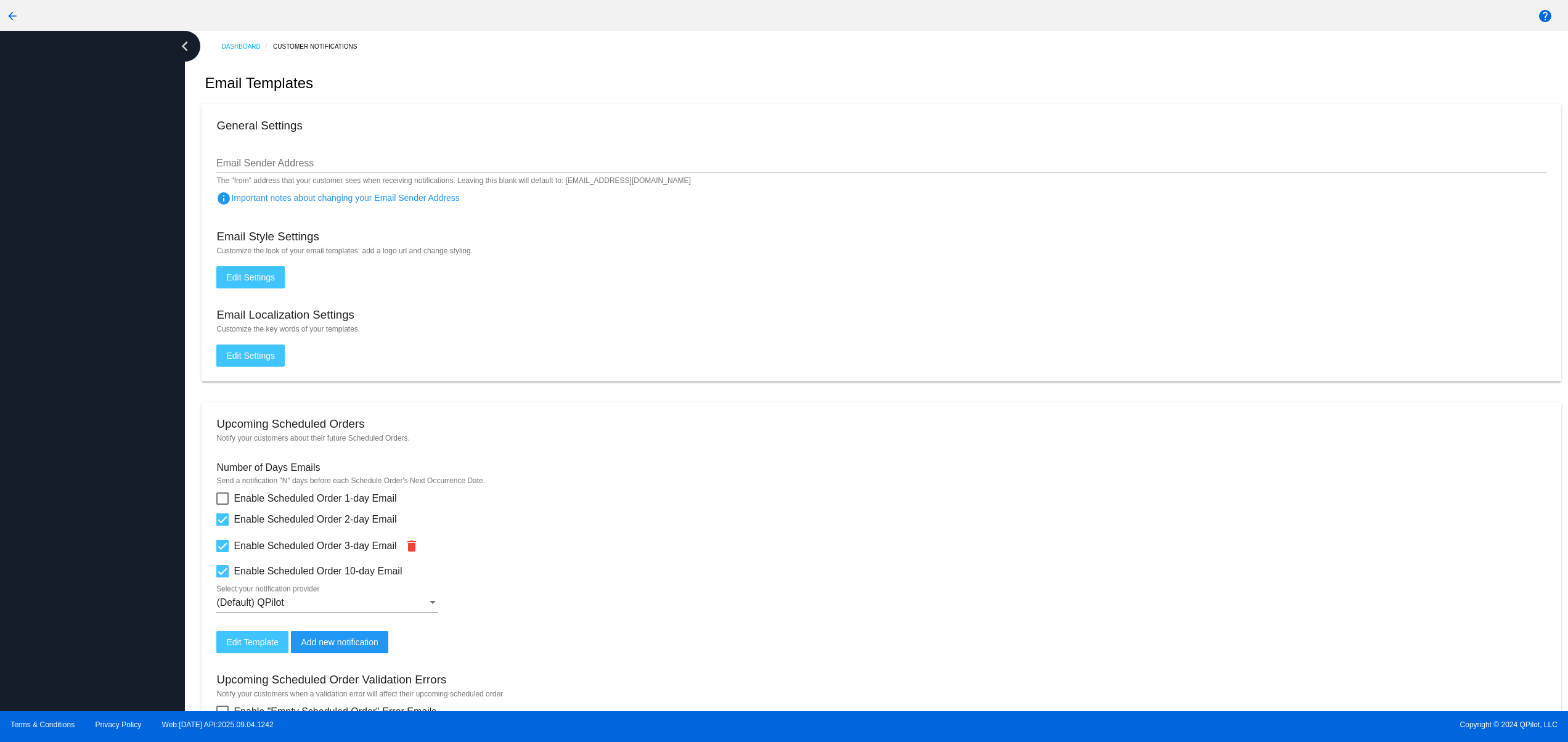
click at [85, 230] on div at bounding box center [92, 371] width 185 height 681
drag, startPoint x: 92, startPoint y: 176, endPoint x: 124, endPoint y: 153, distance: 39.4
click at [97, 170] on div at bounding box center [92, 371] width 185 height 681
click at [139, 136] on div at bounding box center [92, 371] width 185 height 681
drag, startPoint x: 128, startPoint y: 282, endPoint x: 123, endPoint y: 379, distance: 97.1
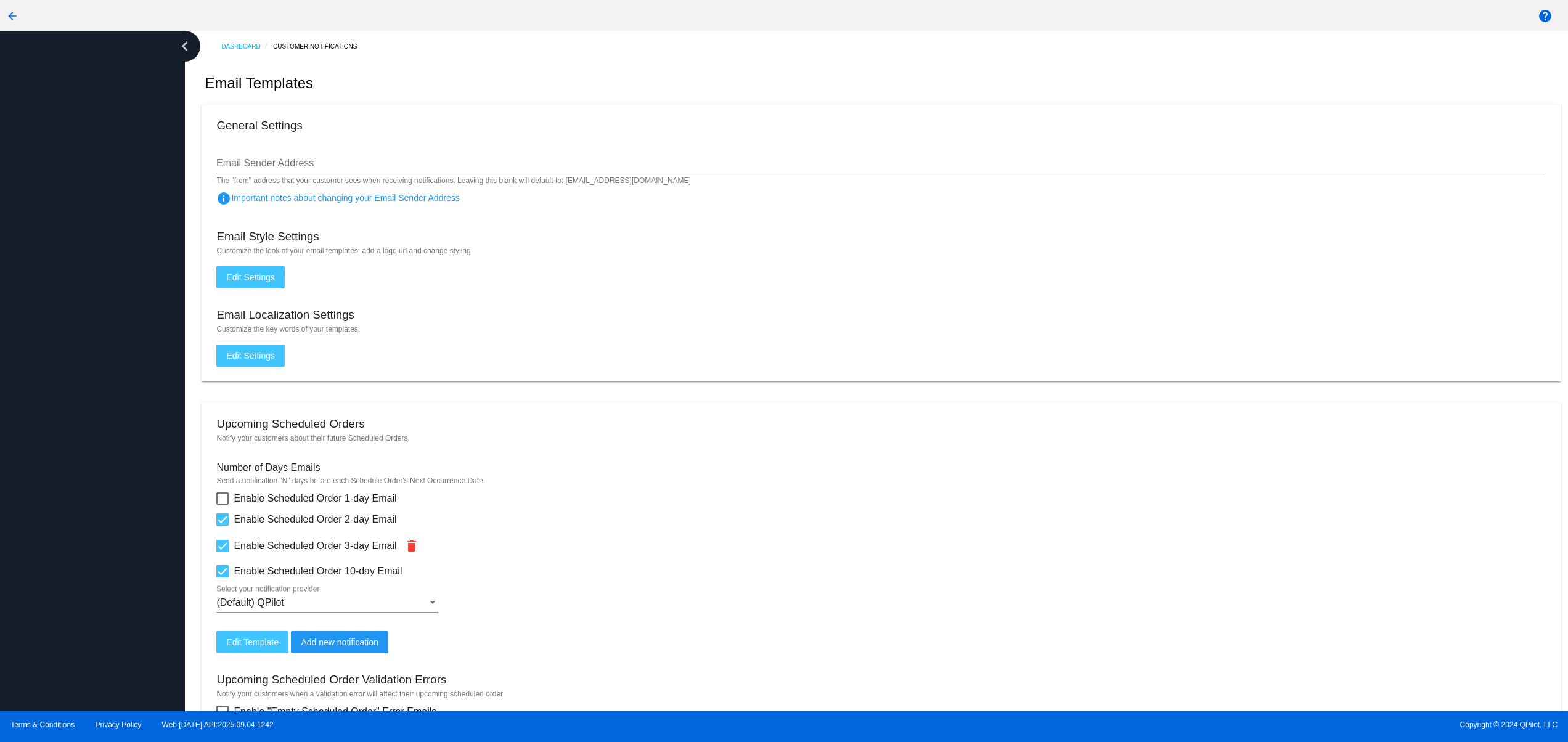
click at [128, 295] on div at bounding box center [92, 371] width 185 height 681
click at [119, 487] on div at bounding box center [92, 371] width 185 height 681
drag, startPoint x: 127, startPoint y: 610, endPoint x: 133, endPoint y: 606, distance: 7.2
click at [133, 606] on div at bounding box center [92, 371] width 185 height 681
drag, startPoint x: 149, startPoint y: 573, endPoint x: 162, endPoint y: 469, distance: 104.8
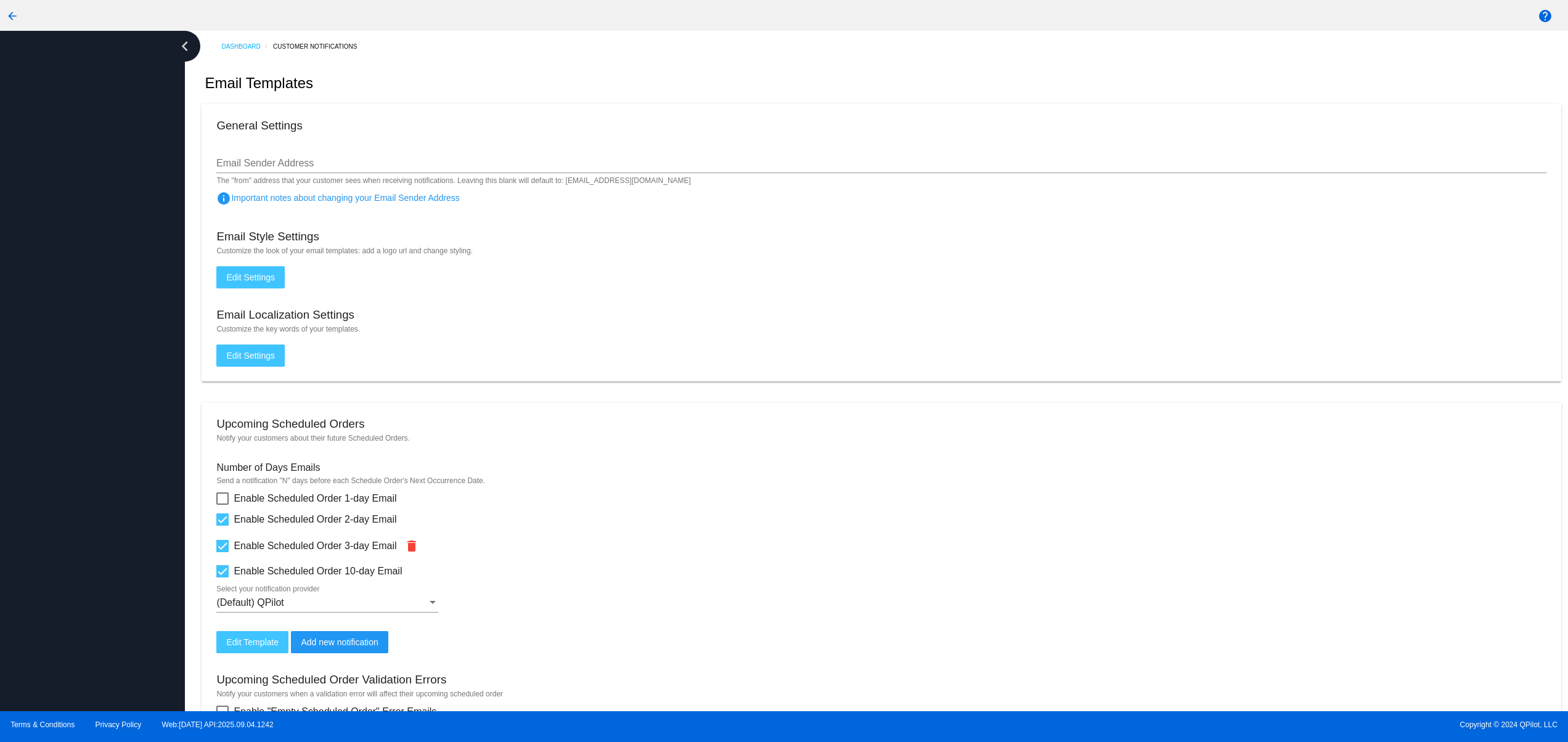
click at [154, 564] on div at bounding box center [92, 371] width 185 height 681
drag, startPoint x: 162, startPoint y: 469, endPoint x: 153, endPoint y: 363, distance: 106.4
click at [162, 449] on div at bounding box center [92, 371] width 185 height 681
drag, startPoint x: 153, startPoint y: 363, endPoint x: 136, endPoint y: 264, distance: 100.4
click at [151, 343] on div at bounding box center [92, 371] width 185 height 681
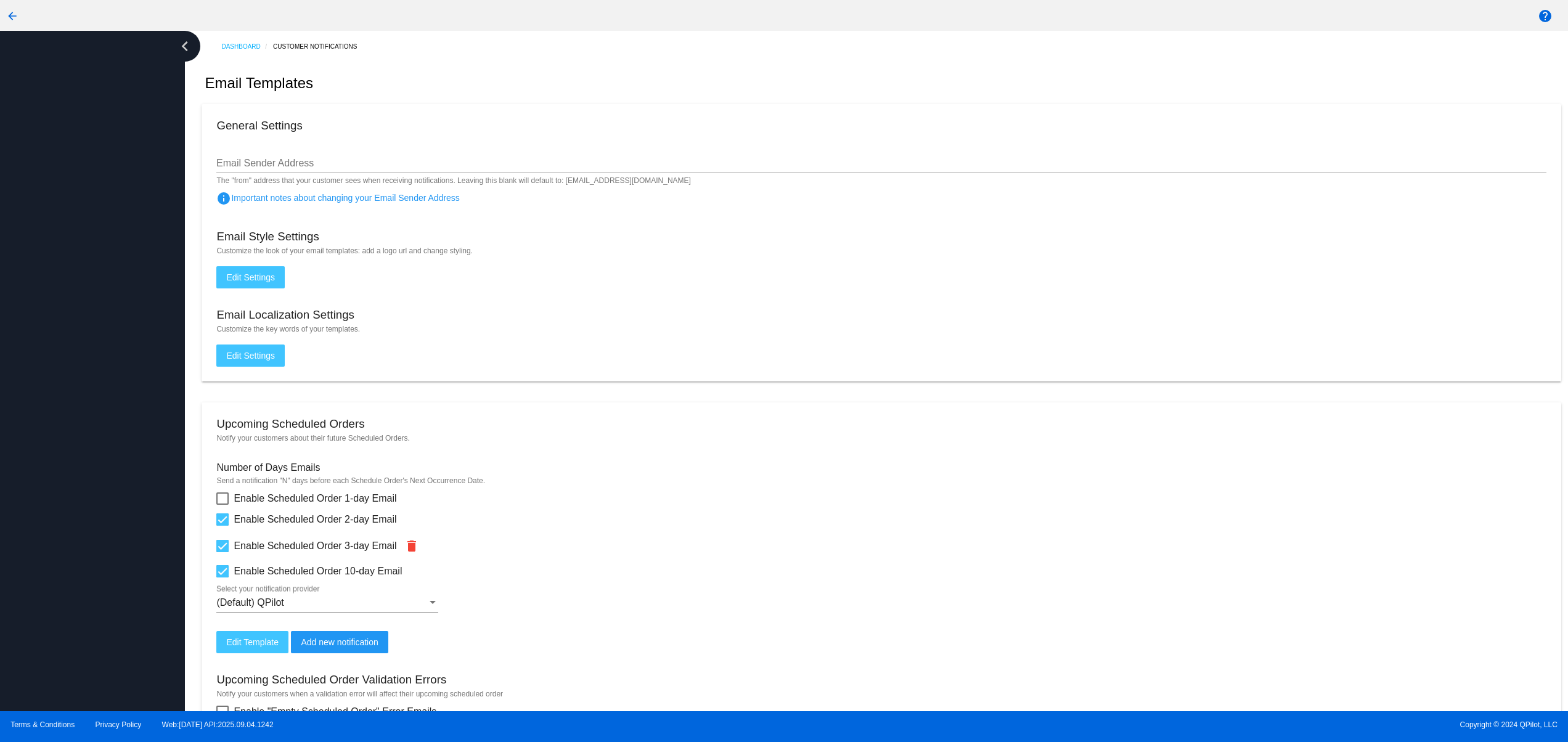
drag, startPoint x: 136, startPoint y: 264, endPoint x: 136, endPoint y: 242, distance: 22.0
click at [136, 251] on div at bounding box center [92, 371] width 185 height 681
drag, startPoint x: 131, startPoint y: 203, endPoint x: 126, endPoint y: 169, distance: 34.4
click at [131, 195] on div at bounding box center [92, 371] width 185 height 681
click at [124, 162] on div at bounding box center [92, 371] width 185 height 681
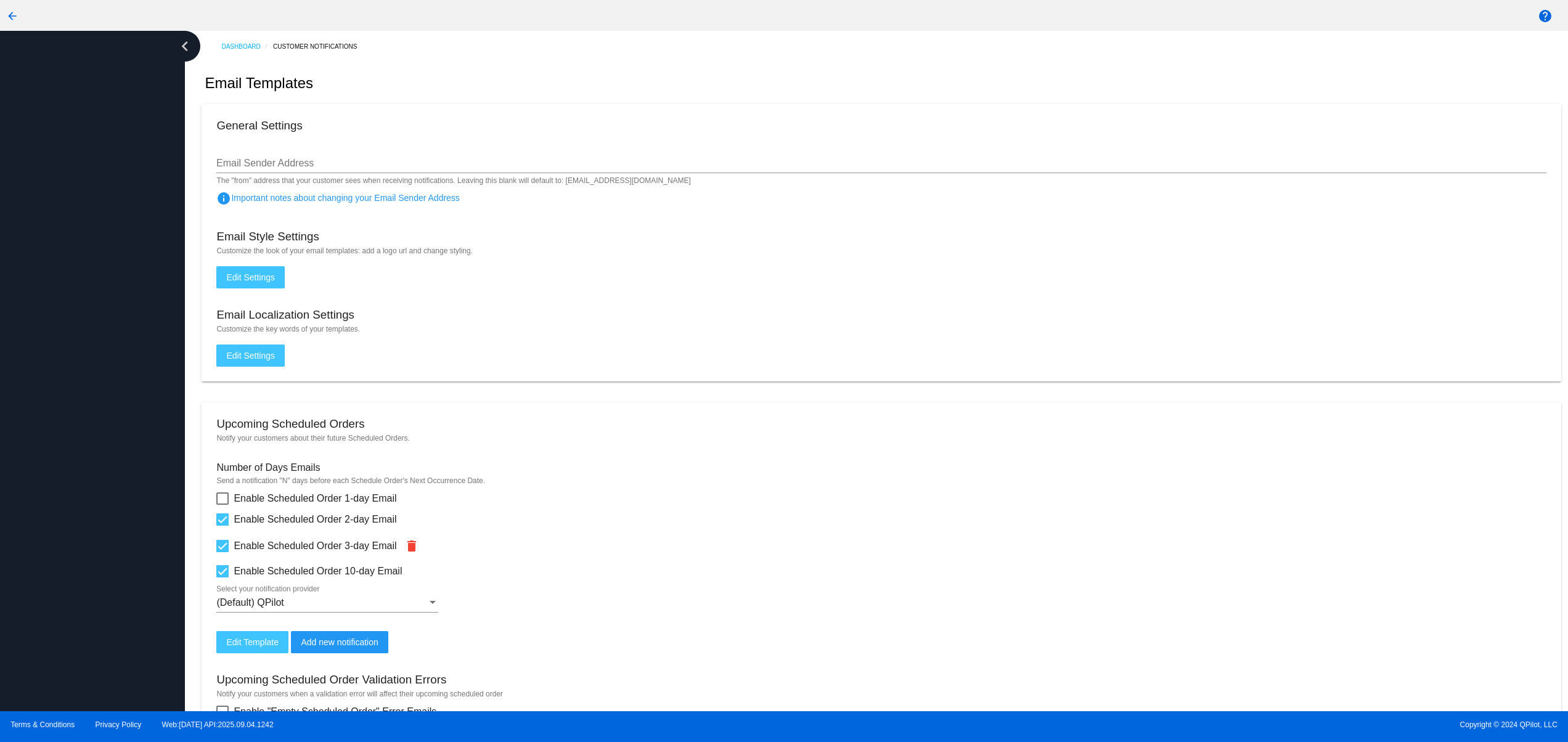
click at [47, 459] on div at bounding box center [92, 371] width 185 height 681
click at [40, 516] on div at bounding box center [92, 371] width 185 height 681
click at [37, 407] on div at bounding box center [92, 371] width 185 height 681
click at [37, 340] on div at bounding box center [92, 371] width 185 height 681
click at [37, 284] on div at bounding box center [92, 371] width 185 height 681
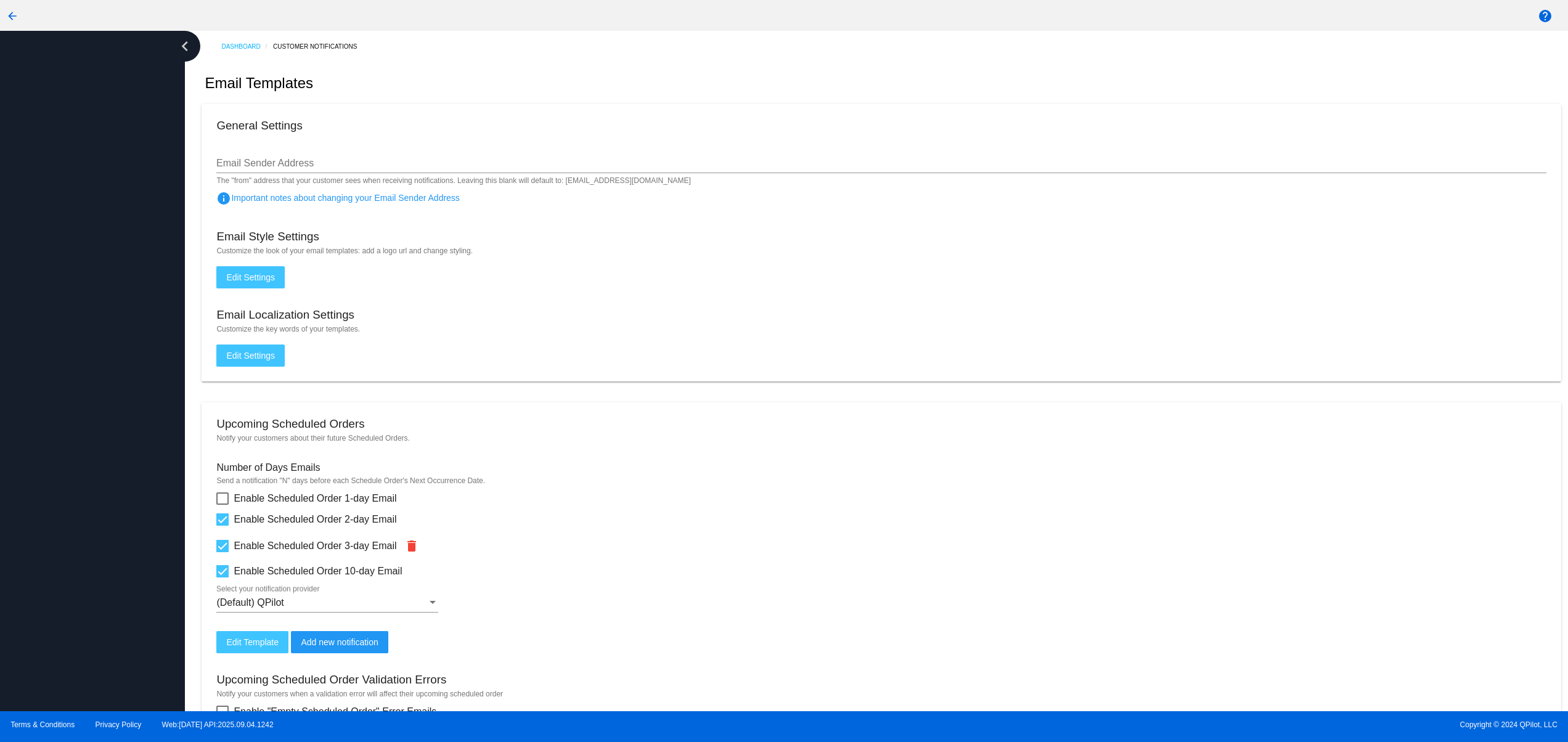
click at [37, 255] on div at bounding box center [92, 371] width 185 height 681
click at [37, 229] on div at bounding box center [92, 371] width 185 height 681
click at [37, 162] on div at bounding box center [92, 371] width 185 height 681
click at [37, 140] on div at bounding box center [92, 371] width 185 height 681
click at [67, 154] on div at bounding box center [92, 371] width 185 height 681
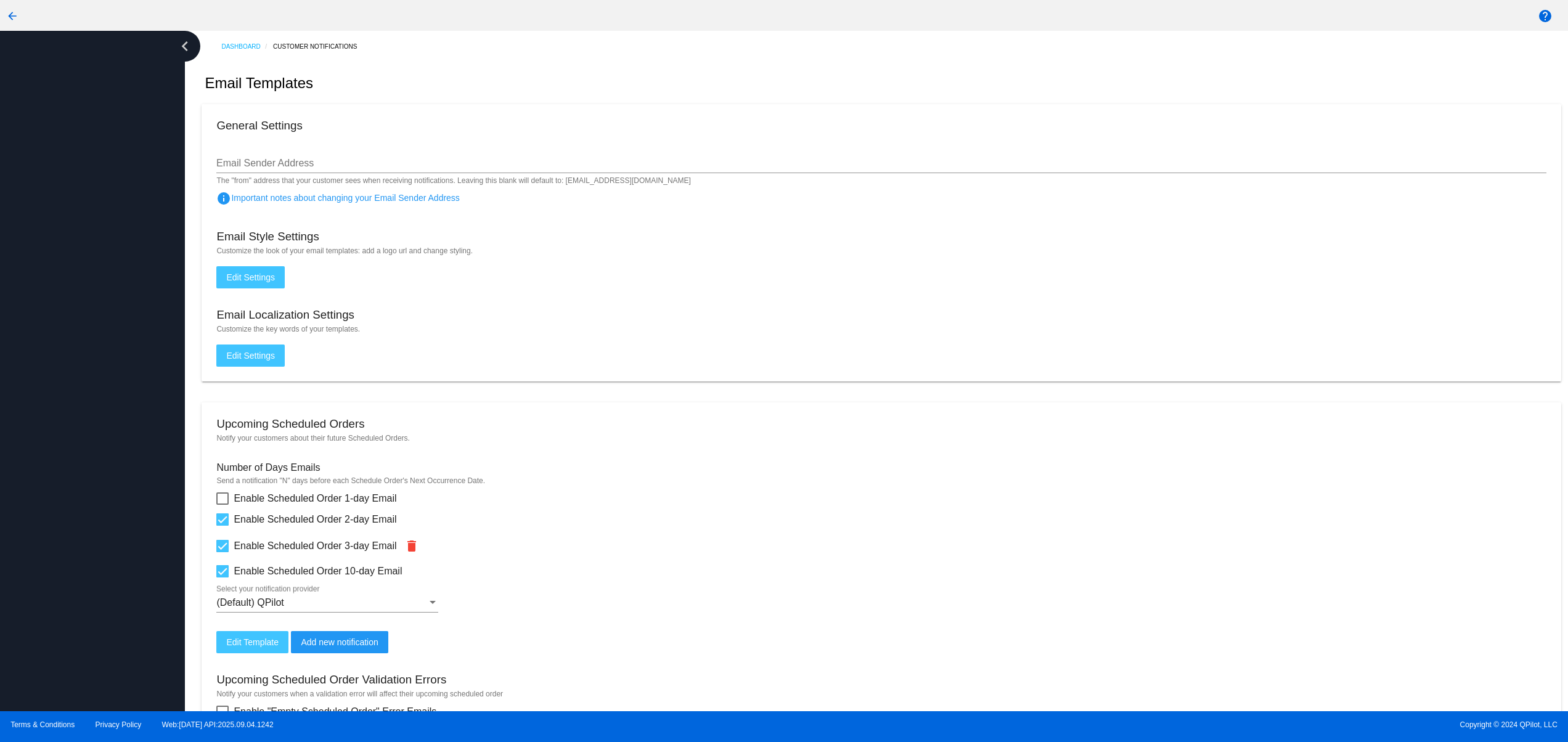
click at [56, 326] on div at bounding box center [92, 371] width 185 height 681
click at [69, 628] on div at bounding box center [92, 371] width 185 height 681
drag, startPoint x: 56, startPoint y: 560, endPoint x: 63, endPoint y: 509, distance: 51.5
click at [58, 555] on div at bounding box center [92, 371] width 185 height 681
click at [62, 445] on div at bounding box center [92, 371] width 185 height 681
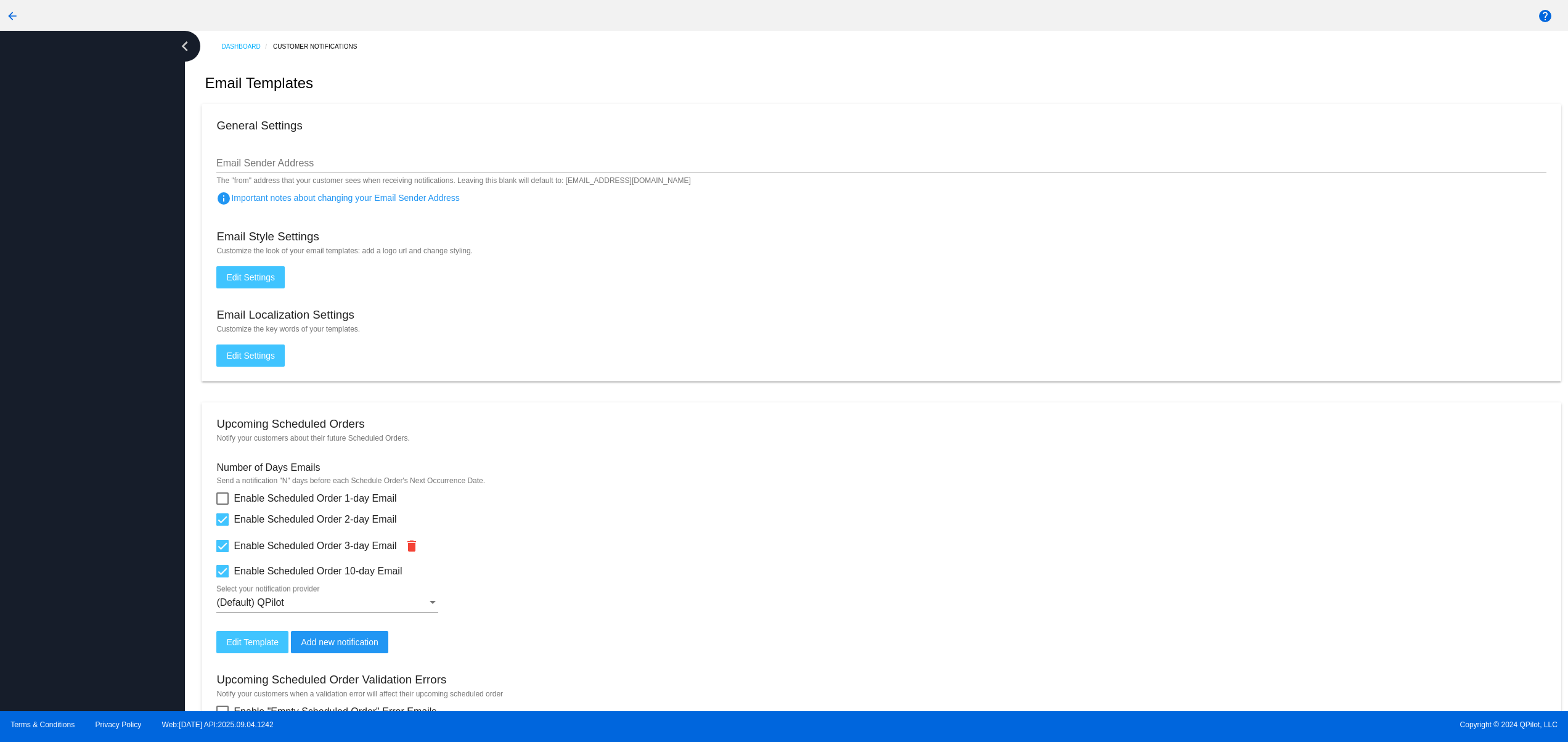
click at [62, 385] on div at bounding box center [92, 371] width 185 height 681
click at [134, 625] on div at bounding box center [92, 371] width 185 height 681
drag, startPoint x: 119, startPoint y: 533, endPoint x: 120, endPoint y: 518, distance: 15.0
click at [119, 526] on div at bounding box center [92, 371] width 185 height 681
click at [119, 412] on div at bounding box center [92, 371] width 185 height 681
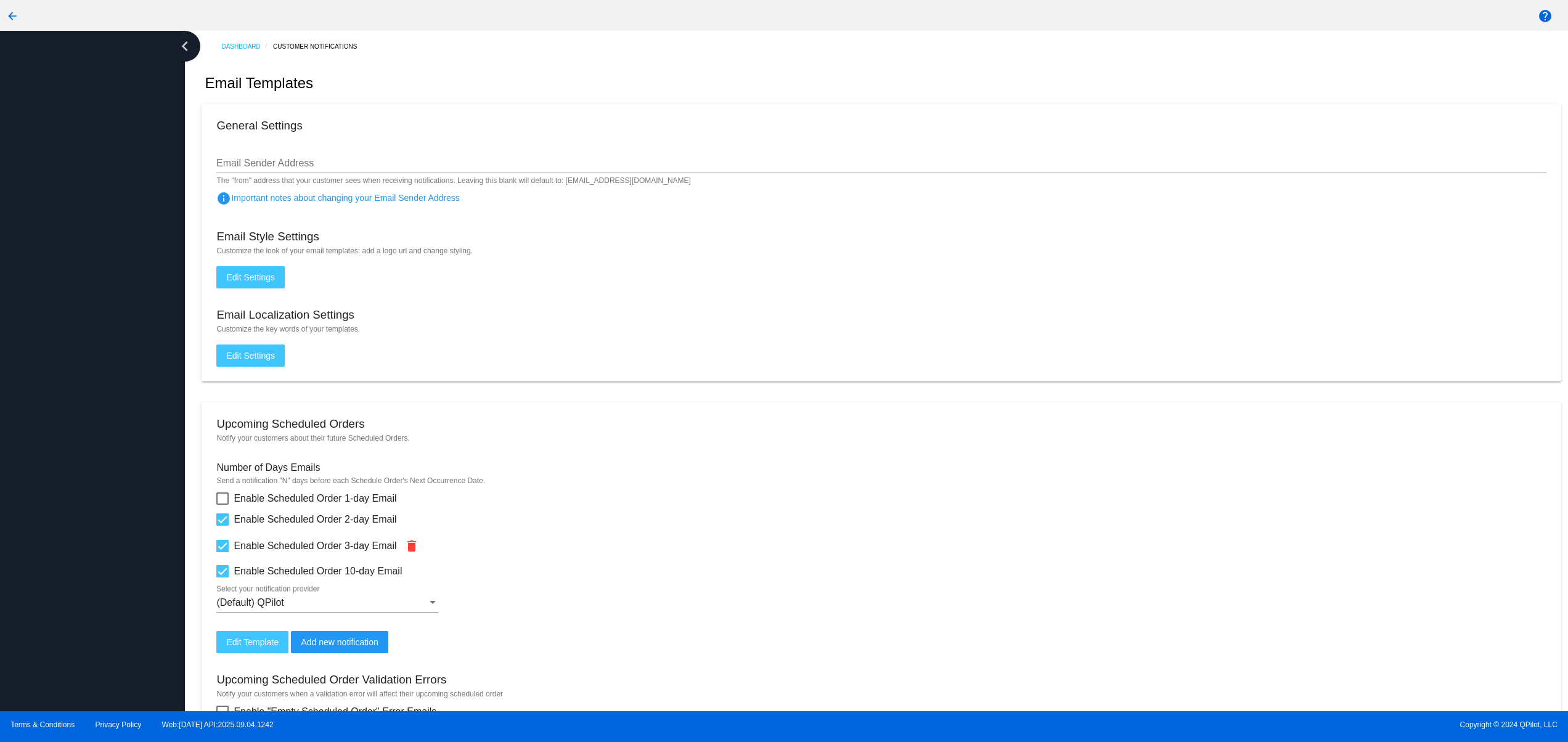
drag, startPoint x: 137, startPoint y: 225, endPoint x: 139, endPoint y: 149, distance: 76.0
click at [137, 224] on div at bounding box center [92, 371] width 185 height 681
click at [139, 140] on div at bounding box center [92, 371] width 185 height 681
click at [0, 80] on html "arrow_back help chevron_left Dashboard Customer Notifications Email Templates G…" at bounding box center [784, 371] width 1568 height 742
drag, startPoint x: 50, startPoint y: 67, endPoint x: 60, endPoint y: 67, distance: 10.0
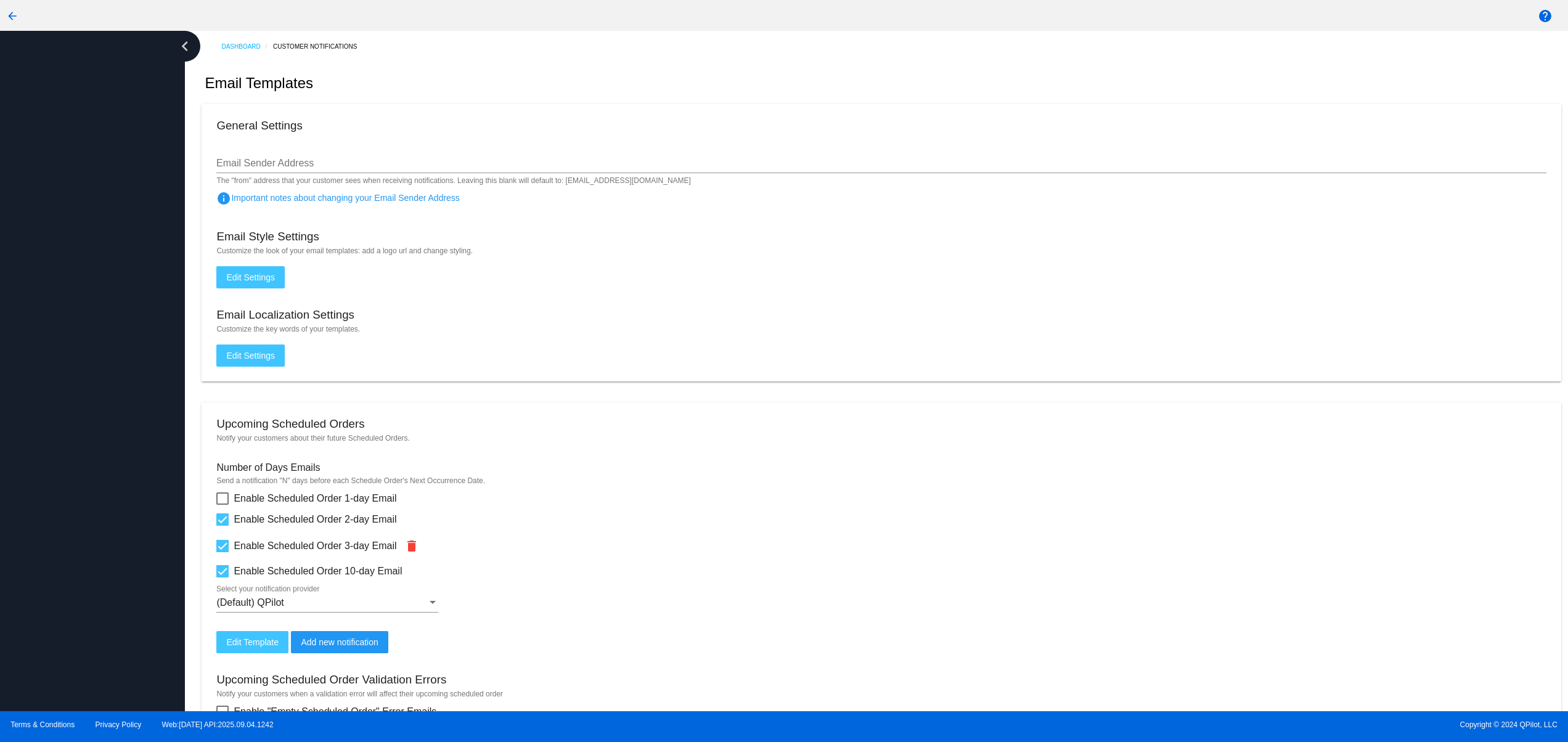
click at [57, 67] on div at bounding box center [92, 371] width 185 height 681
click at [92, 75] on div at bounding box center [92, 371] width 185 height 681
drag, startPoint x: 124, startPoint y: 139, endPoint x: 127, endPoint y: 171, distance: 32.1
click at [127, 156] on div at bounding box center [92, 371] width 185 height 681
drag, startPoint x: 115, startPoint y: 416, endPoint x: 119, endPoint y: 543, distance: 127.1
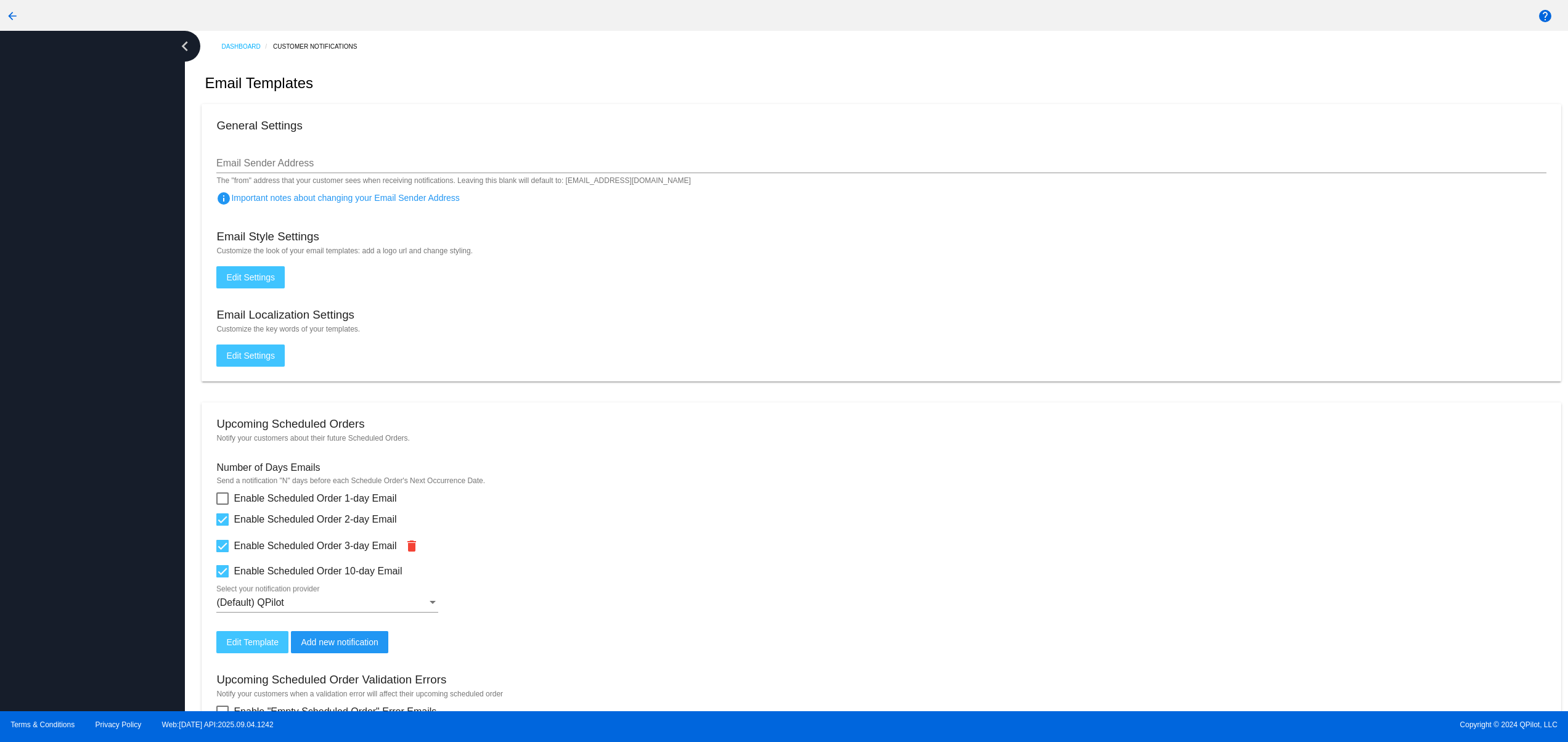
click at [119, 434] on div at bounding box center [92, 371] width 185 height 681
drag, startPoint x: 133, startPoint y: 652, endPoint x: 139, endPoint y: 666, distance: 15.2
click at [137, 661] on div at bounding box center [92, 371] width 185 height 681
click at [163, 637] on div at bounding box center [92, 371] width 185 height 681
click at [148, 553] on div at bounding box center [92, 371] width 185 height 681
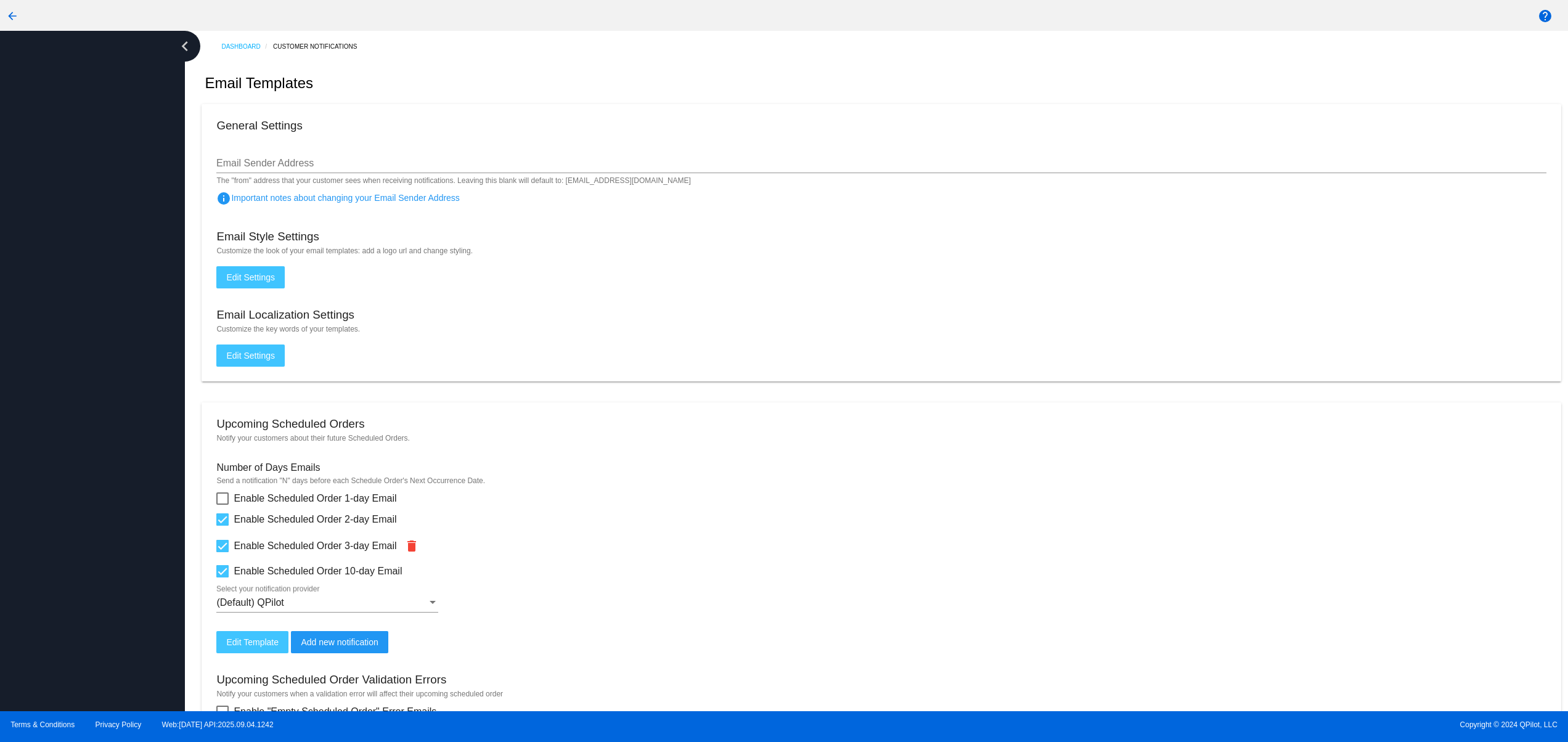
click at [129, 625] on div at bounding box center [92, 371] width 185 height 681
click at [109, 529] on div at bounding box center [92, 371] width 185 height 681
drag, startPoint x: 116, startPoint y: 395, endPoint x: 120, endPoint y: 352, distance: 43.2
click at [116, 370] on div at bounding box center [92, 371] width 185 height 681
click at [127, 257] on div at bounding box center [92, 371] width 185 height 681
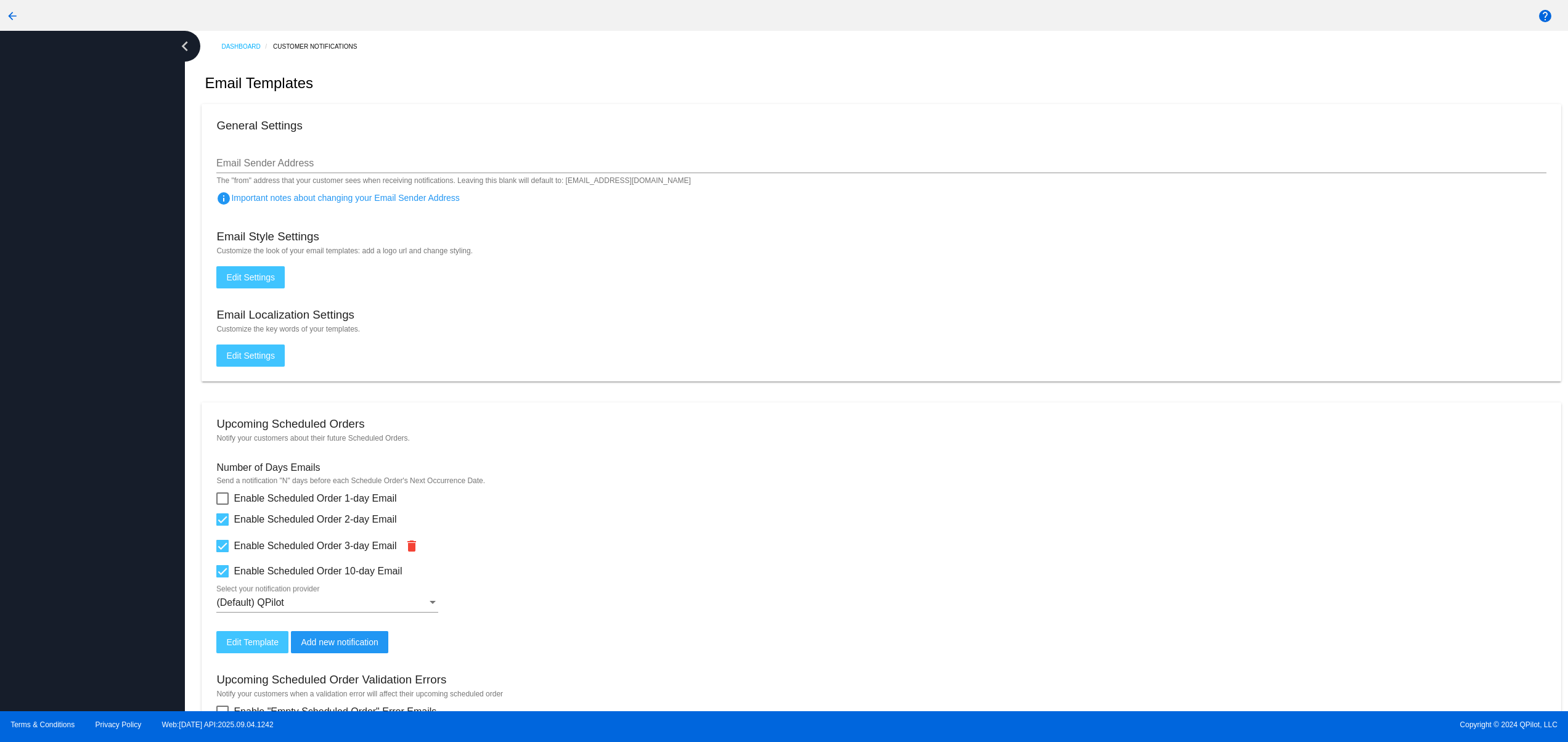
click at [133, 178] on div at bounding box center [92, 371] width 185 height 681
click at [139, 144] on div at bounding box center [92, 371] width 185 height 681
click at [77, 118] on div at bounding box center [92, 371] width 185 height 681
click at [82, 358] on div at bounding box center [92, 371] width 185 height 681
click at [72, 524] on div at bounding box center [92, 371] width 185 height 681
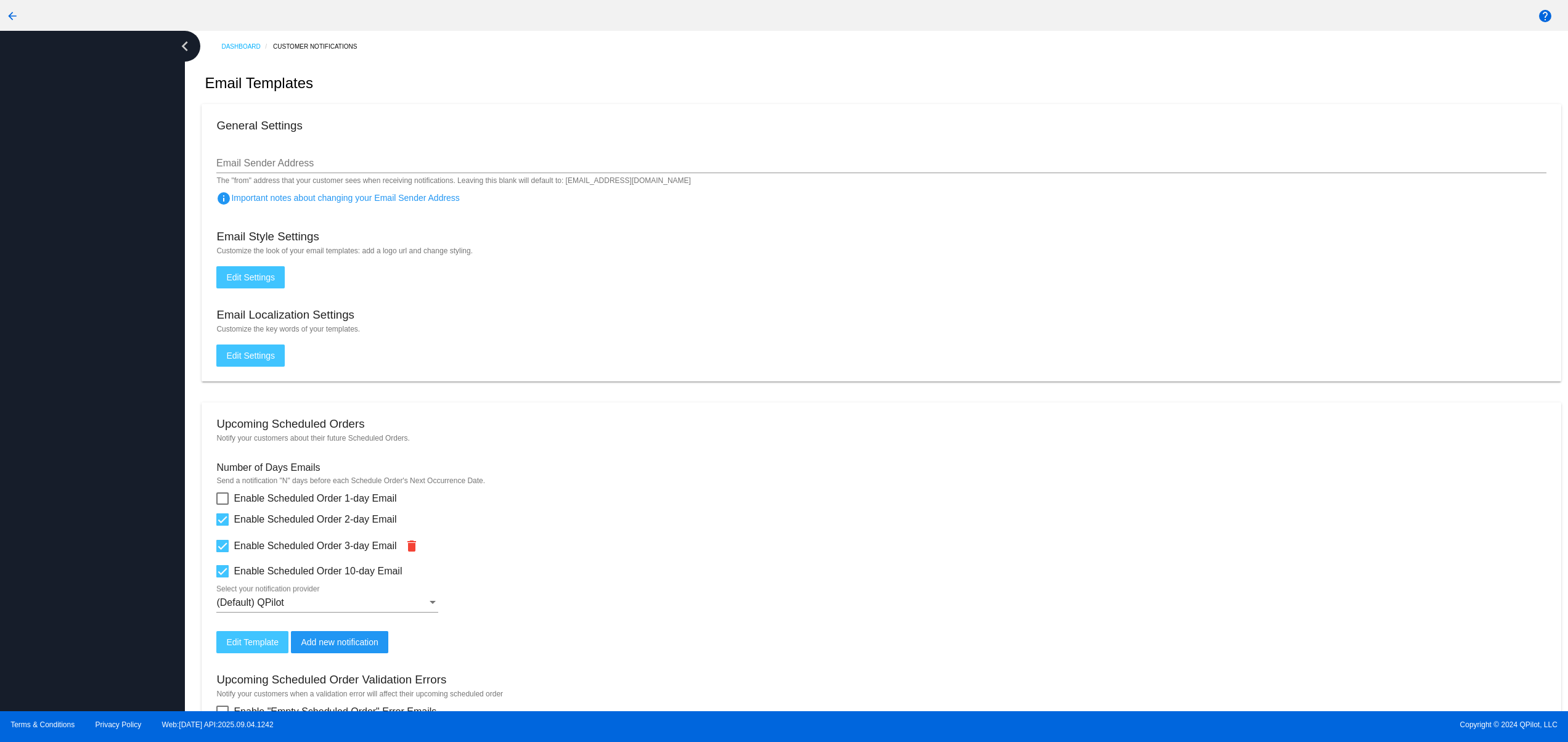
drag, startPoint x: 69, startPoint y: 556, endPoint x: 62, endPoint y: 471, distance: 85.3
click at [69, 564] on div at bounding box center [92, 371] width 185 height 681
drag, startPoint x: 62, startPoint y: 437, endPoint x: 68, endPoint y: 410, distance: 27.7
click at [65, 423] on div at bounding box center [92, 371] width 185 height 681
click at [74, 323] on div at bounding box center [92, 371] width 185 height 681
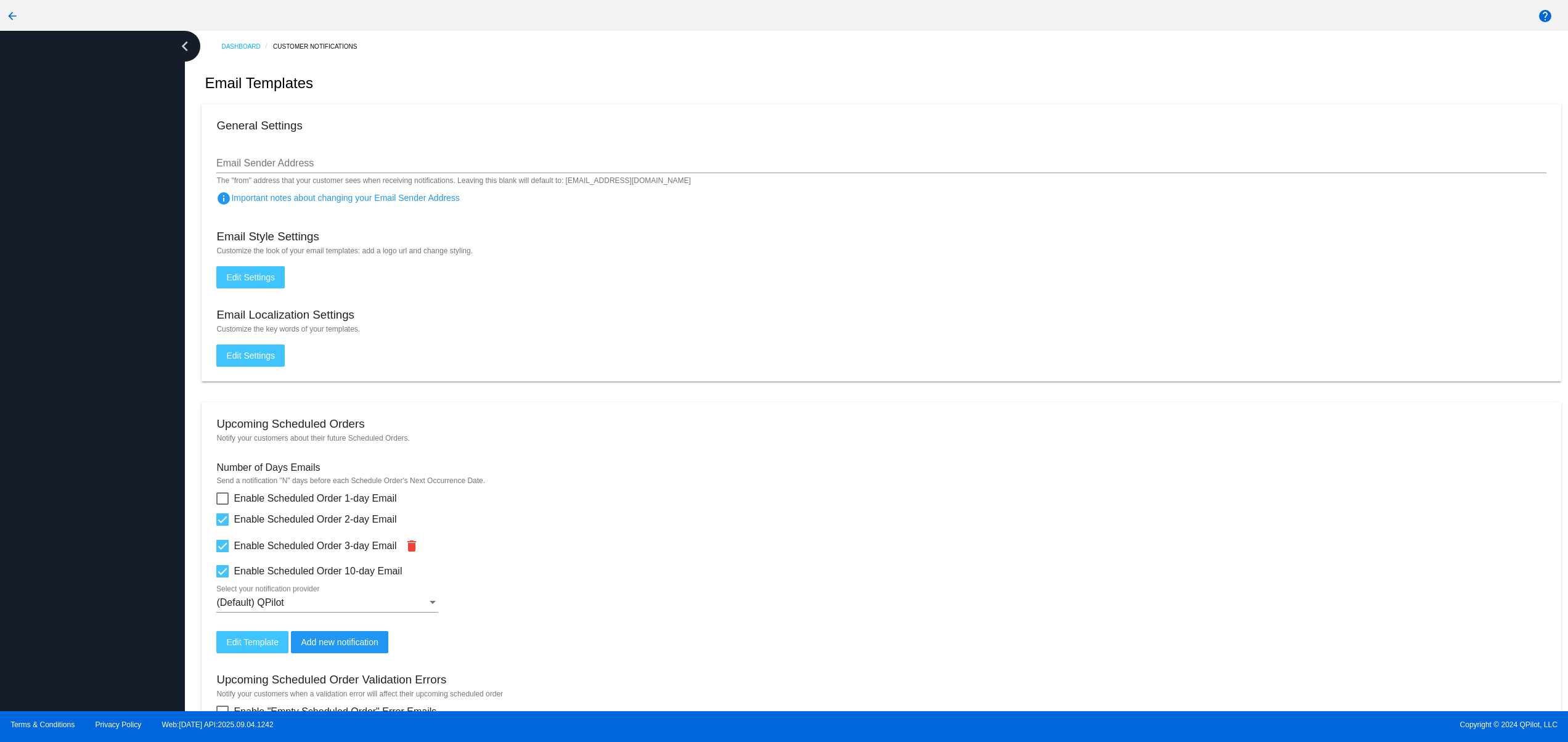
click at [77, 242] on div at bounding box center [92, 371] width 185 height 681
click at [78, 489] on div at bounding box center [92, 371] width 185 height 681
click at [65, 388] on div at bounding box center [92, 371] width 185 height 681
click at [67, 321] on div at bounding box center [92, 371] width 185 height 681
click at [59, 533] on div at bounding box center [92, 371] width 185 height 681
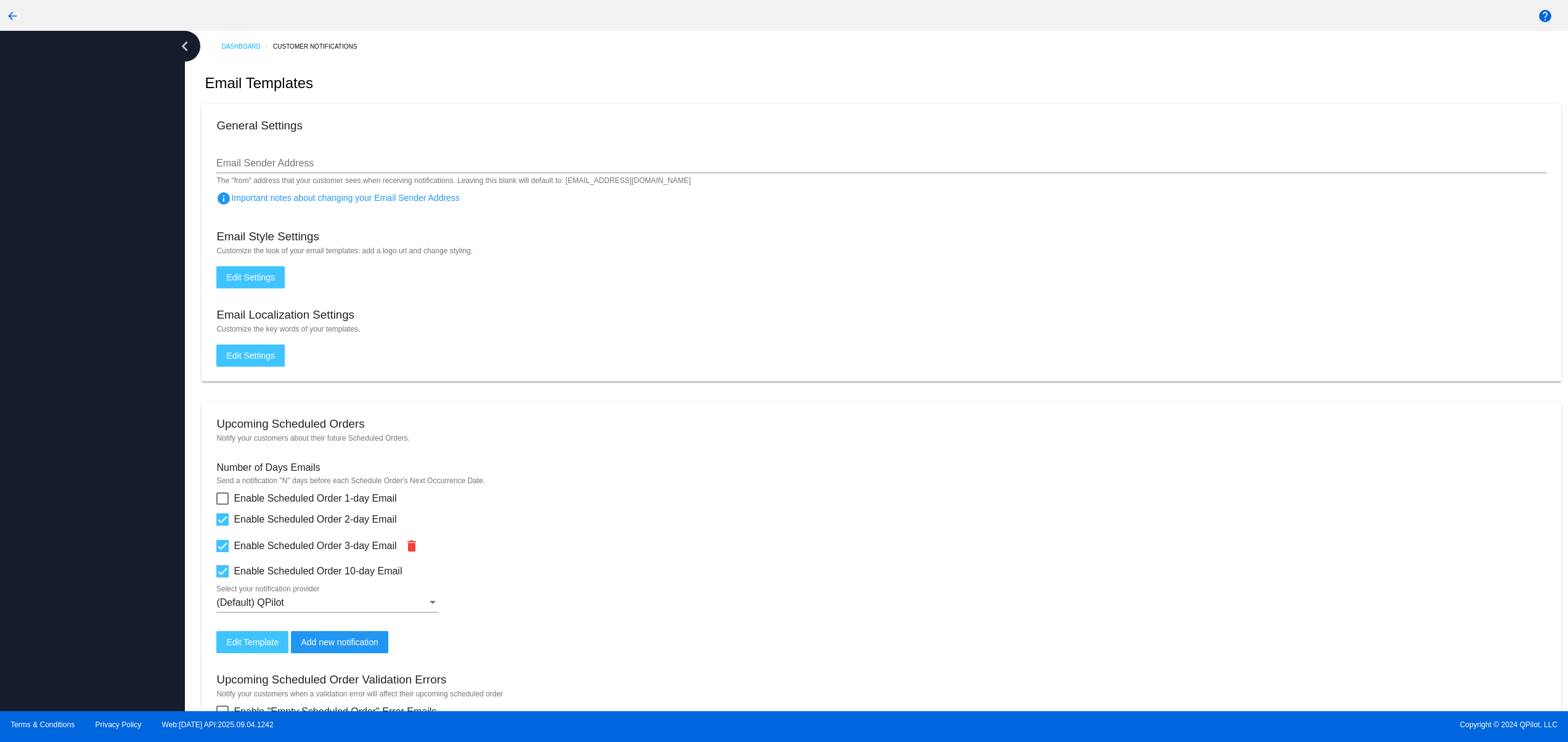
click at [56, 419] on div at bounding box center [92, 371] width 185 height 681
drag, startPoint x: 56, startPoint y: 370, endPoint x: 56, endPoint y: 318, distance: 52.0
click at [56, 368] on div at bounding box center [92, 371] width 185 height 681
click at [56, 259] on div at bounding box center [92, 371] width 185 height 681
click at [62, 225] on div at bounding box center [92, 371] width 185 height 681
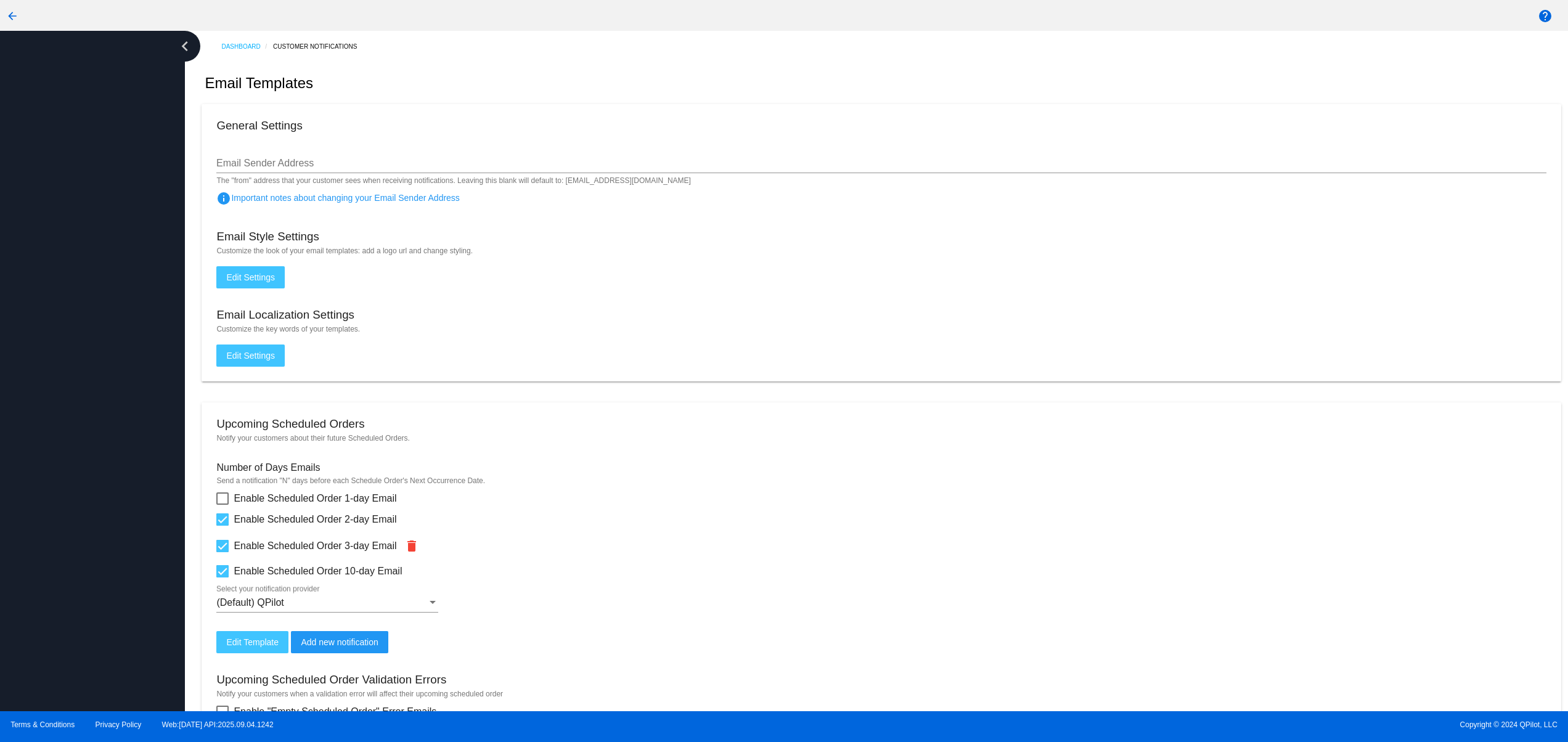
click at [127, 586] on div at bounding box center [92, 371] width 185 height 681
click at [119, 481] on div at bounding box center [92, 371] width 185 height 681
click at [119, 395] on div at bounding box center [92, 371] width 185 height 681
drag, startPoint x: 119, startPoint y: 317, endPoint x: 119, endPoint y: 235, distance: 82.0
click at [119, 316] on div at bounding box center [92, 371] width 185 height 681
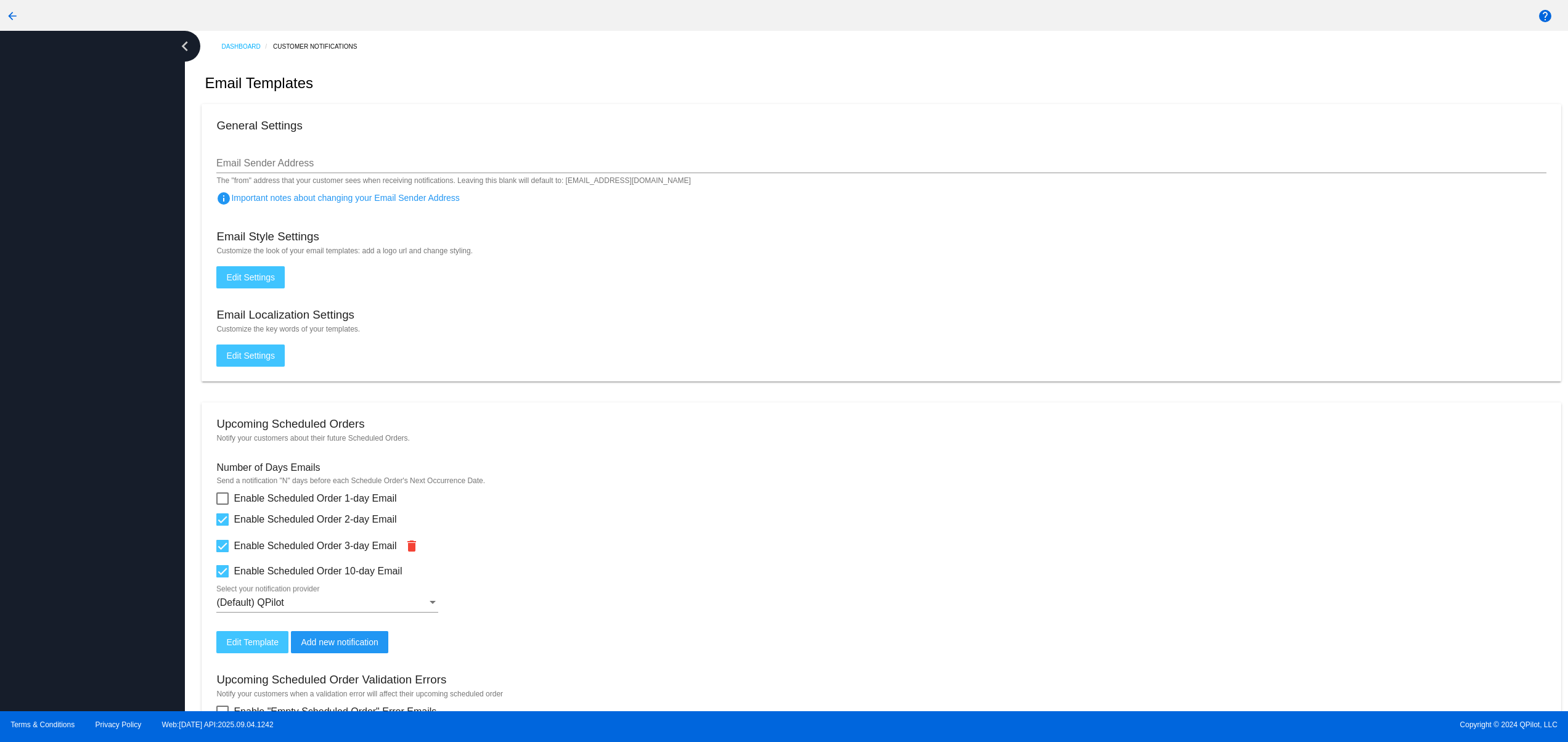
drag, startPoint x: 119, startPoint y: 235, endPoint x: 127, endPoint y: 169, distance: 66.5
click at [120, 233] on div at bounding box center [92, 371] width 185 height 681
click at [127, 168] on div at bounding box center [92, 371] width 185 height 681
drag, startPoint x: 149, startPoint y: 635, endPoint x: 153, endPoint y: 525, distance: 110.1
click at [151, 635] on div at bounding box center [92, 371] width 185 height 681
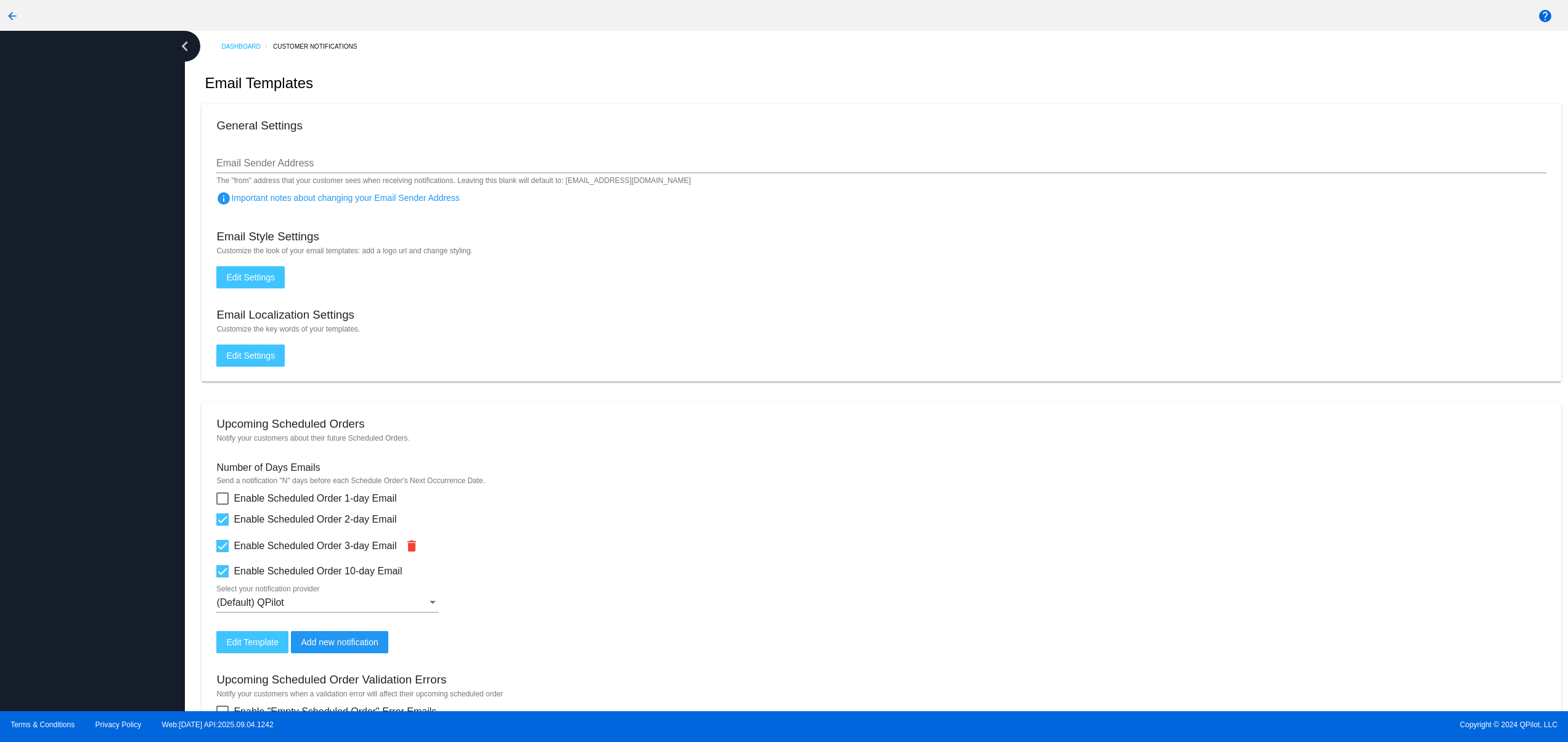
click at [153, 521] on div at bounding box center [92, 371] width 185 height 681
drag, startPoint x: 158, startPoint y: 420, endPoint x: 158, endPoint y: 398, distance: 22.0
click at [158, 414] on div at bounding box center [92, 371] width 185 height 681
drag, startPoint x: 158, startPoint y: 324, endPoint x: 156, endPoint y: 234, distance: 90.0
click at [161, 306] on div at bounding box center [92, 371] width 185 height 681
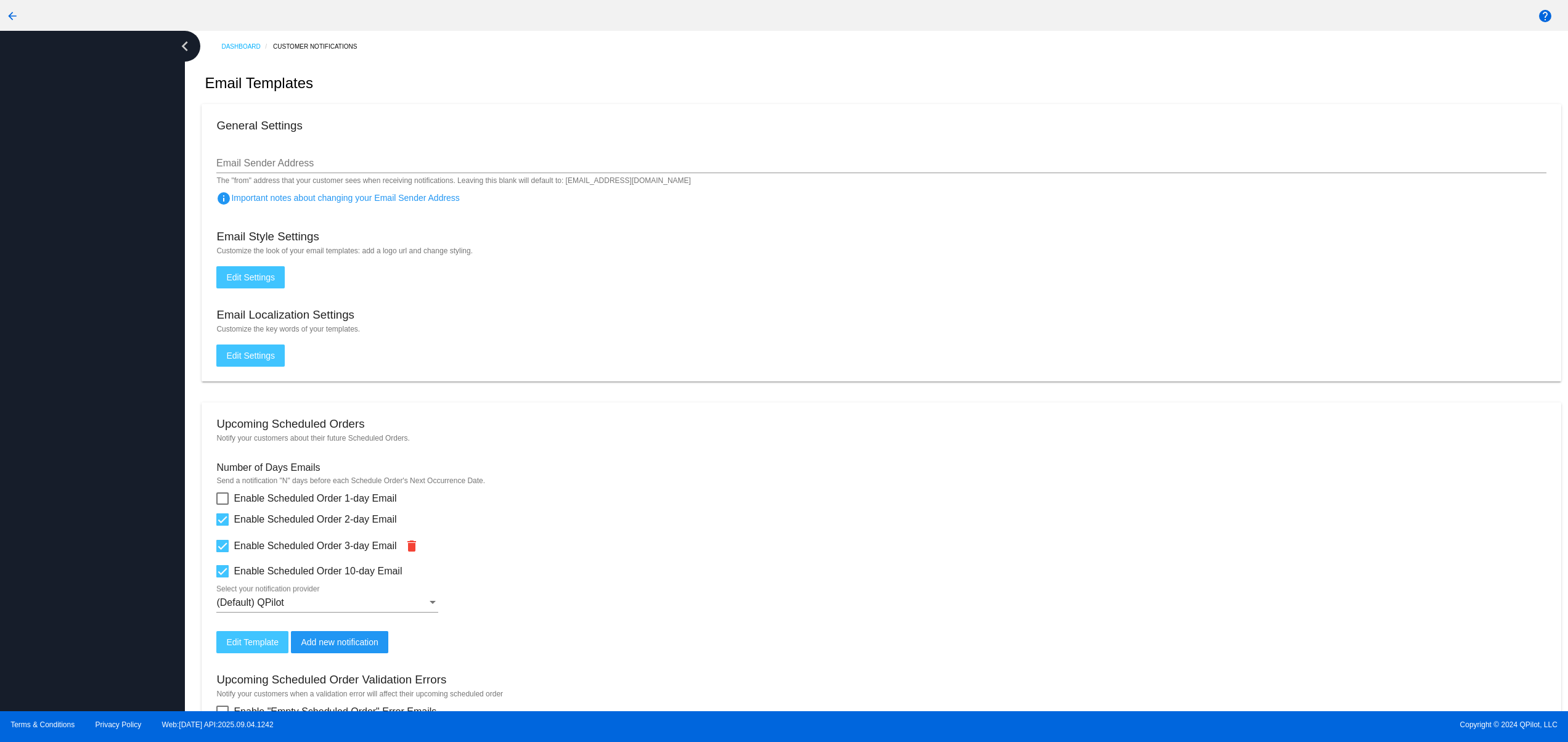
click at [156, 232] on div at bounding box center [92, 371] width 185 height 681
click at [153, 215] on div at bounding box center [92, 371] width 185 height 681
click at [151, 173] on div at bounding box center [92, 371] width 185 height 681
click at [100, 642] on div at bounding box center [92, 371] width 185 height 681
drag, startPoint x: 97, startPoint y: 543, endPoint x: 104, endPoint y: 441, distance: 102.2
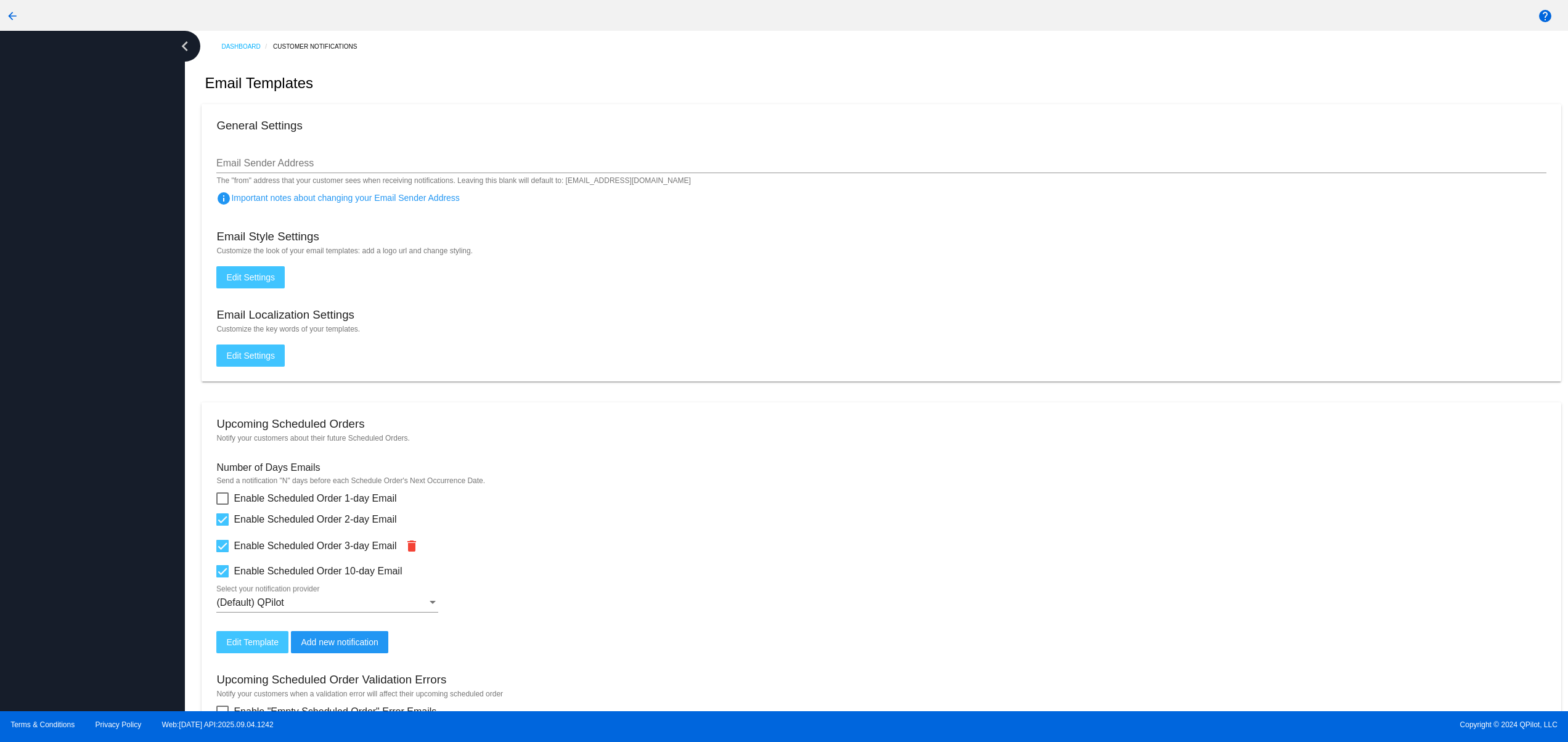
click at [97, 538] on div at bounding box center [92, 371] width 185 height 681
drag, startPoint x: 107, startPoint y: 432, endPoint x: 116, endPoint y: 334, distance: 98.4
click at [116, 417] on div at bounding box center [92, 371] width 185 height 681
drag
click at [116, 331] on div at bounding box center [92, 371] width 185 height 681
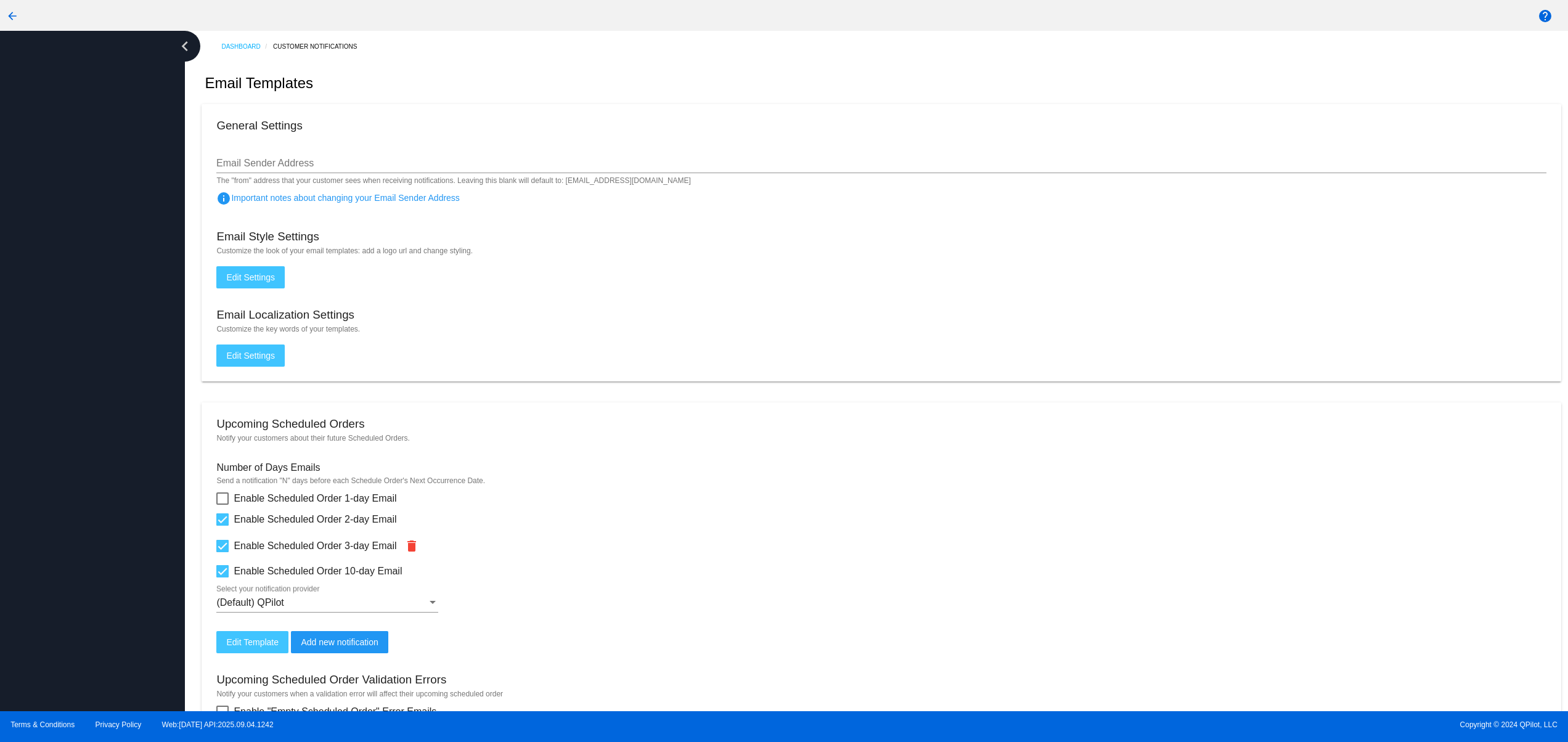
click at [109, 244] on div at bounding box center [92, 371] width 185 height 681
click at [109, 182] on div at bounding box center [92, 371] width 185 height 681
click at [107, 140] on div at bounding box center [92, 371] width 185 height 681
click at [101, 131] on div at bounding box center [92, 371] width 185 height 681
click at [40, 87] on div at bounding box center [92, 371] width 185 height 681
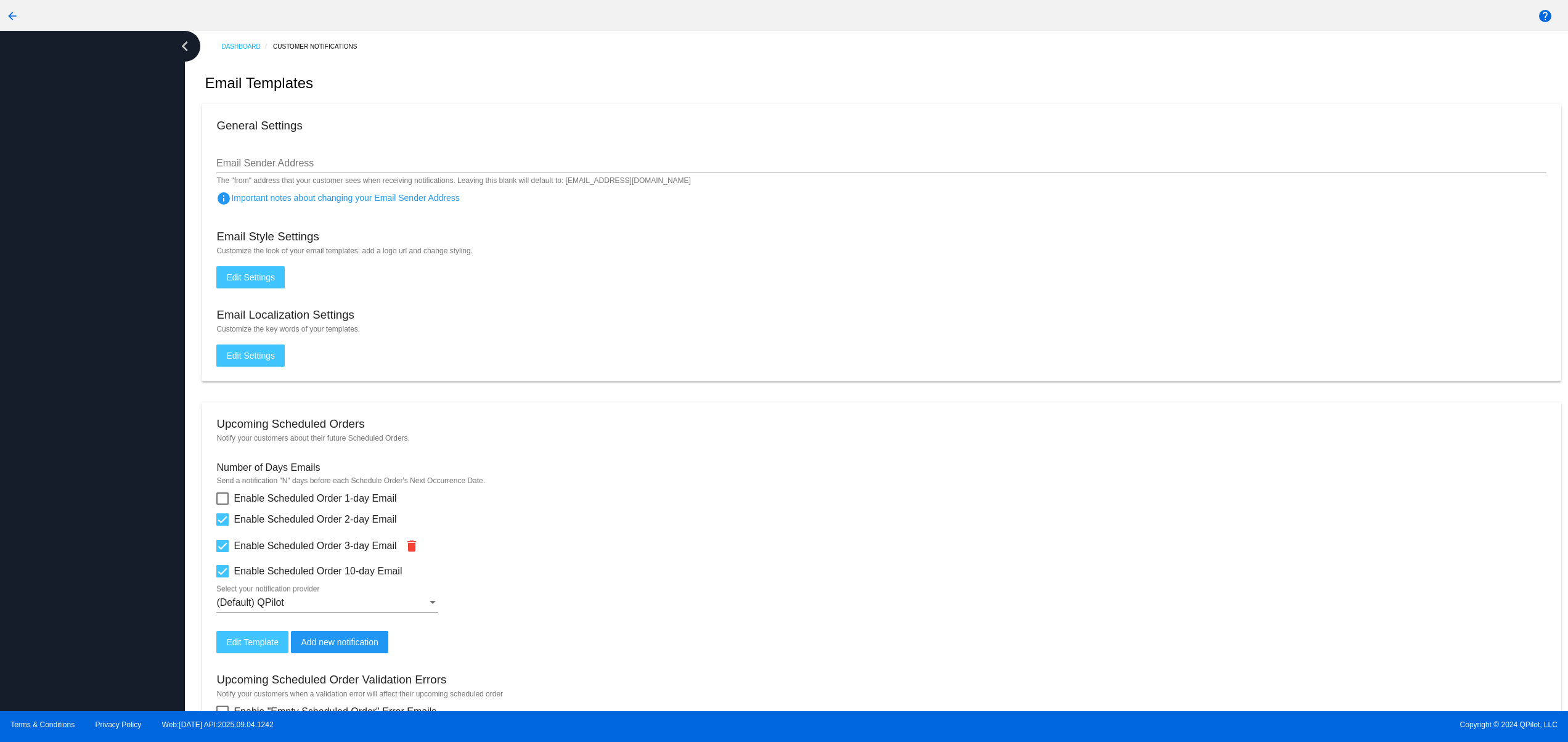
click at [30, 191] on div at bounding box center [92, 371] width 185 height 681
click at [38, 319] on div at bounding box center [92, 371] width 185 height 681
click at [38, 430] on div at bounding box center [92, 371] width 185 height 681
click at [39, 549] on div at bounding box center [92, 371] width 185 height 681
click at [43, 647] on div at bounding box center [92, 371] width 185 height 681
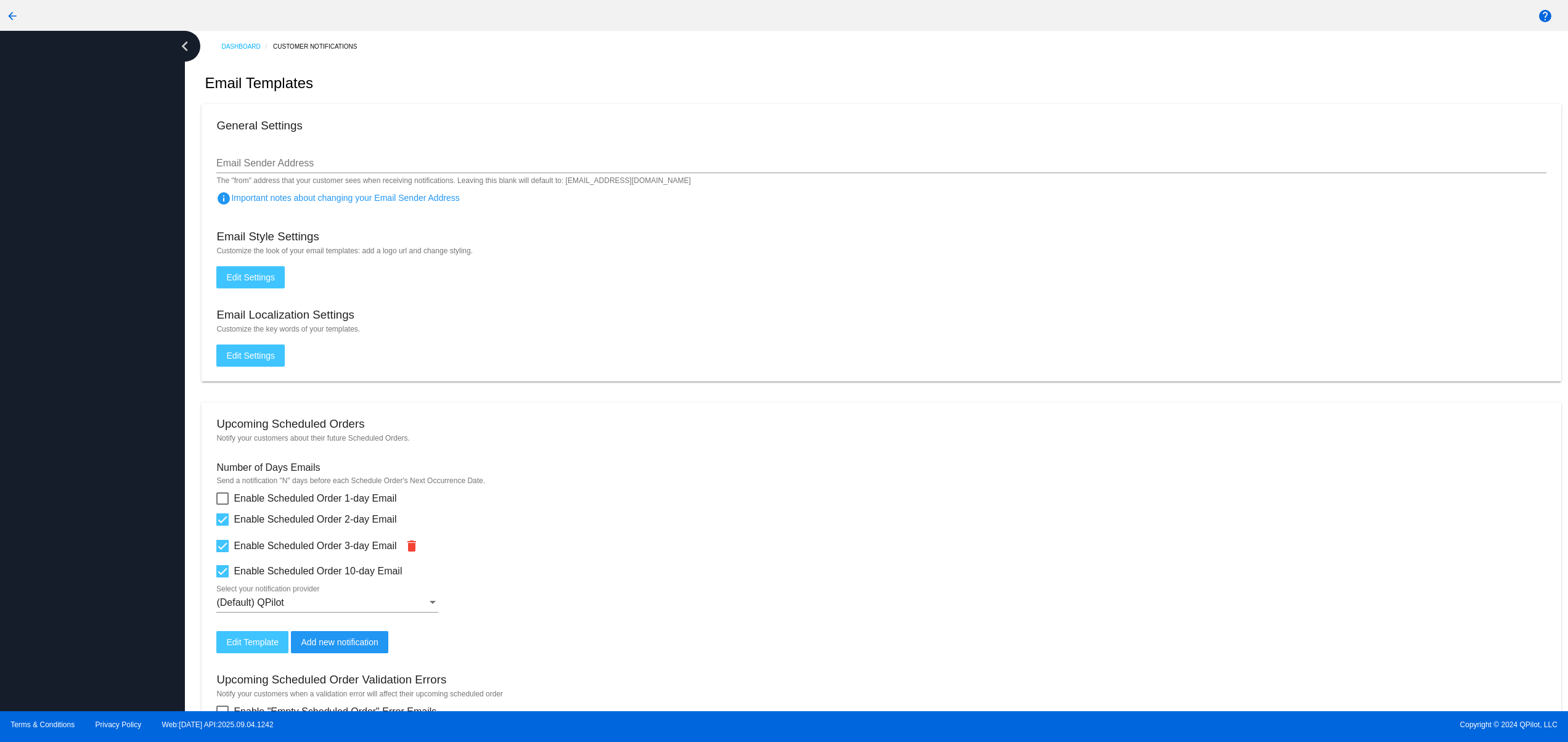
click at [43, 679] on div at bounding box center [92, 371] width 185 height 681
click at [70, 543] on div at bounding box center [92, 371] width 185 height 681
click at [62, 456] on div at bounding box center [92, 371] width 185 height 681
click at [52, 331] on div at bounding box center [92, 371] width 185 height 681
click at [47, 251] on div at bounding box center [92, 371] width 185 height 681
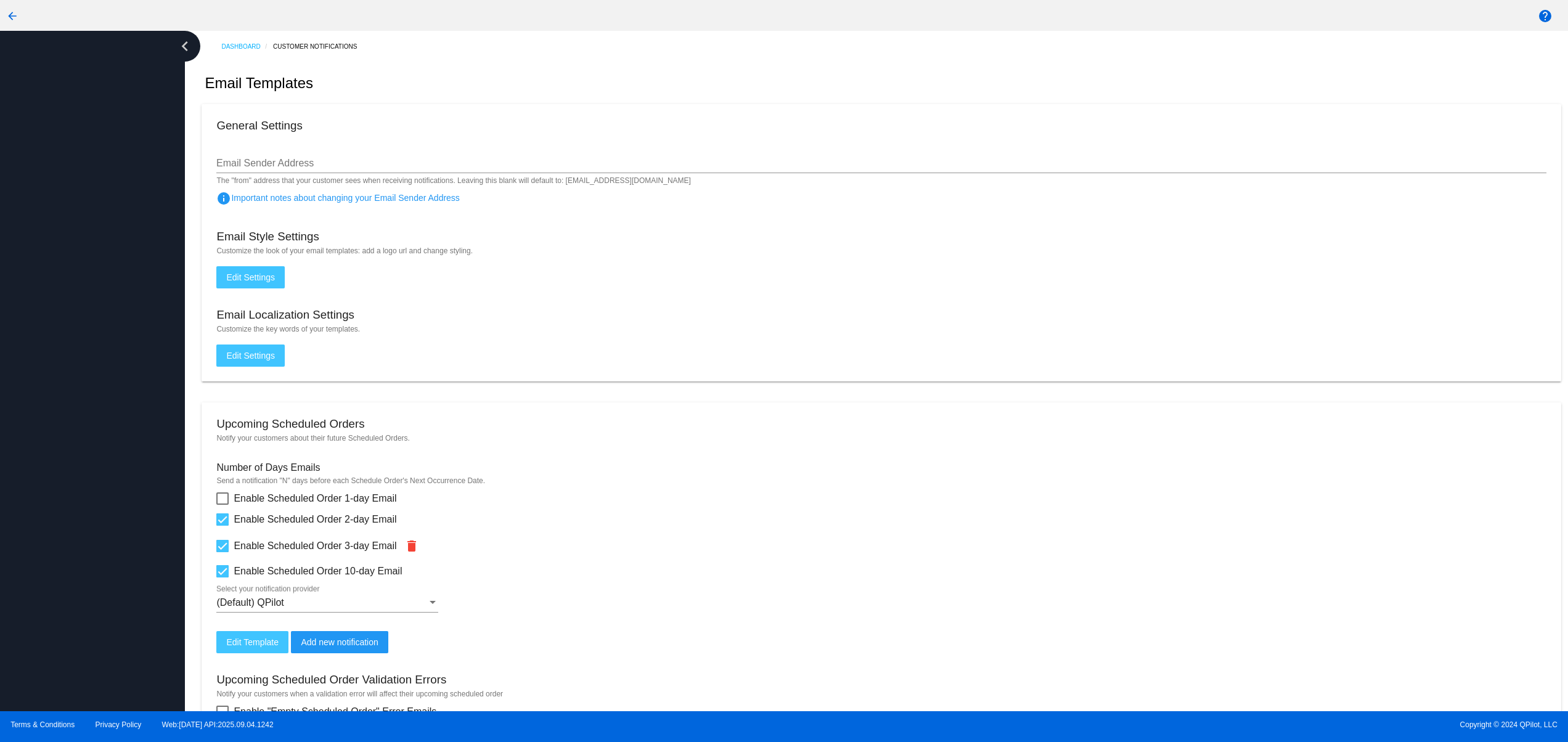
click at [43, 224] on div at bounding box center [92, 371] width 185 height 681
click at [43, 195] on div at bounding box center [92, 371] width 185 height 681
click at [50, 165] on div at bounding box center [92, 371] width 185 height 681
click at [61, 321] on div at bounding box center [92, 371] width 185 height 681
click at [65, 470] on div at bounding box center [92, 371] width 185 height 681
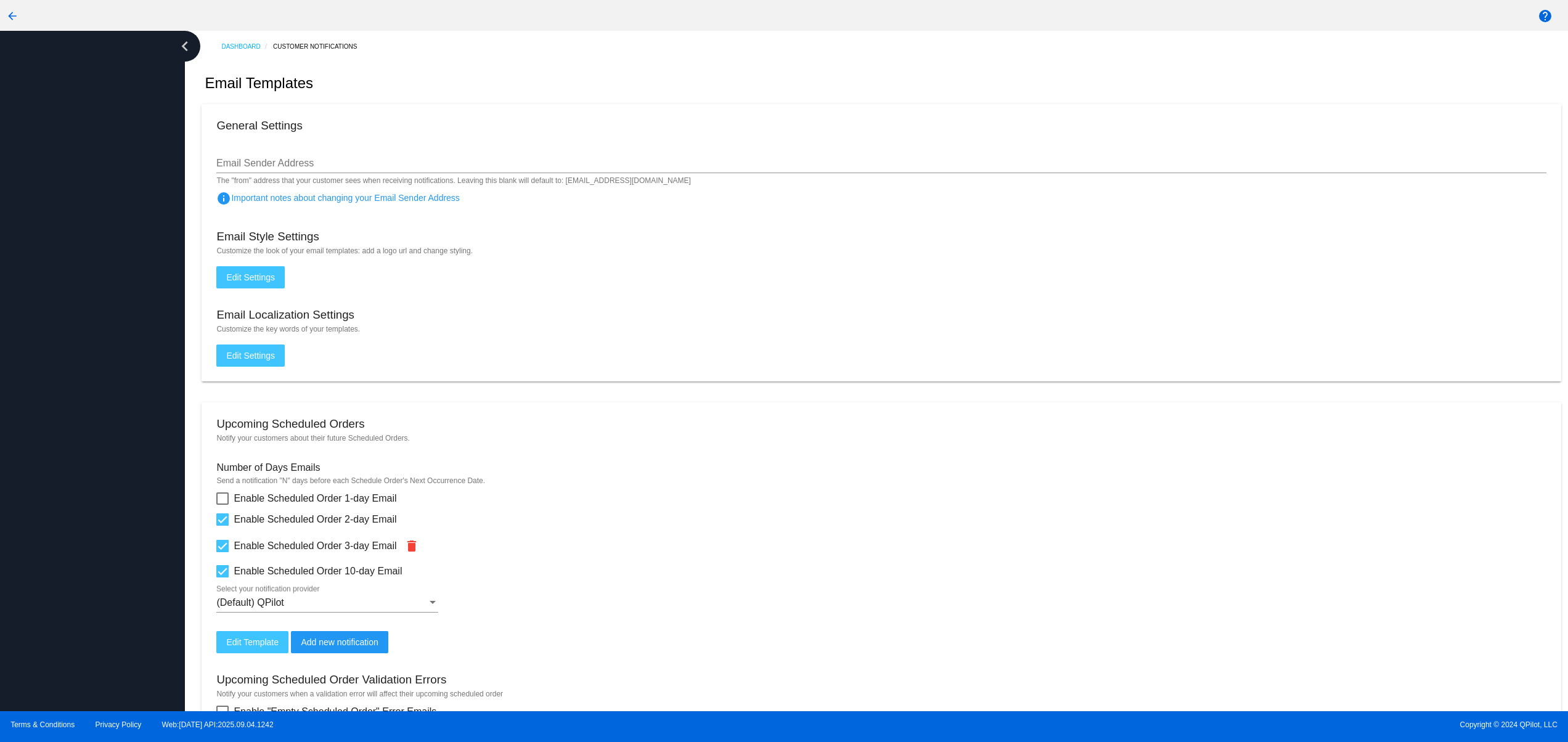
click at [90, 538] on div at bounding box center [92, 371] width 185 height 681
click at [102, 405] on div at bounding box center [92, 371] width 185 height 681
click at [102, 339] on div at bounding box center [92, 371] width 185 height 681
click at [107, 282] on div at bounding box center [92, 371] width 185 height 681
click at [116, 255] on div at bounding box center [92, 371] width 185 height 681
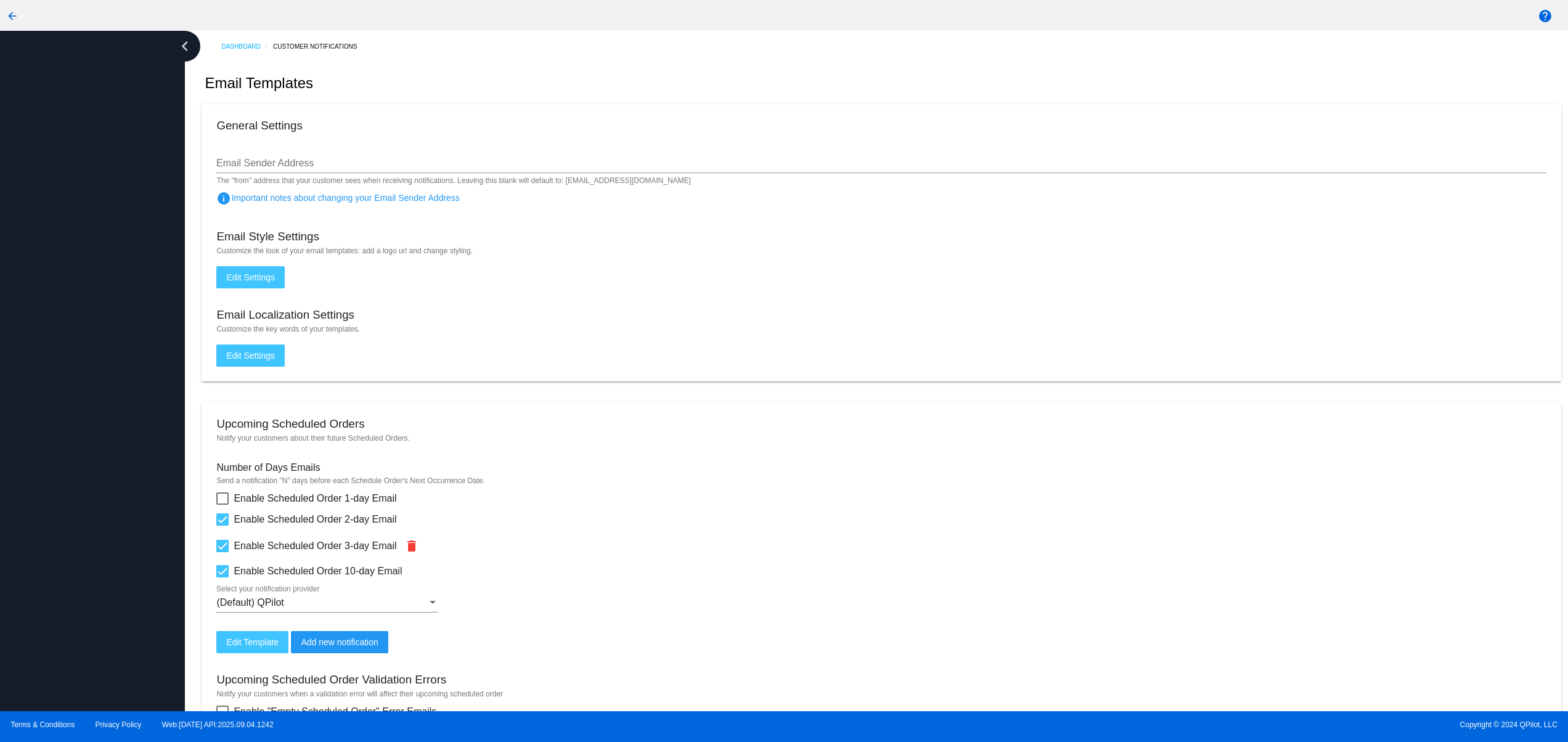
click at [163, 173] on div at bounding box center [92, 371] width 185 height 681
click at [138, 491] on div at bounding box center [92, 371] width 185 height 681
click at [133, 412] on div at bounding box center [92, 371] width 185 height 681
click at [121, 346] on div at bounding box center [92, 371] width 185 height 681
click at [63, 571] on div at bounding box center [92, 371] width 185 height 681
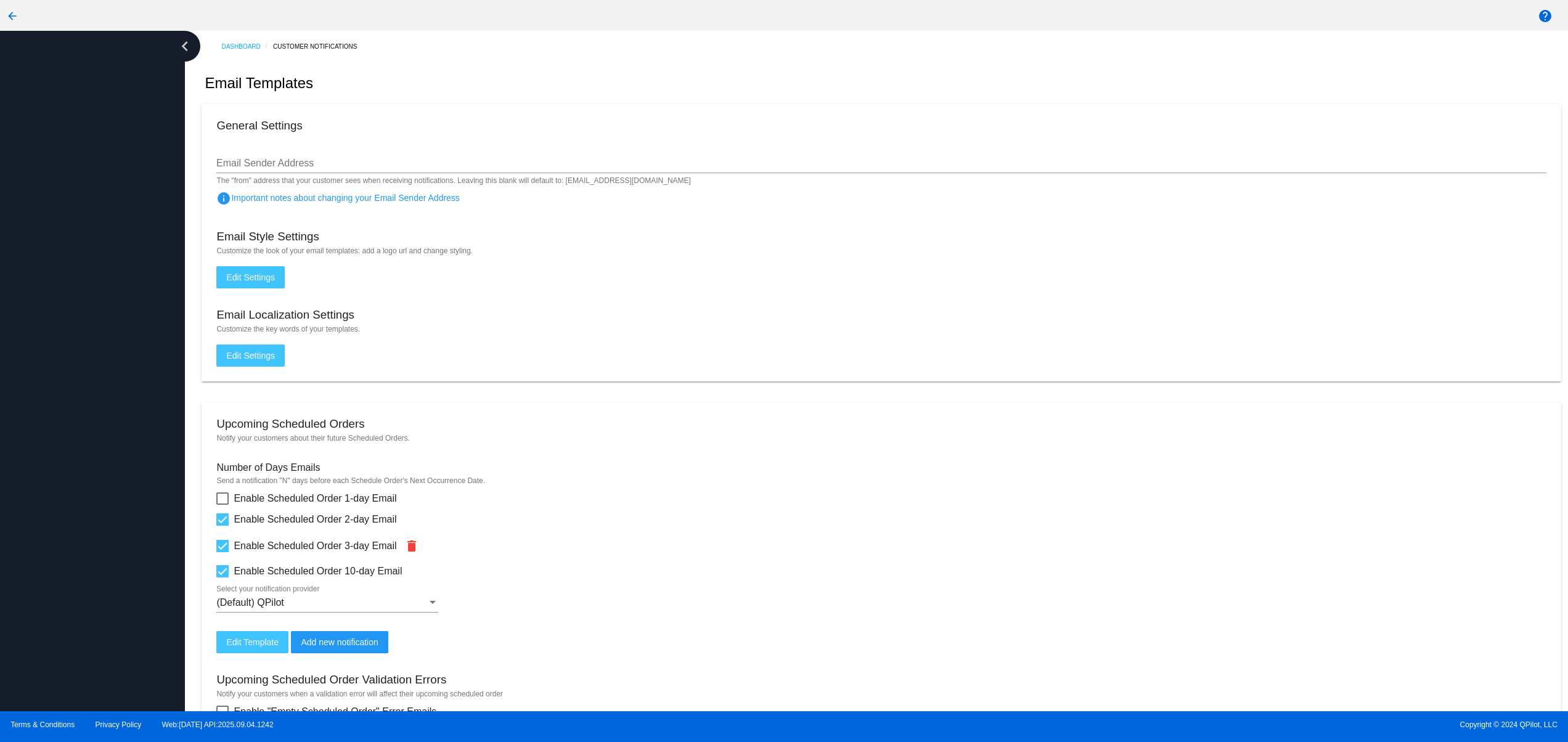
click at [87, 474] on div at bounding box center [92, 371] width 185 height 681
click at [92, 394] on div at bounding box center [92, 371] width 185 height 681
click at [87, 308] on div at bounding box center [92, 371] width 185 height 681
click at [99, 578] on div at bounding box center [92, 371] width 185 height 681
click at [74, 467] on div at bounding box center [92, 371] width 185 height 681
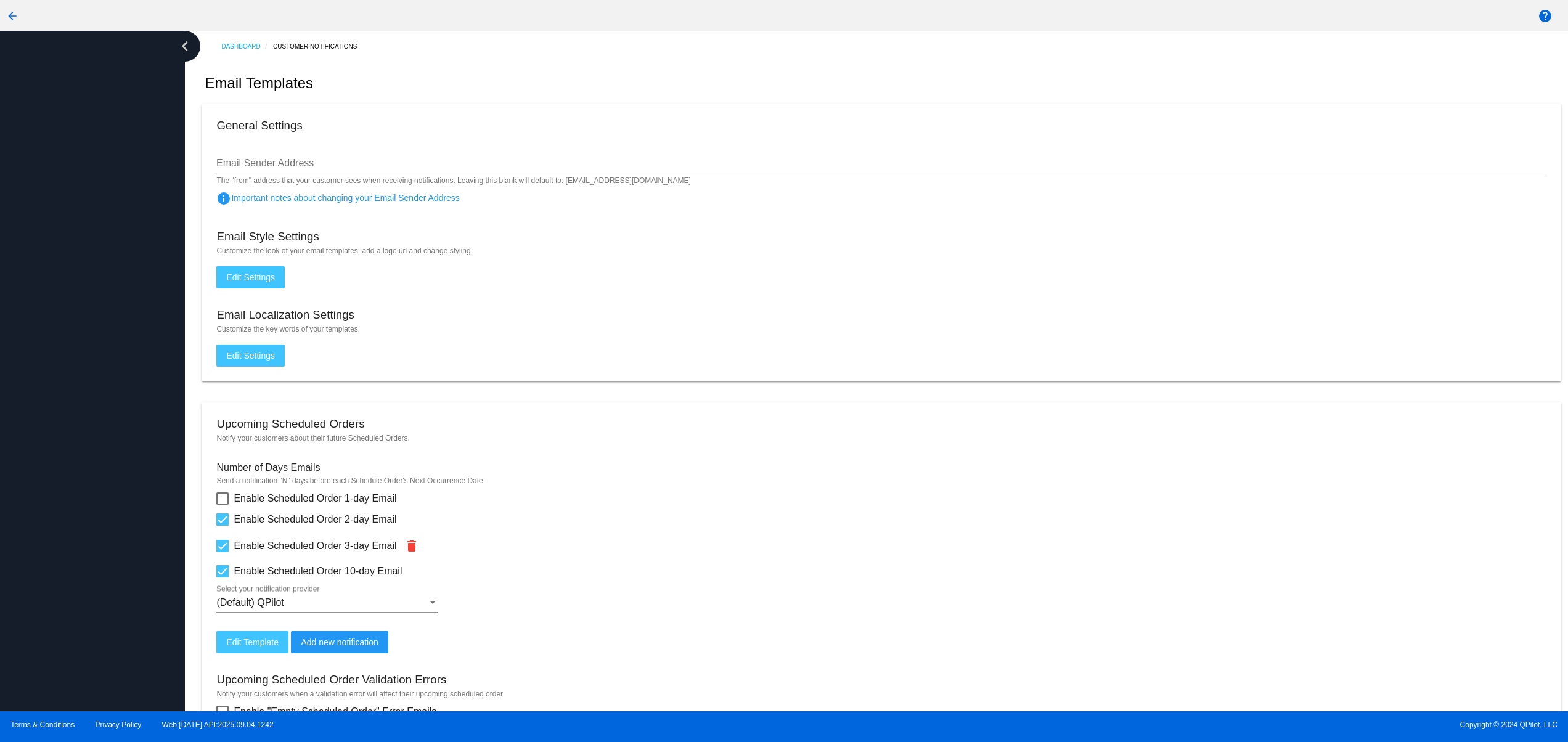
click at [74, 410] on div at bounding box center [92, 371] width 185 height 681
